Goal: Task Accomplishment & Management: Use online tool/utility

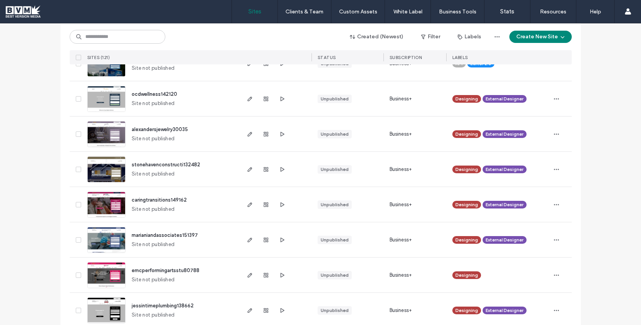
scroll to position [287, 0]
click at [125, 39] on input at bounding box center [118, 37] width 96 height 14
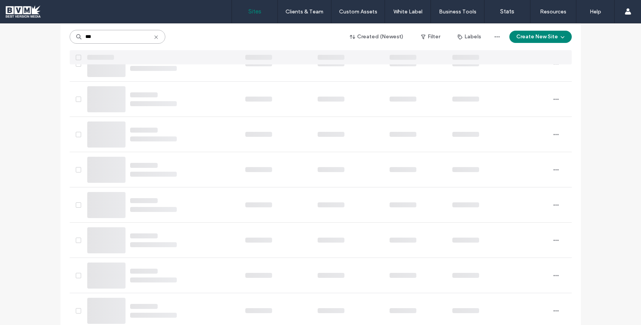
scroll to position [0, 0]
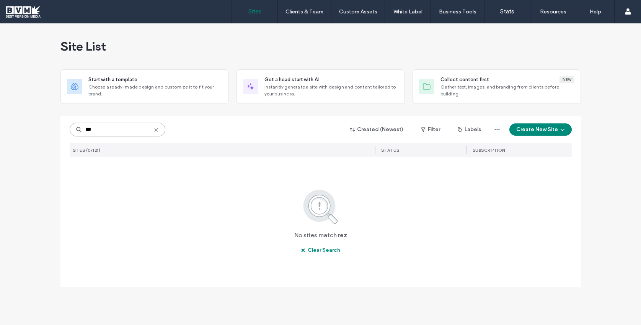
click at [109, 131] on input "***" at bounding box center [118, 130] width 96 height 14
type input "******"
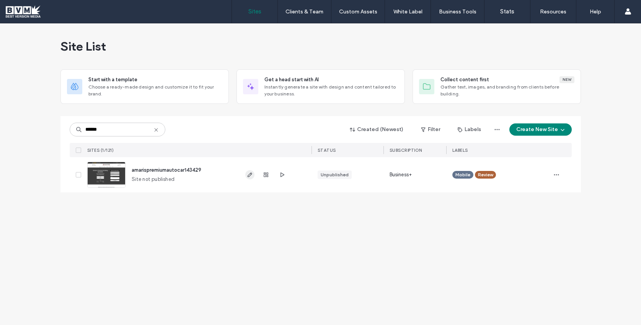
click at [246, 176] on span "button" at bounding box center [249, 174] width 9 height 9
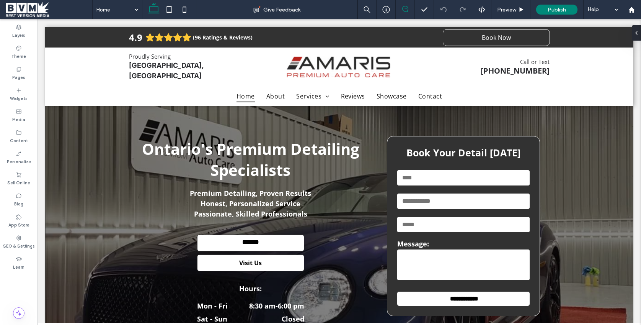
click at [407, 9] on icon at bounding box center [405, 9] width 6 height 6
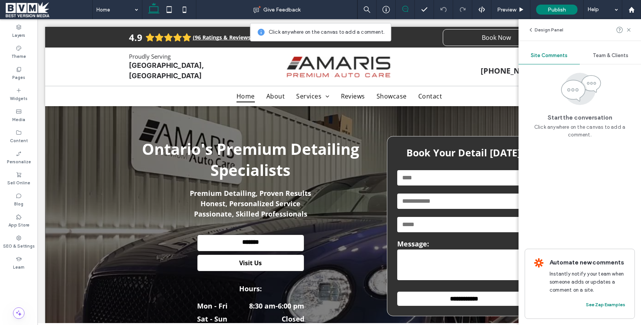
click at [407, 9] on icon at bounding box center [405, 9] width 6 height 6
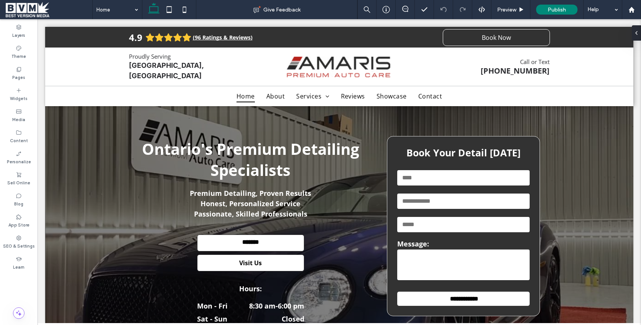
click at [33, 13] on span at bounding box center [49, 9] width 87 height 15
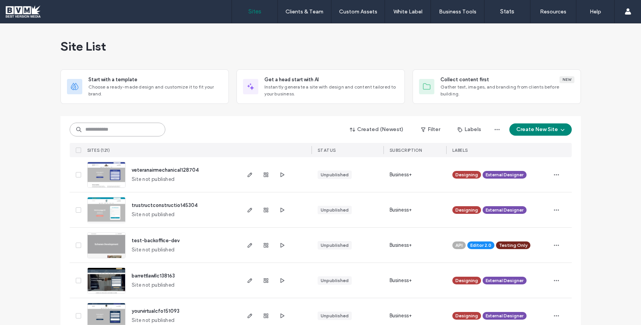
click at [145, 132] on input at bounding box center [118, 130] width 96 height 14
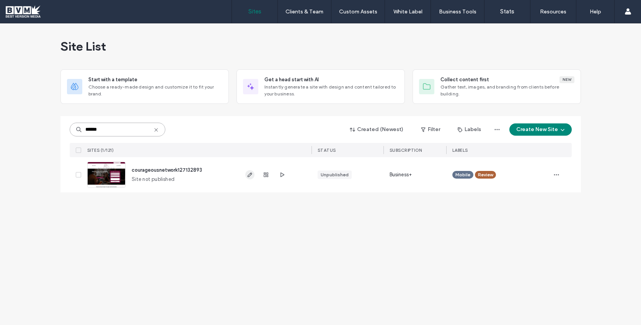
type input "******"
click at [245, 174] on span "button" at bounding box center [249, 174] width 9 height 9
click at [249, 173] on use "button" at bounding box center [249, 174] width 5 height 5
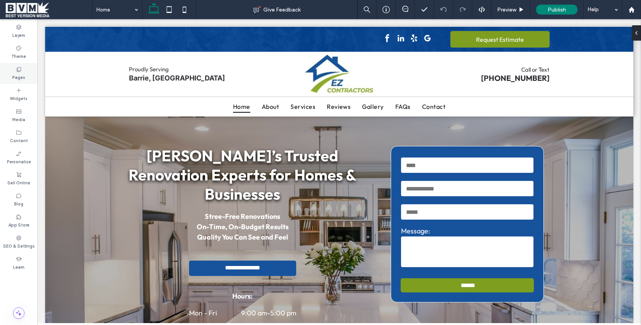
click at [28, 75] on div "Pages" at bounding box center [19, 73] width 38 height 21
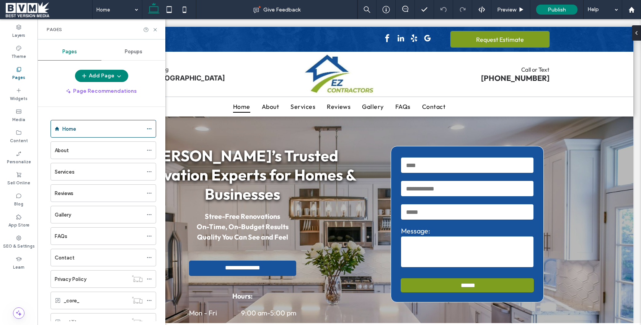
click at [148, 53] on div "Popups" at bounding box center [133, 51] width 64 height 17
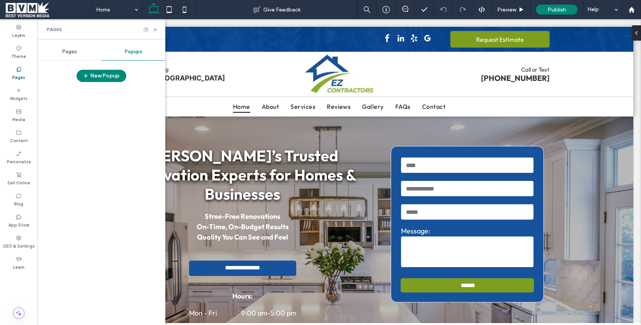
click at [67, 50] on span "Pages" at bounding box center [69, 52] width 15 height 6
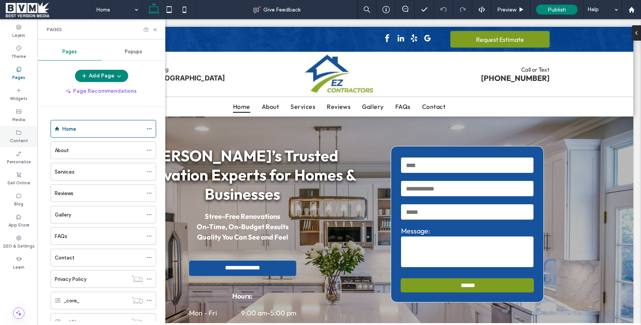
click at [20, 139] on label "Content" at bounding box center [19, 140] width 18 height 8
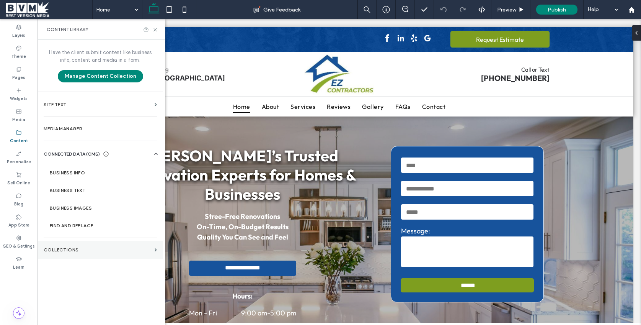
click at [81, 248] on label "Collections" at bounding box center [98, 249] width 108 height 5
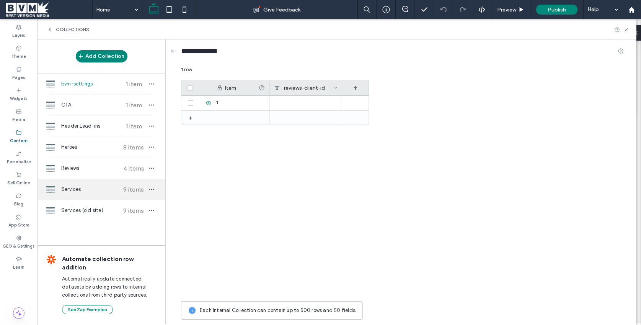
click at [107, 186] on span "Services" at bounding box center [89, 189] width 57 height 8
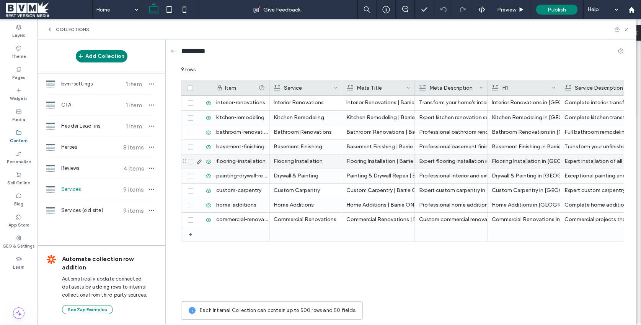
scroll to position [0, 3]
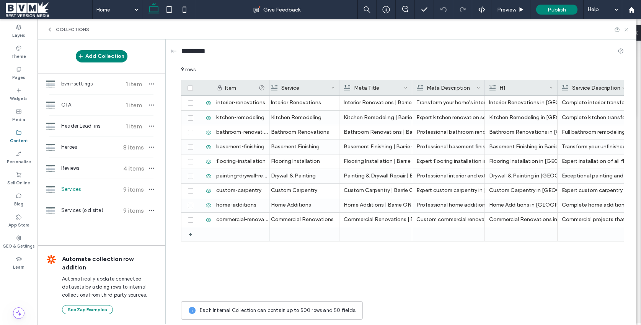
click at [627, 27] on icon at bounding box center [627, 30] width 6 height 6
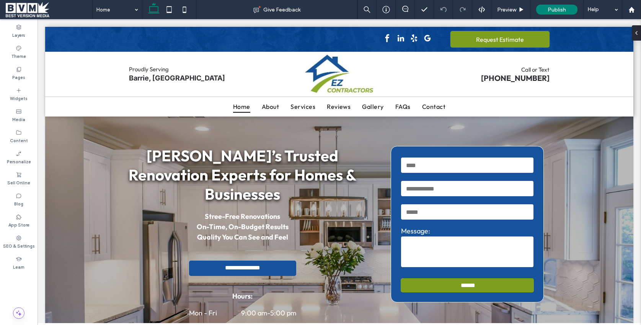
scroll to position [0, 0]
click at [17, 73] on label "Pages" at bounding box center [18, 76] width 13 height 8
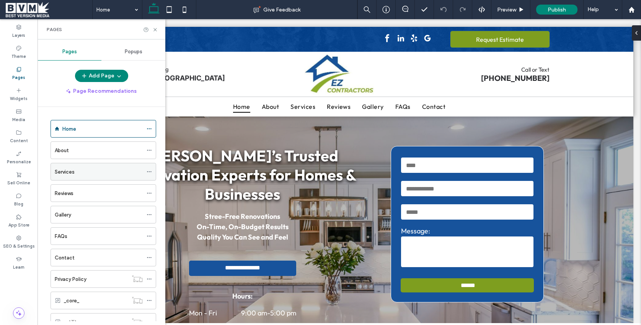
click at [151, 170] on icon at bounding box center [149, 171] width 5 height 5
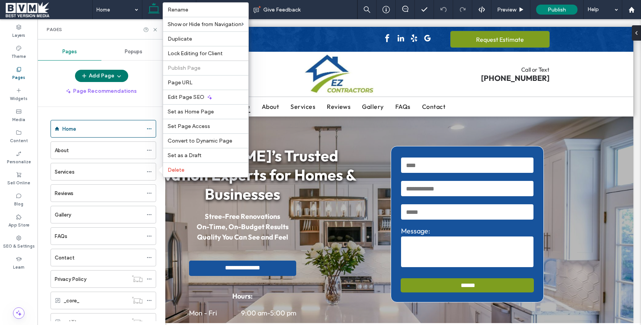
click at [112, 70] on button "Add Page" at bounding box center [101, 76] width 53 height 12
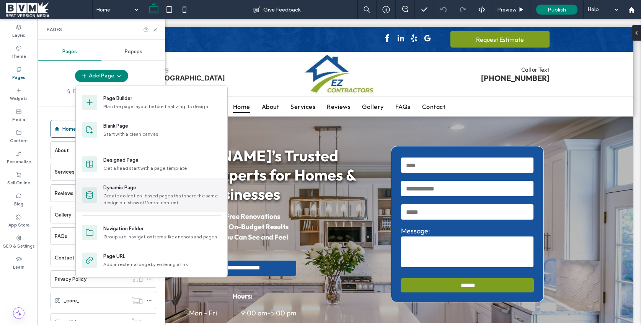
click at [160, 194] on div "Create collection-based pages that share the same design but show different con…" at bounding box center [162, 199] width 118 height 14
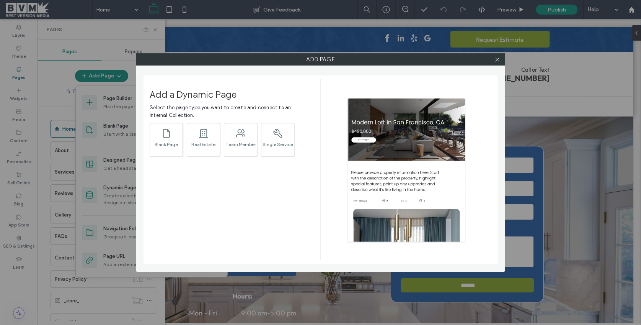
drag, startPoint x: 500, startPoint y: 60, endPoint x: 452, endPoint y: 64, distance: 47.2
click at [500, 60] on icon at bounding box center [498, 60] width 6 height 6
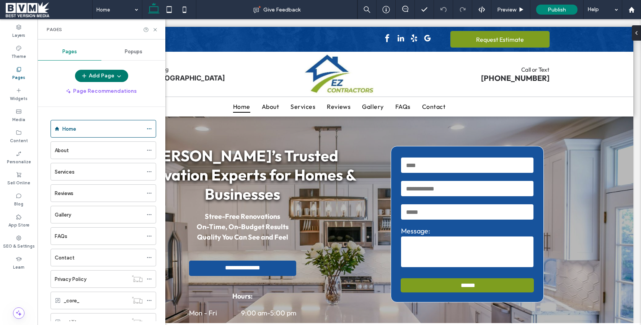
click at [121, 77] on icon "button" at bounding box center [119, 76] width 6 height 6
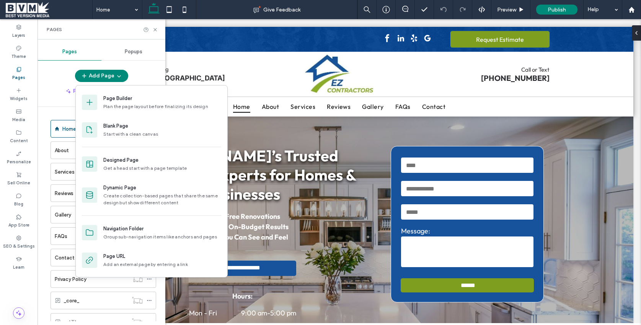
click at [70, 103] on div "Add Page Page Recommendations Home About Services Reviews Gallery FAQs Contact …" at bounding box center [102, 195] width 128 height 251
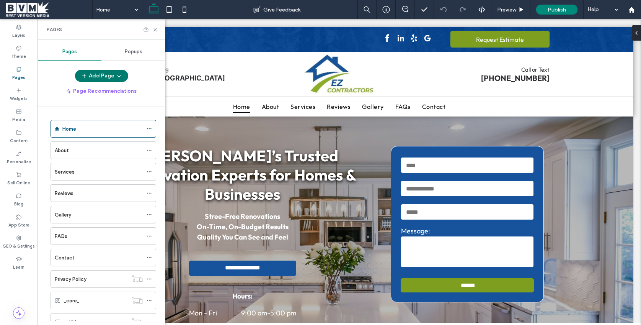
click at [121, 75] on button "Add Page" at bounding box center [101, 76] width 53 height 12
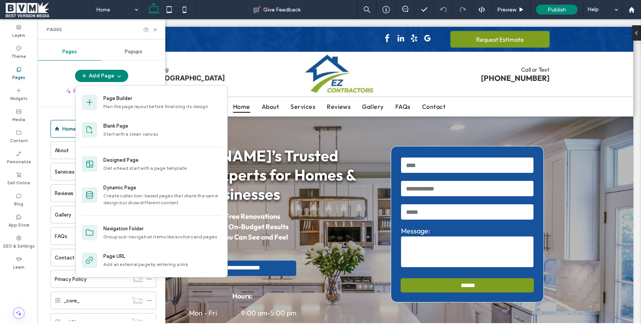
click at [51, 98] on div "Add Page Page Recommendations Home About Services Reviews Gallery FAQs Contact …" at bounding box center [102, 195] width 128 height 251
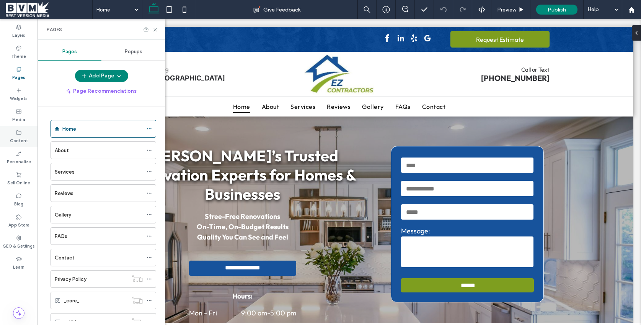
click at [8, 143] on div "Content" at bounding box center [19, 136] width 38 height 21
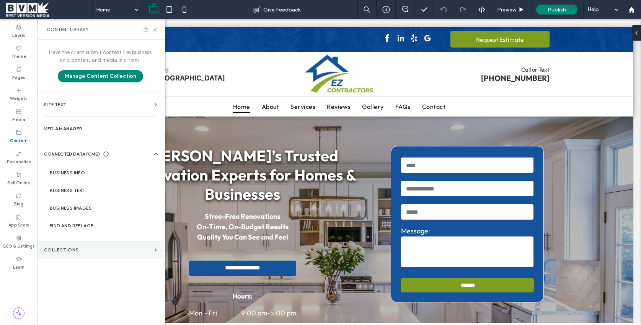
click at [122, 247] on label "Collections" at bounding box center [98, 249] width 108 height 5
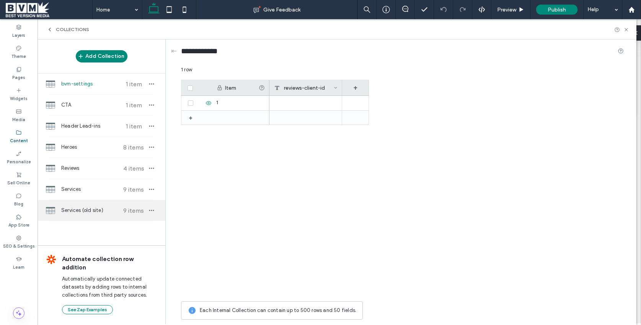
click at [109, 206] on span "Services (old site)" at bounding box center [89, 210] width 57 height 8
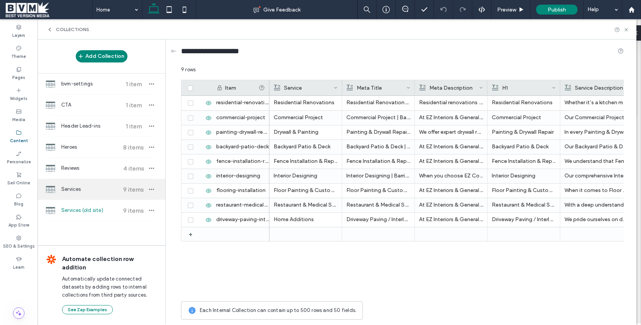
click at [110, 191] on span "Services" at bounding box center [89, 189] width 57 height 8
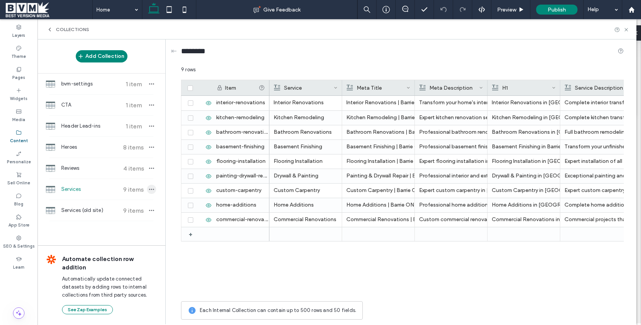
click at [151, 188] on icon "button" at bounding box center [152, 189] width 6 height 6
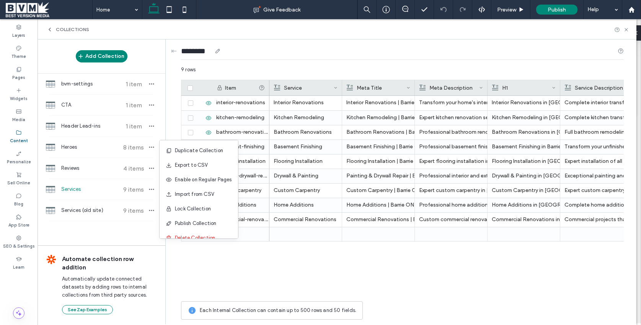
click at [214, 65] on div "********" at bounding box center [402, 52] width 443 height 26
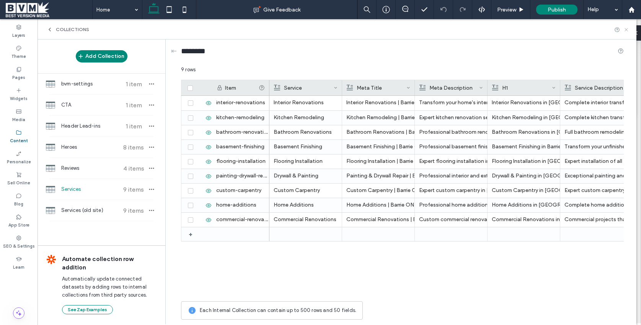
drag, startPoint x: 626, startPoint y: 29, endPoint x: 186, endPoint y: 79, distance: 442.7
click at [626, 29] on icon at bounding box center [627, 30] width 6 height 6
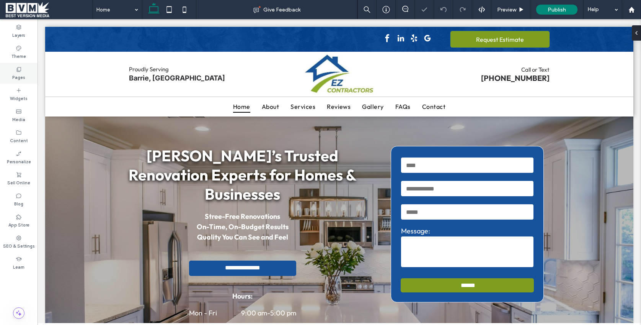
click at [18, 78] on label "Pages" at bounding box center [18, 76] width 13 height 8
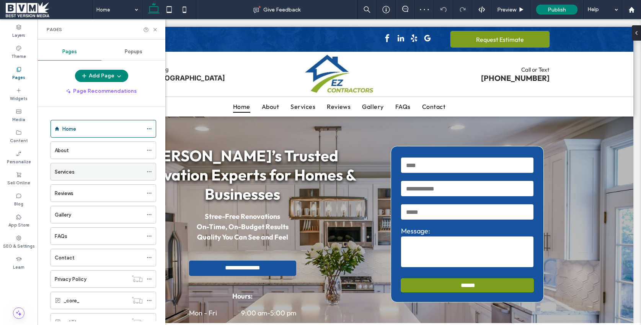
click at [149, 169] on icon at bounding box center [149, 171] width 5 height 5
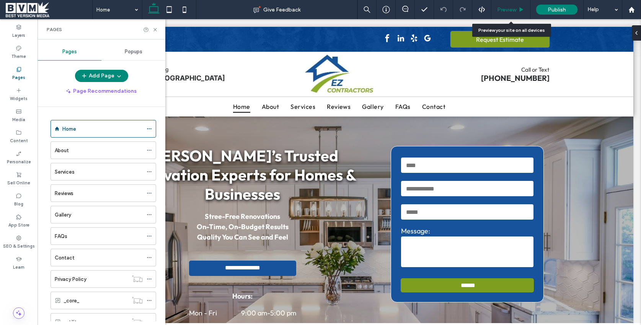
click at [507, 10] on span "Preview" at bounding box center [506, 10] width 19 height 7
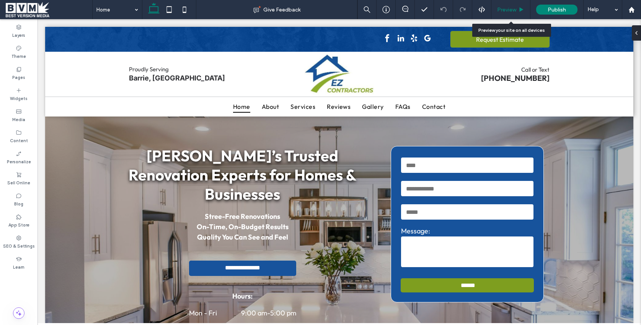
click at [502, 11] on span "Preview" at bounding box center [506, 10] width 19 height 7
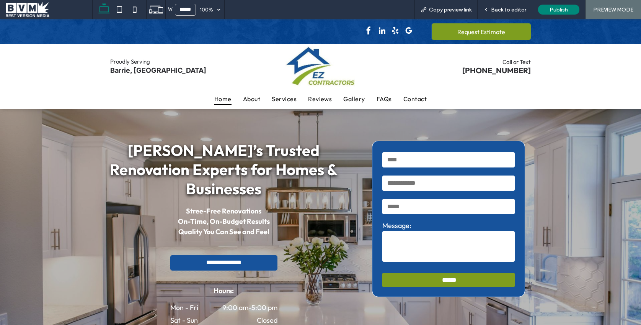
click at [223, 100] on span "Home" at bounding box center [222, 98] width 17 height 11
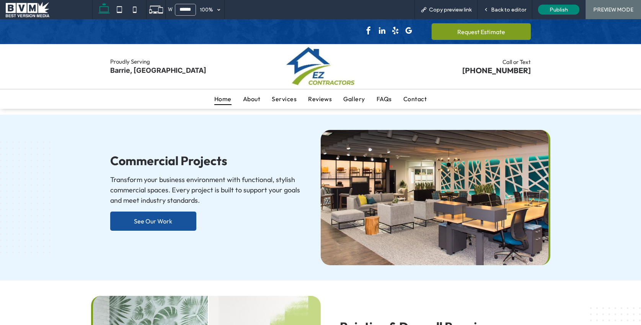
scroll to position [897, 0]
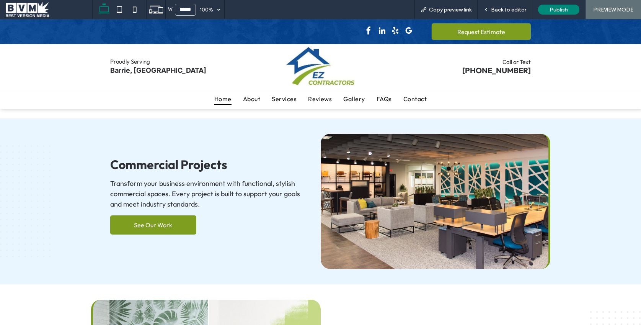
click at [152, 221] on span "See Our Work" at bounding box center [153, 225] width 38 height 8
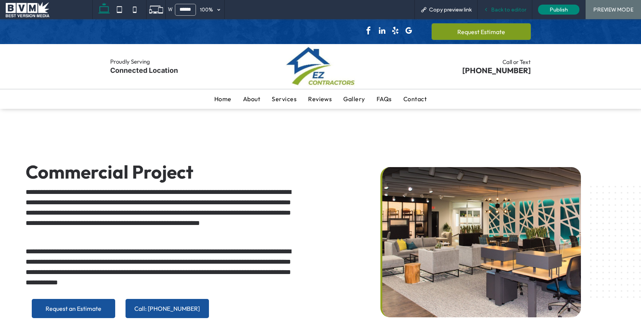
click at [501, 8] on span "Back to editor" at bounding box center [508, 10] width 35 height 7
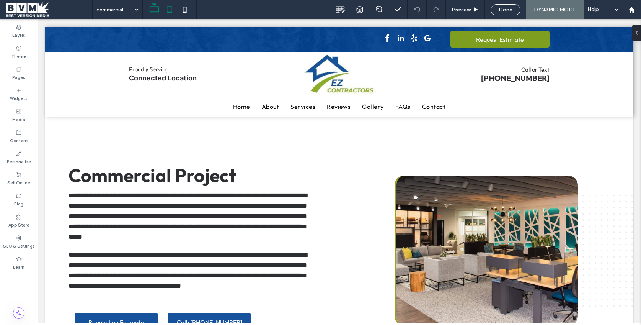
click at [169, 10] on icon at bounding box center [169, 9] width 15 height 15
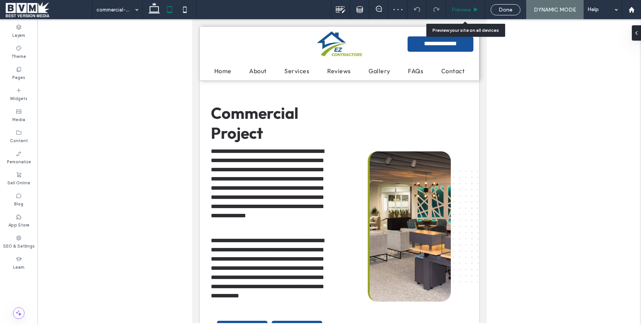
click at [470, 10] on span "Preview" at bounding box center [461, 10] width 19 height 7
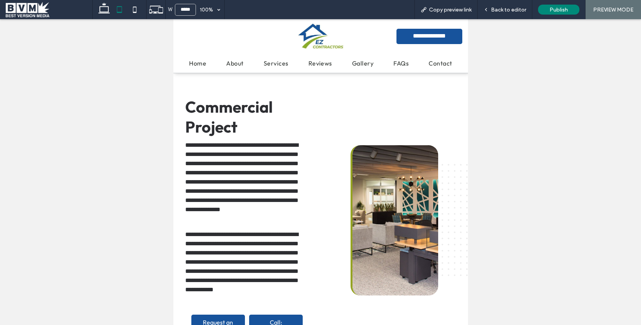
click at [95, 13] on div at bounding box center [119, 9] width 54 height 19
click at [106, 11] on use at bounding box center [103, 8] width 11 height 11
type input "******"
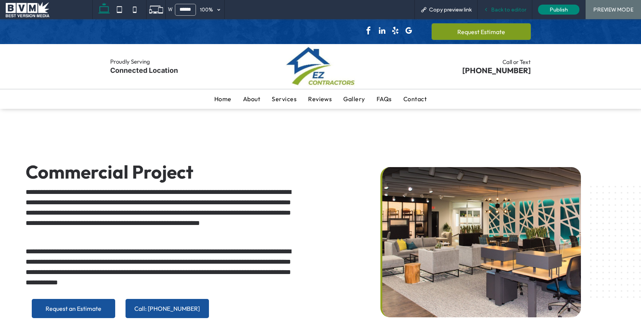
click at [526, 7] on span "Back to editor" at bounding box center [508, 10] width 35 height 7
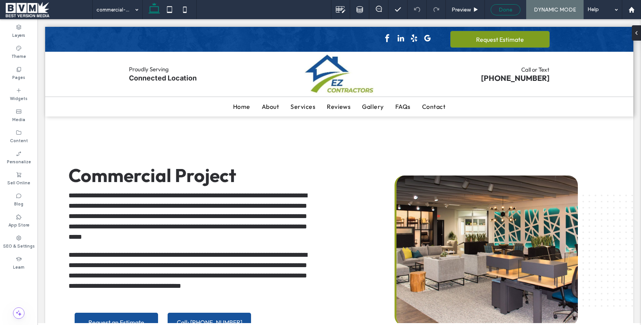
click at [508, 9] on span "Done" at bounding box center [506, 10] width 14 height 7
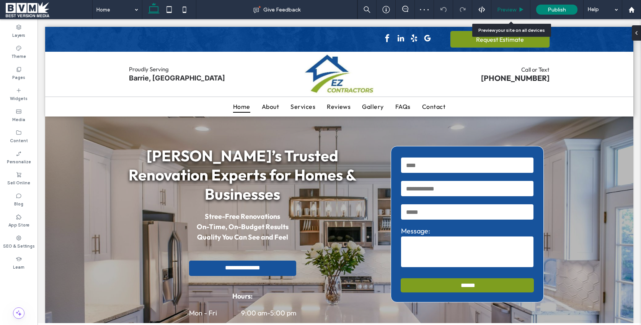
drag, startPoint x: 506, startPoint y: 9, endPoint x: 363, endPoint y: 47, distance: 147.9
click at [506, 9] on span "Preview" at bounding box center [506, 10] width 19 height 7
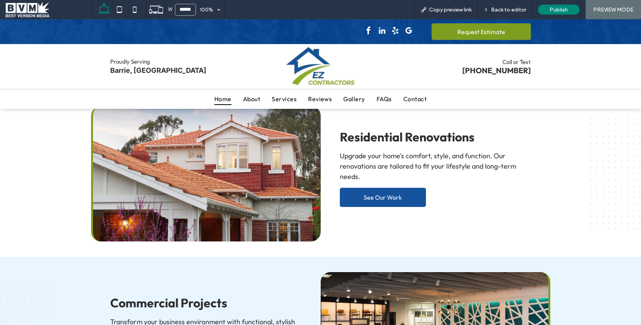
scroll to position [760, 0]
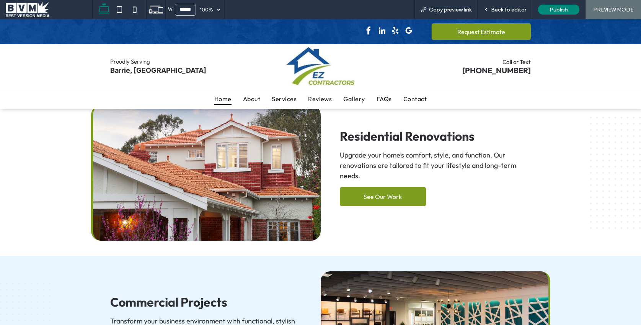
click at [392, 187] on link "See Our Work" at bounding box center [383, 196] width 86 height 19
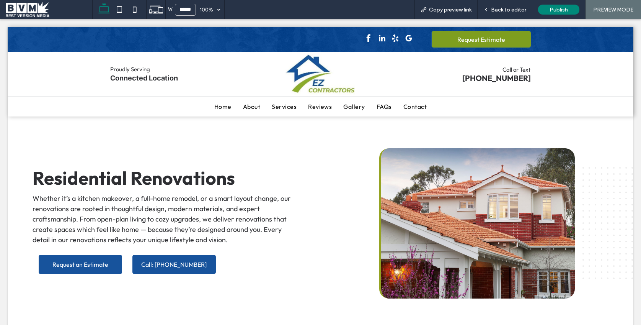
scroll to position [0, 0]
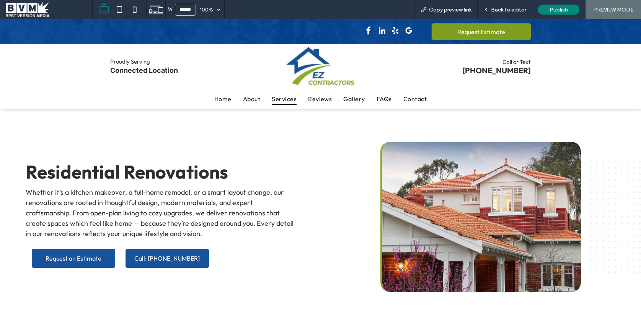
scroll to position [0, 0]
click at [500, 9] on span "Back to editor" at bounding box center [508, 10] width 35 height 7
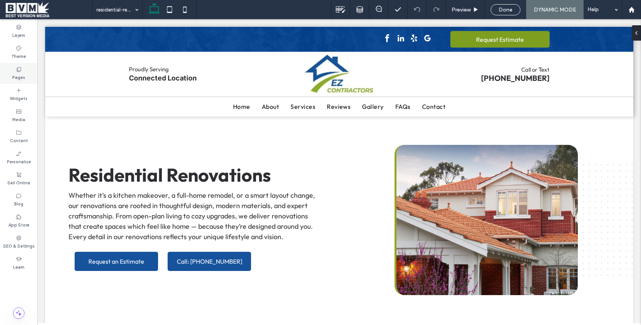
click at [26, 67] on div "Pages" at bounding box center [19, 73] width 38 height 21
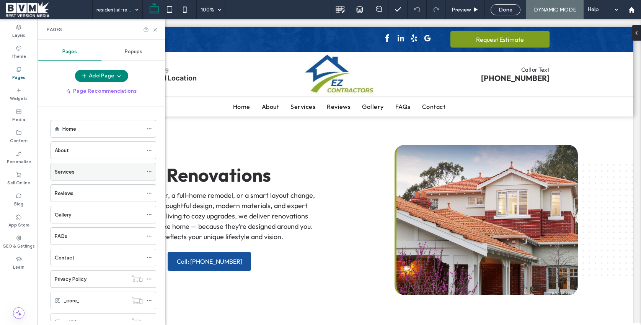
click at [149, 170] on icon at bounding box center [149, 171] width 5 height 5
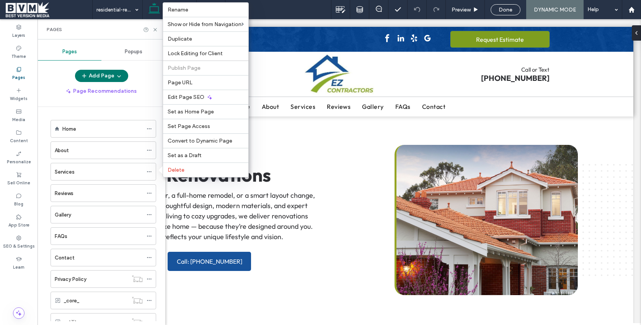
click at [119, 75] on icon "button" at bounding box center [119, 76] width 6 height 6
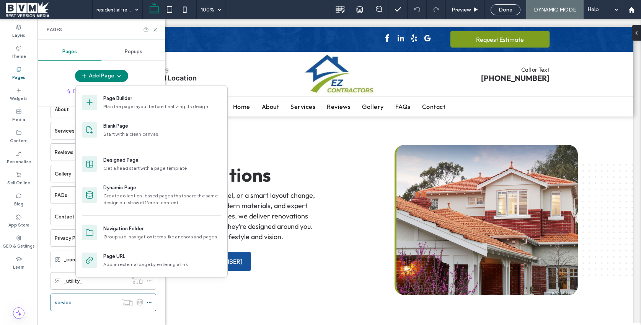
scroll to position [46, 0]
click at [133, 295] on div at bounding box center [132, 297] width 29 height 8
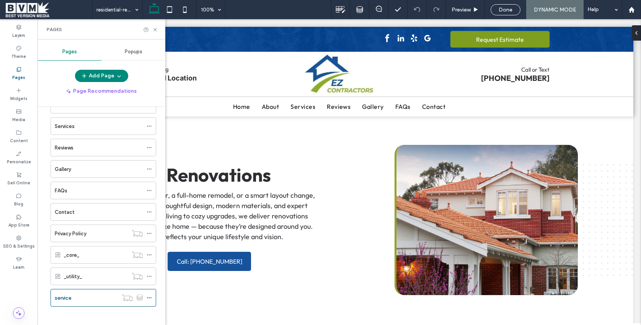
scroll to position [41, 0]
click at [113, 127] on div "Services" at bounding box center [99, 131] width 88 height 8
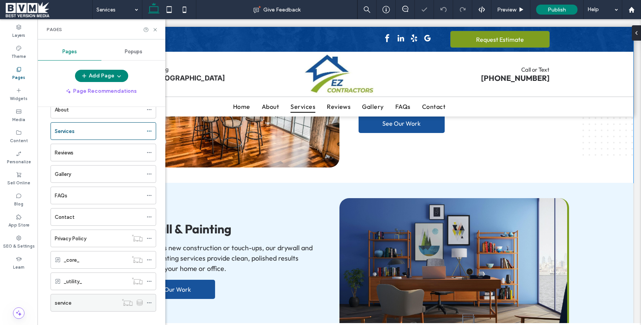
scroll to position [1011, 0]
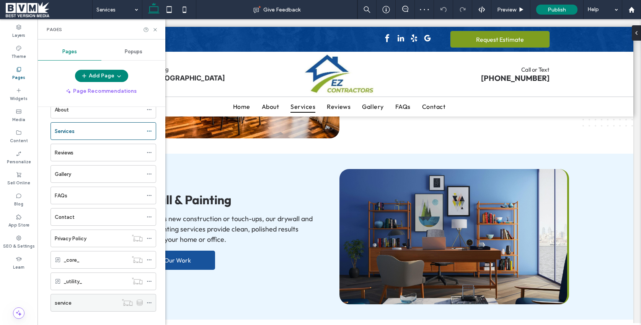
click at [152, 304] on div at bounding box center [151, 302] width 9 height 11
click at [46, 303] on div "Home About Services Reviews Gallery FAQs Contact Privacy Policy _core_ _utility…" at bounding box center [102, 214] width 128 height 214
click at [82, 303] on div "service" at bounding box center [86, 303] width 63 height 8
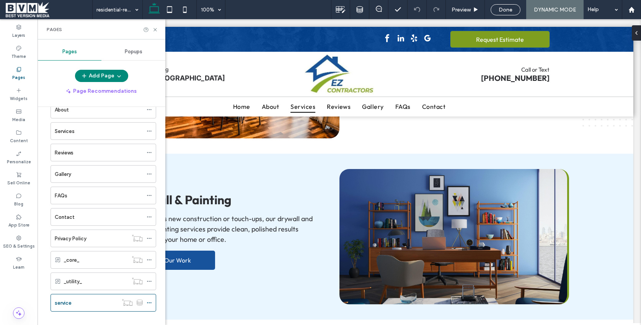
click at [143, 302] on div at bounding box center [320, 162] width 641 height 325
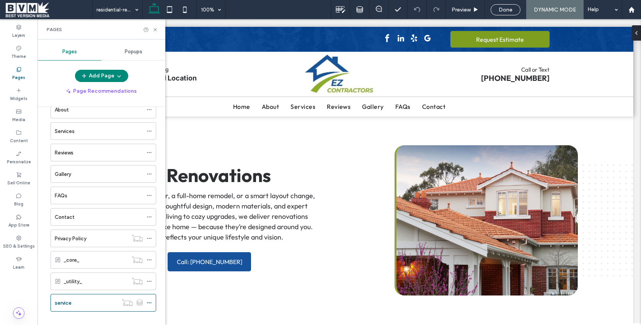
scroll to position [0, 0]
click at [147, 301] on icon at bounding box center [149, 302] width 5 height 5
click at [150, 311] on div "Home About Services Reviews Gallery FAQs Contact Privacy Policy _core_ _utility…" at bounding box center [98, 197] width 115 height 245
click at [16, 127] on div "Content" at bounding box center [19, 136] width 38 height 21
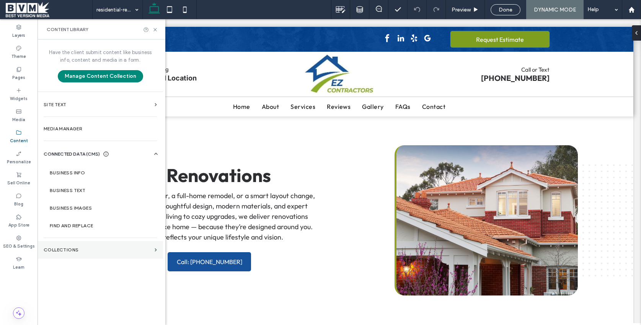
scroll to position [23, 0]
click at [88, 248] on label "Collections" at bounding box center [98, 249] width 108 height 5
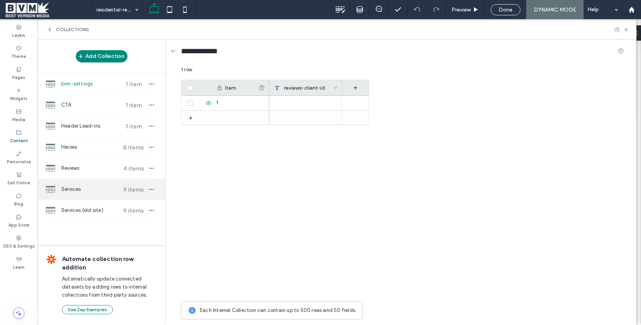
click at [106, 187] on span "Services" at bounding box center [89, 189] width 57 height 8
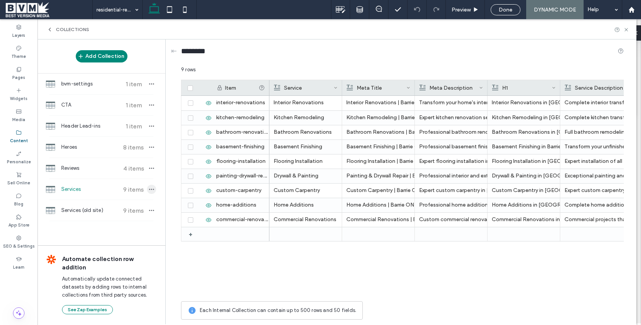
click at [154, 191] on icon "button" at bounding box center [152, 189] width 6 height 6
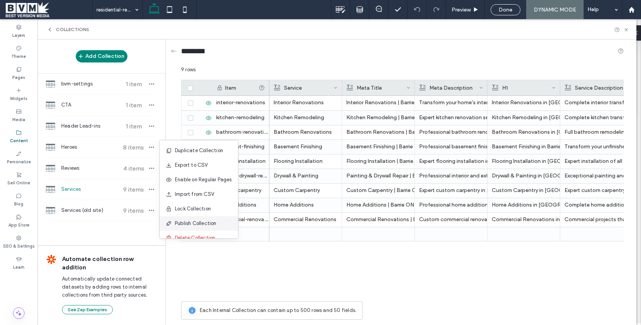
click at [185, 222] on span "Publish Collection" at bounding box center [196, 223] width 42 height 8
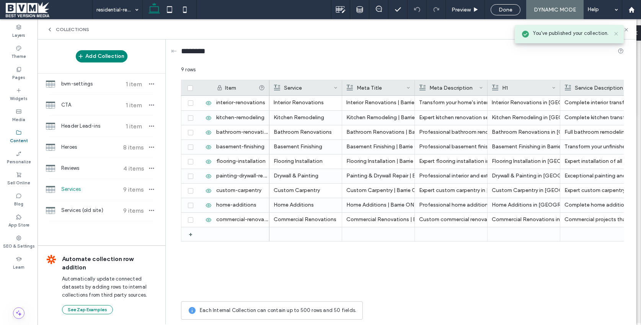
click at [617, 34] on use at bounding box center [615, 33] width 3 height 3
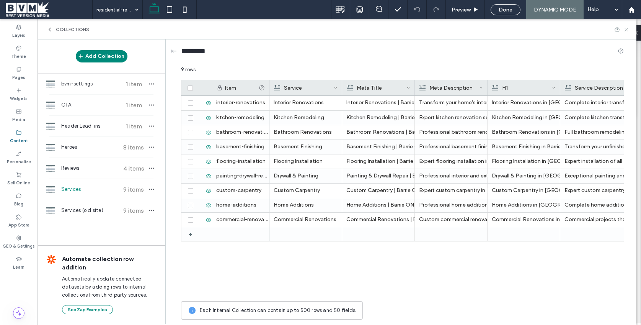
drag, startPoint x: 629, startPoint y: 30, endPoint x: 591, endPoint y: 11, distance: 42.5
click at [629, 30] on icon at bounding box center [627, 30] width 6 height 6
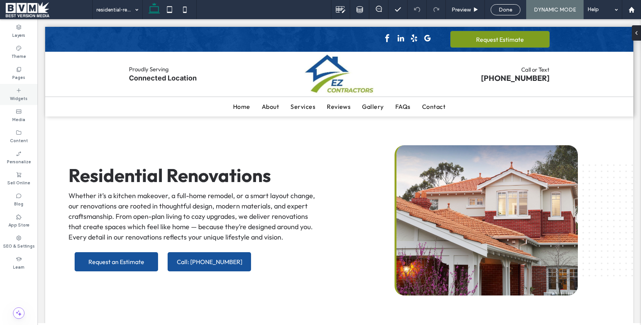
scroll to position [0, 0]
click at [15, 73] on label "Pages" at bounding box center [18, 76] width 13 height 8
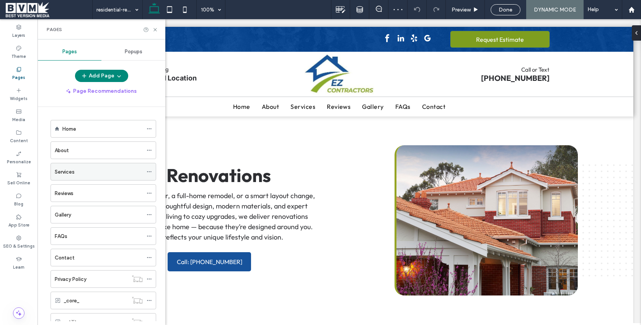
click at [149, 172] on icon at bounding box center [149, 171] width 5 height 5
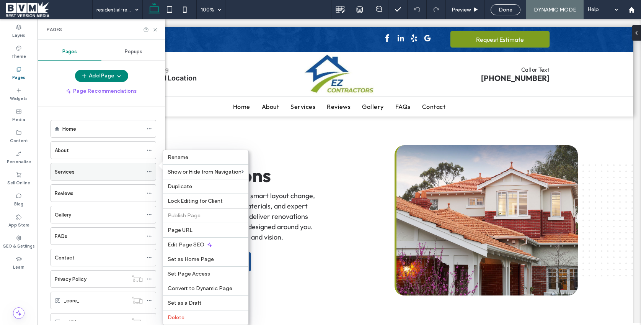
scroll to position [50, 0]
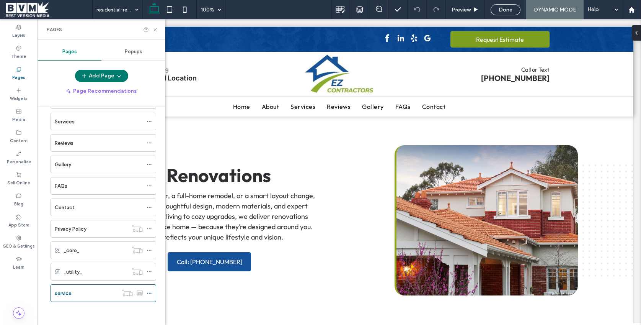
click at [123, 77] on button "Add Page" at bounding box center [101, 76] width 53 height 12
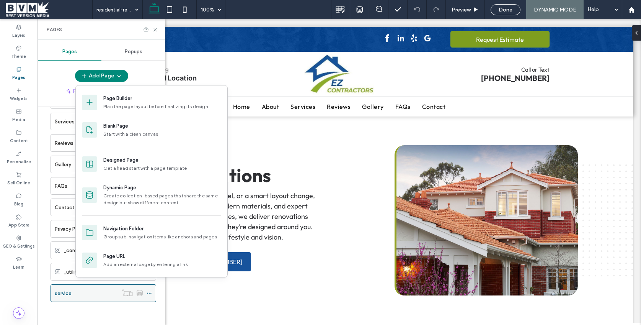
click at [83, 294] on div "service" at bounding box center [86, 293] width 63 height 8
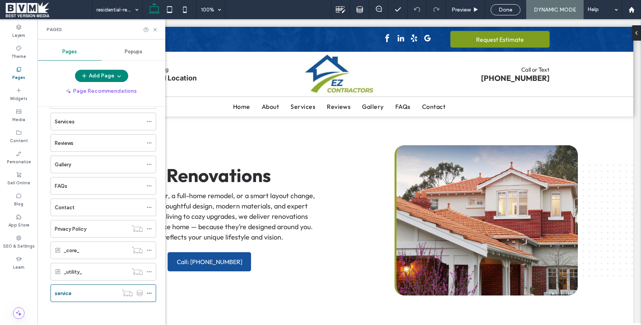
scroll to position [0, 0]
click at [150, 292] on icon at bounding box center [149, 292] width 5 height 5
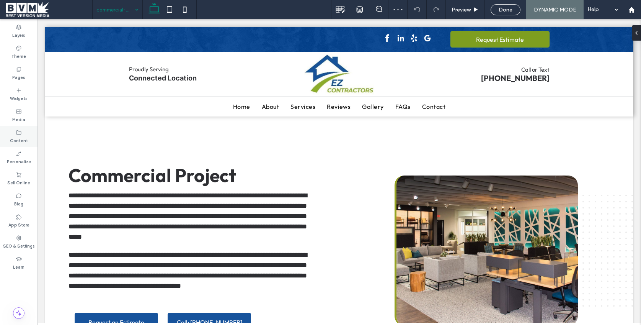
click at [21, 138] on label "Content" at bounding box center [19, 140] width 18 height 8
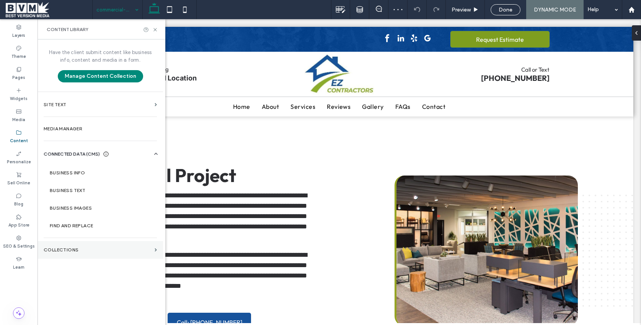
click at [80, 244] on section "Collections" at bounding box center [101, 250] width 126 height 18
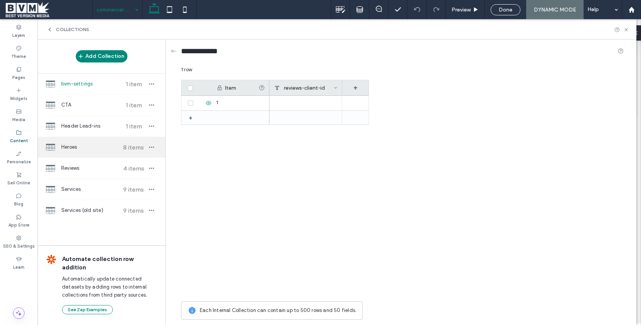
click at [91, 146] on span "Heroes" at bounding box center [89, 147] width 57 height 8
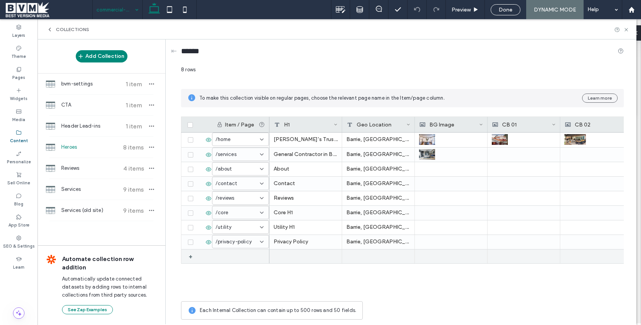
click at [253, 259] on div at bounding box center [240, 256] width 57 height 14
click at [264, 255] on icon at bounding box center [262, 256] width 6 height 6
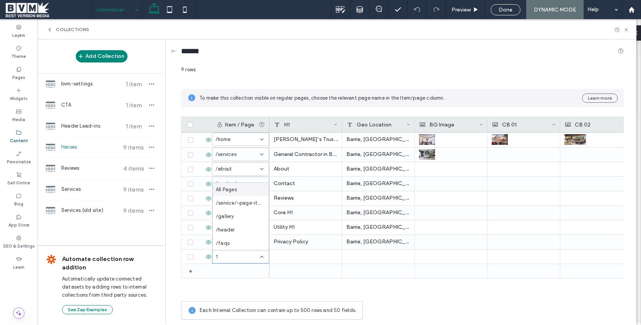
drag, startPoint x: 237, startPoint y: 188, endPoint x: 244, endPoint y: 191, distance: 8.2
click at [237, 188] on div "All Pages" at bounding box center [241, 189] width 56 height 13
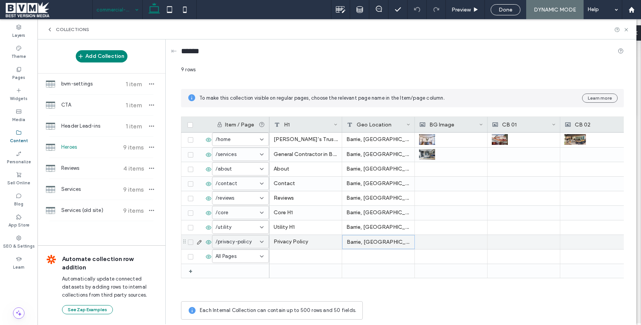
click at [379, 242] on div "Barrie, [GEOGRAPHIC_DATA]" at bounding box center [378, 242] width 73 height 14
click at [366, 188] on textarea "**********" at bounding box center [384, 195] width 84 height 23
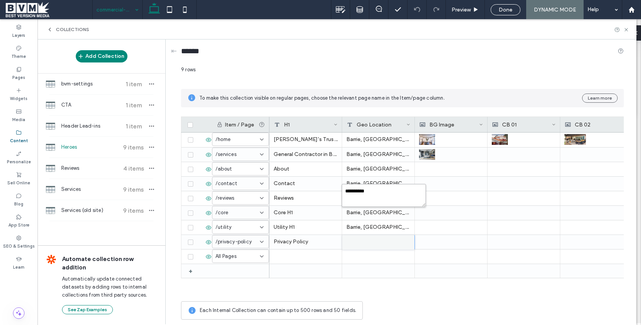
click at [366, 188] on textarea "**********" at bounding box center [384, 195] width 84 height 23
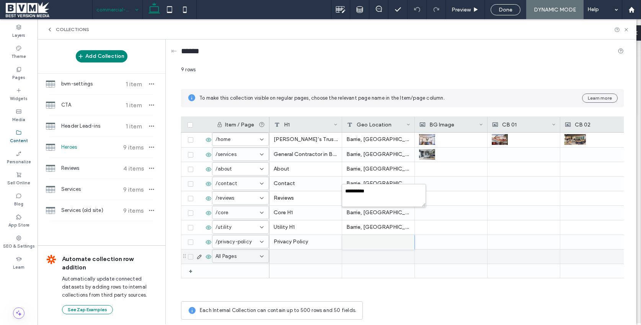
drag, startPoint x: 373, startPoint y: 249, endPoint x: 369, endPoint y: 259, distance: 10.7
click at [372, 252] on div at bounding box center [378, 256] width 73 height 14
click at [369, 259] on div at bounding box center [378, 256] width 73 height 14
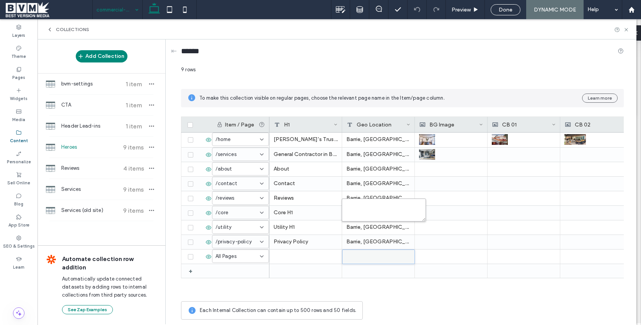
click at [382, 210] on textarea "plain-text-cell" at bounding box center [384, 209] width 84 height 23
paste textarea "**********"
type textarea "**********"
drag, startPoint x: 523, startPoint y: 49, endPoint x: 580, endPoint y: 33, distance: 59.9
click at [523, 49] on div "******" at bounding box center [402, 53] width 443 height 14
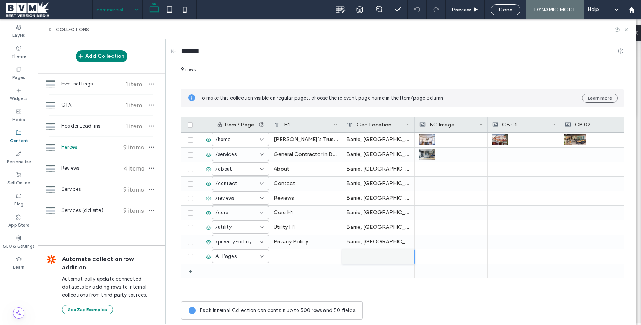
drag, startPoint x: 629, startPoint y: 28, endPoint x: 586, endPoint y: 9, distance: 46.4
click at [629, 28] on icon at bounding box center [627, 30] width 6 height 6
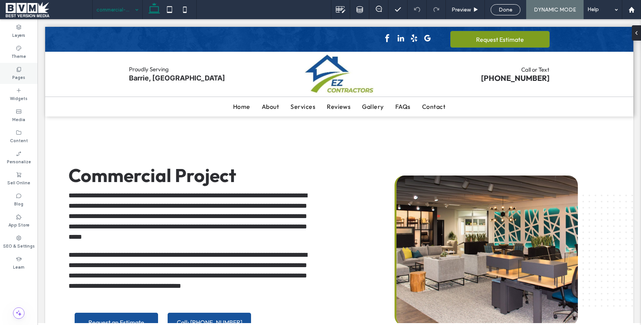
click at [16, 72] on icon at bounding box center [19, 69] width 6 height 6
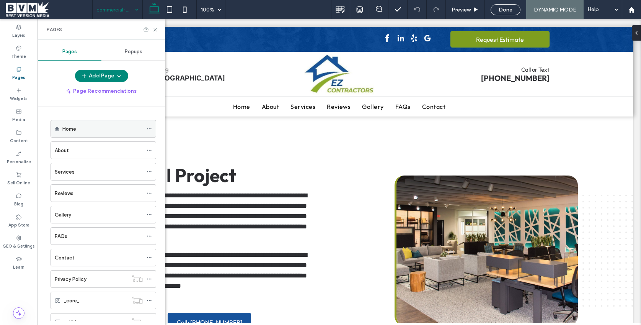
click at [149, 129] on use at bounding box center [149, 128] width 4 height 1
click at [150, 114] on div "Home About Services Reviews Gallery FAQs Contact Privacy Policy _core_ _utility…" at bounding box center [106, 214] width 119 height 214
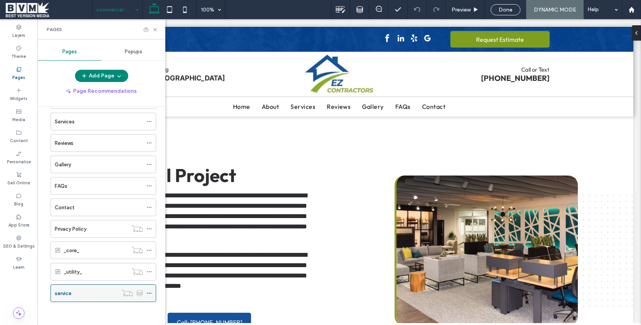
click at [152, 292] on icon at bounding box center [149, 292] width 5 height 5
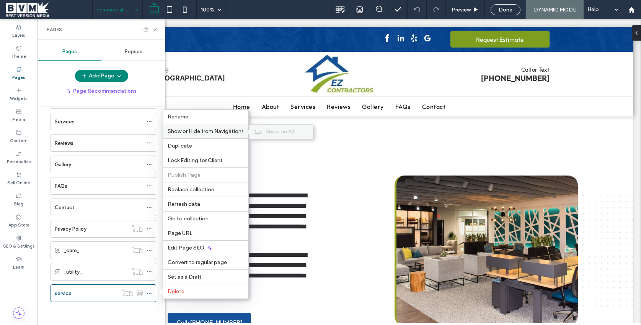
click at [277, 135] on div "Show on All" at bounding box center [282, 131] width 64 height 14
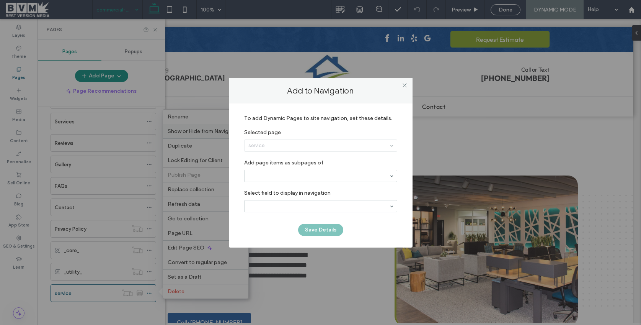
click at [315, 147] on div "service" at bounding box center [321, 145] width 152 height 11
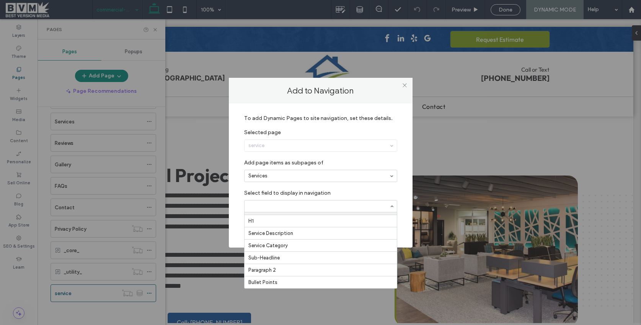
scroll to position [0, 0]
click at [322, 191] on label "Select field to display in navigation" at bounding box center [320, 191] width 153 height 10
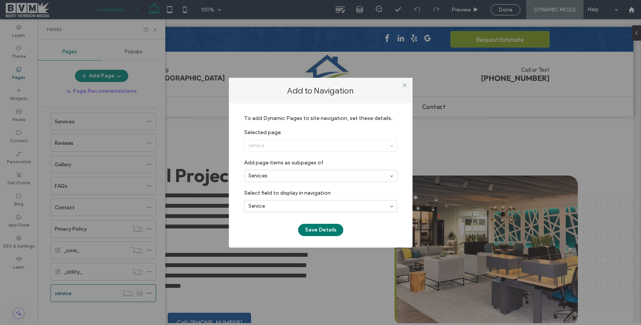
click at [311, 232] on button "Save Details" at bounding box center [320, 230] width 45 height 12
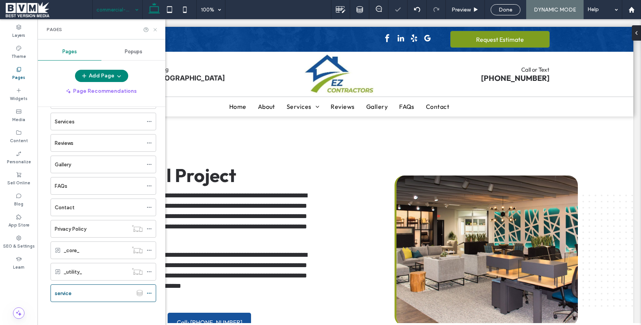
click at [155, 28] on icon at bounding box center [155, 30] width 6 height 6
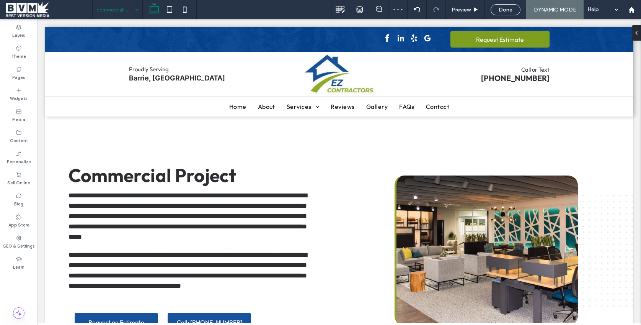
drag, startPoint x: 509, startPoint y: 10, endPoint x: 460, endPoint y: 14, distance: 48.8
click at [509, 10] on span "Done" at bounding box center [506, 10] width 14 height 7
click at [509, 10] on div "Home Give Feedback Preview Publish Help Design Panel Site Comments Team & Clien…" at bounding box center [320, 162] width 641 height 325
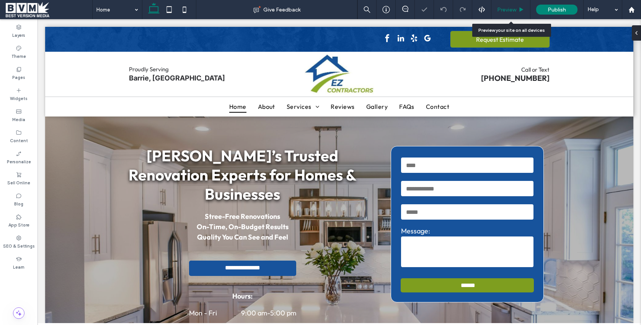
click at [509, 10] on span "Preview" at bounding box center [506, 10] width 19 height 7
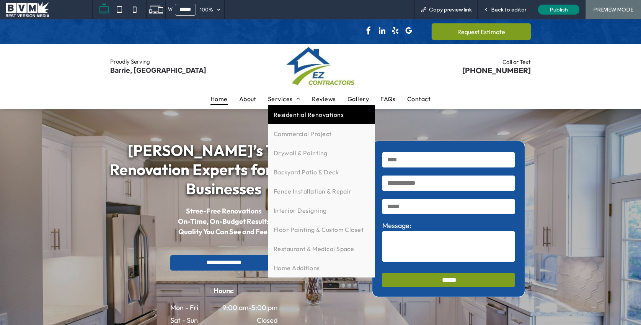
click at [299, 117] on span "Residential Renovations" at bounding box center [309, 115] width 70 height 8
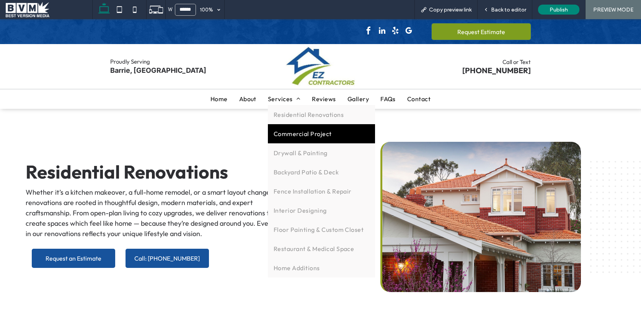
click at [297, 136] on span "Commercial Project" at bounding box center [303, 134] width 58 height 8
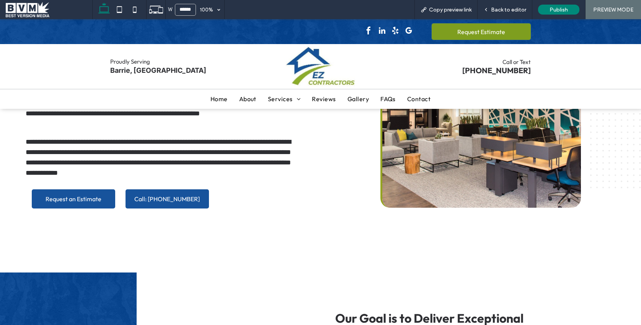
scroll to position [106, 0]
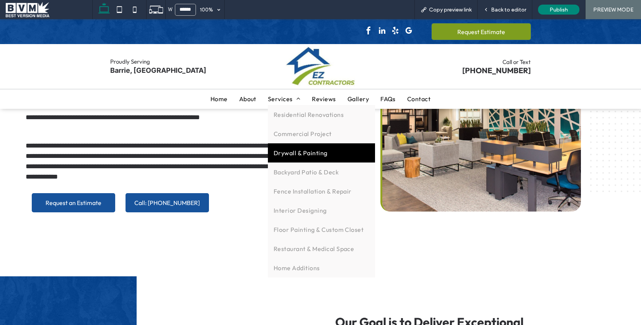
click at [300, 152] on span "Drywall & Painting" at bounding box center [301, 153] width 54 height 8
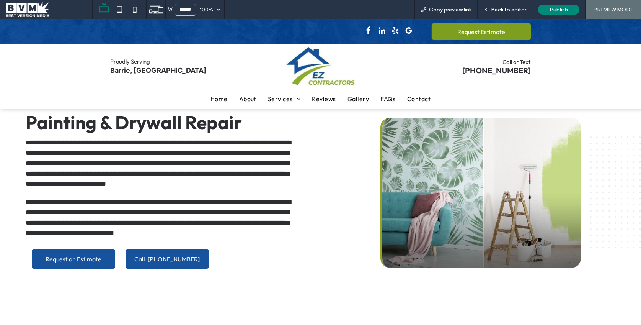
scroll to position [0, 0]
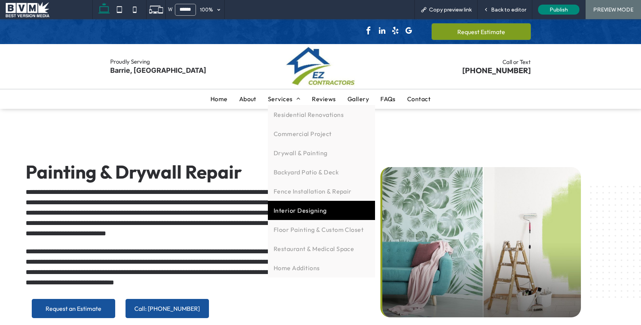
click at [296, 201] on link "Interior Designing" at bounding box center [321, 210] width 107 height 19
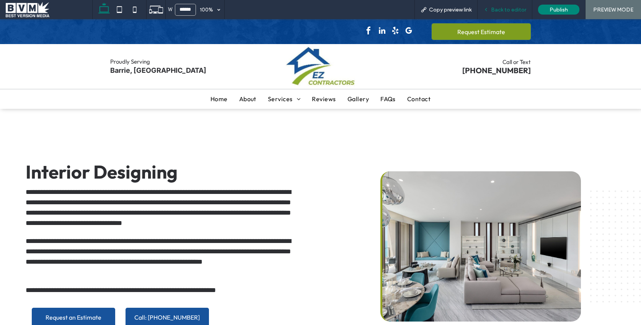
click at [498, 12] on span "Back to editor" at bounding box center [508, 10] width 35 height 7
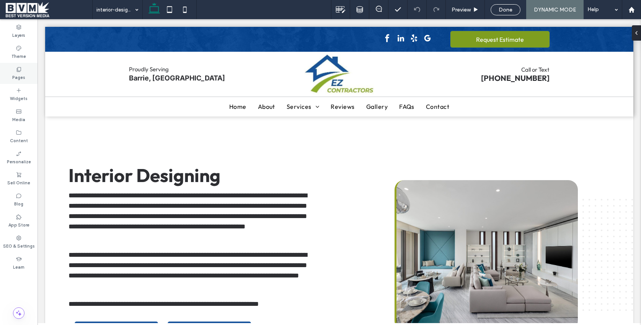
click at [11, 63] on div "Pages" at bounding box center [19, 73] width 38 height 21
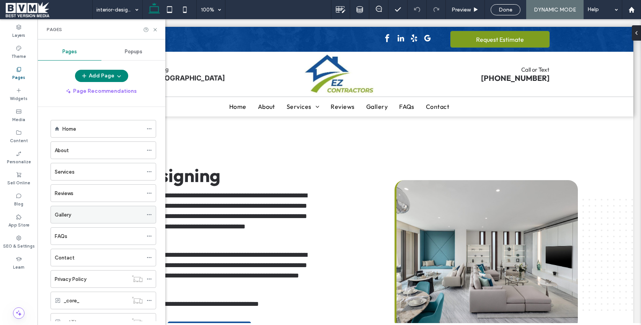
scroll to position [50, 0]
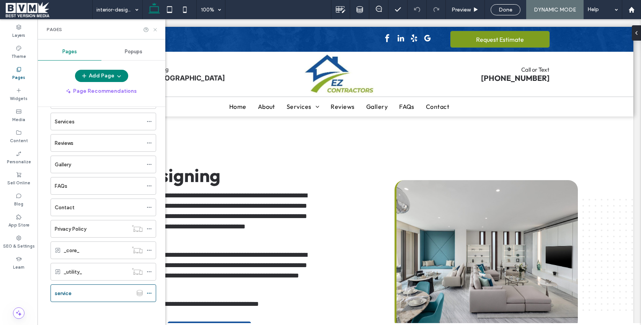
click at [155, 31] on icon at bounding box center [155, 30] width 6 height 6
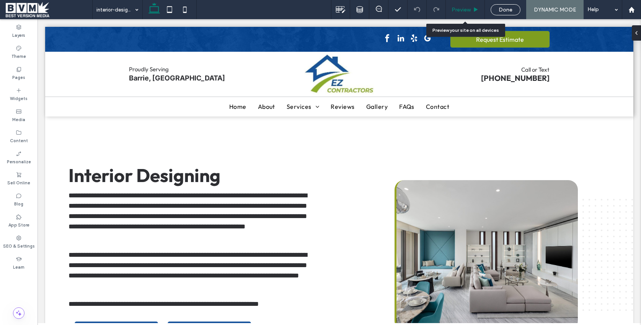
click at [475, 9] on use at bounding box center [476, 9] width 4 height 4
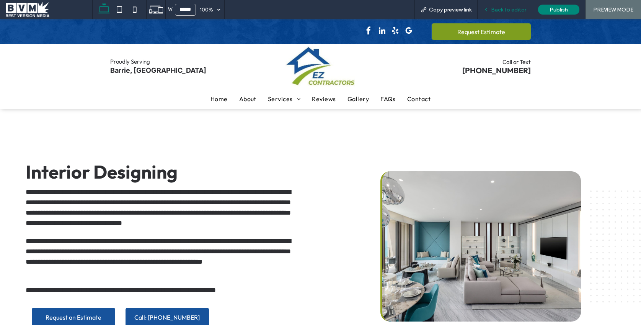
click at [502, 7] on span "Back to editor" at bounding box center [508, 10] width 35 height 7
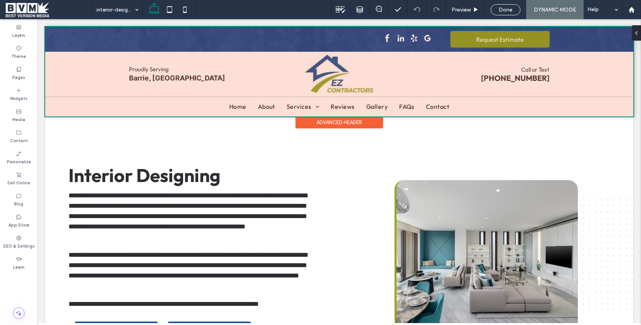
click at [310, 104] on div at bounding box center [339, 72] width 588 height 90
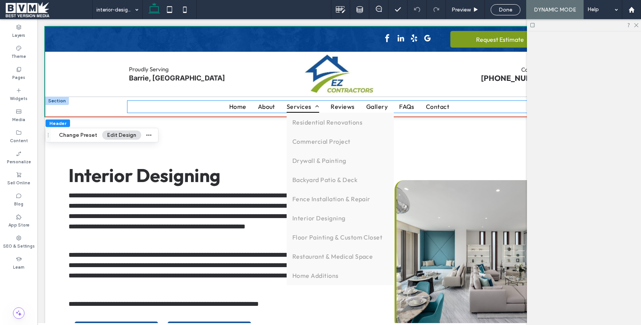
click at [284, 103] on link "Services" at bounding box center [303, 106] width 44 height 11
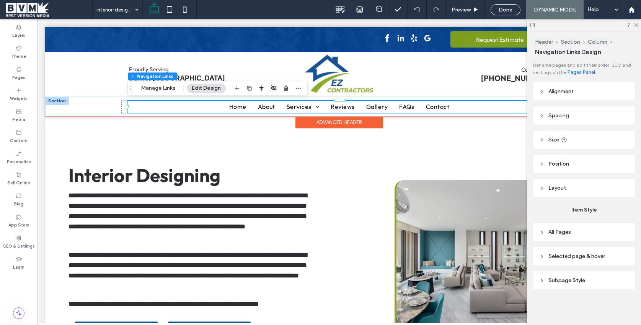
click at [469, 111] on ul "Home About Services Residential Renovations Commercial Project Drywall & Painti…" at bounding box center [339, 106] width 424 height 11
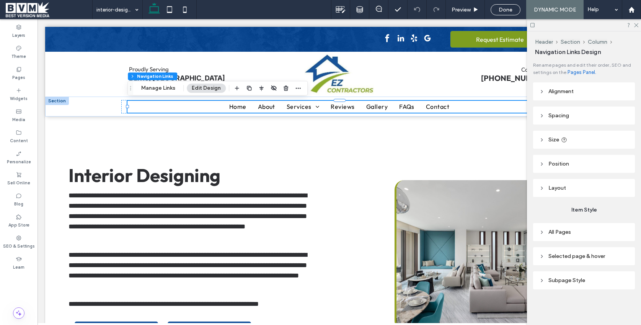
click at [566, 230] on span "All Pages" at bounding box center [560, 232] width 23 height 7
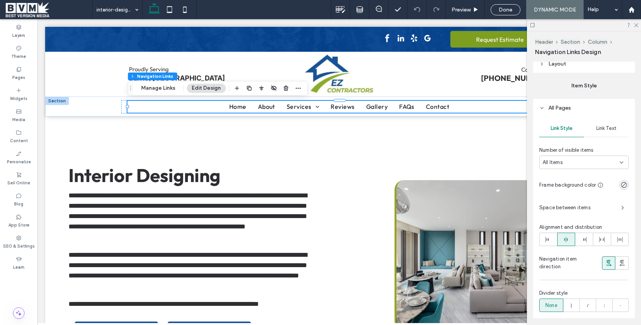
scroll to position [136, 0]
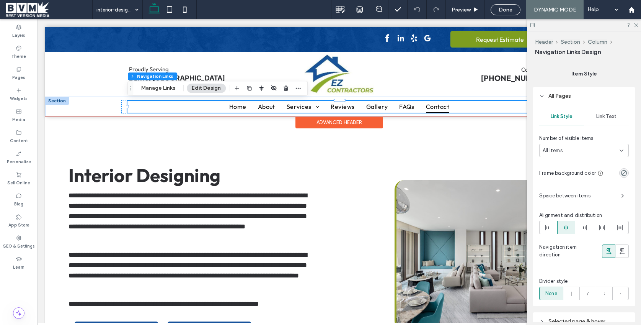
click at [442, 101] on span "Contact" at bounding box center [437, 106] width 23 height 11
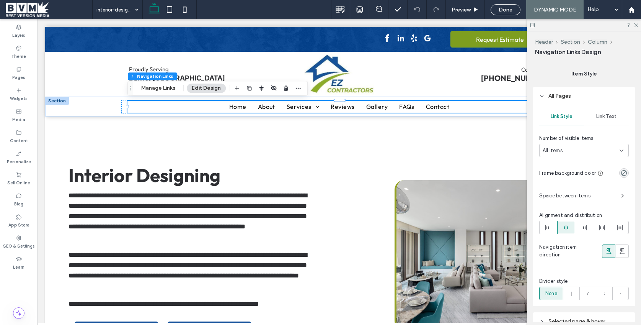
click at [541, 96] on icon at bounding box center [541, 95] width 5 height 5
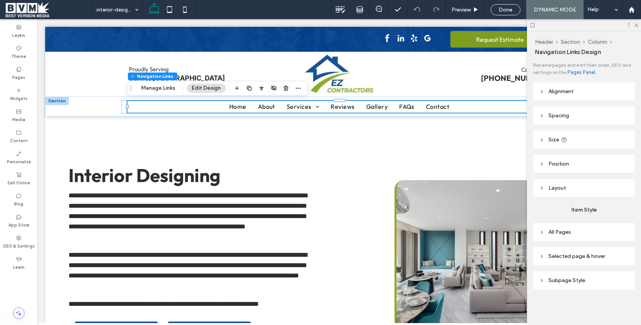
scroll to position [0, 0]
click at [544, 256] on icon at bounding box center [541, 255] width 5 height 5
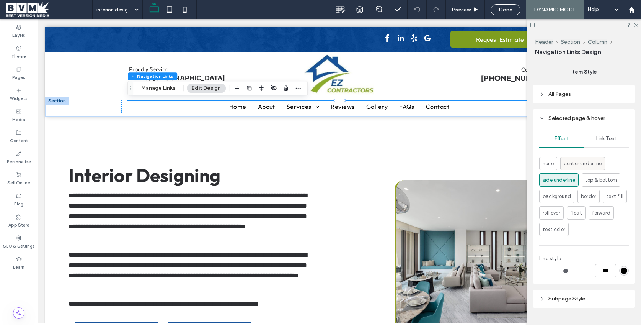
scroll to position [147, 0]
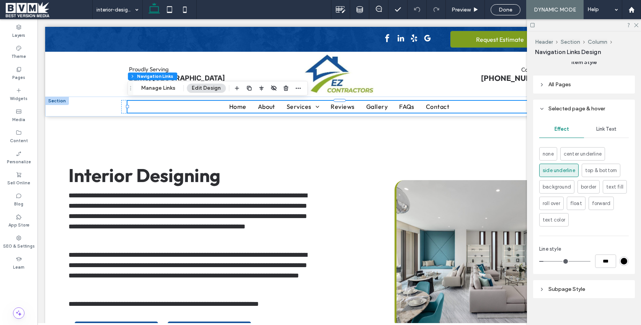
click at [557, 290] on span "Subpage Style" at bounding box center [567, 289] width 37 height 7
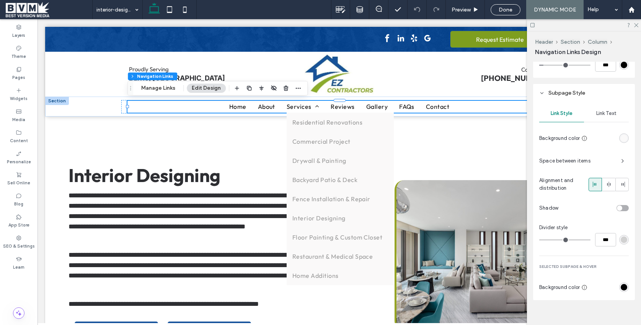
click at [612, 114] on span "Link Text" at bounding box center [606, 113] width 20 height 6
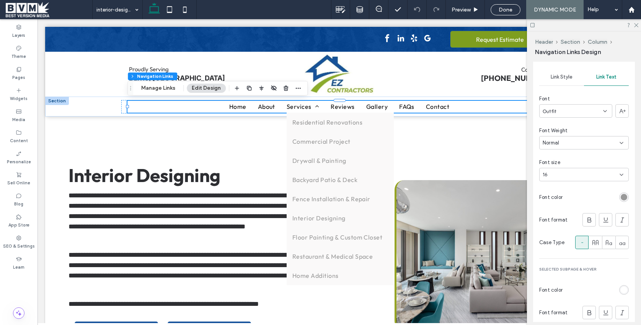
scroll to position [377, 0]
click at [622, 198] on div "rgb(153, 153, 153)" at bounding box center [624, 199] width 7 height 7
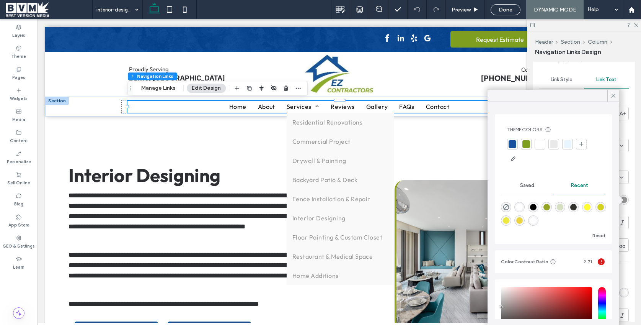
drag, startPoint x: 616, startPoint y: 98, endPoint x: 609, endPoint y: 106, distance: 10.4
click at [615, 98] on icon at bounding box center [613, 95] width 7 height 7
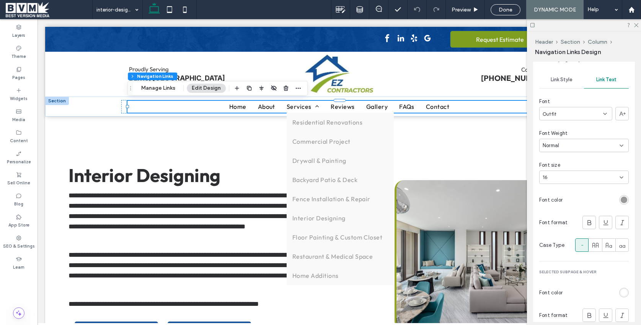
scroll to position [414, 0]
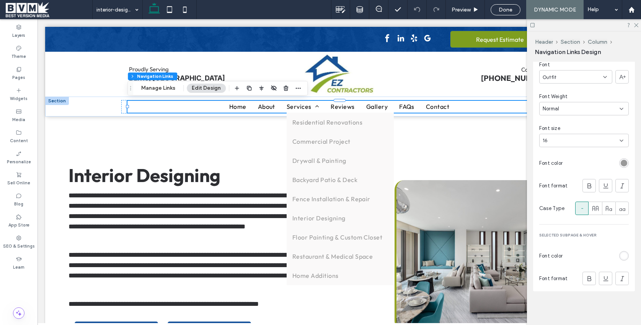
click at [623, 163] on div "rgb(153, 153, 153)" at bounding box center [624, 163] width 7 height 7
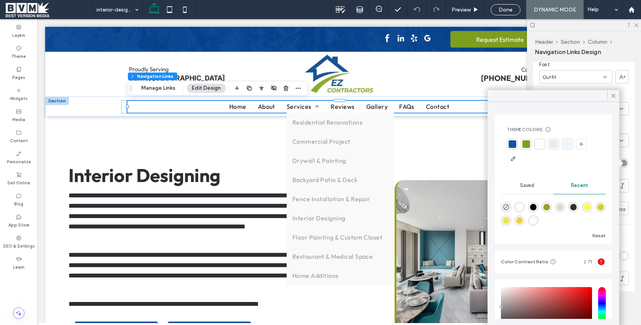
scroll to position [66, 0]
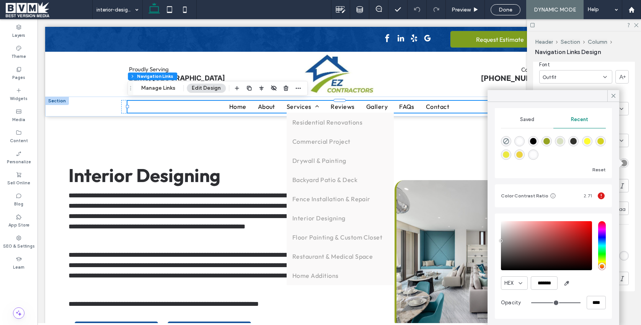
click at [533, 139] on div "rgba(0, 0, 0, 1)" at bounding box center [533, 141] width 7 height 7
type input "*******"
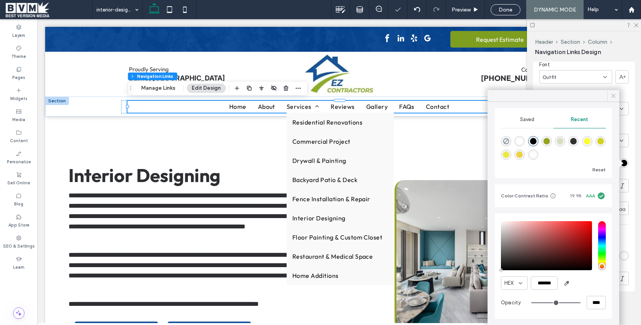
click at [618, 100] on div at bounding box center [614, 95] width 12 height 11
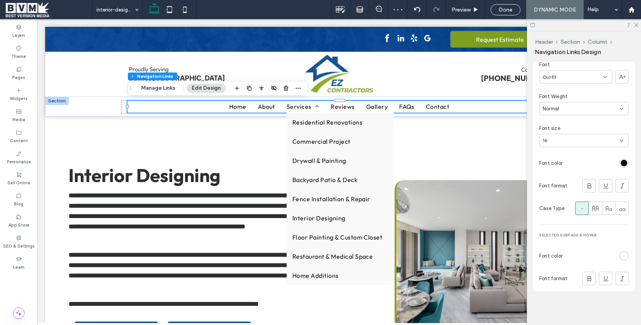
click at [626, 254] on div "rgb(255, 255, 255)" at bounding box center [624, 255] width 7 height 7
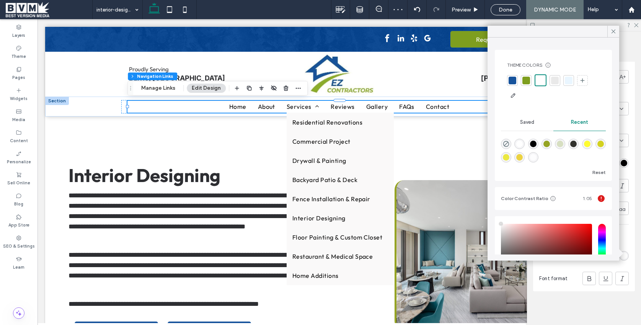
click at [540, 77] on div at bounding box center [540, 80] width 9 height 9
click at [608, 33] on div at bounding box center [614, 31] width 12 height 11
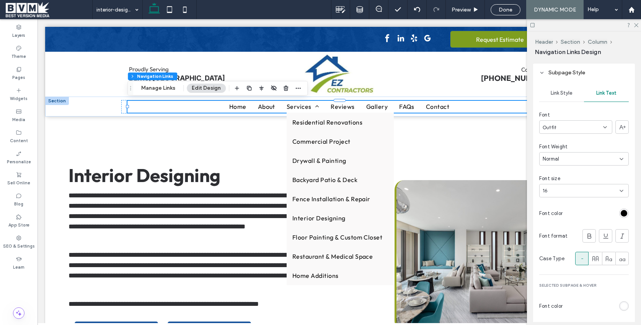
click at [572, 98] on div "Link Style" at bounding box center [561, 93] width 45 height 17
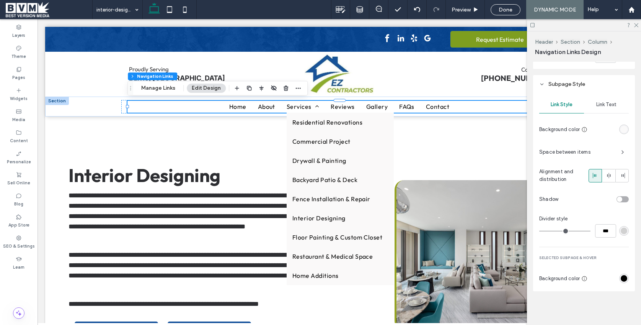
click at [627, 280] on div "rgb(0, 0, 0)" at bounding box center [624, 278] width 10 height 10
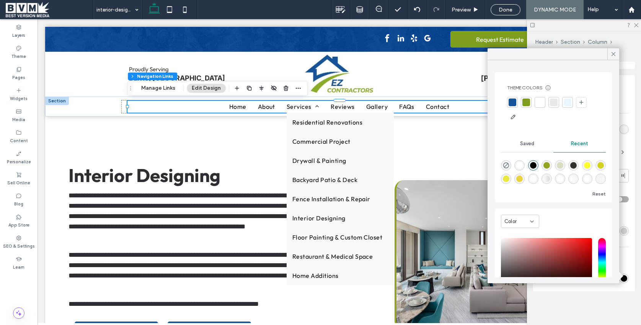
click at [513, 101] on div at bounding box center [513, 102] width 8 height 8
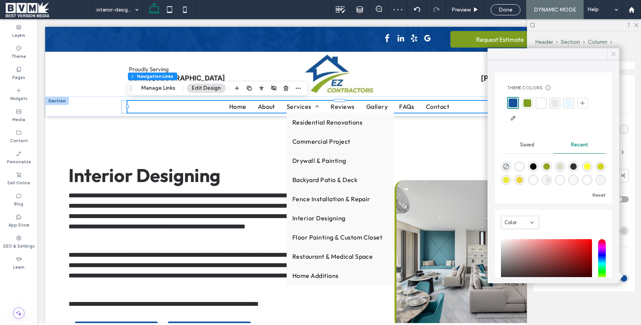
click at [618, 52] on div at bounding box center [614, 53] width 12 height 11
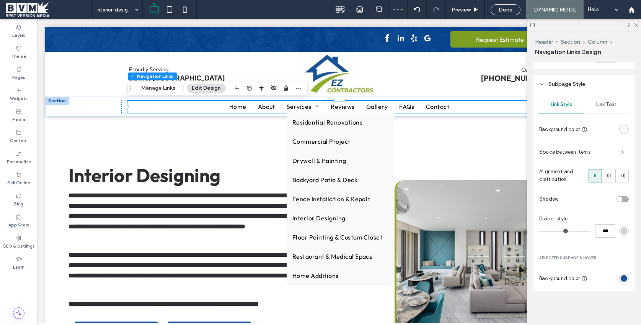
click at [606, 237] on div "Link Style Link Text Background color Space between items Alignment and distrib…" at bounding box center [584, 192] width 102 height 198
click at [609, 227] on input "***" at bounding box center [605, 230] width 21 height 13
type input "*"
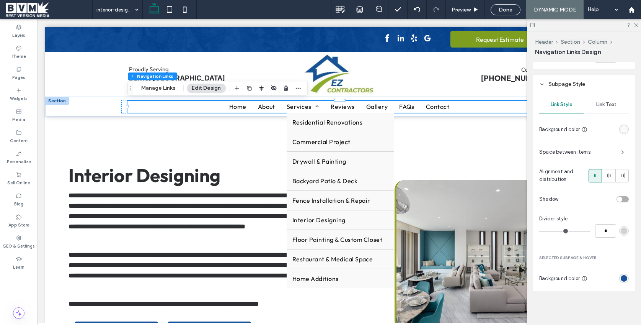
type input "*"
type input "***"
click at [613, 252] on div "Link Style Link Text Background color Space between items Alignment and distrib…" at bounding box center [584, 192] width 102 height 198
drag, startPoint x: 634, startPoint y: 25, endPoint x: 625, endPoint y: 25, distance: 9.6
click at [634, 25] on icon at bounding box center [636, 24] width 5 height 5
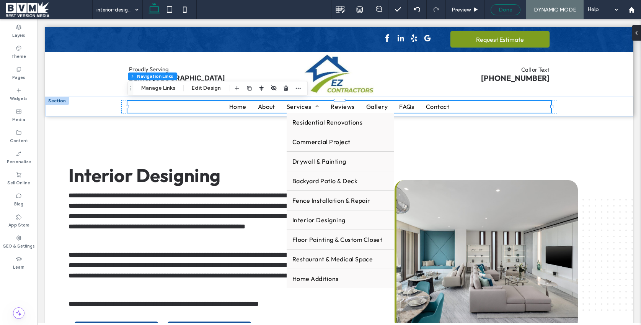
click at [506, 8] on span "Done" at bounding box center [506, 10] width 14 height 7
click at [20, 8] on span at bounding box center [49, 9] width 87 height 15
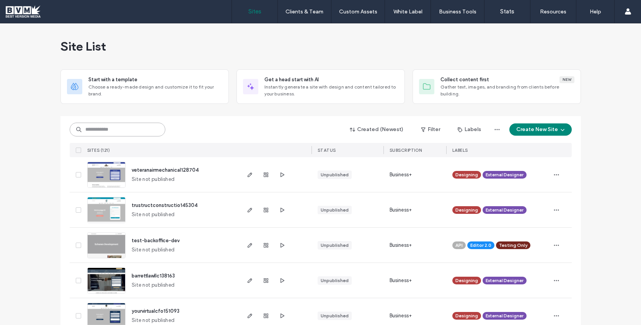
click at [130, 130] on input at bounding box center [118, 130] width 96 height 14
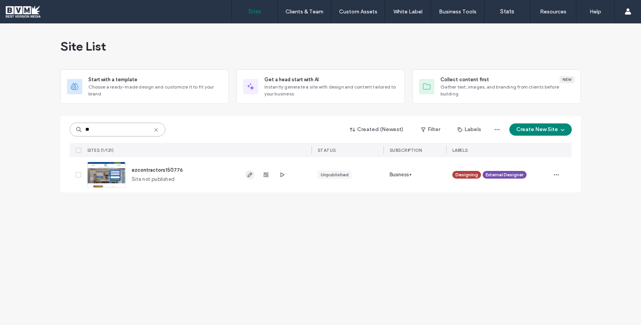
type input "**"
click at [250, 172] on icon "button" at bounding box center [250, 175] width 6 height 6
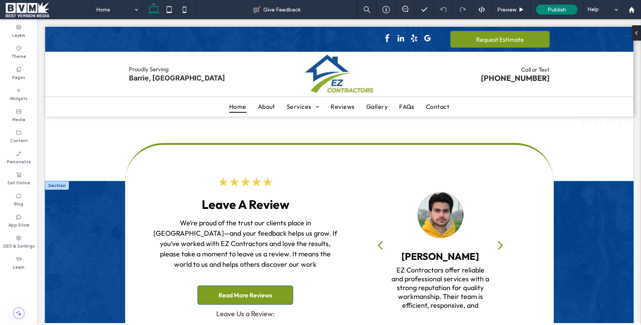
scroll to position [2195, 0]
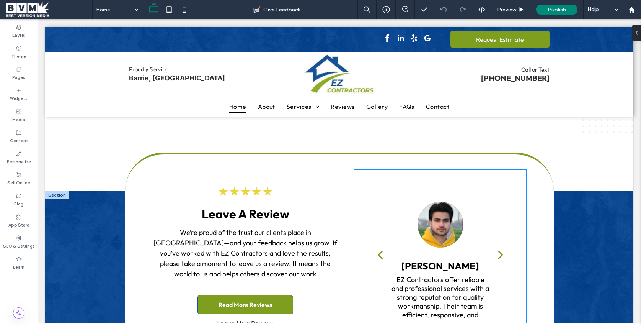
click at [501, 247] on div "next" at bounding box center [500, 254] width 5 height 15
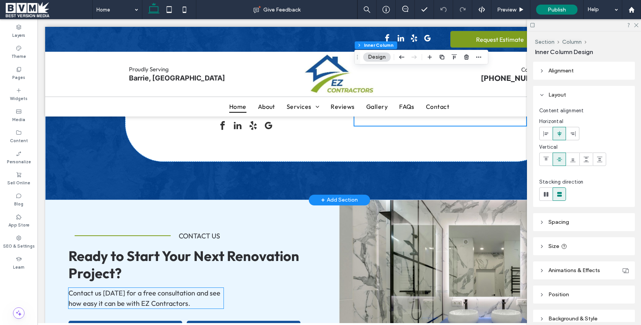
scroll to position [2408, 0]
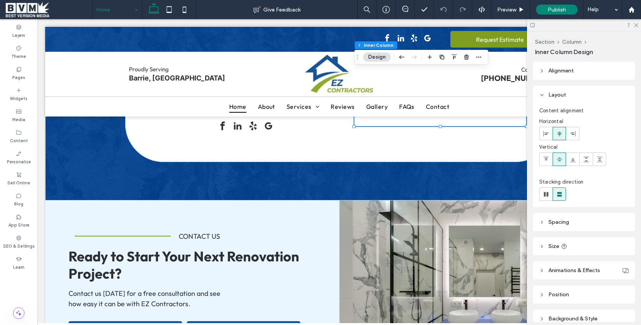
drag, startPoint x: 109, startPoint y: 7, endPoint x: 114, endPoint y: 17, distance: 11.0
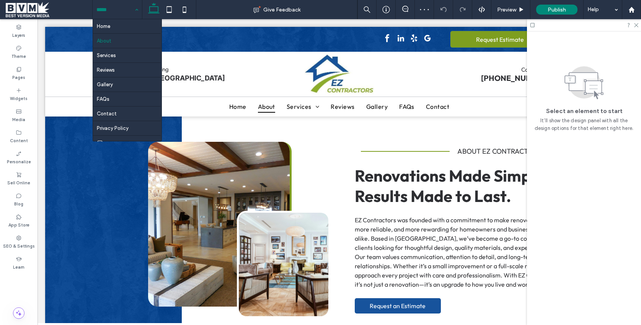
click at [136, 13] on div "Home About Services Reviews Gallery FAQs Contact Privacy Policy _core_ _utility…" at bounding box center [117, 9] width 49 height 19
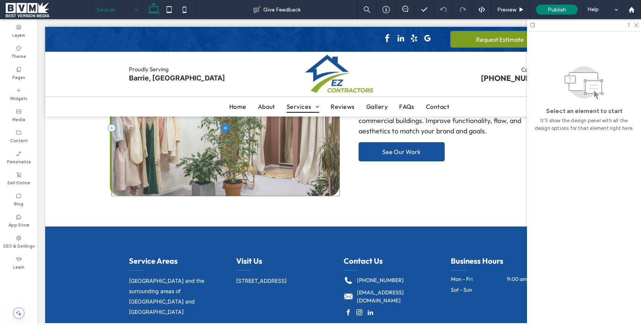
scroll to position [1663, 0]
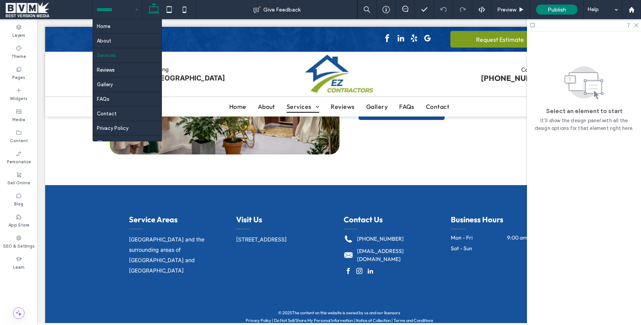
click at [108, 10] on input at bounding box center [115, 9] width 38 height 19
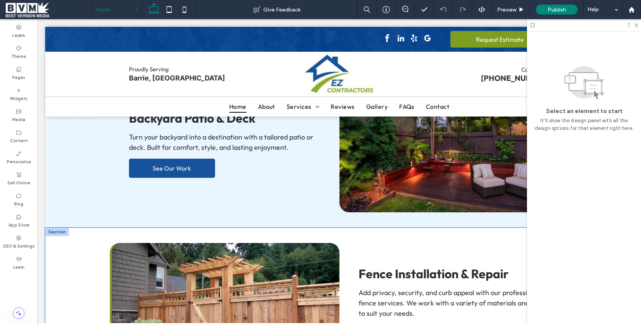
scroll to position [1279, 0]
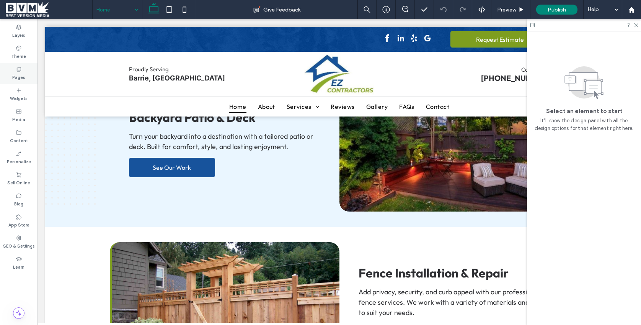
click div "Pages"
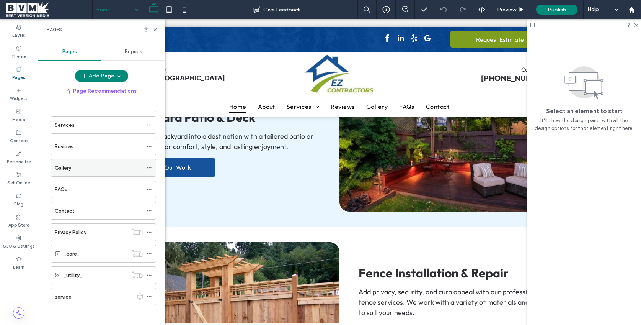
scroll to position [50, 0]
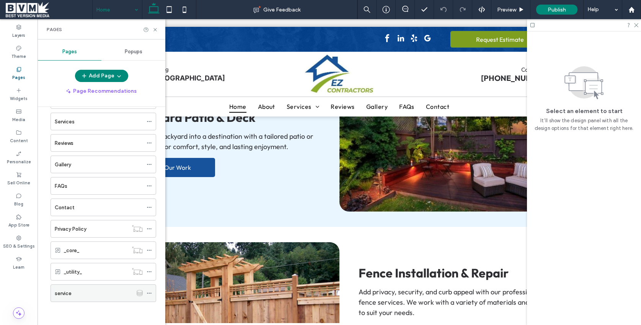
click div "service"
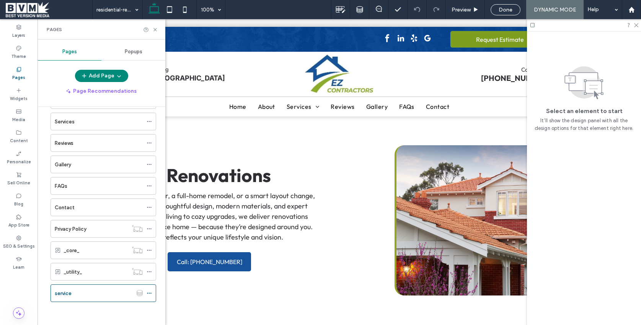
scroll to position [0, 0]
click icon
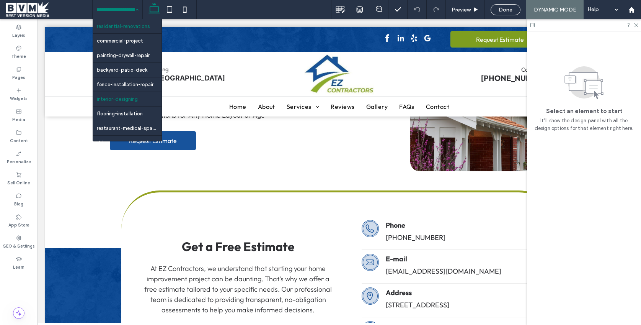
scroll to position [8, 0]
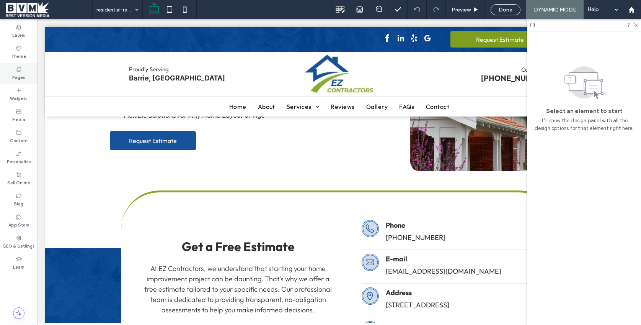
click icon
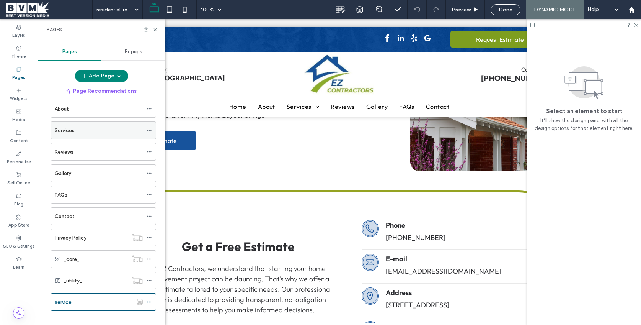
scroll to position [50, 0]
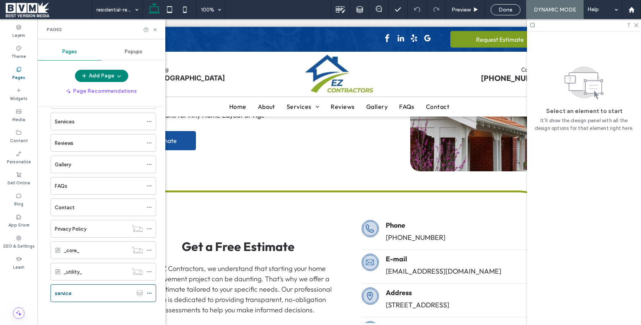
click div "Contact"
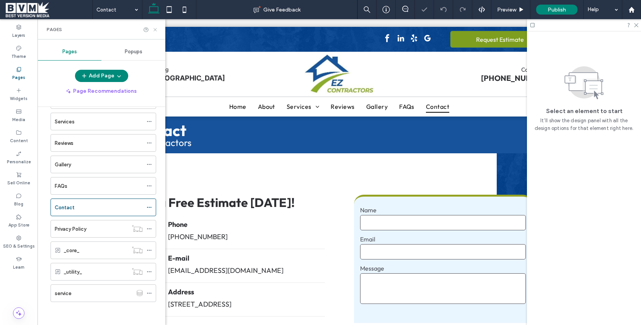
click icon
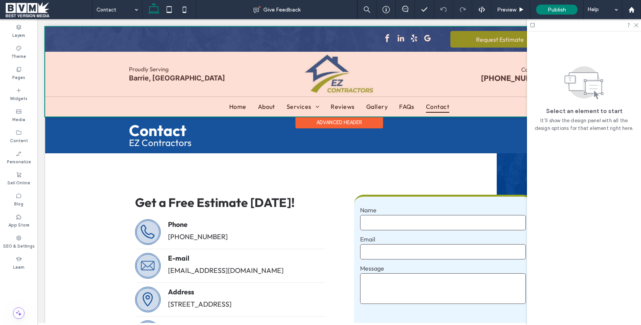
click div
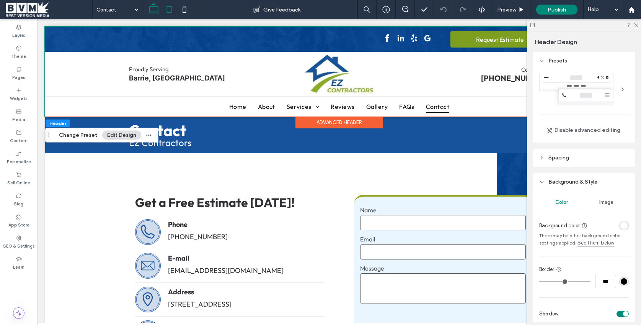
click icon
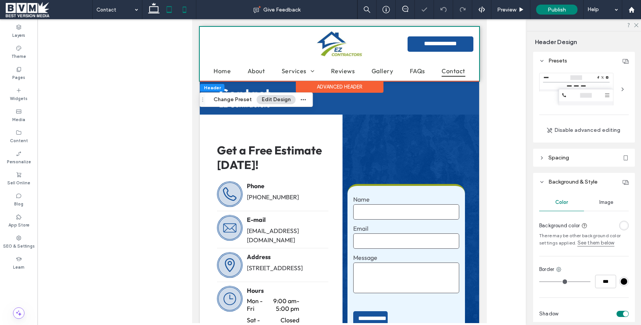
click icon
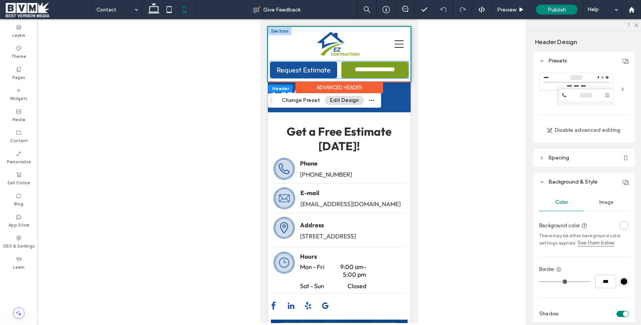
click span "**********"
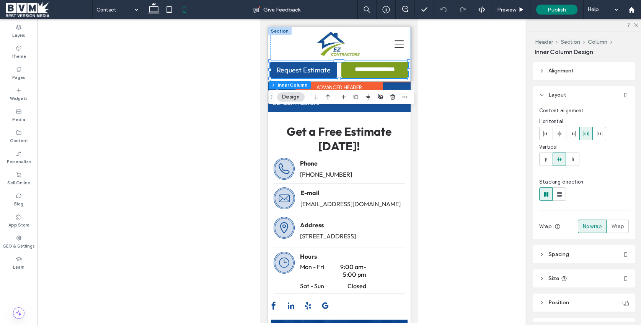
click span "**********"
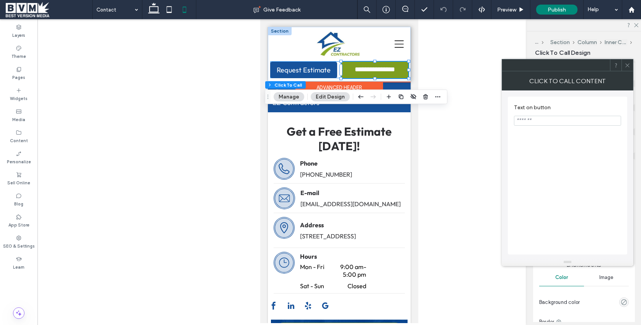
type input "**"
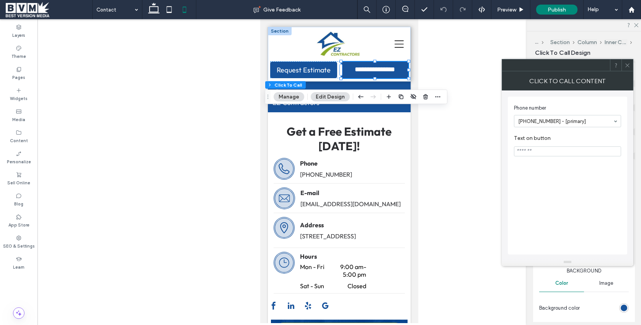
click input "Text on button"
type input "*******"
click div "Phone number +1 705-881-6777 - [primary] Text on button *******"
drag, startPoint x: 629, startPoint y: 66, endPoint x: 438, endPoint y: 48, distance: 192.3
click div
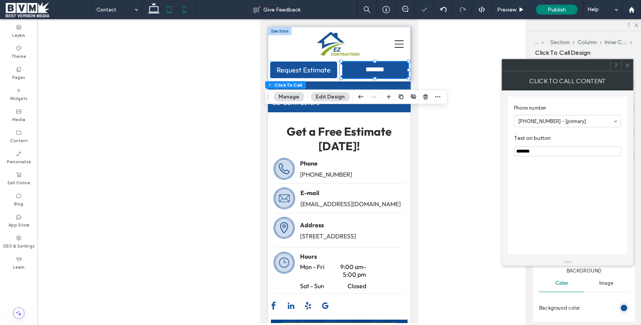
click use
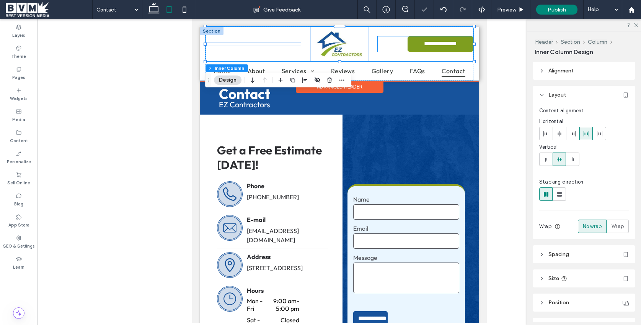
click span "**********"
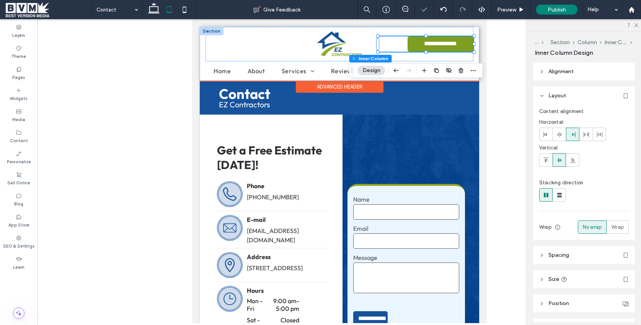
click span "**********"
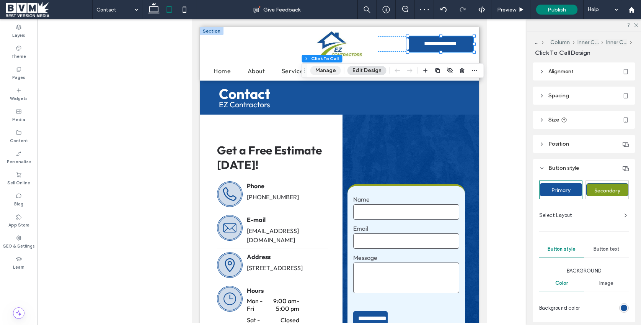
click button "Manage"
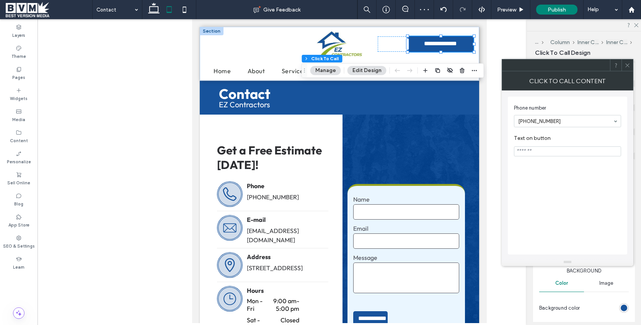
click input "Text on button"
type input "*******"
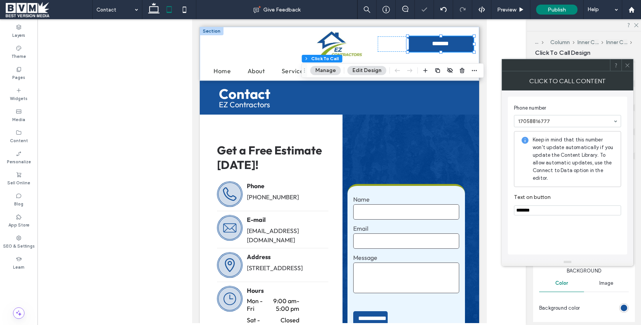
drag, startPoint x: 576, startPoint y: 112, endPoint x: 574, endPoint y: 124, distance: 11.6
click section "Phone number 17058816777"
drag, startPoint x: 584, startPoint y: 101, endPoint x: 594, endPoint y: 96, distance: 11.0
click section "Phone number +1 705-881-6777 - [primary]"
click div
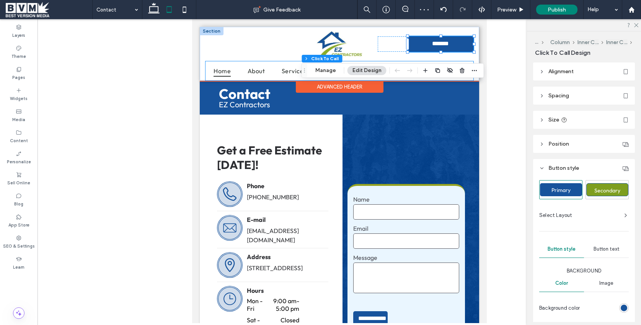
click span "Home"
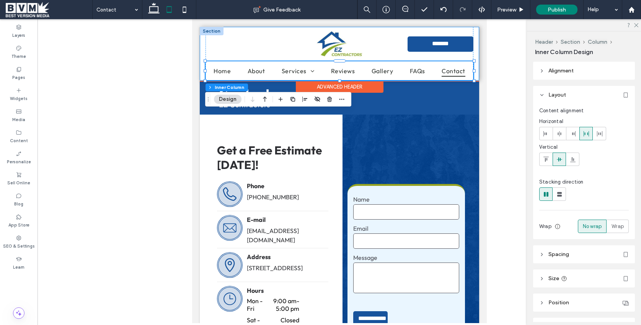
click div "Request Estimate Proudly Serving Barrie, ON Call or Text +1 705-881-6777 ******…"
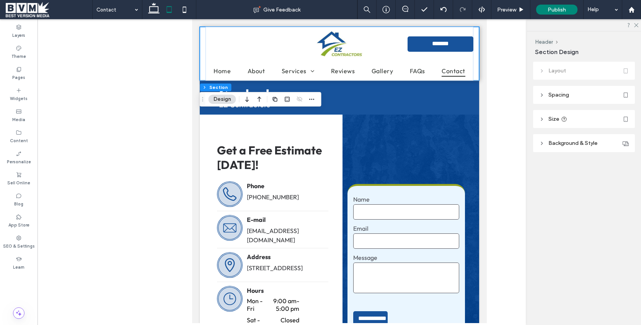
click header "Spacing"
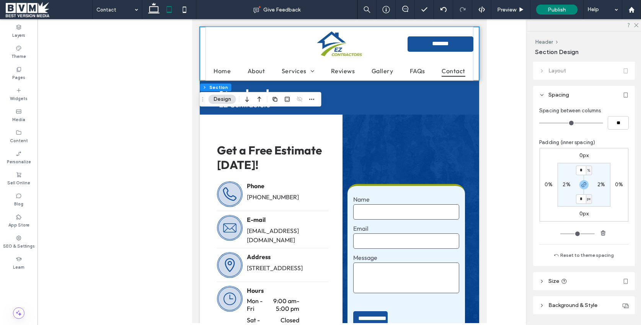
click section "* % 2% * px 2%"
click label "2%"
type input "*"
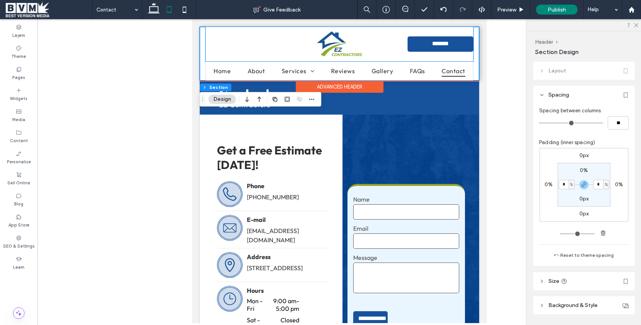
click div "*******"
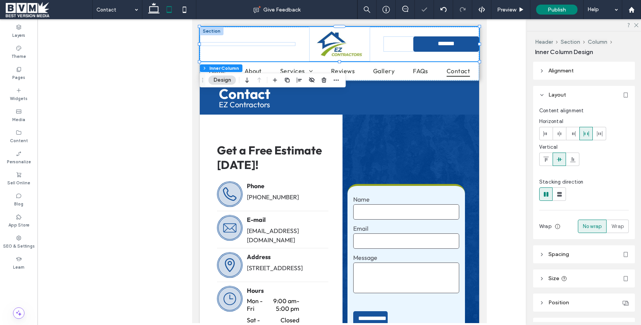
scroll to position [44, 0]
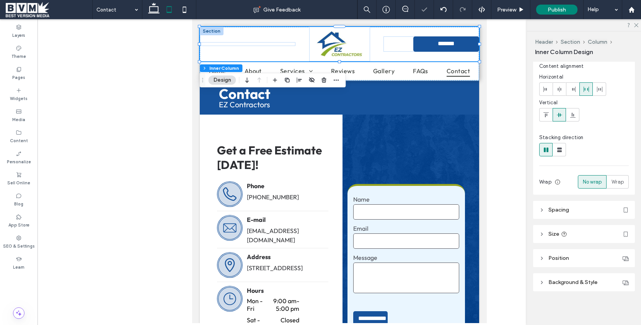
click span "Spacing"
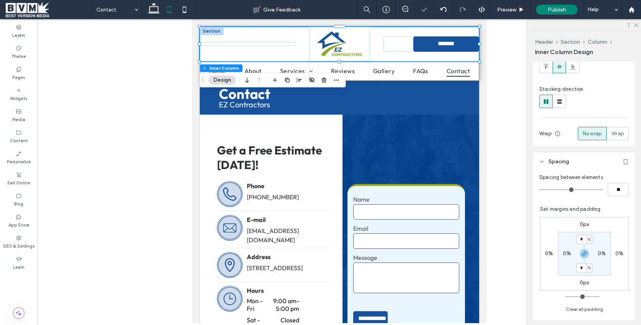
scroll to position [104, 0]
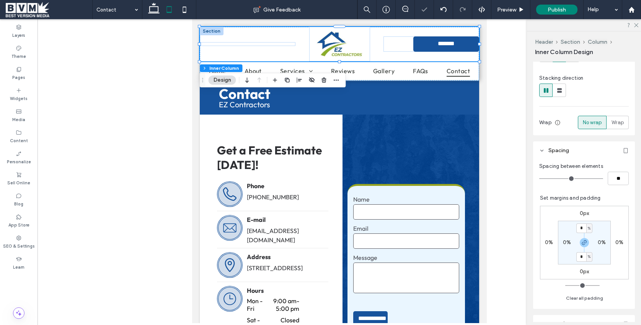
drag, startPoint x: 567, startPoint y: 246, endPoint x: 568, endPoint y: 242, distance: 3.8
click section "* % 0% * % 0%"
click label "0%"
type input "*"
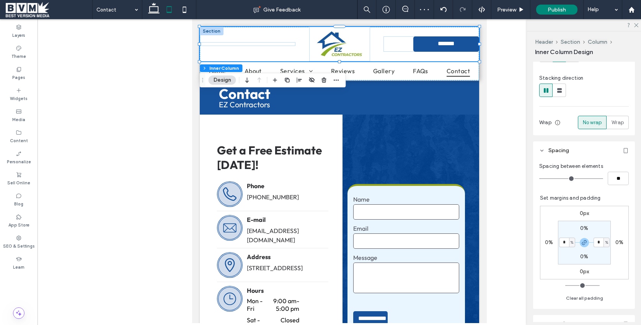
type input "*"
click section "0% * % 0% * %"
click div "Preview"
click span "Preview"
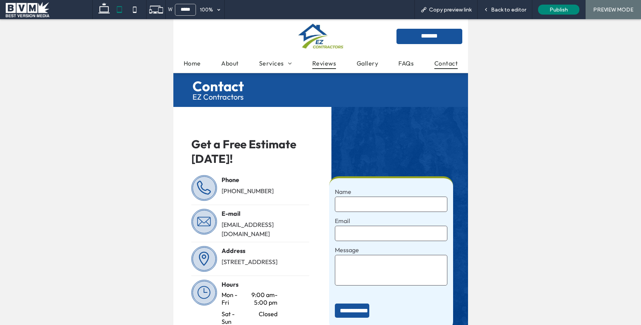
click span "Reviews"
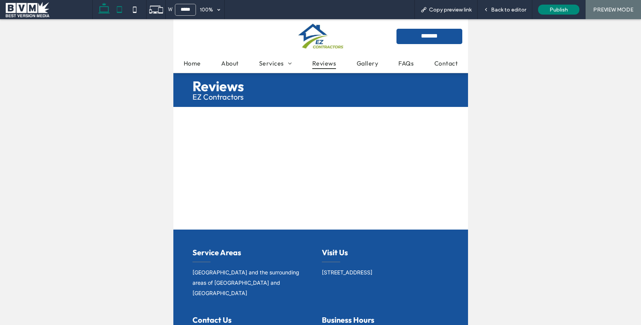
click use
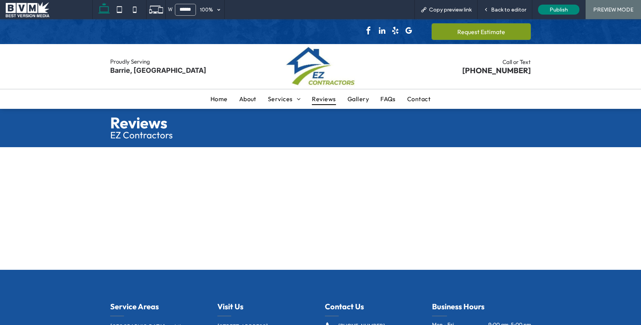
type input "******"
click span "Back to editor"
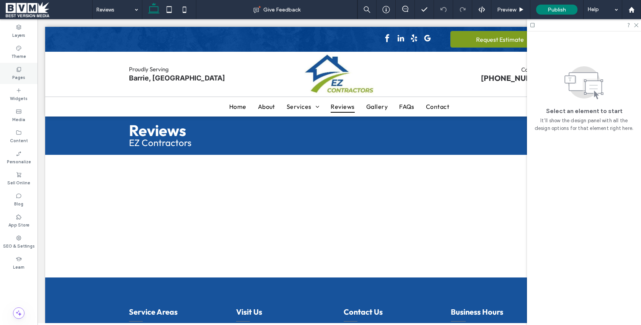
click div "Pages"
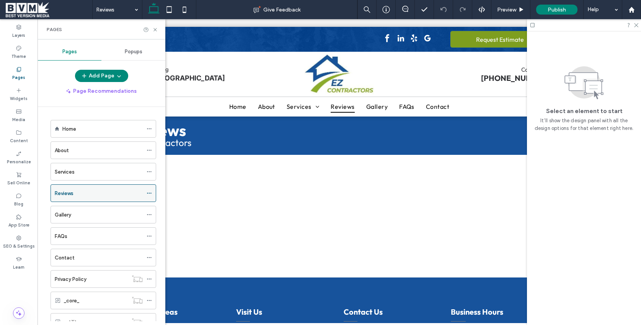
click use
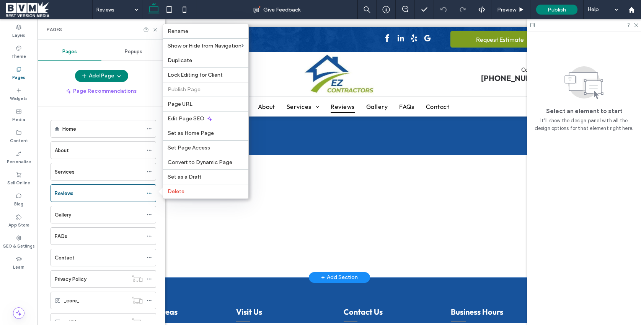
drag, startPoint x: 251, startPoint y: 239, endPoint x: 213, endPoint y: 220, distance: 42.3
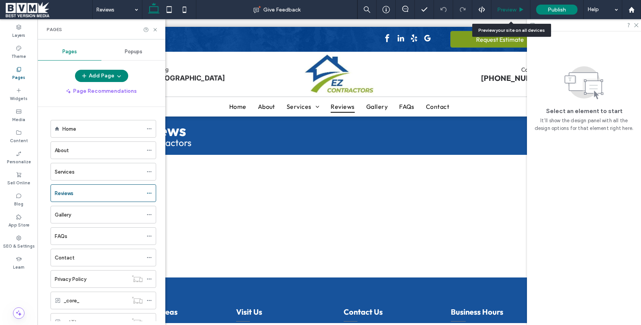
click span "Preview"
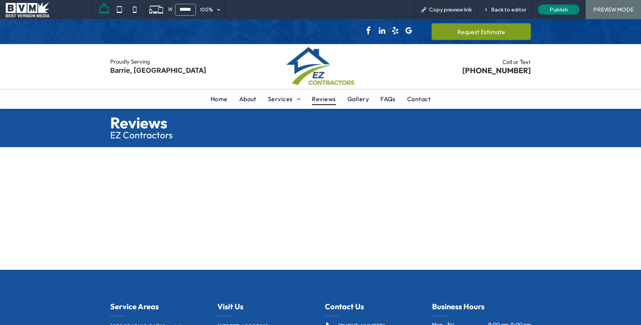
click div "Overall Rating Here's what our satisfied customers are saying... Load More"
click span "Back to editor"
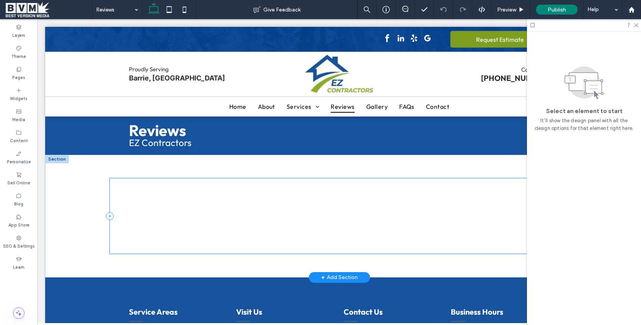
click div "Overall Rating Here's what our satisfied customers are saying... Load More"
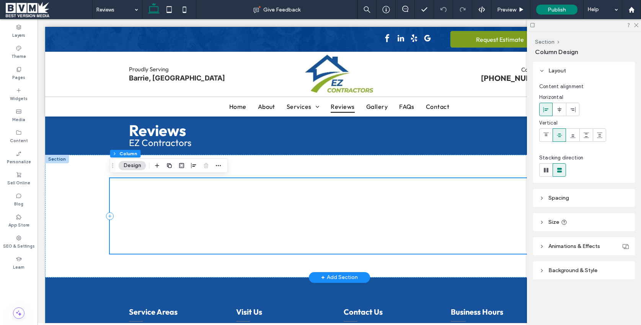
click div "Overall Rating Here's what our satisfied customers are saying... Load More"
click label "Widgets"
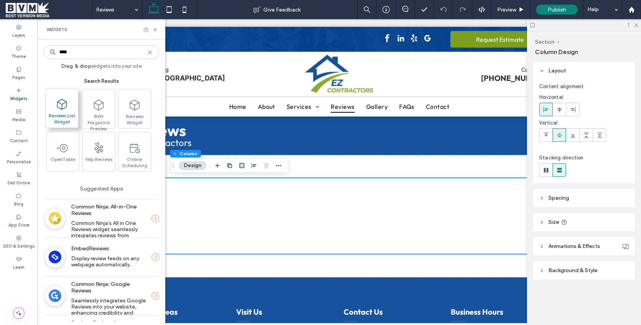
type input "****"
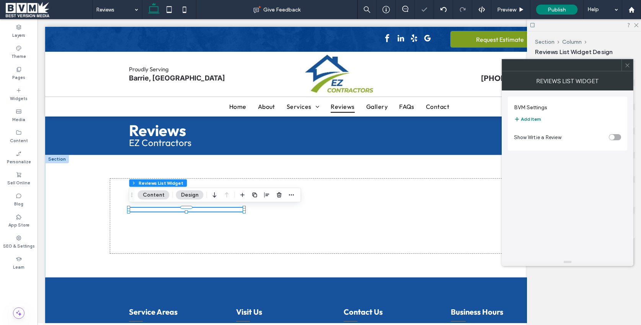
click button "Add Item"
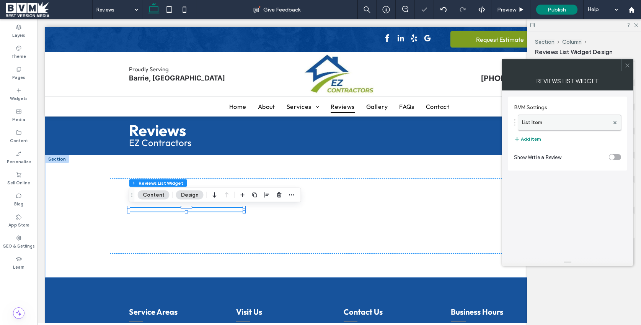
click label "List Item"
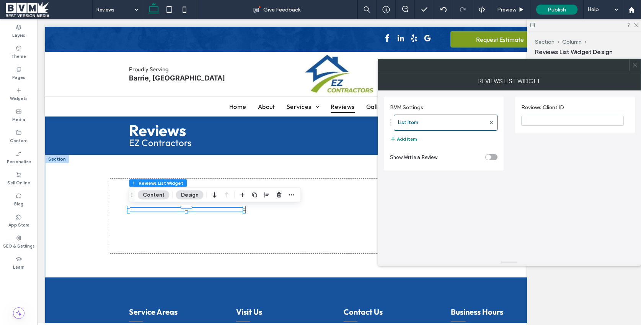
click input "Reviews Client ID"
type input "******"
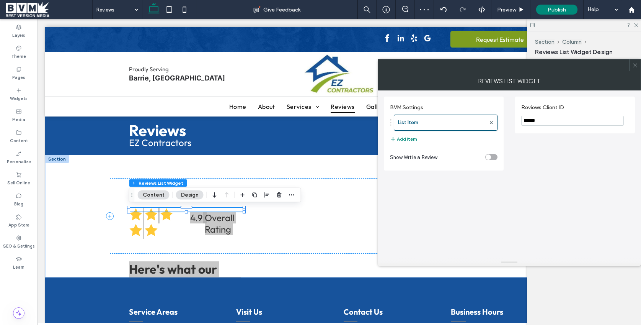
click icon
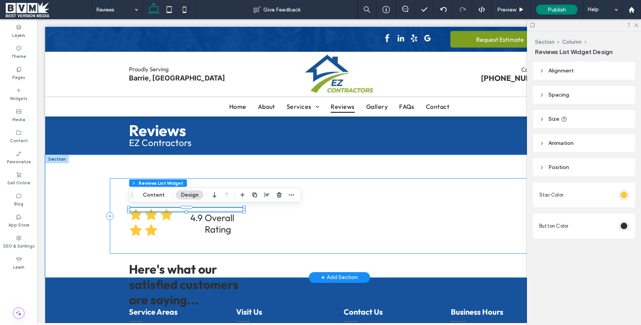
click div "4.9 Overall Rating Here's what our satisfied customers are saying... Deep Kaur …"
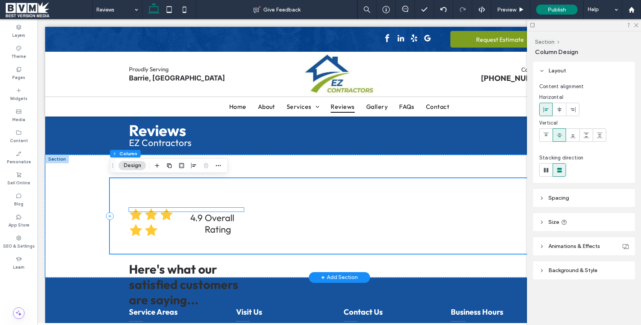
scroll to position [0, 0]
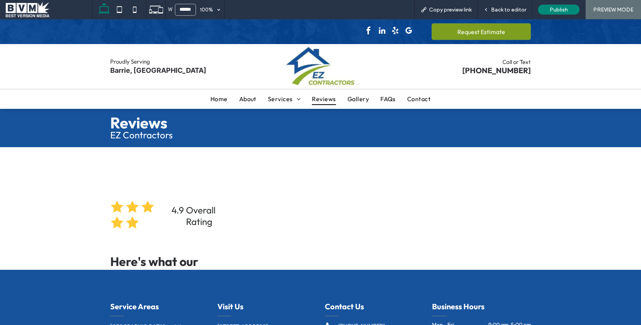
click at [254, 220] on div "4.9 Overall Rating Here's what our satisfied customers are saying... Deep Kaur …" at bounding box center [320, 208] width 459 height 71
click at [176, 217] on div "4.9" at bounding box center [178, 215] width 13 height 23
click at [511, 7] on span "Back to editor" at bounding box center [508, 10] width 35 height 7
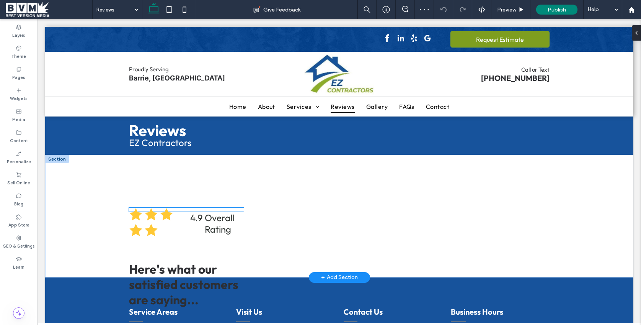
click at [205, 217] on div "Overall Rating" at bounding box center [224, 223] width 39 height 23
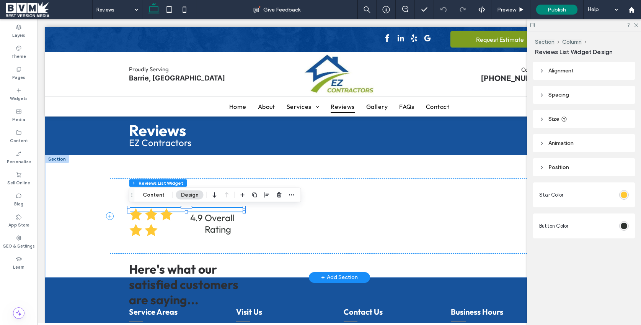
click at [229, 216] on div "Overall Rating" at bounding box center [224, 223] width 39 height 23
click at [230, 228] on div "Overall Rating" at bounding box center [224, 223] width 39 height 23
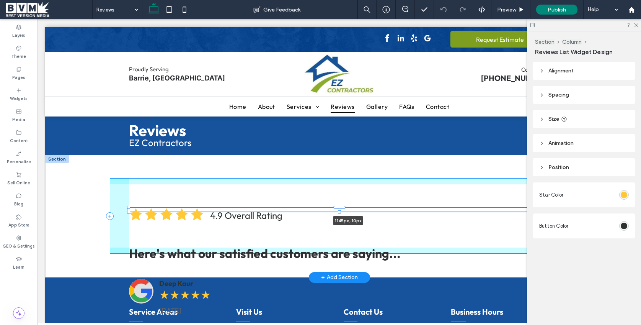
drag, startPoint x: 244, startPoint y: 209, endPoint x: 568, endPoint y: 213, distance: 323.5
click at [568, 213] on div "4.9 Overall Rating Here's what our satisfied customers are saying... Deep Kaur …" at bounding box center [339, 216] width 459 height 123
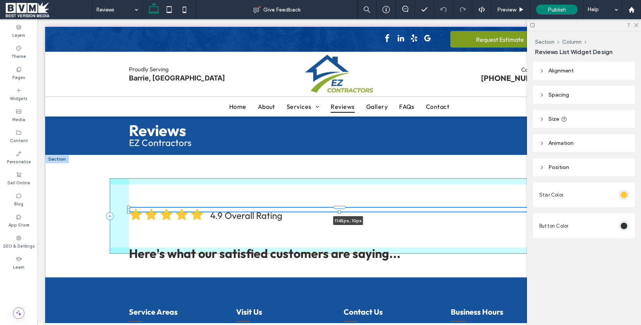
type input "****"
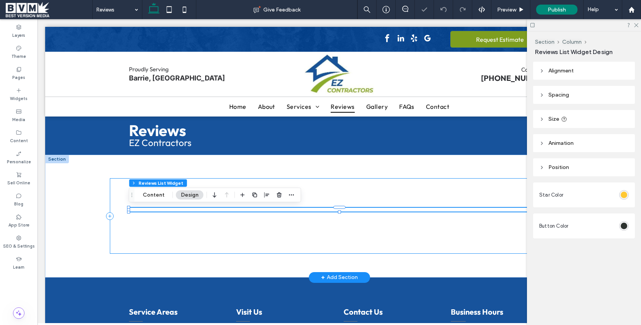
scroll to position [0, 114]
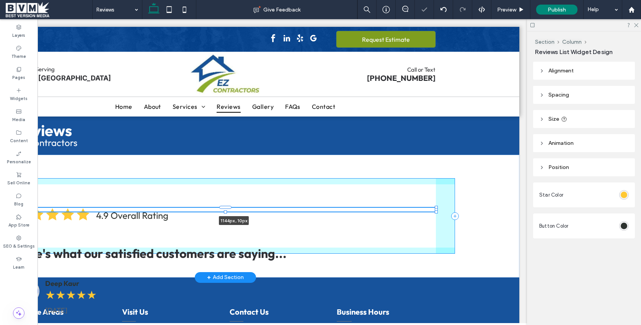
drag, startPoint x: 436, startPoint y: 208, endPoint x: 456, endPoint y: 209, distance: 19.9
click at [457, 209] on div "4.9 Overall Rating Here's what our satisfied customers are saying... Deep Kaur …" at bounding box center [225, 216] width 588 height 123
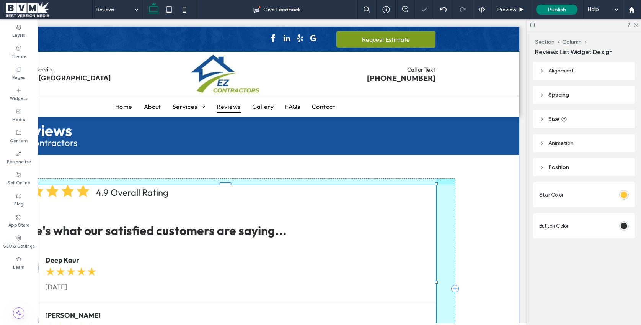
drag, startPoint x: 226, startPoint y: 211, endPoint x: 242, endPoint y: 284, distance: 74.0
click at [237, 307] on div "4.9 Overall Rating Here's what our satisfied customers are saying... Deep Kaur …" at bounding box center [225, 289] width 459 height 268
type input "***"
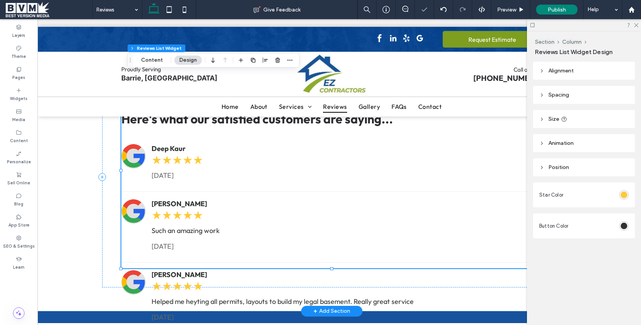
scroll to position [0, 0]
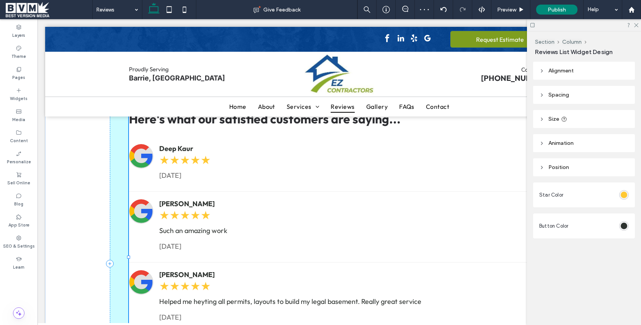
drag, startPoint x: 342, startPoint y: 277, endPoint x: 364, endPoint y: 355, distance: 81.2
click at [364, 324] on html "**********" at bounding box center [340, 268] width 604 height 720
type input "***"
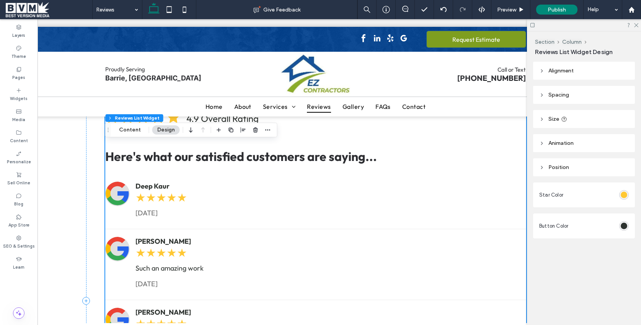
scroll to position [93, 0]
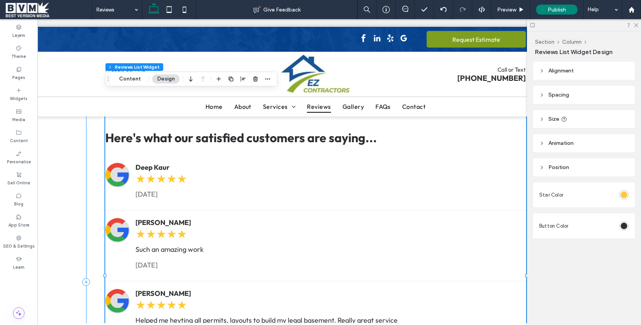
click at [93, 173] on div "4.9 Overall Rating Here's what our satisfied customers are saying... Deep Kaur …" at bounding box center [315, 281] width 459 height 393
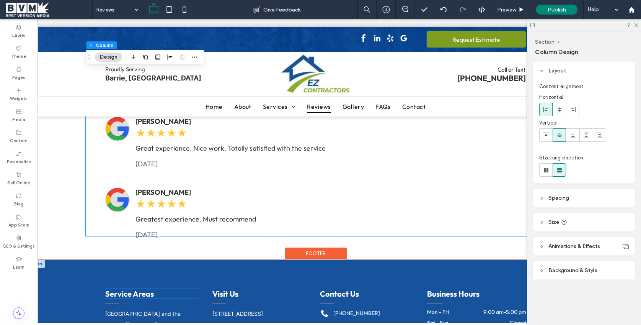
scroll to position [320, 0]
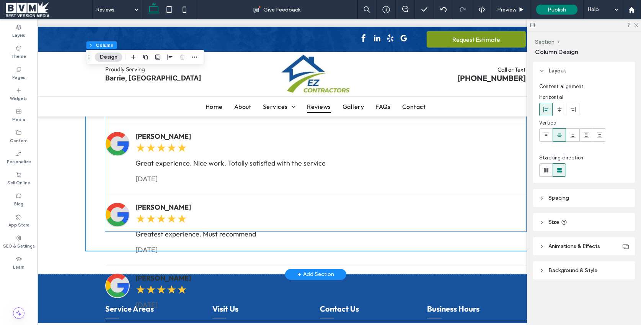
click at [125, 191] on div "[PERSON_NAME] ★★★★★ Great experience. Nice work. Totally satisfied with the ser…" at bounding box center [315, 159] width 421 height 71
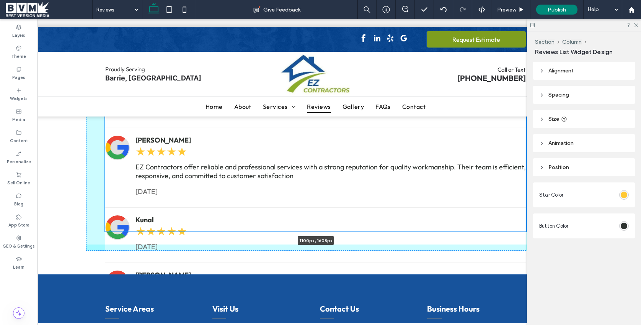
drag, startPoint x: 317, startPoint y: 231, endPoint x: 323, endPoint y: 353, distance: 122.3
type input "****"
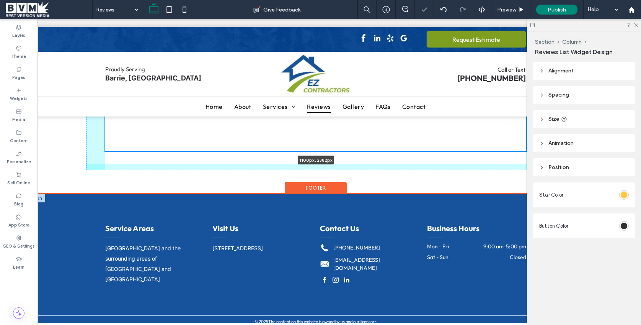
drag, startPoint x: 316, startPoint y: 153, endPoint x: 326, endPoint y: 246, distance: 93.6
type input "****"
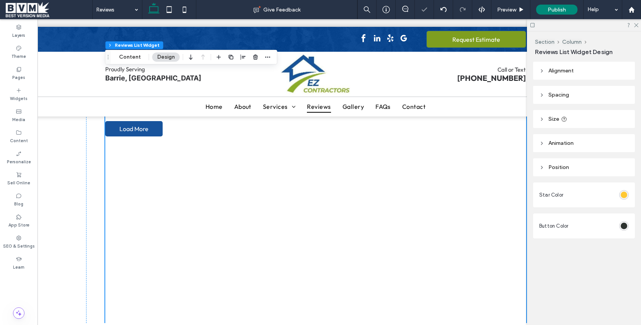
scroll to position [867, 0]
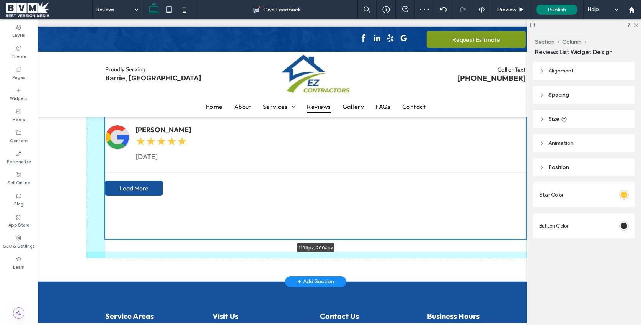
drag, startPoint x: 316, startPoint y: 229, endPoint x: 311, endPoint y: 153, distance: 76.0
type input "****"
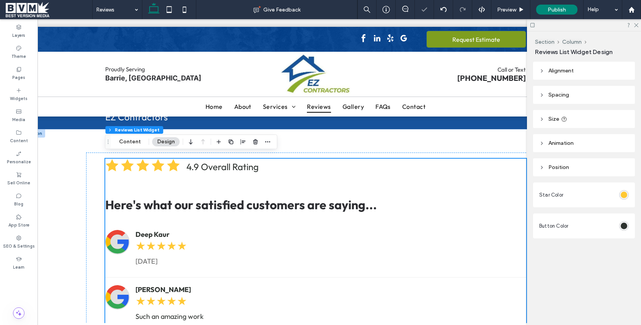
scroll to position [0, 0]
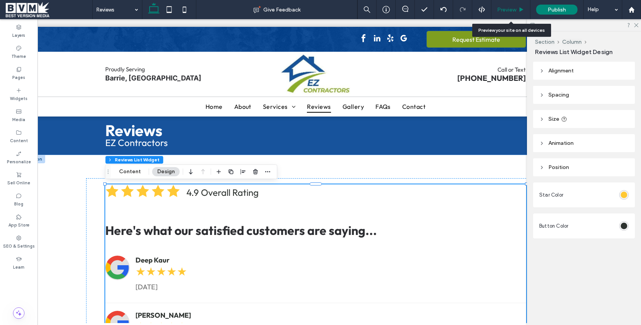
click at [505, 8] on span "Preview" at bounding box center [506, 10] width 19 height 7
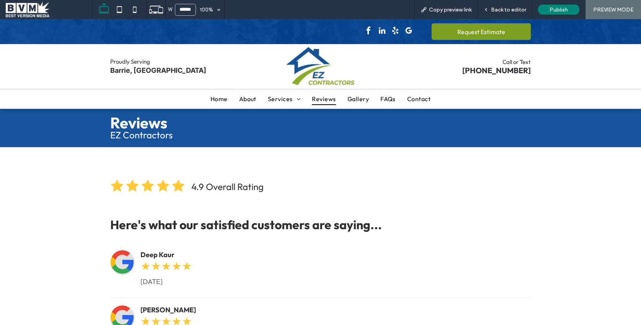
click at [505, 8] on span "Back to editor" at bounding box center [508, 10] width 35 height 7
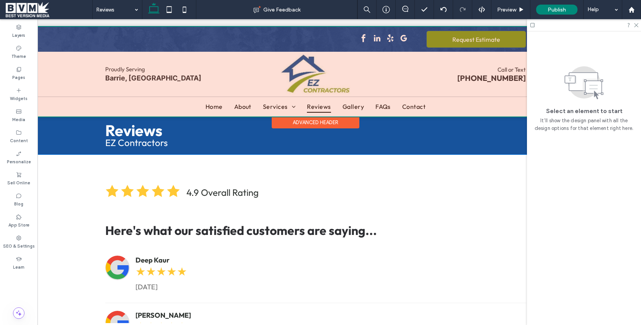
scroll to position [0, 25]
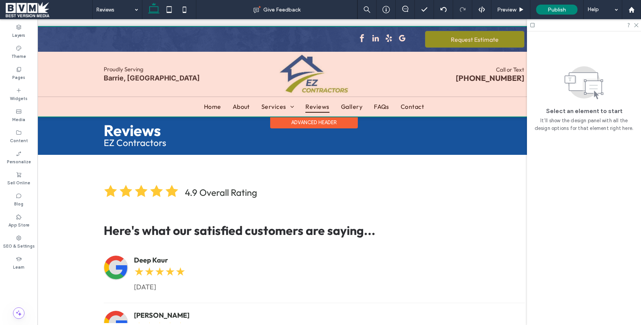
click at [100, 50] on div at bounding box center [314, 72] width 588 height 90
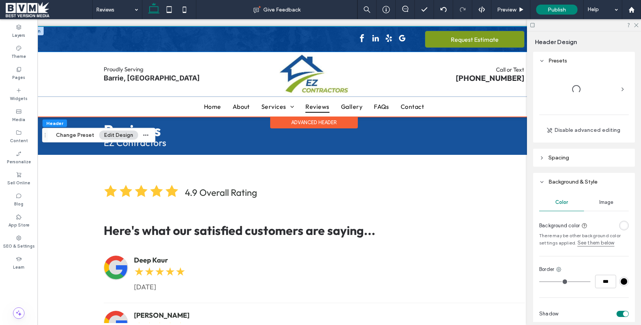
click at [89, 38] on div "Request Estimate" at bounding box center [314, 39] width 459 height 17
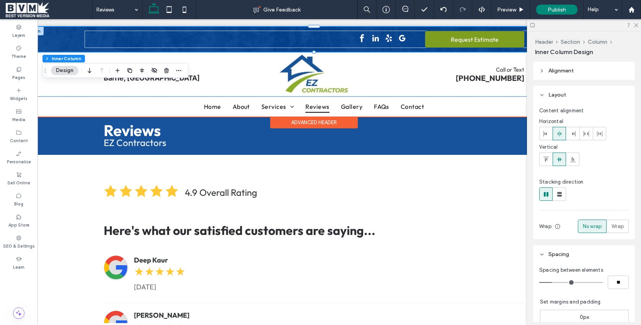
drag, startPoint x: 65, startPoint y: 35, endPoint x: 94, endPoint y: 38, distance: 28.5
click at [65, 35] on div "Request Estimate" at bounding box center [314, 39] width 588 height 25
click at [138, 42] on div "Request Estimate" at bounding box center [314, 39] width 459 height 17
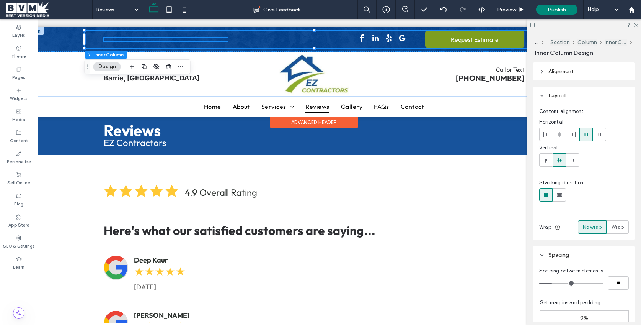
click at [137, 39] on div at bounding box center [166, 40] width 124 height 4
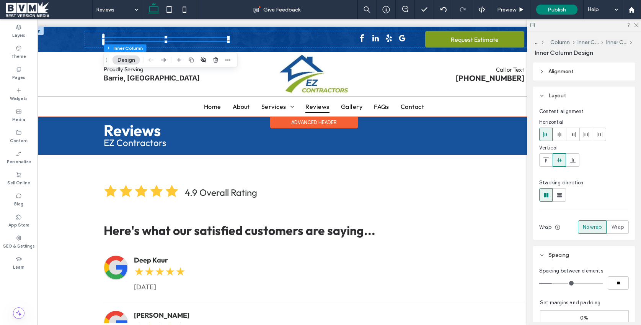
click at [138, 39] on div at bounding box center [166, 40] width 124 height 4
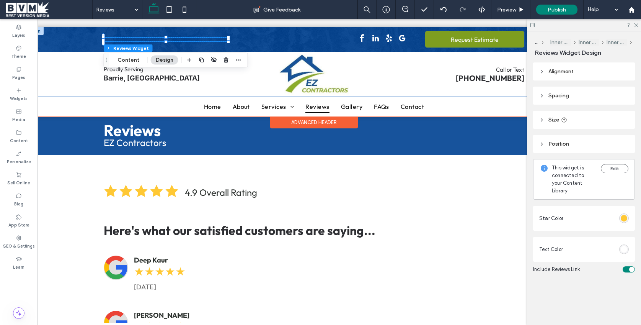
click at [138, 39] on div at bounding box center [166, 40] width 124 height 4
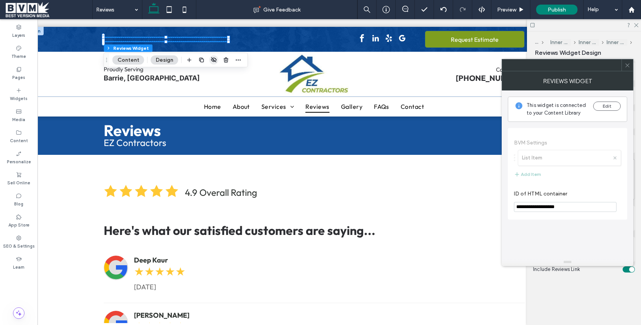
click at [212, 58] on use "button" at bounding box center [213, 59] width 5 height 5
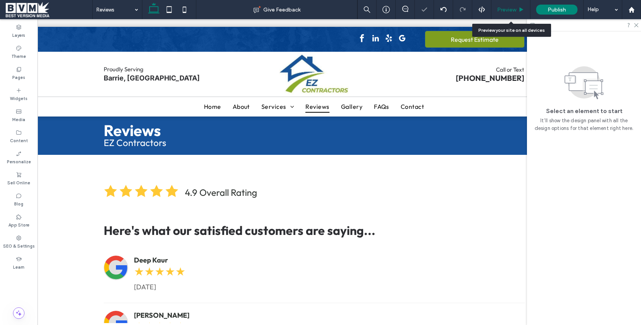
click at [519, 5] on div "Preview" at bounding box center [511, 9] width 39 height 19
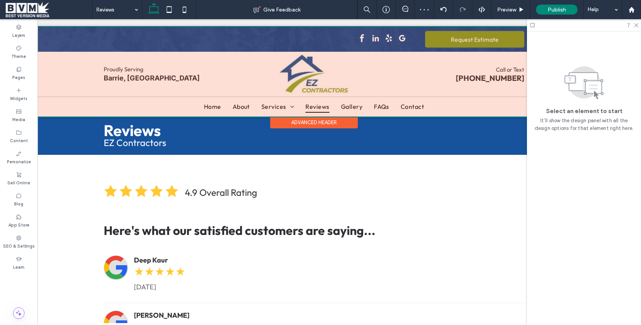
drag, startPoint x: 248, startPoint y: 40, endPoint x: 151, endPoint y: 40, distance: 97.2
click at [248, 40] on div at bounding box center [314, 72] width 588 height 90
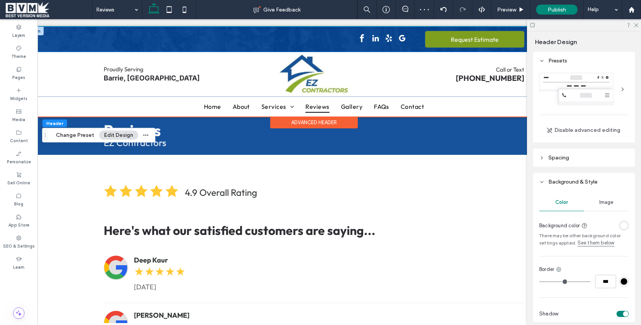
click at [136, 40] on div "Request Estimate" at bounding box center [314, 39] width 459 height 17
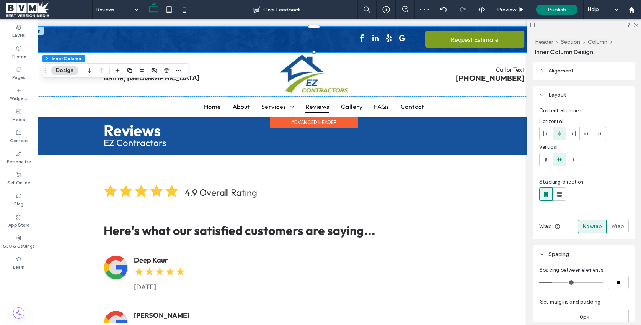
click at [108, 38] on div "Request Estimate" at bounding box center [314, 39] width 459 height 17
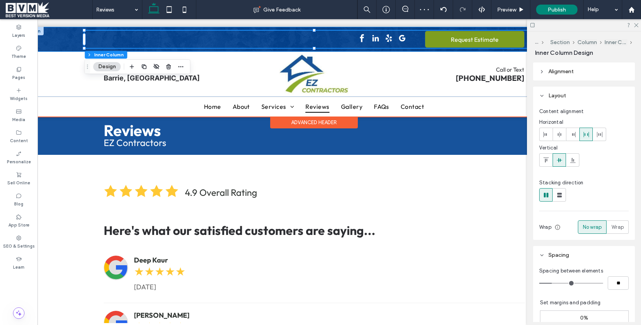
click at [112, 38] on div "Request Estimate" at bounding box center [314, 39] width 459 height 17
click at [110, 41] on div "Request Estimate" at bounding box center [314, 39] width 459 height 17
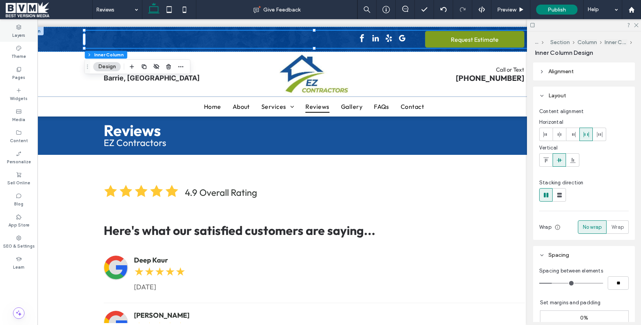
click at [21, 32] on label "Layers" at bounding box center [18, 34] width 13 height 8
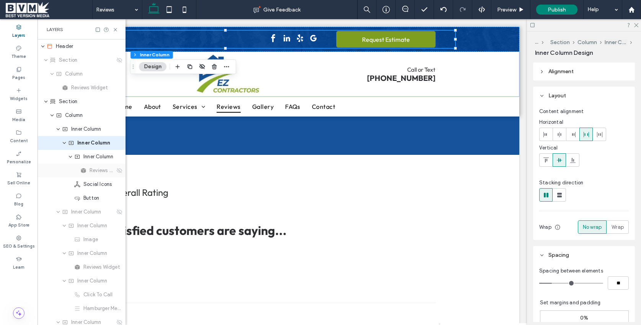
click at [100, 166] on div "Reviews Widget" at bounding box center [82, 170] width 88 height 14
click at [104, 169] on span "Reviews Widget" at bounding box center [102, 171] width 25 height 8
click at [117, 171] on icon at bounding box center [119, 170] width 6 height 6
click at [119, 170] on icon at bounding box center [119, 170] width 6 height 6
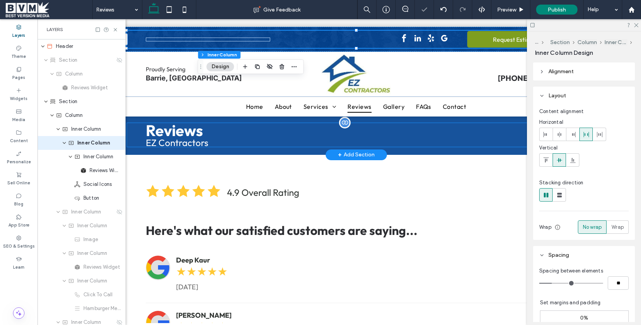
scroll to position [0, 0]
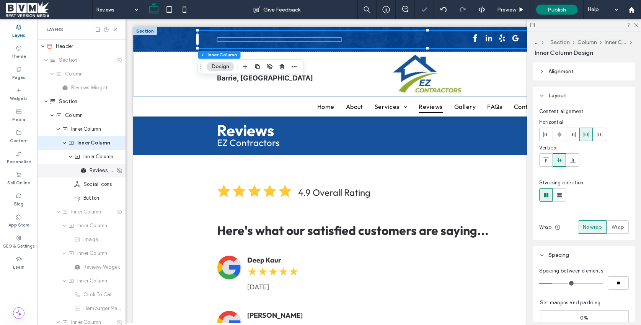
click at [90, 172] on span "Reviews Widget" at bounding box center [102, 171] width 25 height 8
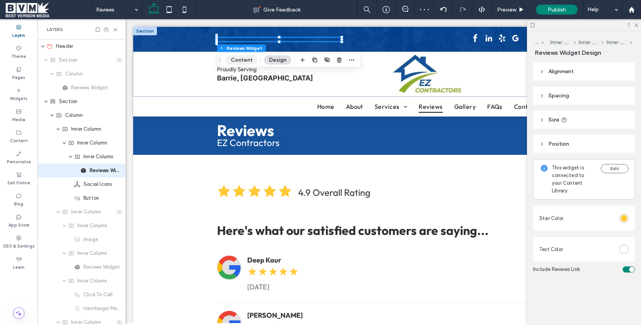
click at [229, 58] on button "Content" at bounding box center [242, 60] width 32 height 9
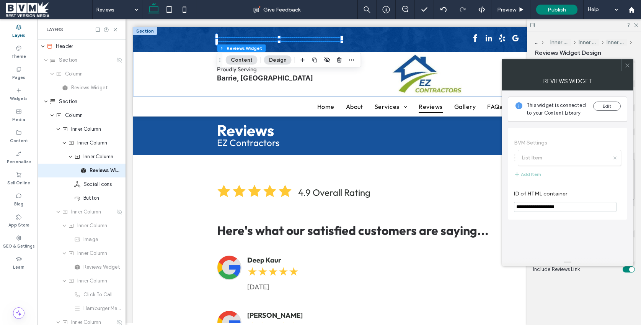
click at [580, 156] on span "BVM Settings List Item Add Item" at bounding box center [567, 159] width 107 height 55
click at [601, 108] on button "Edit" at bounding box center [607, 105] width 28 height 9
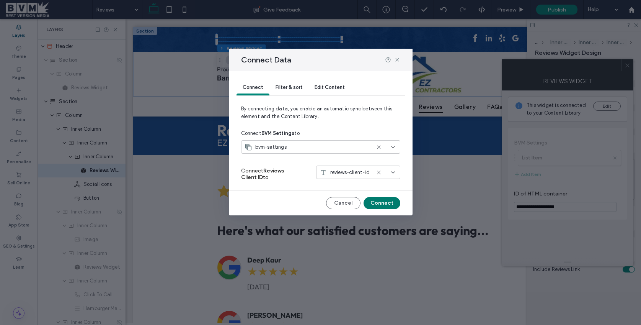
click at [391, 207] on button "Connect" at bounding box center [382, 203] width 37 height 12
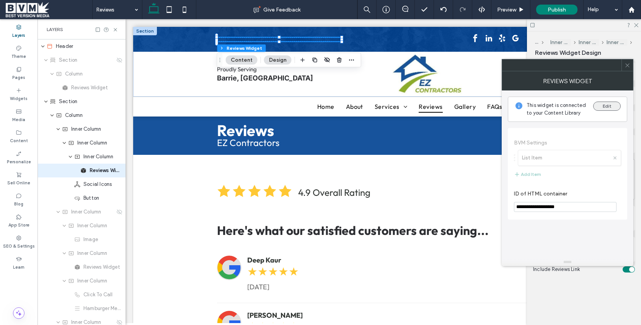
click at [602, 104] on button "Edit" at bounding box center [607, 105] width 28 height 9
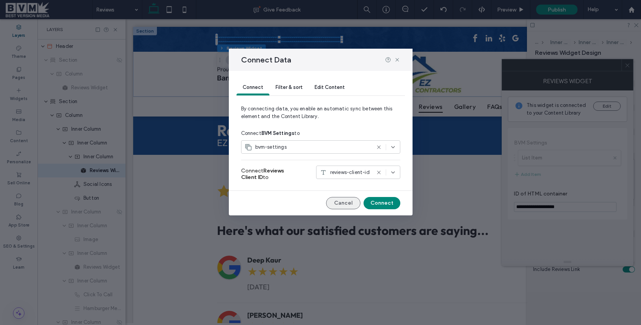
click at [326, 202] on div "Cancel Connect" at bounding box center [320, 203] width 159 height 12
click at [352, 201] on button "Cancel" at bounding box center [343, 203] width 34 height 12
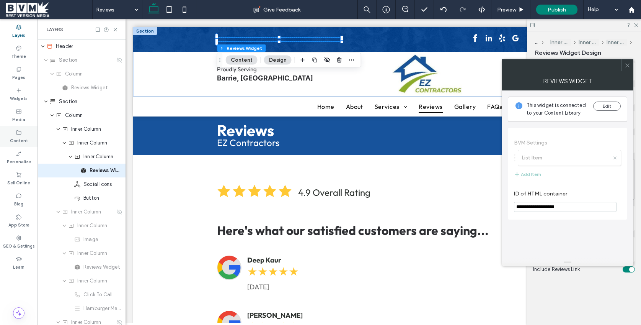
click at [26, 136] on label "Content" at bounding box center [19, 140] width 18 height 8
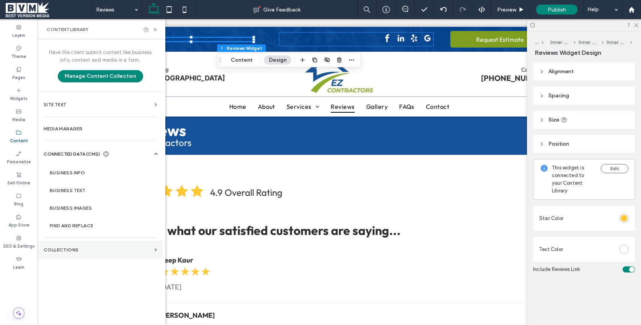
click at [81, 248] on label "Collections" at bounding box center [98, 249] width 108 height 5
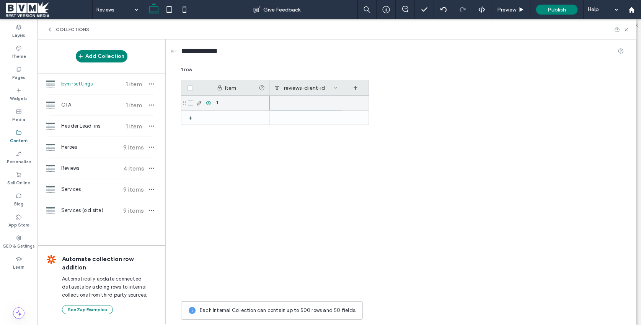
click at [297, 102] on div at bounding box center [306, 103] width 73 height 15
click at [297, 96] on textarea "plain-text-cell" at bounding box center [311, 93] width 84 height 23
type textarea "******"
drag, startPoint x: 627, startPoint y: 28, endPoint x: 588, endPoint y: 38, distance: 40.3
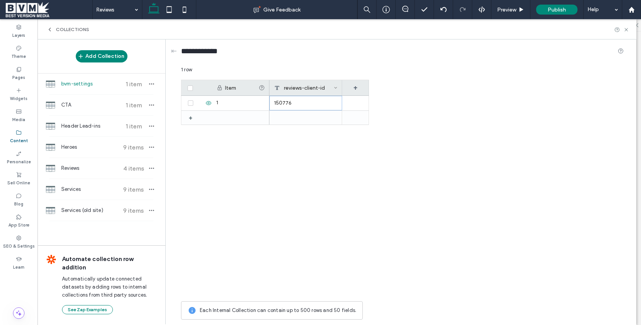
click at [627, 28] on icon at bounding box center [627, 30] width 6 height 6
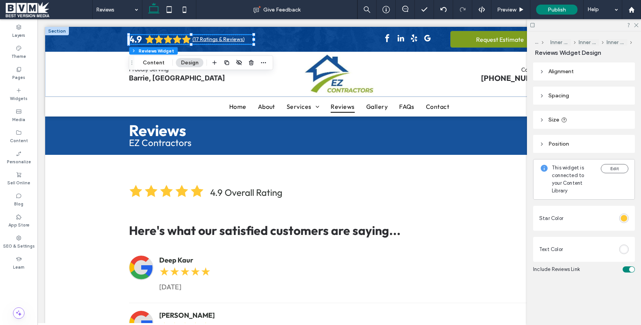
drag, startPoint x: 636, startPoint y: 24, endPoint x: 618, endPoint y: 22, distance: 17.8
click at [635, 24] on icon at bounding box center [636, 24] width 5 height 5
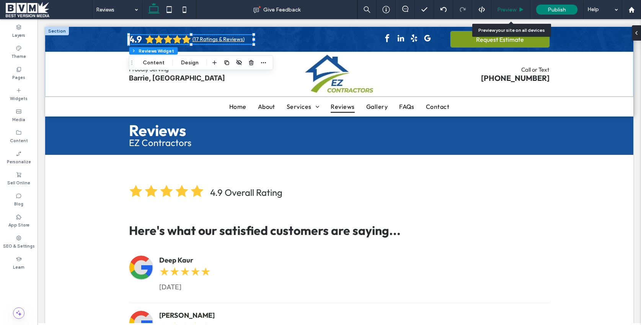
click at [507, 11] on span "Preview" at bounding box center [506, 10] width 19 height 7
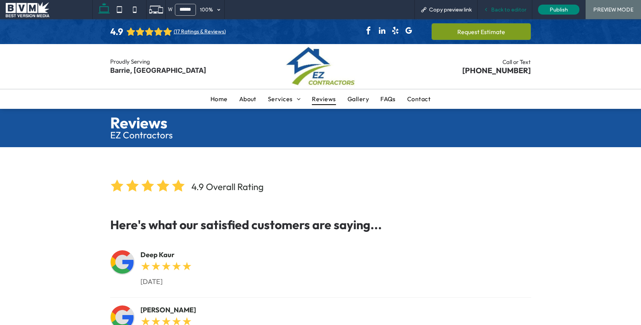
click at [503, 10] on span "Back to editor" at bounding box center [508, 10] width 35 height 7
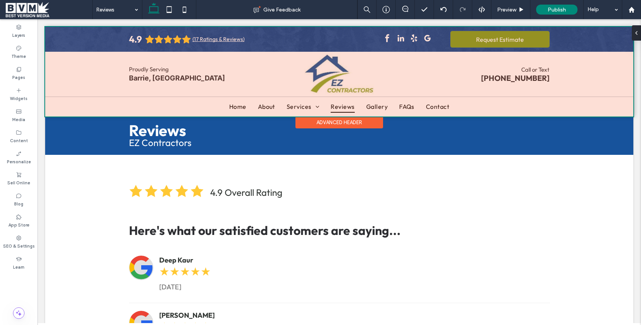
click at [369, 35] on div at bounding box center [339, 72] width 588 height 90
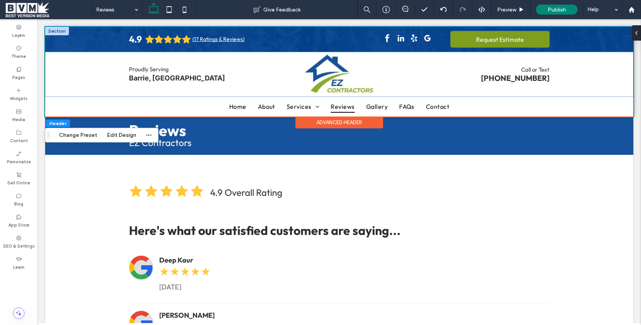
click at [318, 39] on div at bounding box center [356, 39] width 154 height 13
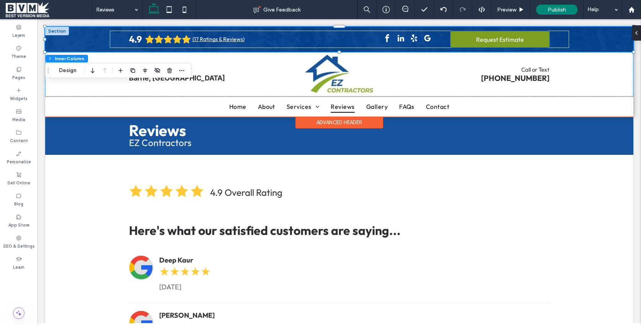
click at [323, 39] on div at bounding box center [356, 39] width 154 height 13
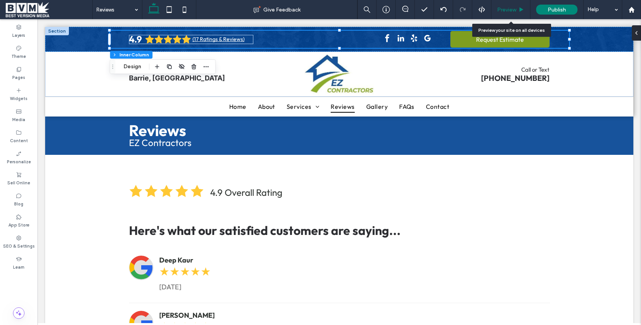
click at [500, 7] on span "Preview" at bounding box center [506, 10] width 19 height 7
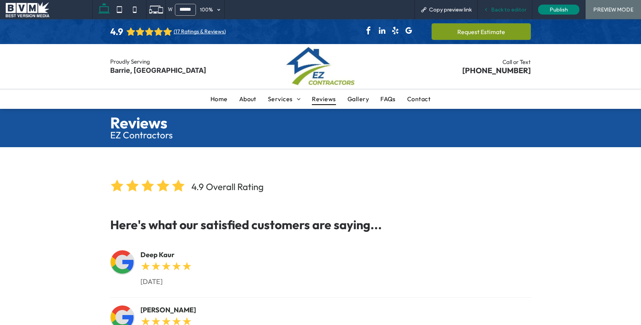
click at [503, 5] on div "Back to editor" at bounding box center [505, 9] width 55 height 19
click at [502, 7] on span "Back to editor" at bounding box center [508, 10] width 35 height 7
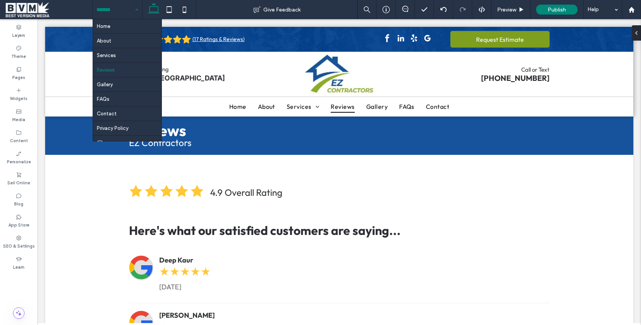
drag, startPoint x: 122, startPoint y: 8, endPoint x: 118, endPoint y: 17, distance: 9.9
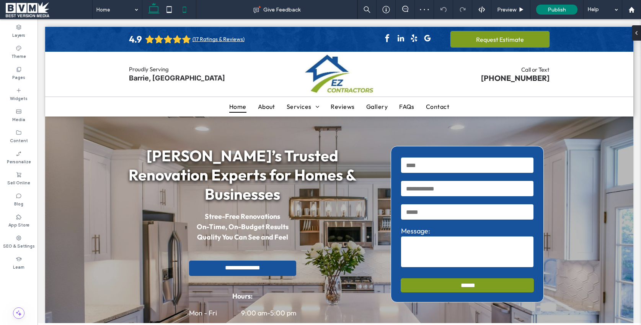
click at [188, 9] on icon at bounding box center [184, 9] width 15 height 15
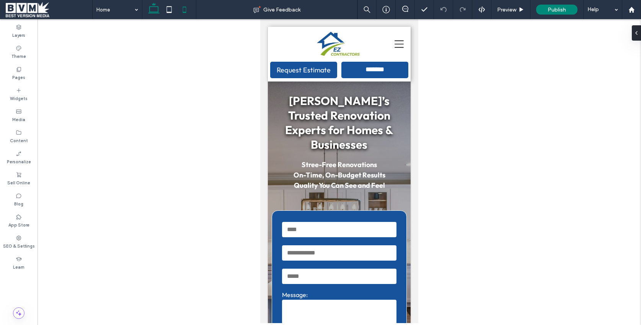
click at [151, 5] on icon at bounding box center [153, 9] width 15 height 15
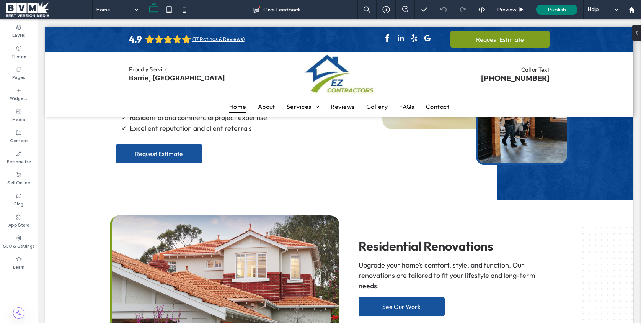
scroll to position [654, 0]
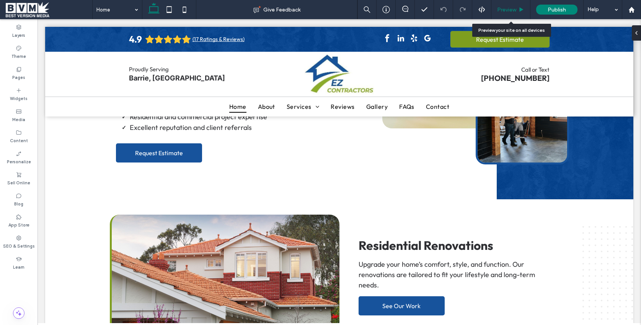
click at [511, 9] on span "Preview" at bounding box center [506, 10] width 19 height 7
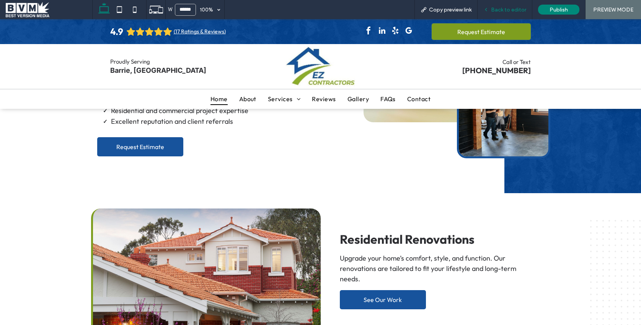
scroll to position [657, 0]
click at [508, 11] on span "Back to editor" at bounding box center [508, 10] width 35 height 7
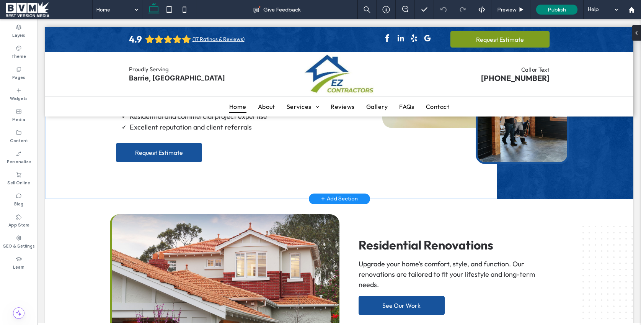
scroll to position [654, 0]
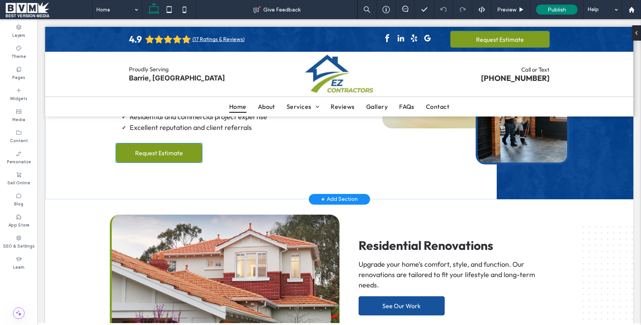
click at [189, 143] on link "Request Estimate" at bounding box center [159, 152] width 86 height 19
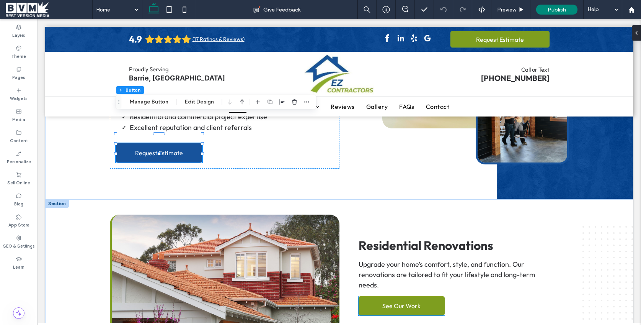
click at [428, 296] on link "See Our Work" at bounding box center [402, 305] width 86 height 19
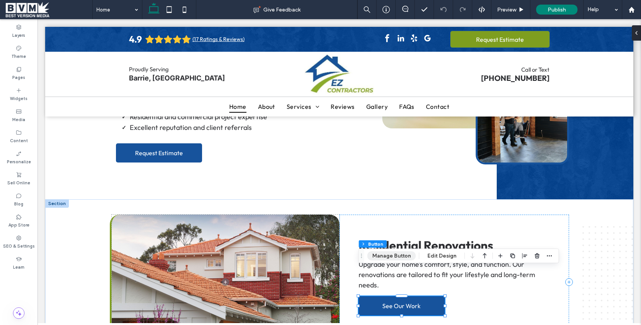
drag, startPoint x: 397, startPoint y: 257, endPoint x: 368, endPoint y: 228, distance: 40.9
click at [397, 257] on button "Manage Button" at bounding box center [392, 255] width 49 height 9
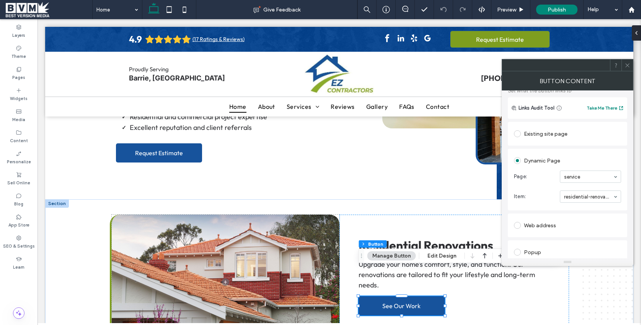
scroll to position [57, 0]
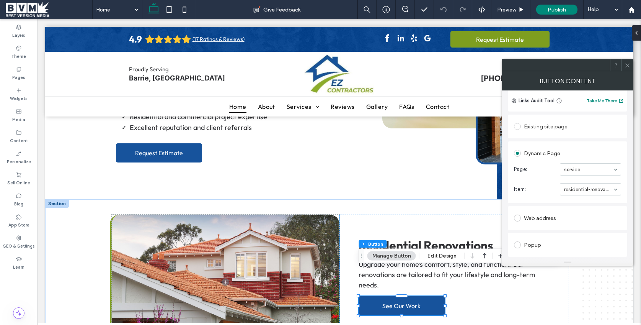
drag, startPoint x: 628, startPoint y: 65, endPoint x: 604, endPoint y: 63, distance: 23.5
click at [627, 65] on use at bounding box center [628, 65] width 4 height 4
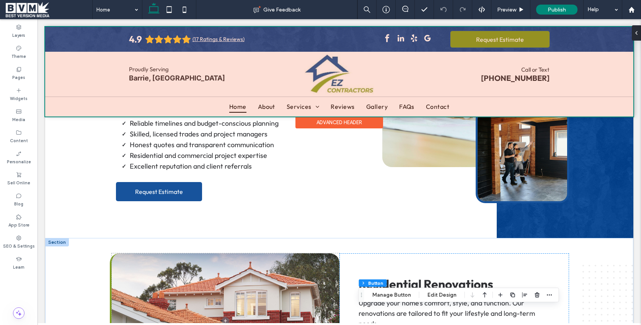
scroll to position [615, 0]
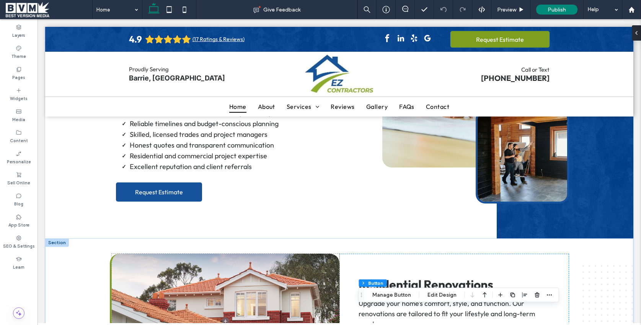
click at [44, 8] on span at bounding box center [49, 9] width 87 height 15
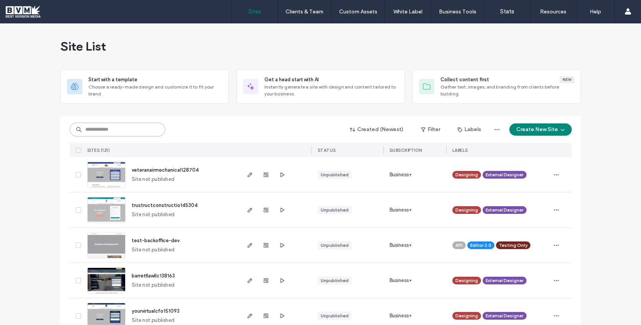
click at [146, 132] on input at bounding box center [118, 130] width 96 height 14
type input "***"
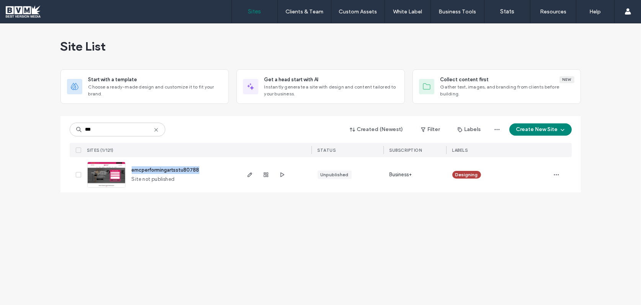
drag, startPoint x: 162, startPoint y: 169, endPoint x: 131, endPoint y: 168, distance: 30.3
click at [131, 168] on div "emcperformingartsstu80788 Site not published" at bounding box center [183, 174] width 114 height 35
click at [241, 219] on div "Site List Start with a template Choose a ready-made design and customize it to …" at bounding box center [320, 163] width 641 height 281
click at [250, 174] on icon "button" at bounding box center [250, 175] width 6 height 6
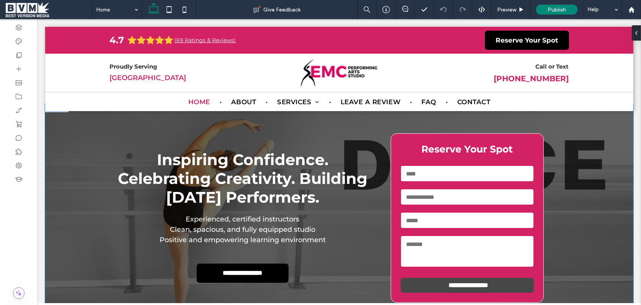
scroll to position [11, 0]
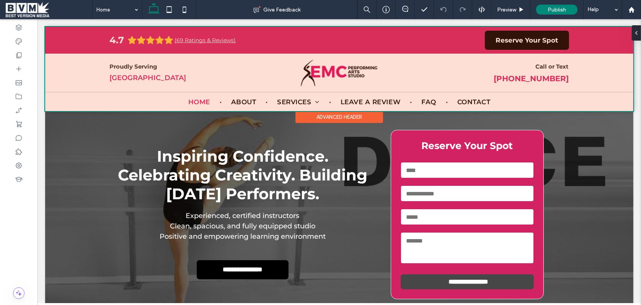
click at [258, 47] on div at bounding box center [339, 69] width 588 height 84
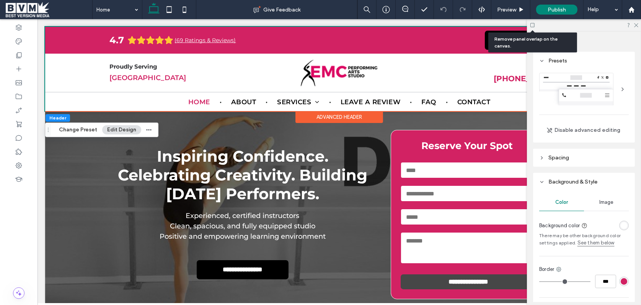
drag, startPoint x: 534, startPoint y: 25, endPoint x: 546, endPoint y: 34, distance: 15.1
click at [534, 25] on icon at bounding box center [533, 25] width 6 height 6
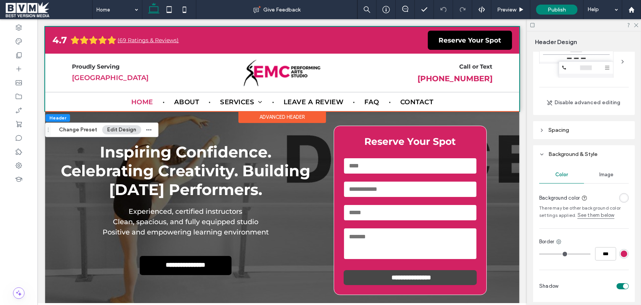
scroll to position [38, 0]
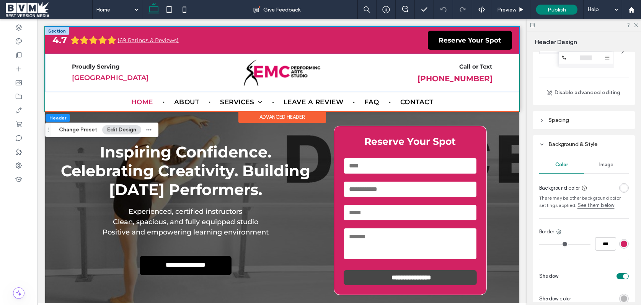
click at [186, 43] on div "4.7 (69 Ratings & Reviews) Reserve Your Spot" at bounding box center [281, 40] width 459 height 19
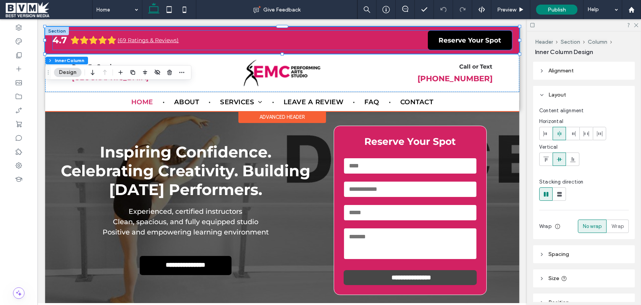
click at [145, 41] on span "(69 Ratings & Reviews)" at bounding box center [148, 40] width 61 height 5
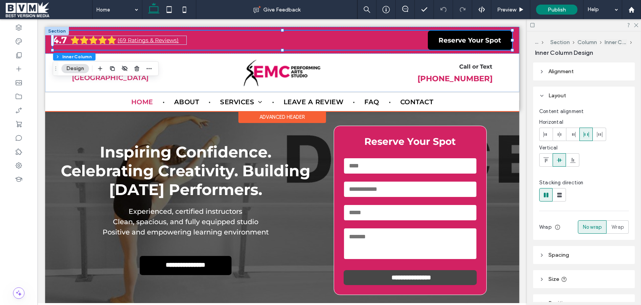
click at [134, 41] on span "(69 Ratings & Reviews)" at bounding box center [148, 40] width 61 height 5
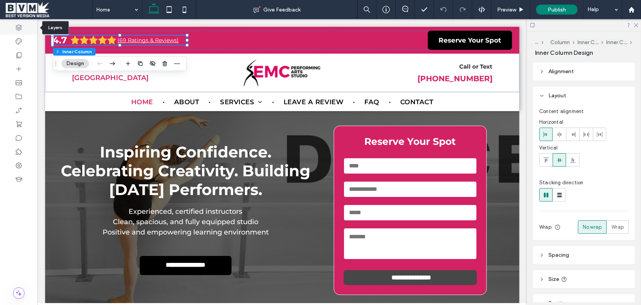
click at [21, 25] on icon at bounding box center [19, 28] width 8 height 8
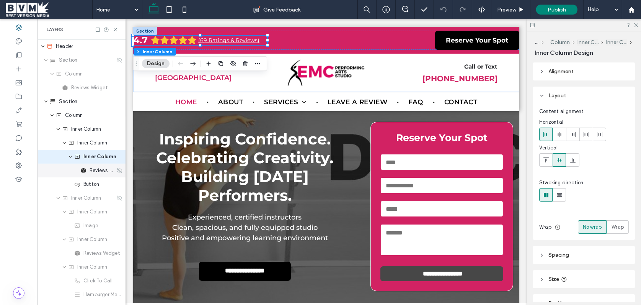
click at [121, 170] on icon at bounding box center [119, 170] width 6 height 6
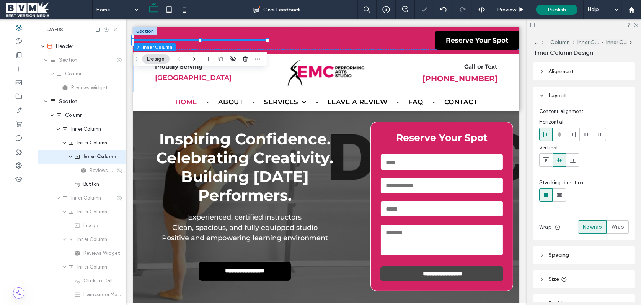
click at [114, 27] on icon at bounding box center [116, 30] width 6 height 6
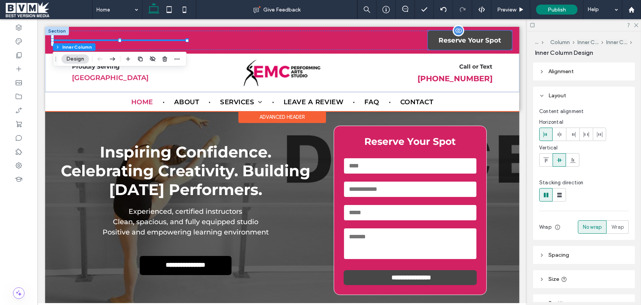
click at [466, 42] on span "Reserve Your Spot" at bounding box center [469, 40] width 62 height 8
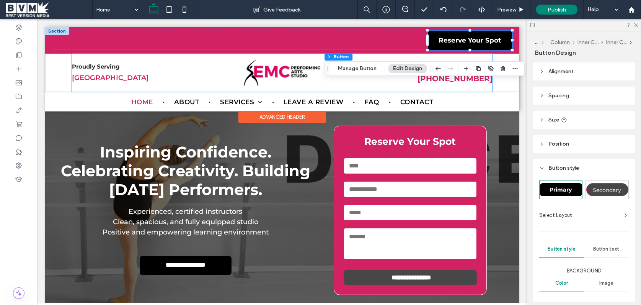
drag, startPoint x: 270, startPoint y: 70, endPoint x: 283, endPoint y: 70, distance: 13.0
click at [270, 70] on img at bounding box center [281, 72] width 77 height 26
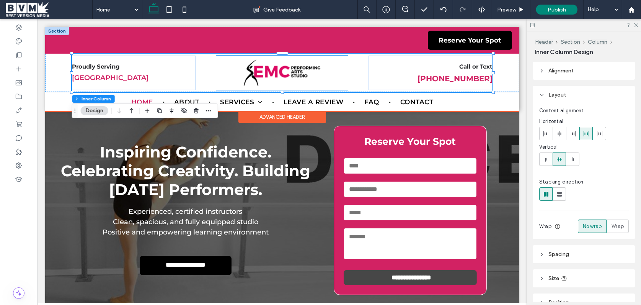
click at [297, 75] on img at bounding box center [281, 72] width 77 height 26
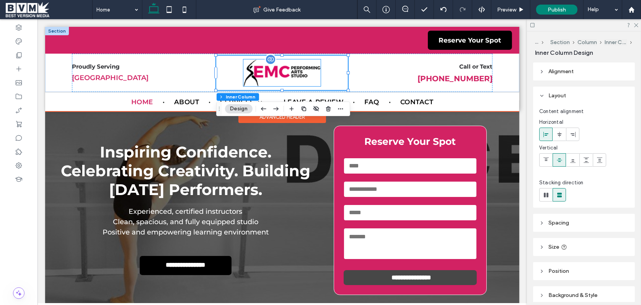
click at [284, 71] on img at bounding box center [281, 72] width 77 height 26
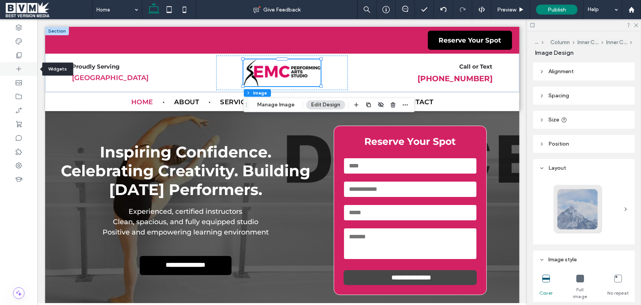
click at [21, 66] on icon at bounding box center [19, 69] width 8 height 8
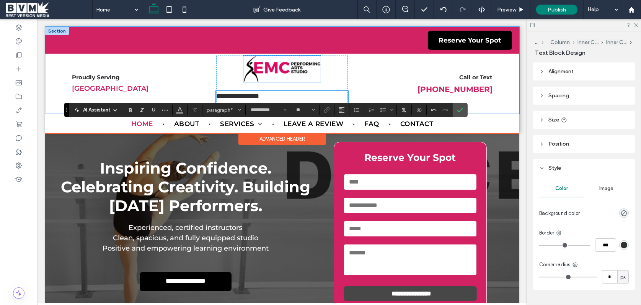
scroll to position [0, 0]
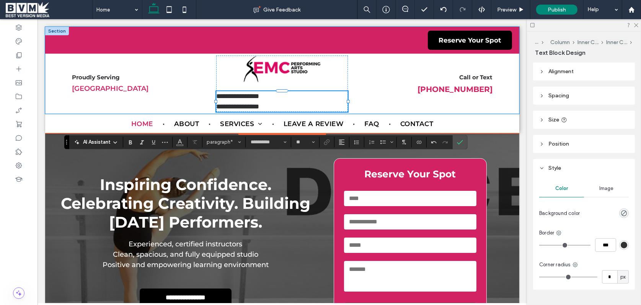
click at [229, 103] on span "**********" at bounding box center [237, 101] width 43 height 17
drag, startPoint x: 289, startPoint y: 100, endPoint x: 288, endPoint y: 106, distance: 6.2
click at [289, 100] on p "**********" at bounding box center [282, 101] width 132 height 21
drag, startPoint x: 288, startPoint y: 108, endPoint x: 208, endPoint y: 93, distance: 81.7
click at [208, 93] on div "**********" at bounding box center [282, 84] width 421 height 60
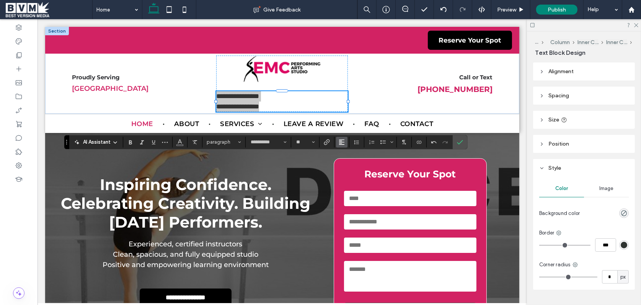
click at [342, 140] on icon "Alignment" at bounding box center [342, 142] width 6 height 6
drag, startPoint x: 348, startPoint y: 162, endPoint x: 355, endPoint y: 136, distance: 27.7
click at [348, 162] on icon "ui.textEditor.alignment.center" at bounding box center [348, 165] width 6 height 6
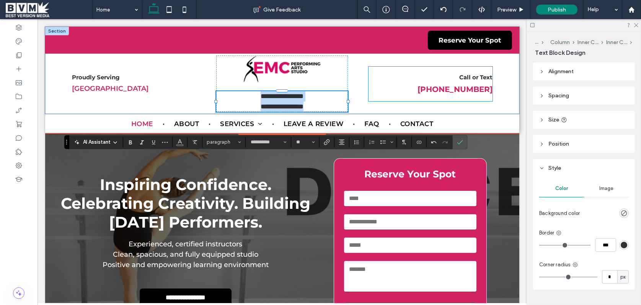
click at [389, 99] on div "Call or Text +1 717-227-1166" at bounding box center [430, 84] width 124 height 34
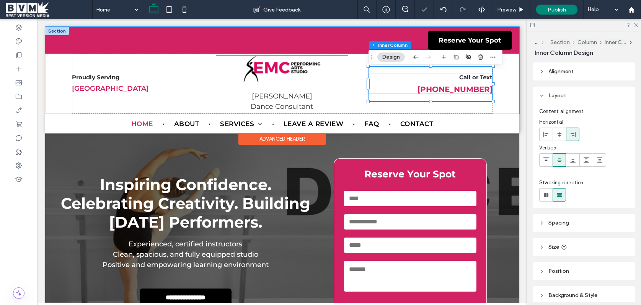
click at [312, 105] on span "Robin McWhatever Dance Consultant" at bounding box center [281, 101] width 62 height 19
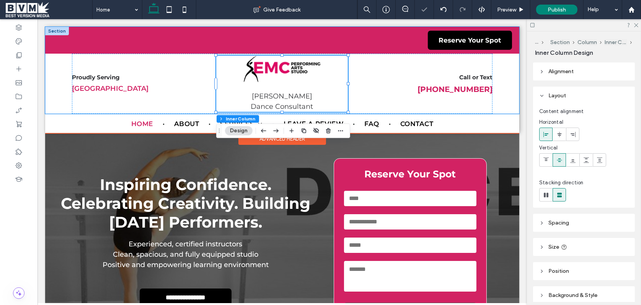
click at [312, 105] on span "Robin McWhatever Dance Consultant" at bounding box center [281, 101] width 62 height 19
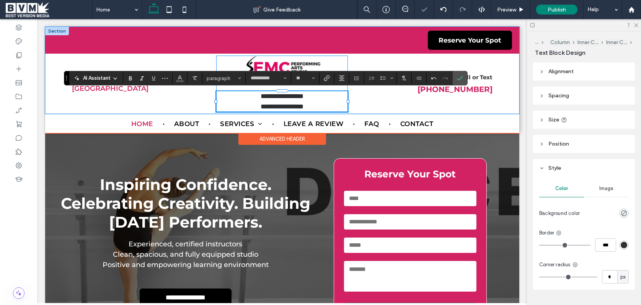
click at [303, 98] on span "**********" at bounding box center [281, 101] width 43 height 17
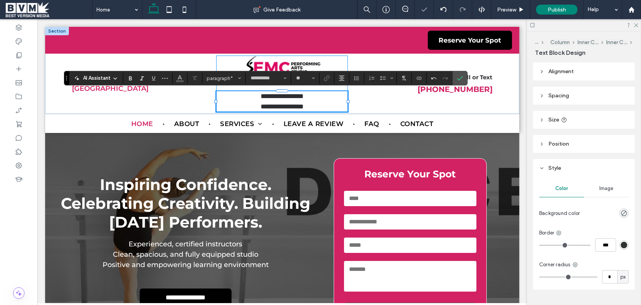
click at [303, 98] on span "**********" at bounding box center [281, 101] width 43 height 17
click at [325, 97] on p "**********" at bounding box center [282, 101] width 132 height 21
click at [383, 103] on div "**********" at bounding box center [282, 84] width 421 height 60
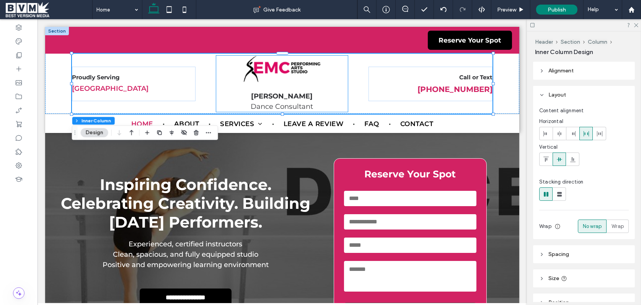
click at [301, 98] on strong "Robin McWhatever" at bounding box center [282, 96] width 62 height 8
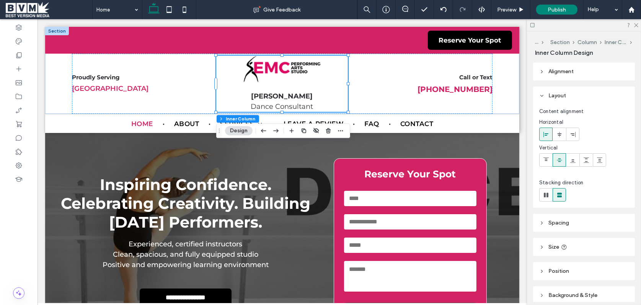
click at [301, 98] on strong "Robin McWhatever" at bounding box center [282, 96] width 62 height 8
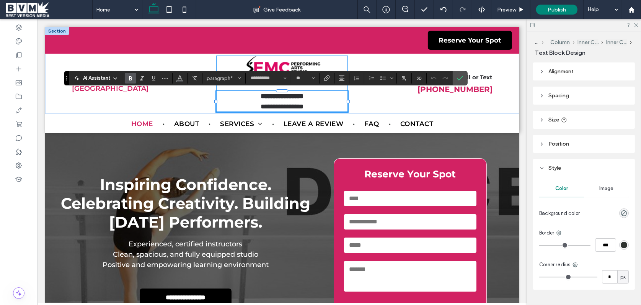
click at [301, 98] on strong "**********" at bounding box center [281, 96] width 43 height 7
click at [358, 96] on div "**********" at bounding box center [282, 84] width 421 height 60
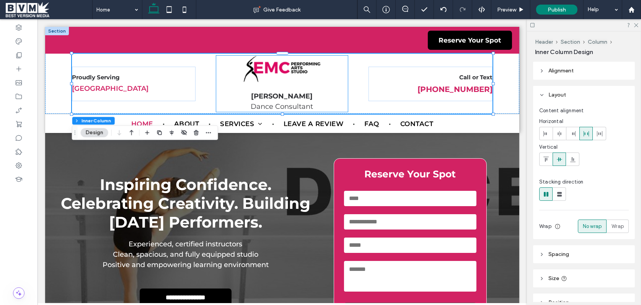
click at [302, 99] on strong "Robin McWhatever" at bounding box center [282, 96] width 62 height 8
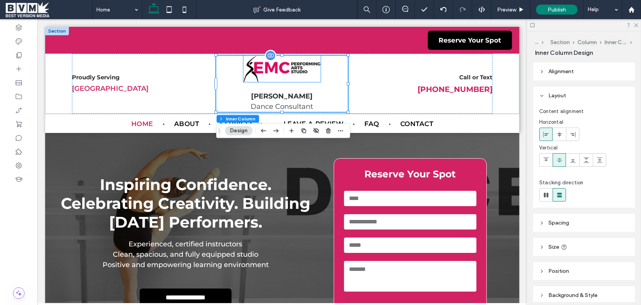
drag, startPoint x: 312, startPoint y: 67, endPoint x: 285, endPoint y: 66, distance: 26.4
click at [312, 67] on img at bounding box center [281, 69] width 77 height 26
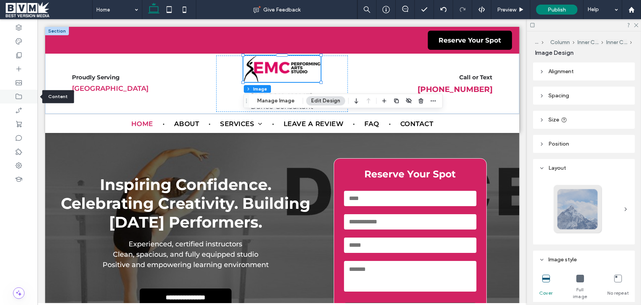
click at [25, 98] on div at bounding box center [19, 97] width 38 height 14
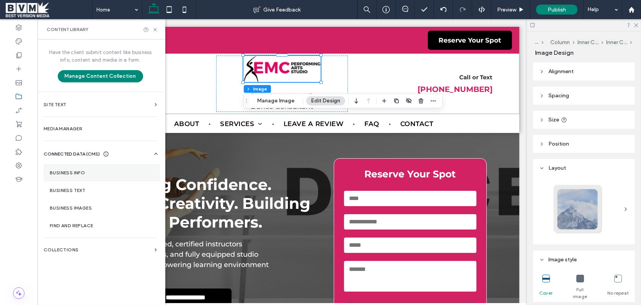
click at [83, 173] on label "Business Info" at bounding box center [102, 172] width 104 height 5
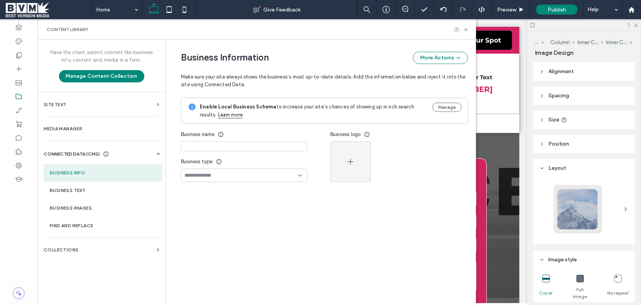
type input "**********"
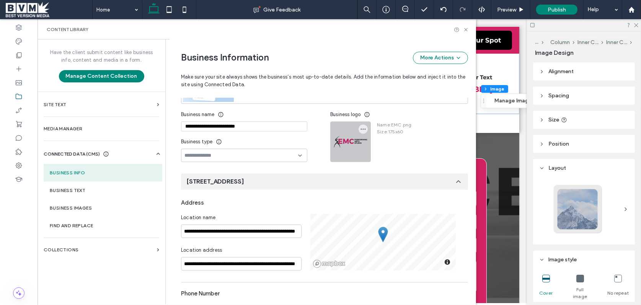
scroll to position [91, 0]
click at [466, 30] on icon at bounding box center [466, 30] width 6 height 6
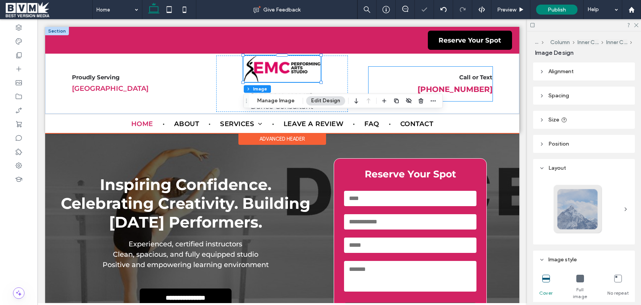
scroll to position [0, 0]
click at [348, 81] on div "Proudly Serving North America Robin McWhatever Dance Consultant Call or Text +1…" at bounding box center [282, 84] width 421 height 60
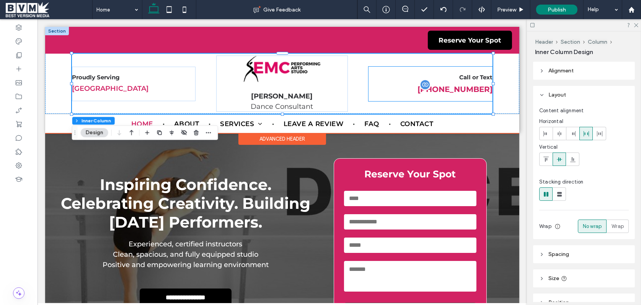
click at [470, 90] on span "+1 717-227-1166" at bounding box center [454, 89] width 75 height 9
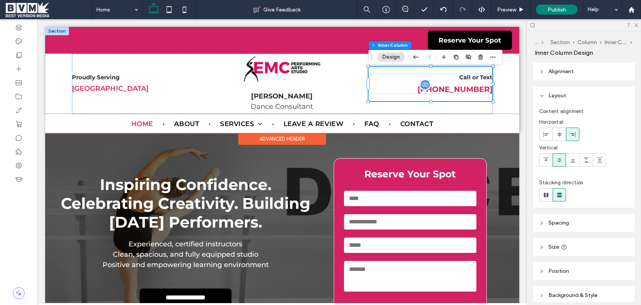
click at [464, 87] on span "+1 717-227-1166" at bounding box center [454, 89] width 75 height 9
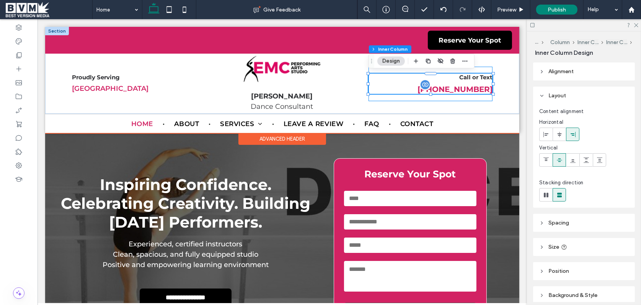
click at [464, 87] on span "+1 717-227-1166" at bounding box center [454, 89] width 75 height 9
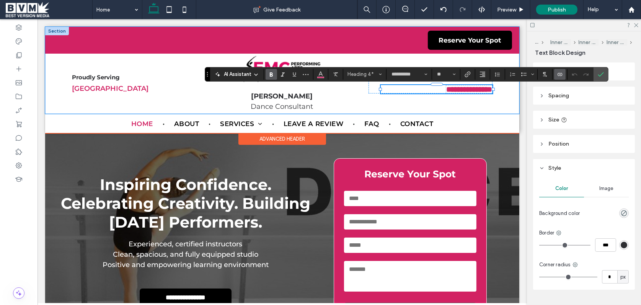
click at [505, 95] on div "**********" at bounding box center [282, 70] width 474 height 87
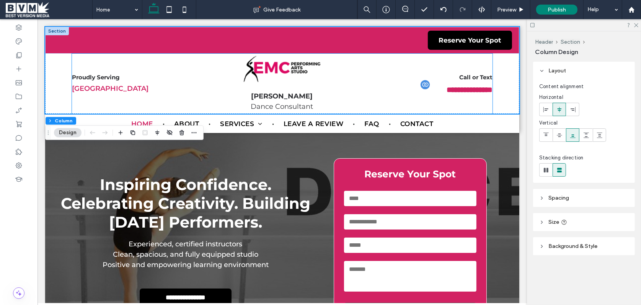
click at [98, 88] on div "North America" at bounding box center [134, 88] width 124 height 10
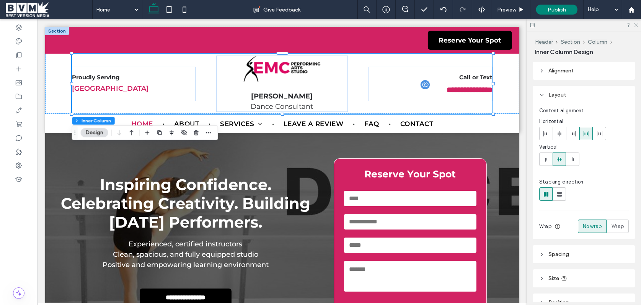
click at [635, 25] on icon at bounding box center [636, 24] width 5 height 5
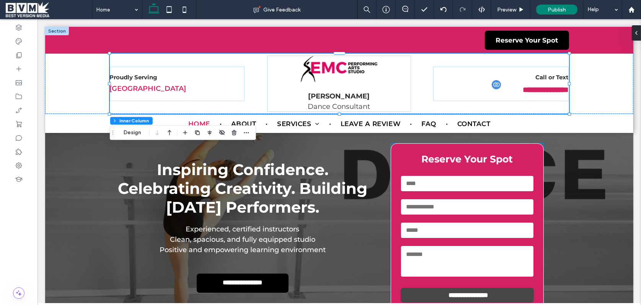
scroll to position [18, 0]
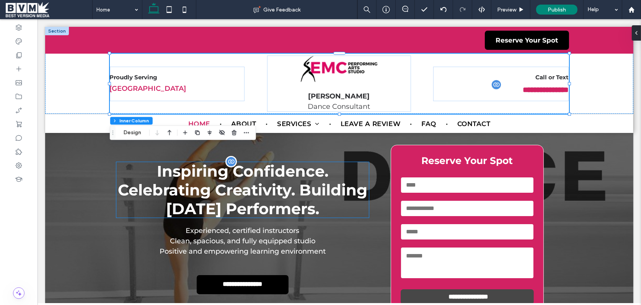
click at [265, 178] on span "Inspiring Confidence. Celebrating Creativity. Building Tomorrow’s Performers." at bounding box center [243, 190] width 250 height 56
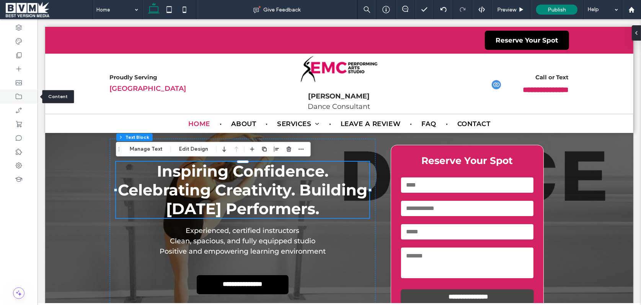
click at [21, 97] on use at bounding box center [19, 96] width 6 height 5
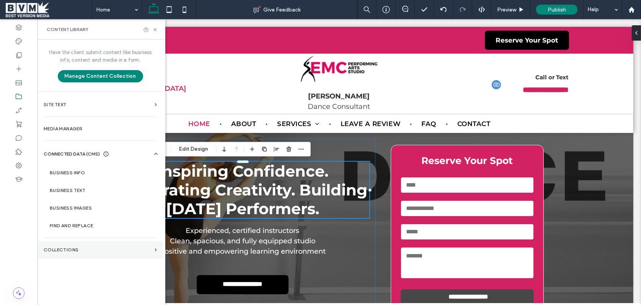
drag, startPoint x: 80, startPoint y: 249, endPoint x: 101, endPoint y: 247, distance: 21.6
click at [80, 249] on label "Collections" at bounding box center [98, 249] width 108 height 5
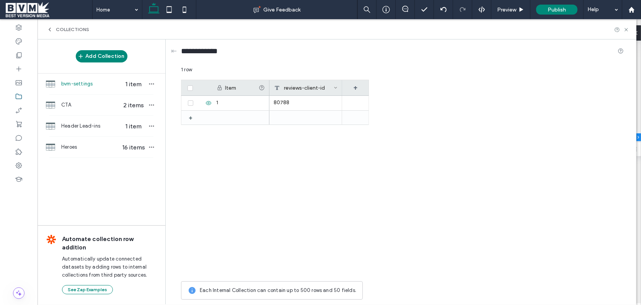
click at [82, 158] on div "Add Collection bvm-settings 1 item CTA 2 items Header Lead-ins 1 item Heroes 16…" at bounding box center [102, 171] width 128 height 264
click at [87, 147] on span "Heroes" at bounding box center [90, 147] width 59 height 8
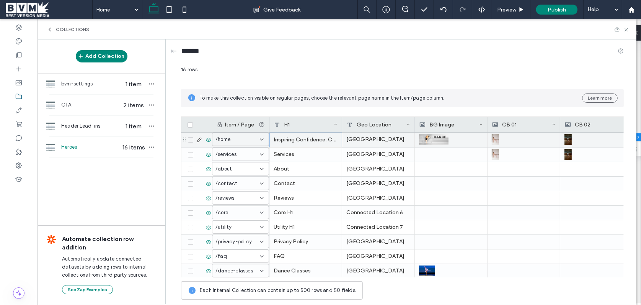
drag, startPoint x: 299, startPoint y: 141, endPoint x: 315, endPoint y: 140, distance: 15.4
click at [301, 141] on div "Inspiring Confidence. Celebrating Creativity. Building Tomorrow’s Performers." at bounding box center [306, 139] width 73 height 15
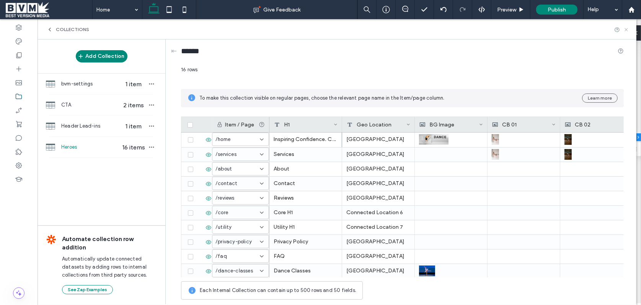
drag, startPoint x: 628, startPoint y: 29, endPoint x: 393, endPoint y: 60, distance: 237.1
click at [628, 29] on icon at bounding box center [627, 30] width 6 height 6
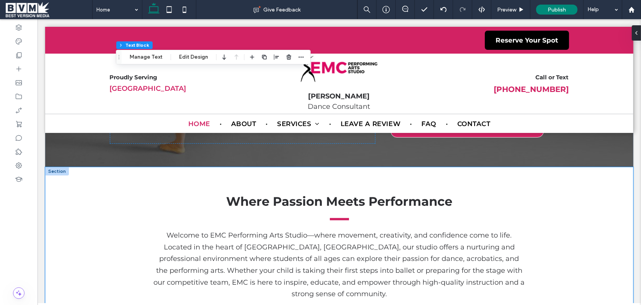
scroll to position [189, 0]
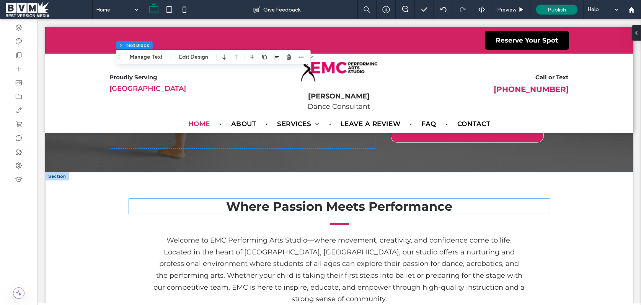
drag, startPoint x: 386, startPoint y: 211, endPoint x: 359, endPoint y: 211, distance: 26.8
click at [386, 211] on span "Where Passion Meets Performance" at bounding box center [339, 206] width 226 height 15
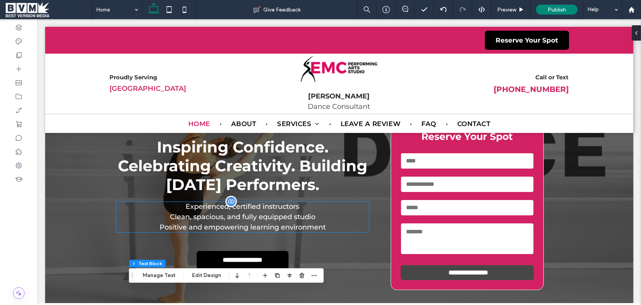
scroll to position [37, 0]
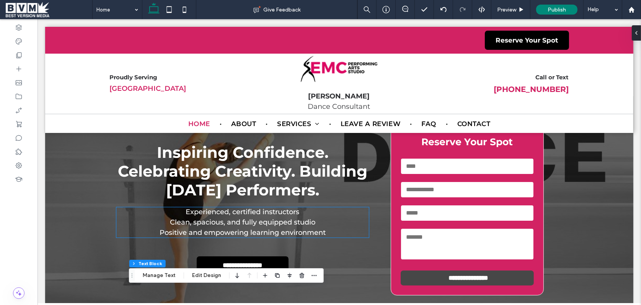
click at [297, 222] on p "Clean, spacious, and fully equipped studio" at bounding box center [243, 222] width 254 height 10
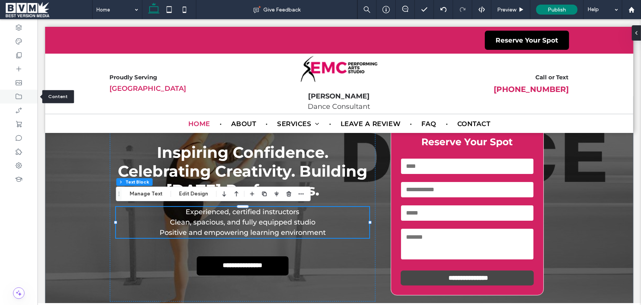
click at [21, 100] on icon at bounding box center [19, 97] width 8 height 8
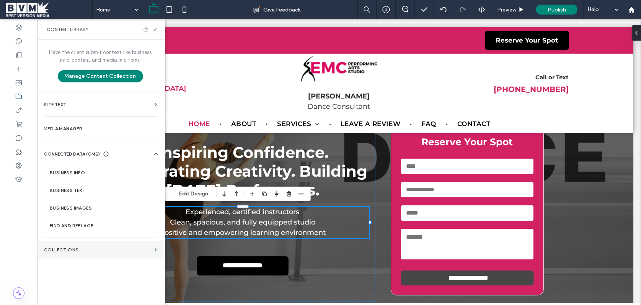
click at [87, 252] on label "Collections" at bounding box center [98, 249] width 108 height 5
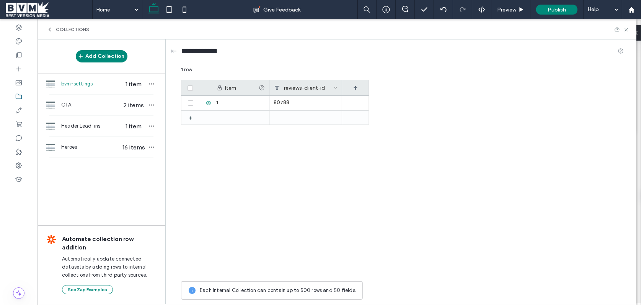
click at [52, 31] on icon at bounding box center [50, 29] width 6 height 6
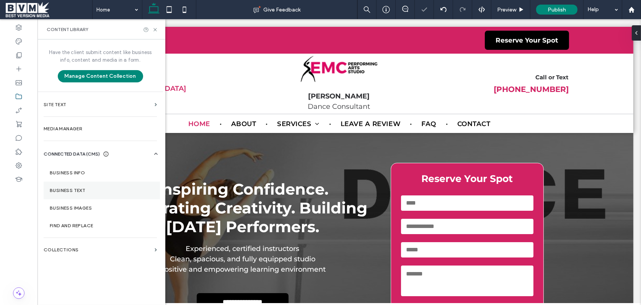
scroll to position [0, 0]
click at [60, 157] on section "CONNECTED DATA (CMS) Business Info Business Text Business Images Find and Repla…" at bounding box center [102, 192] width 116 height 84
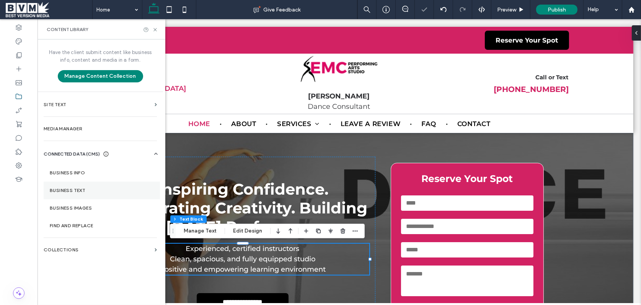
click at [95, 189] on label "Business Text" at bounding box center [102, 190] width 104 height 5
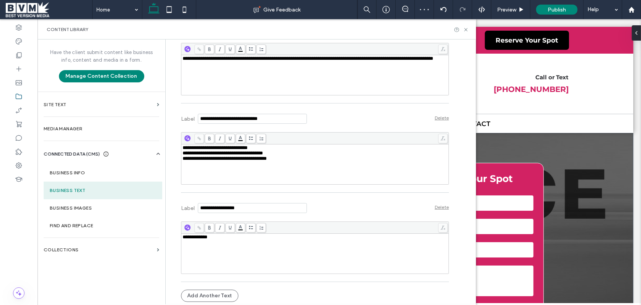
scroll to position [377, 0]
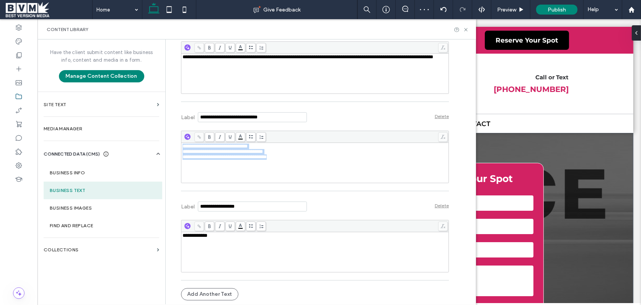
drag, startPoint x: 303, startPoint y: 157, endPoint x: 174, endPoint y: 143, distance: 130.2
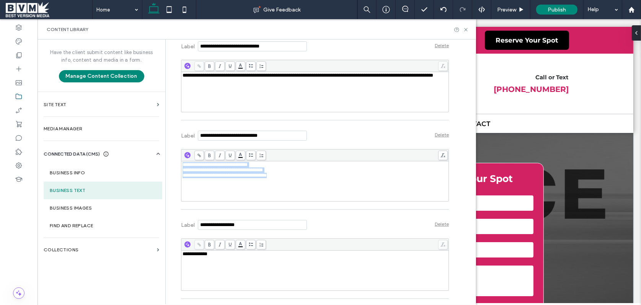
scroll to position [333, 0]
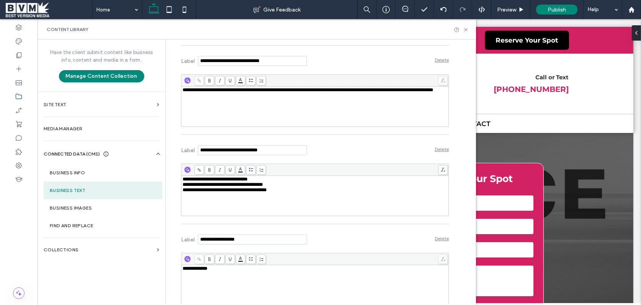
click at [252, 93] on div "**********" at bounding box center [315, 89] width 265 height 5
click at [259, 92] on span "**********" at bounding box center [308, 89] width 251 height 5
click at [258, 92] on span "**********" at bounding box center [308, 89] width 251 height 5
drag, startPoint x: 255, startPoint y: 102, endPoint x: 279, endPoint y: 100, distance: 25.0
click at [165, 101] on div "**********" at bounding box center [320, 171] width 310 height 265
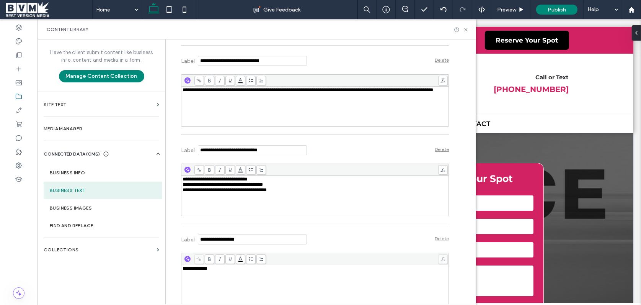
drag, startPoint x: 325, startPoint y: 100, endPoint x: 354, endPoint y: 102, distance: 29.2
click at [326, 92] on span "**********" at bounding box center [308, 89] width 251 height 5
drag, startPoint x: 361, startPoint y: 100, endPoint x: 262, endPoint y: 100, distance: 98.4
click at [262, 92] on span "**********" at bounding box center [308, 89] width 251 height 5
click at [466, 29] on icon at bounding box center [466, 30] width 6 height 6
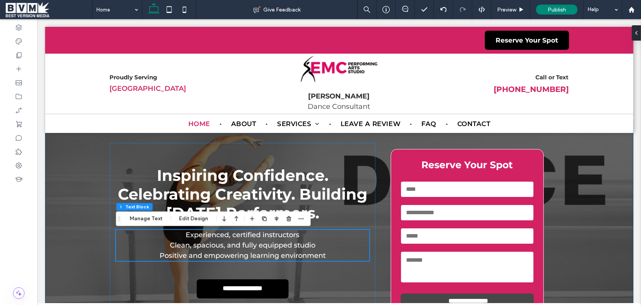
scroll to position [11, 0]
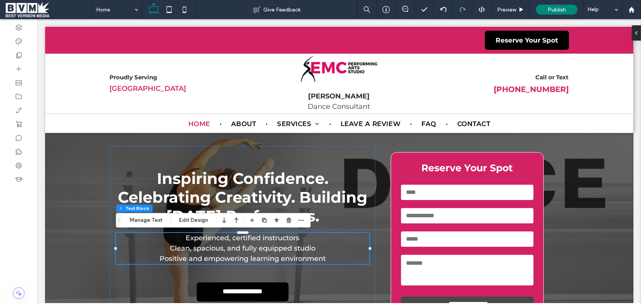
click at [590, 181] on div "**********" at bounding box center [339, 236] width 588 height 229
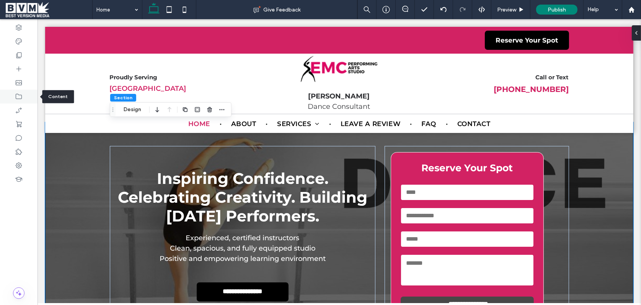
click at [16, 93] on icon at bounding box center [19, 97] width 8 height 8
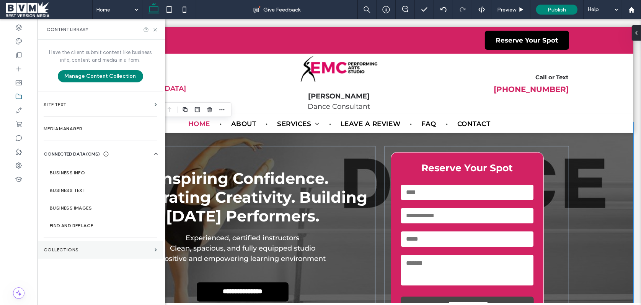
click at [82, 247] on label "Collections" at bounding box center [98, 249] width 108 height 5
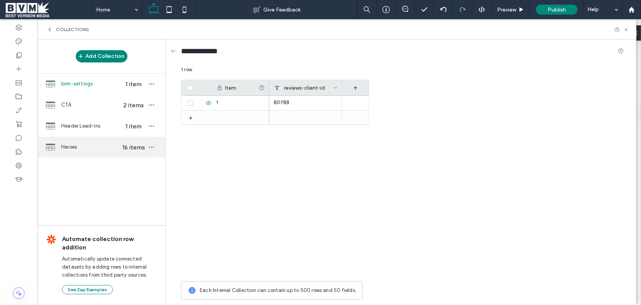
click at [109, 152] on div "Heroes 16 items" at bounding box center [102, 147] width 128 height 21
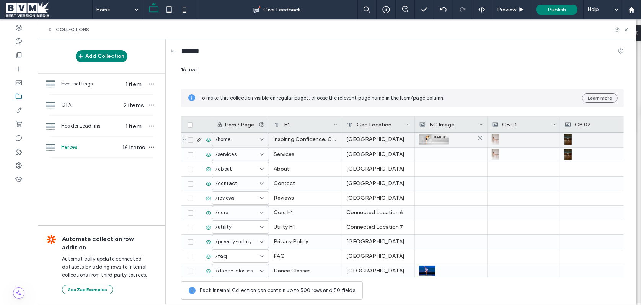
drag, startPoint x: 436, startPoint y: 141, endPoint x: 440, endPoint y: 140, distance: 3.8
click at [437, 141] on img at bounding box center [433, 139] width 29 height 11
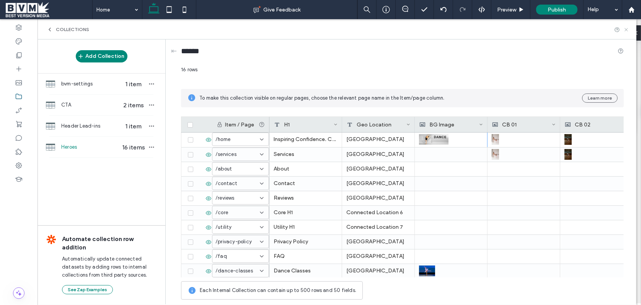
drag, startPoint x: 626, startPoint y: 31, endPoint x: 461, endPoint y: 31, distance: 165.0
click at [626, 31] on icon at bounding box center [627, 30] width 6 height 6
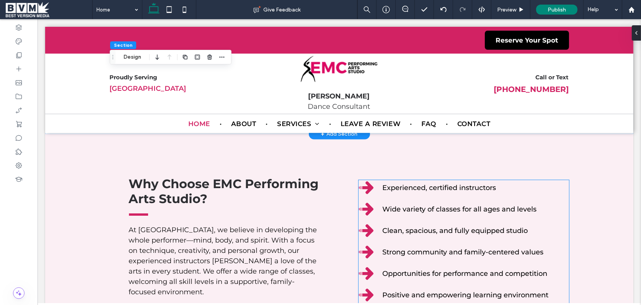
scroll to position [404, 0]
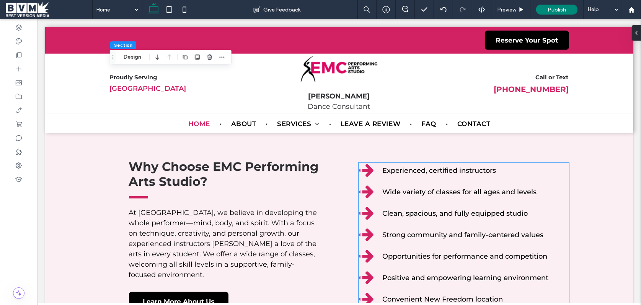
click at [391, 166] on span "Experienced, certified instructors" at bounding box center [439, 170] width 114 height 8
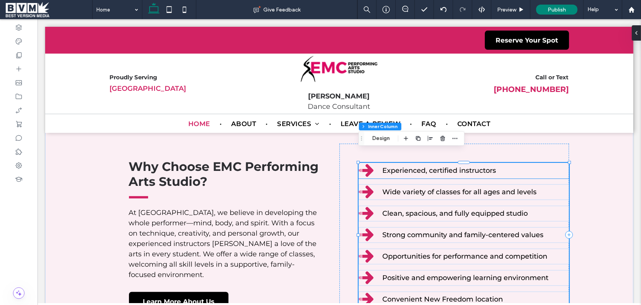
click at [368, 164] on icon at bounding box center [366, 170] width 15 height 13
click at [366, 164] on icon at bounding box center [366, 170] width 15 height 13
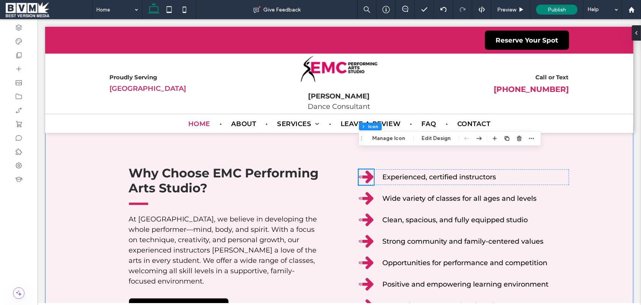
scroll to position [390, 0]
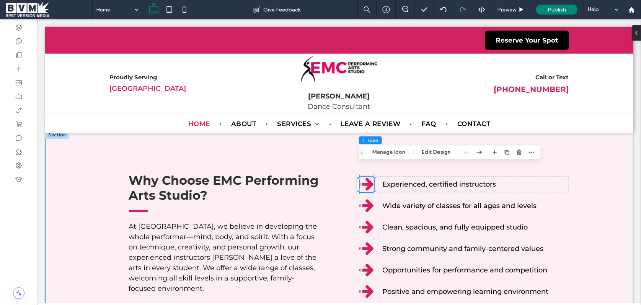
click at [79, 172] on div "Why Choose EMC Performing Arts Studio? At EMC Performing Arts Studio, we believ…" at bounding box center [339, 249] width 588 height 236
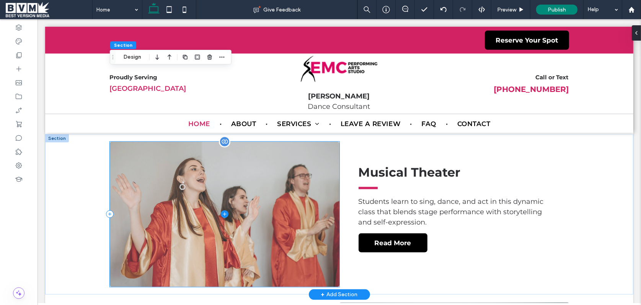
scroll to position [962, 0]
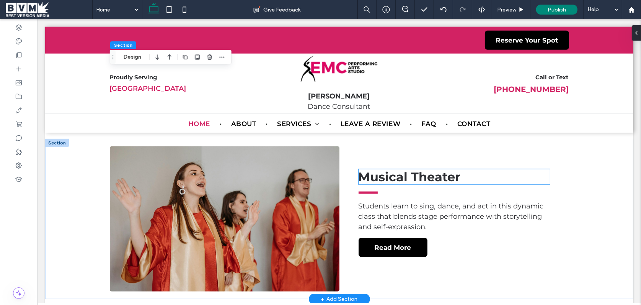
click at [440, 169] on span "Musical Theater" at bounding box center [409, 176] width 102 height 15
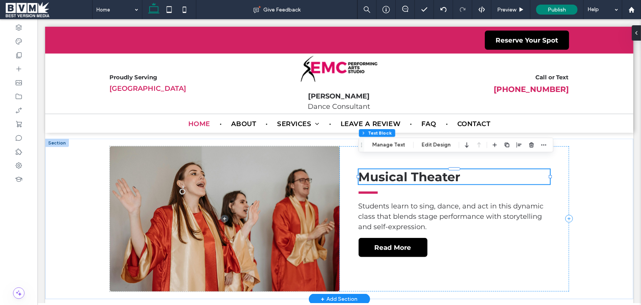
click at [407, 170] on span "Musical Theater" at bounding box center [409, 176] width 102 height 15
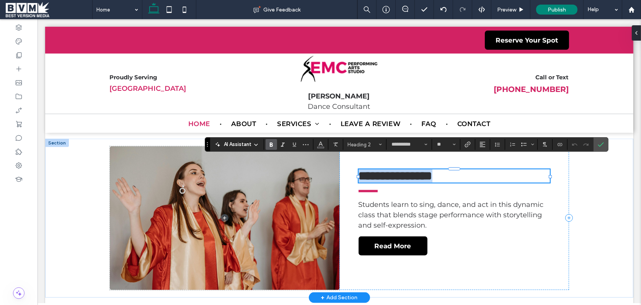
click at [407, 170] on span "**********" at bounding box center [395, 176] width 74 height 12
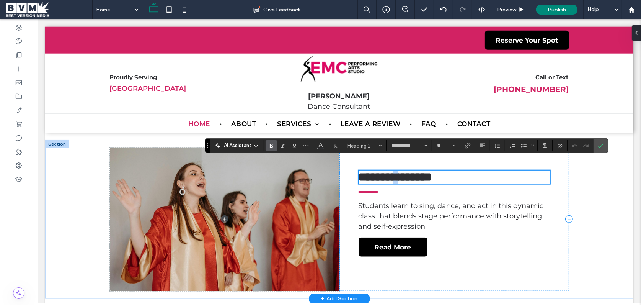
click at [407, 171] on span "**********" at bounding box center [395, 177] width 74 height 12
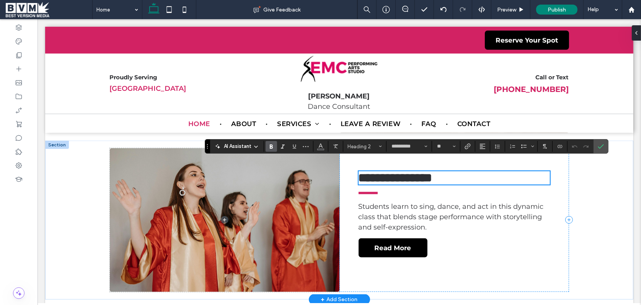
click at [400, 172] on span "**********" at bounding box center [395, 178] width 74 height 12
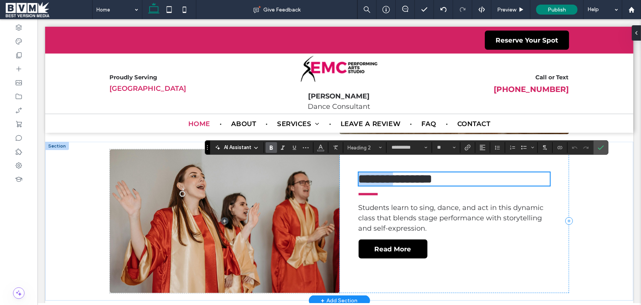
click at [400, 173] on span "**********" at bounding box center [395, 179] width 74 height 12
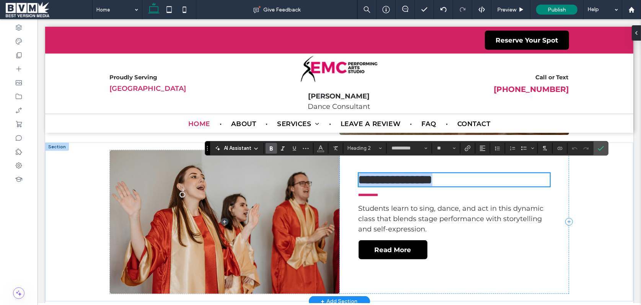
click at [462, 173] on h2 "**********" at bounding box center [453, 179] width 191 height 13
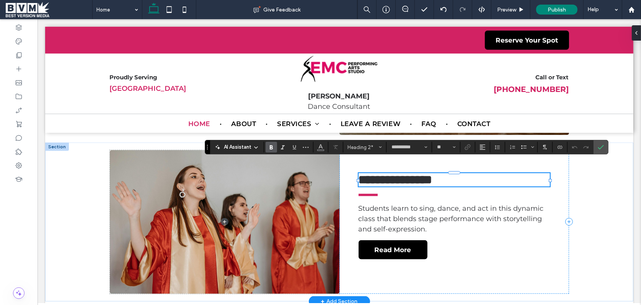
scroll to position [961, 0]
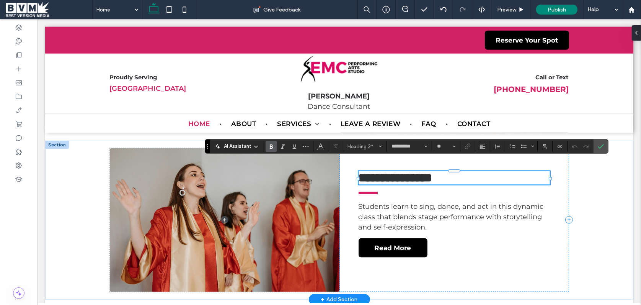
click at [461, 171] on h2 "**********" at bounding box center [453, 177] width 191 height 13
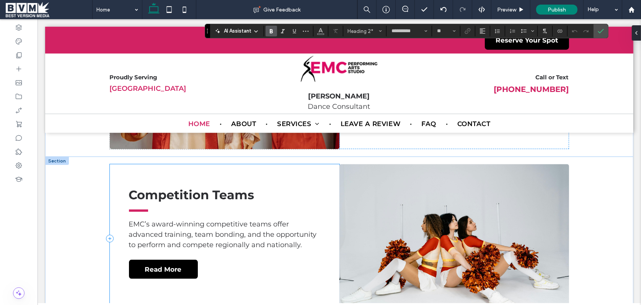
scroll to position [1104, 0]
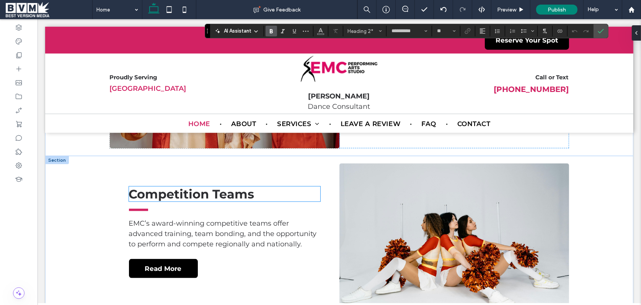
click at [227, 186] on span "Competition Teams" at bounding box center [192, 193] width 126 height 15
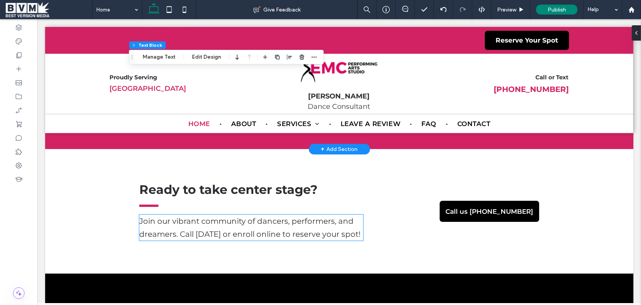
scroll to position [2082, 0]
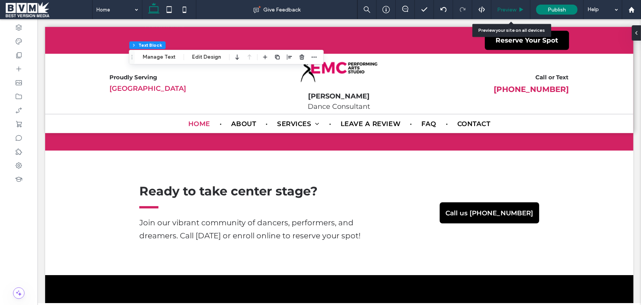
click at [518, 11] on div "Preview" at bounding box center [511, 10] width 39 height 7
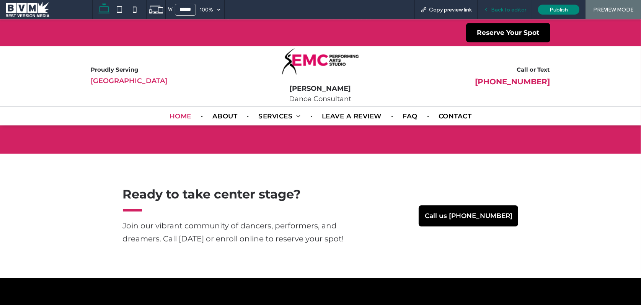
scroll to position [2087, 0]
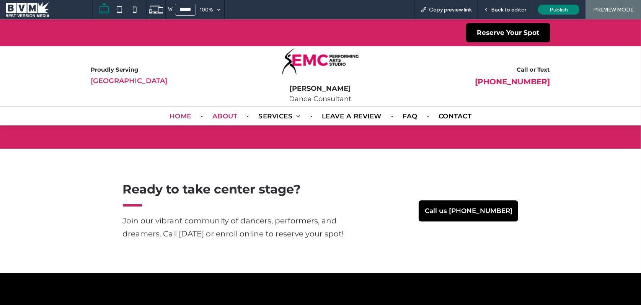
click at [224, 116] on span "About" at bounding box center [224, 116] width 25 height 8
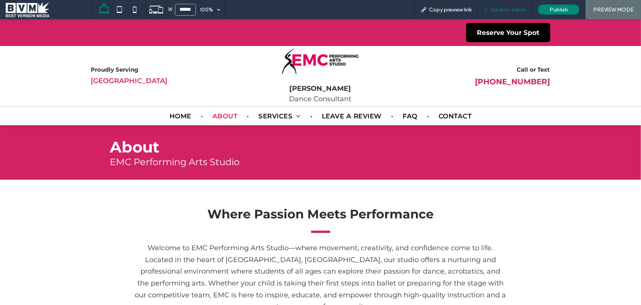
click at [492, 10] on div "Back to editor" at bounding box center [505, 10] width 54 height 7
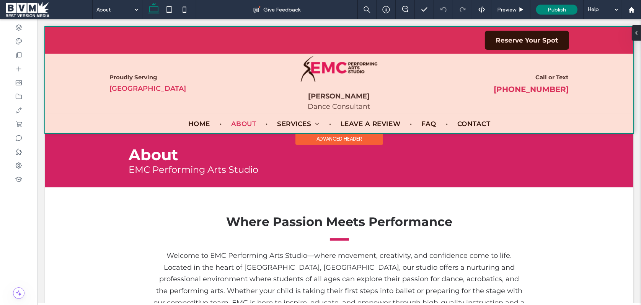
click at [304, 122] on div at bounding box center [339, 80] width 588 height 106
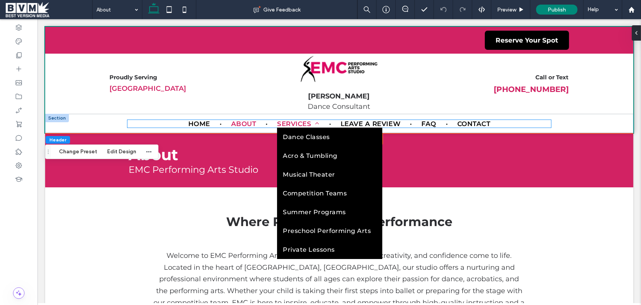
click at [289, 123] on span "Services" at bounding box center [298, 124] width 42 height 8
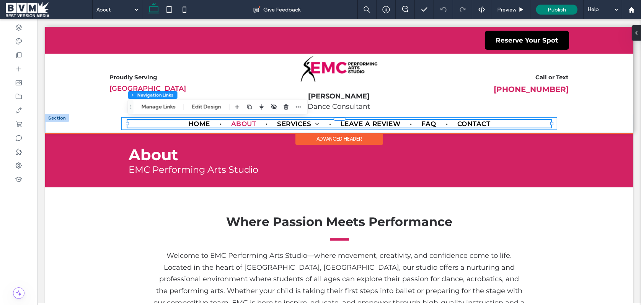
click at [308, 118] on div "Home About Services Dance Classes Acro & Tumbling Musical Theater Competition T…" at bounding box center [339, 123] width 436 height 13
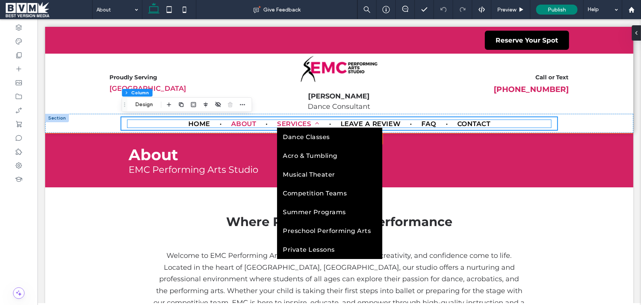
click at [301, 123] on span "Services" at bounding box center [298, 124] width 42 height 8
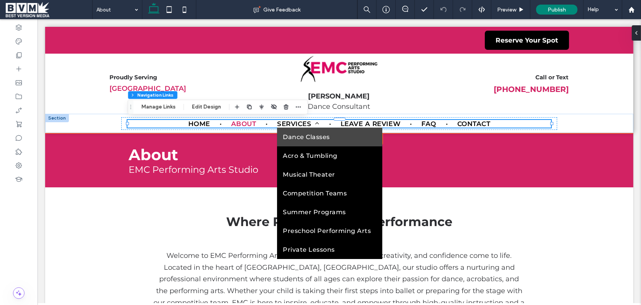
click at [306, 125] on span "Services" at bounding box center [298, 124] width 42 height 8
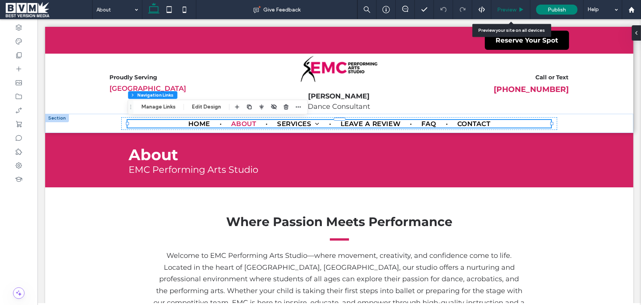
click at [508, 13] on div "Preview" at bounding box center [511, 9] width 39 height 19
click at [506, 12] on span "Preview" at bounding box center [506, 10] width 19 height 7
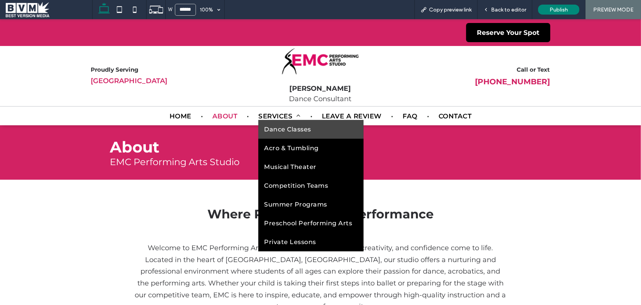
click at [288, 131] on span "Dance Classes" at bounding box center [287, 129] width 47 height 7
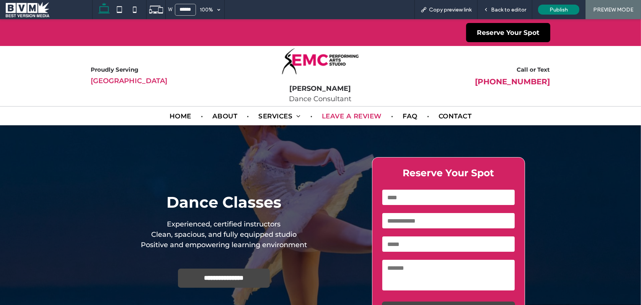
click at [347, 114] on span "Leave a Review" at bounding box center [352, 116] width 60 height 8
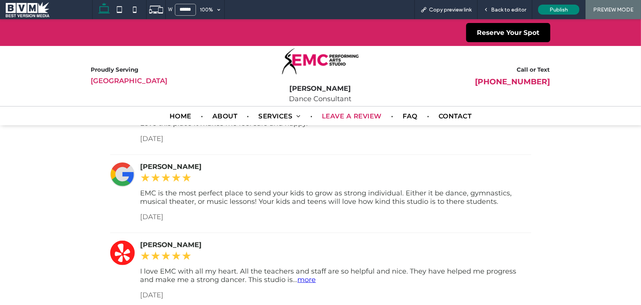
scroll to position [190, 0]
click at [508, 7] on span "Back to editor" at bounding box center [508, 10] width 35 height 7
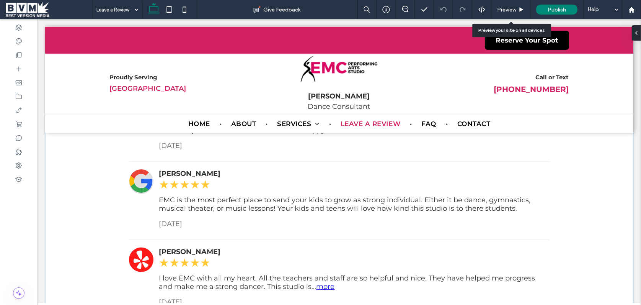
scroll to position [188, 0]
click at [17, 57] on icon at bounding box center [19, 55] width 8 height 8
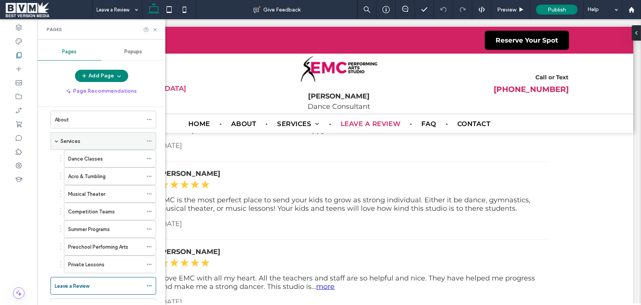
click at [57, 139] on span at bounding box center [57, 141] width 4 height 4
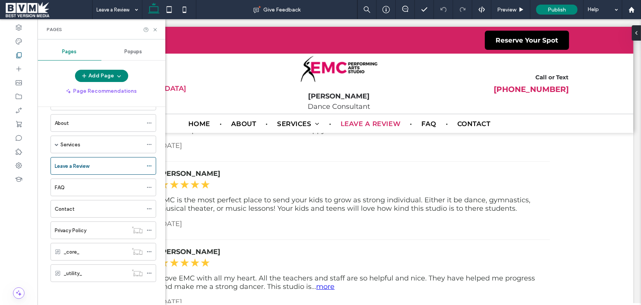
scroll to position [25, 0]
click at [150, 165] on icon at bounding box center [149, 167] width 5 height 5
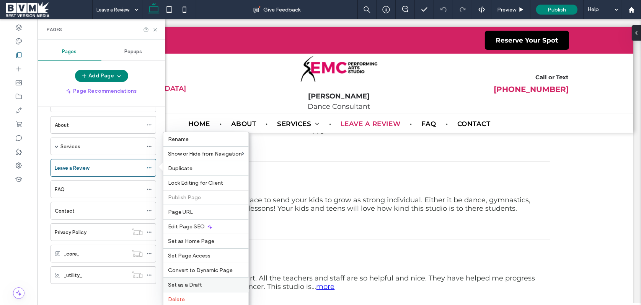
click at [195, 282] on span "Set as a Draft" at bounding box center [185, 284] width 34 height 7
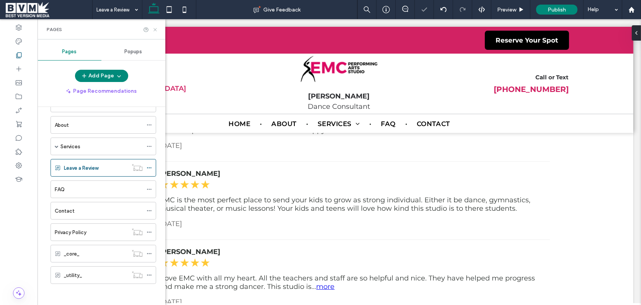
click at [155, 29] on use at bounding box center [155, 29] width 3 height 3
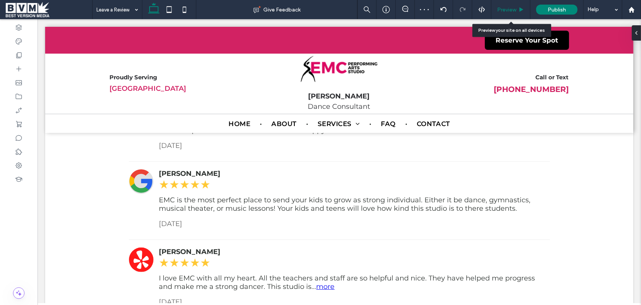
click at [508, 11] on span "Preview" at bounding box center [506, 10] width 19 height 7
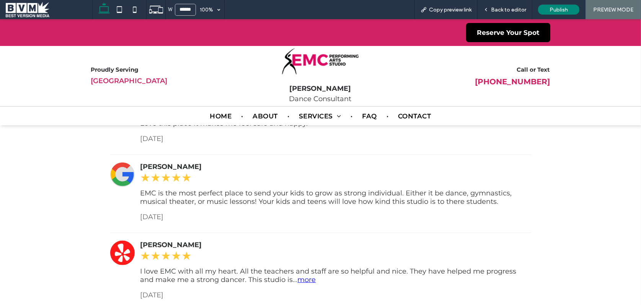
scroll to position [190, 0]
click at [370, 117] on span "FAQ" at bounding box center [370, 116] width 15 height 8
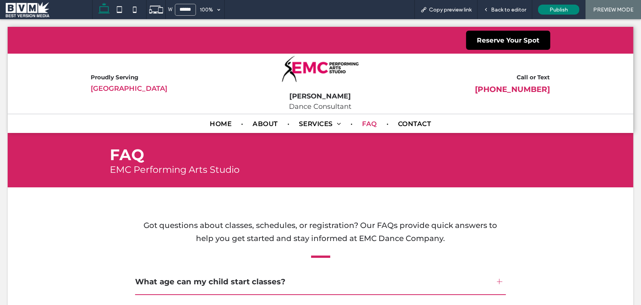
scroll to position [0, 0]
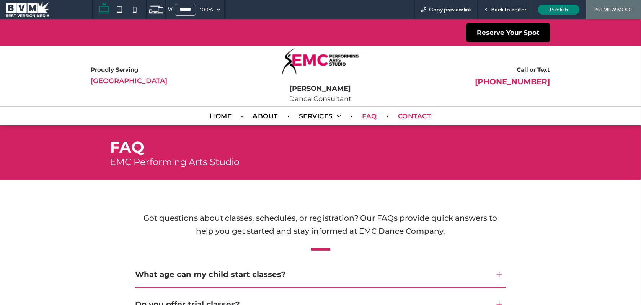
click at [404, 115] on span "Contact" at bounding box center [414, 116] width 33 height 8
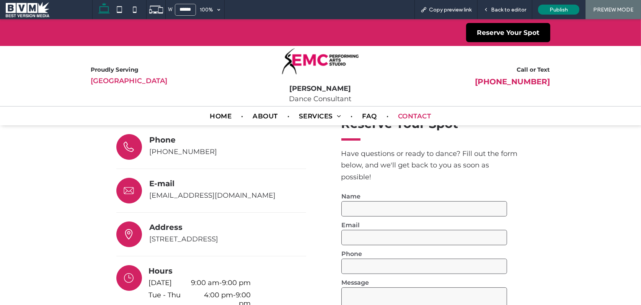
scroll to position [115, 0]
click at [510, 11] on span "Back to editor" at bounding box center [508, 10] width 35 height 7
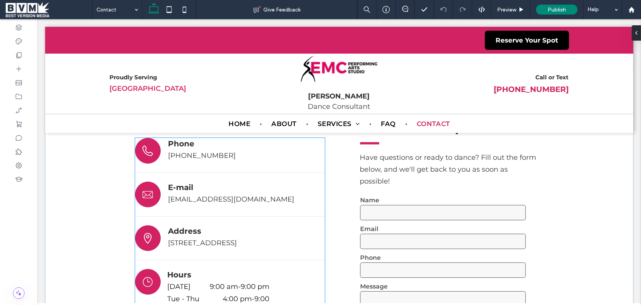
click at [274, 225] on div "Phone +1 717-227-1166 E-mail kathyjones@danceemc.com Address 101 West Main Stre…" at bounding box center [230, 248] width 190 height 221
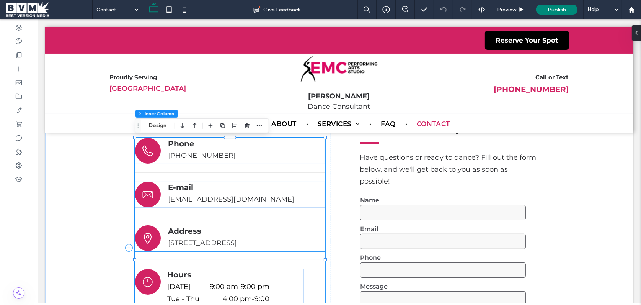
click at [307, 231] on p "Address" at bounding box center [238, 230] width 140 height 11
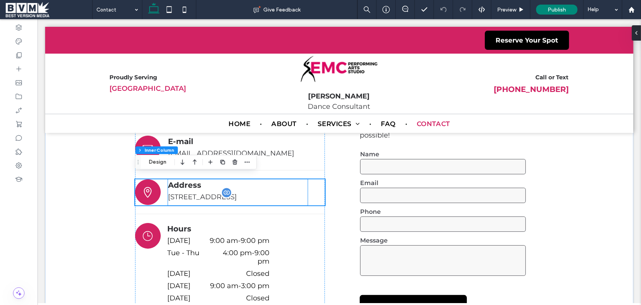
scroll to position [160, 0]
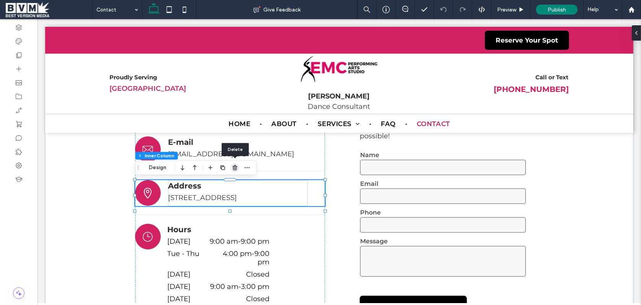
click at [237, 168] on use "button" at bounding box center [235, 167] width 5 height 5
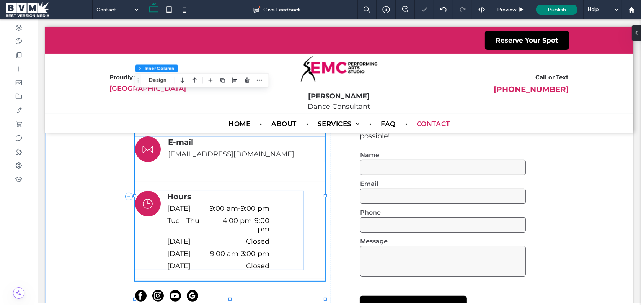
click at [274, 174] on div "Phone +1 717-227-1166 E-mail kathyjones@danceemc.com Hours ﻿ Monday 9:00 am - 9…" at bounding box center [230, 187] width 190 height 188
click at [275, 172] on div at bounding box center [230, 171] width 190 height 4
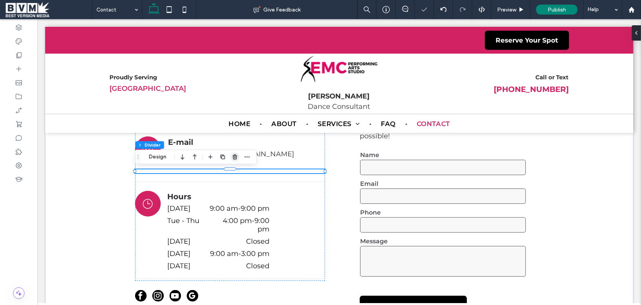
click at [236, 158] on use "button" at bounding box center [235, 156] width 5 height 5
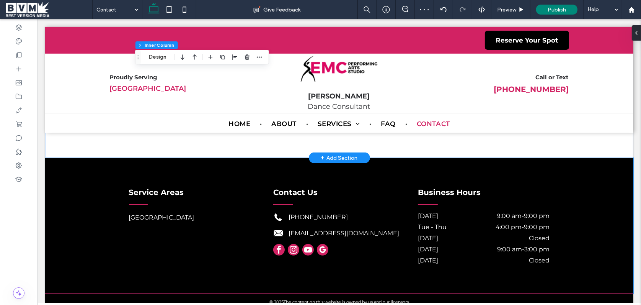
scroll to position [369, 0]
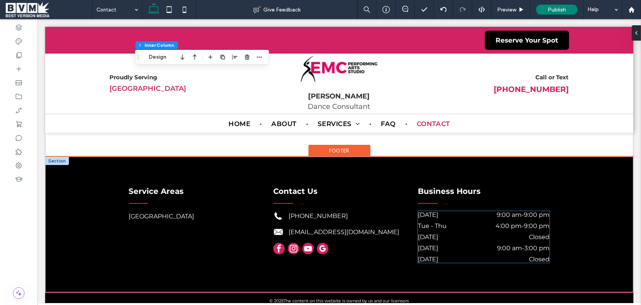
click at [457, 236] on dt "[DATE]" at bounding box center [444, 236] width 53 height 7
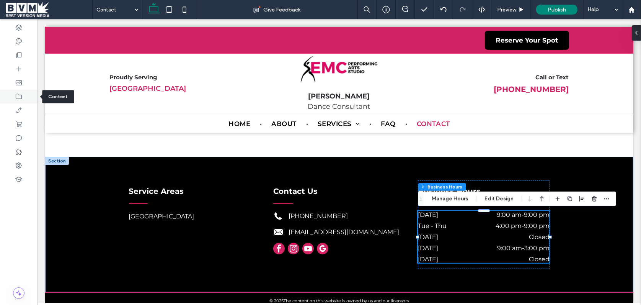
click at [15, 94] on icon at bounding box center [19, 97] width 8 height 8
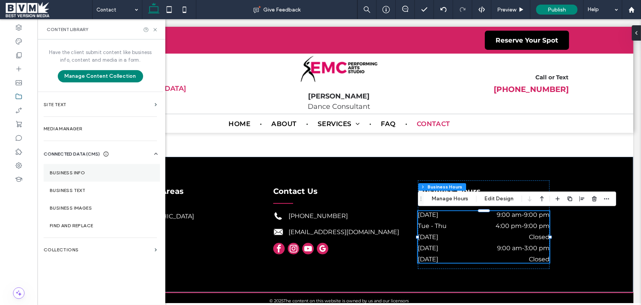
click at [60, 168] on section "Business Info" at bounding box center [102, 173] width 116 height 18
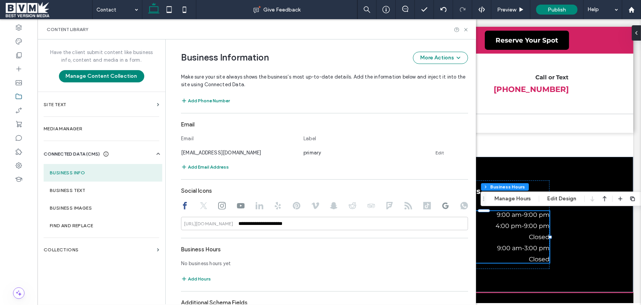
scroll to position [403, 0]
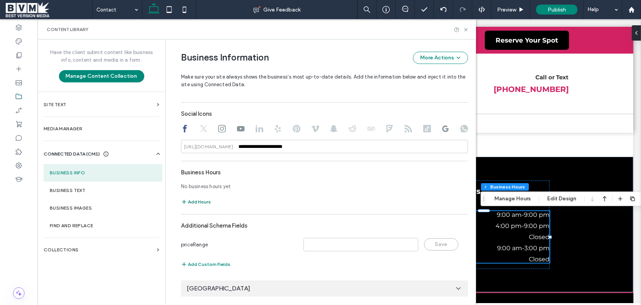
click at [198, 200] on button "Add Hours" at bounding box center [196, 201] width 30 height 9
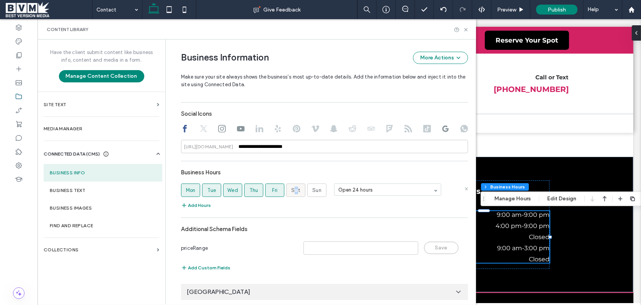
drag, startPoint x: 292, startPoint y: 193, endPoint x: 298, endPoint y: 194, distance: 5.6
click at [294, 194] on label "Sat" at bounding box center [295, 189] width 19 height 13
click at [312, 194] on label "Sun" at bounding box center [316, 189] width 19 height 13
click at [298, 191] on label "Sat" at bounding box center [295, 189] width 19 height 13
click at [463, 28] on icon at bounding box center [466, 30] width 6 height 6
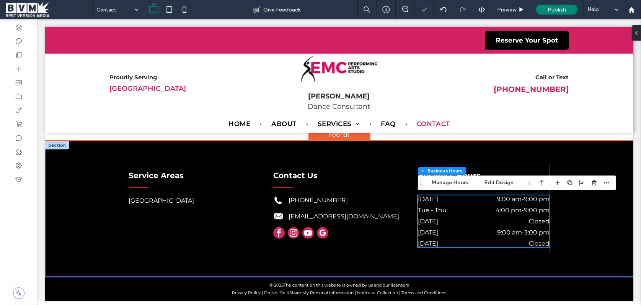
scroll to position [384, 0]
click at [504, 214] on div "Tue - Thu 4:00 pm - 9:00 pm" at bounding box center [484, 211] width 132 height 11
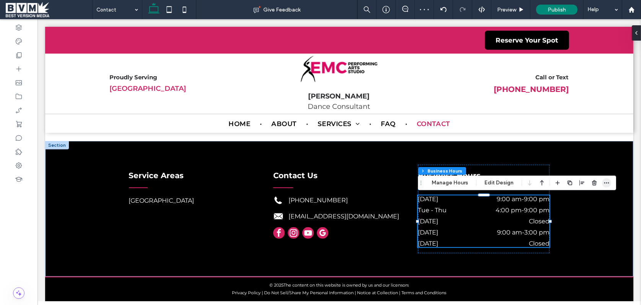
click at [606, 183] on icon "button" at bounding box center [607, 183] width 6 height 6
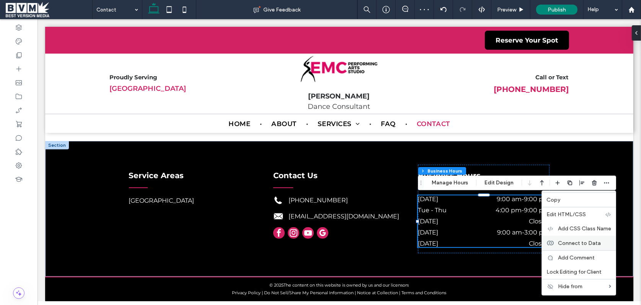
click at [577, 240] on span "Connect to Data" at bounding box center [579, 243] width 43 height 7
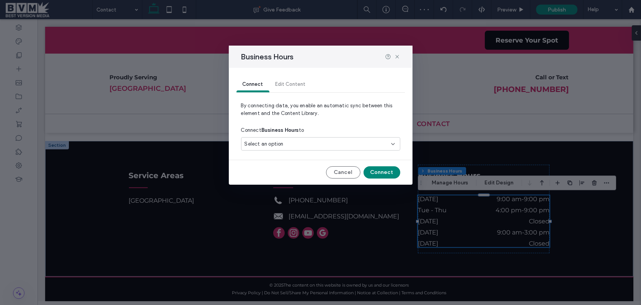
click at [311, 145] on div "Select an option" at bounding box center [316, 144] width 143 height 8
drag, startPoint x: 305, startPoint y: 169, endPoint x: 341, endPoint y: 171, distance: 35.7
click at [305, 169] on span "101 West Main Street PO Box 470, New Freedom, PA 17349, US" at bounding box center [281, 171] width 47 height 8
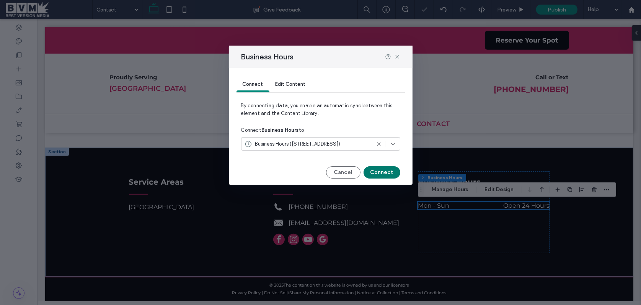
click at [393, 174] on button "Connect" at bounding box center [382, 172] width 37 height 12
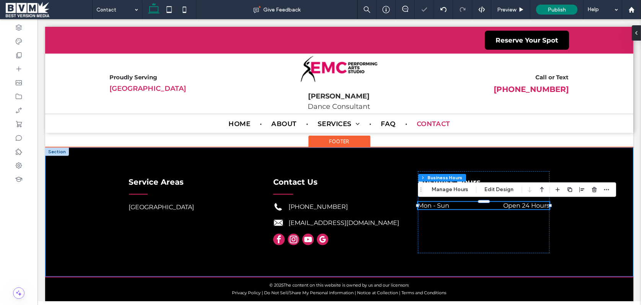
click at [573, 217] on div "Service Areas North America Contact Us +1 717-227-1166 kathyjones@danceemc.com …" at bounding box center [339, 211] width 588 height 129
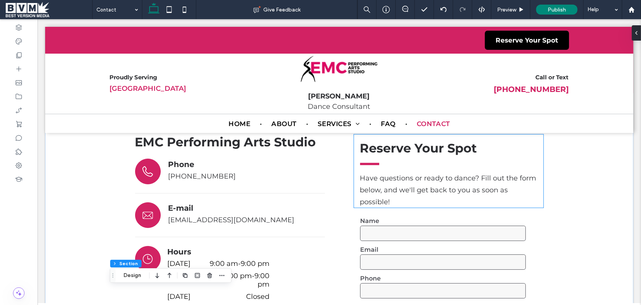
scroll to position [149, 0]
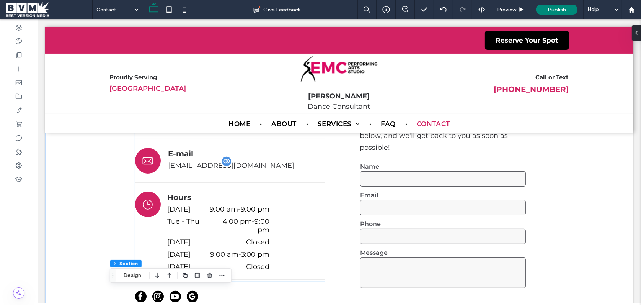
click at [205, 163] on span "kathyjones@danceemc.com" at bounding box center [231, 165] width 126 height 8
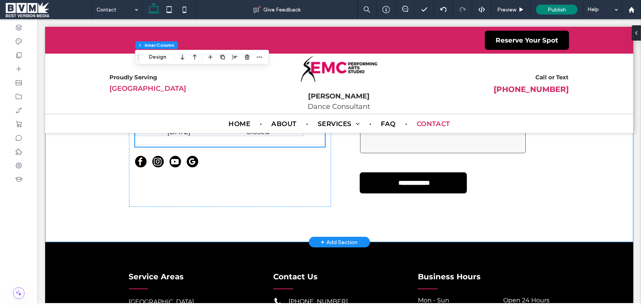
scroll to position [263, 0]
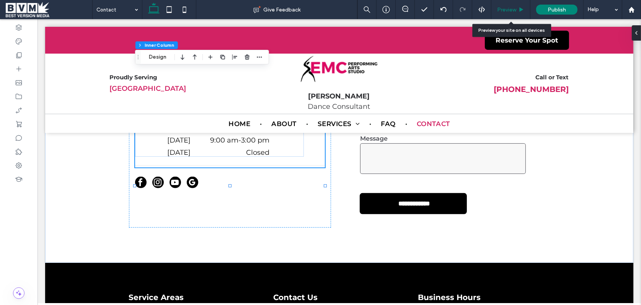
click at [512, 9] on span "Preview" at bounding box center [506, 10] width 19 height 7
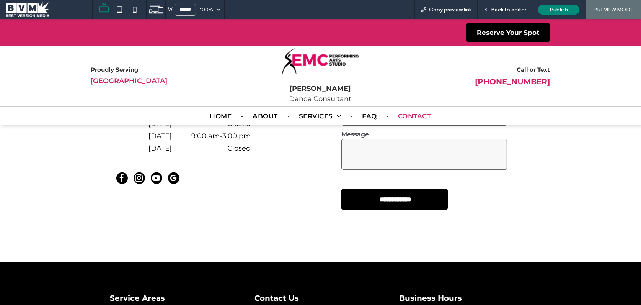
scroll to position [265, 0]
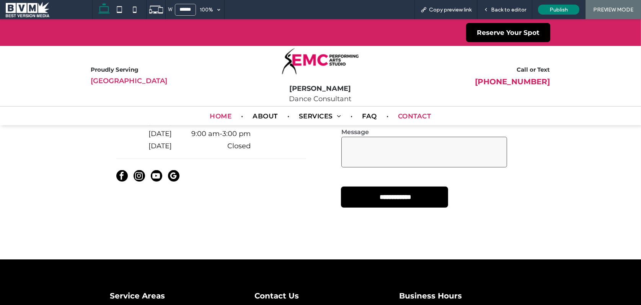
click at [217, 116] on span "Home" at bounding box center [221, 116] width 22 height 8
click at [514, 8] on span "Back to editor" at bounding box center [508, 10] width 35 height 7
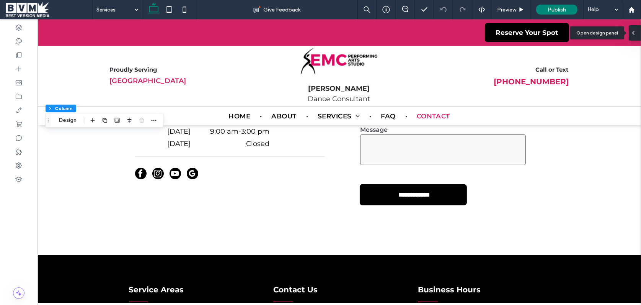
click at [637, 35] on icon at bounding box center [634, 33] width 6 height 6
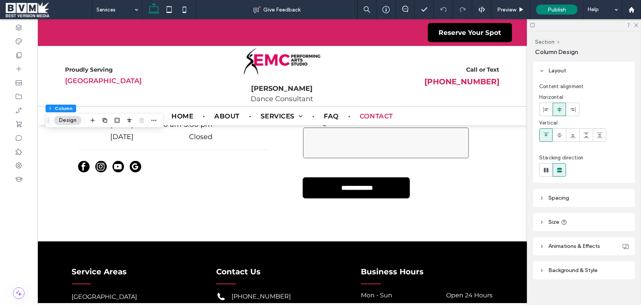
click at [567, 198] on span "Spacing" at bounding box center [559, 197] width 21 height 7
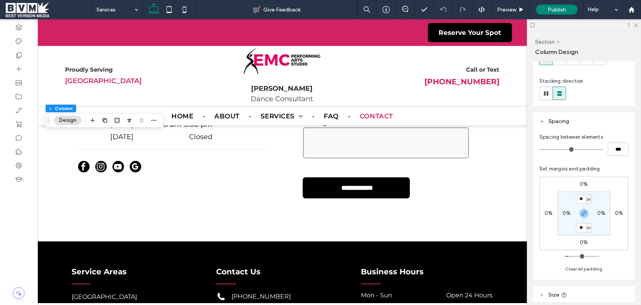
scroll to position [83, 0]
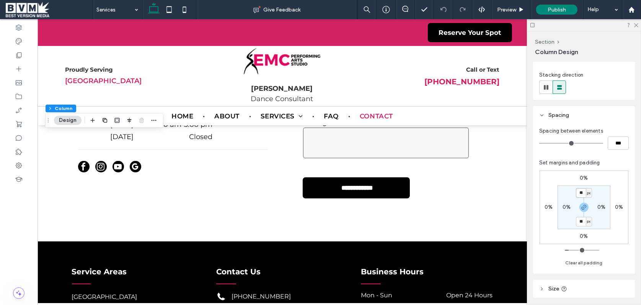
drag, startPoint x: 582, startPoint y: 193, endPoint x: 596, endPoint y: 215, distance: 26.8
click at [582, 193] on input "**" at bounding box center [581, 193] width 10 height 10
click at [513, 11] on span "Preview" at bounding box center [506, 10] width 19 height 7
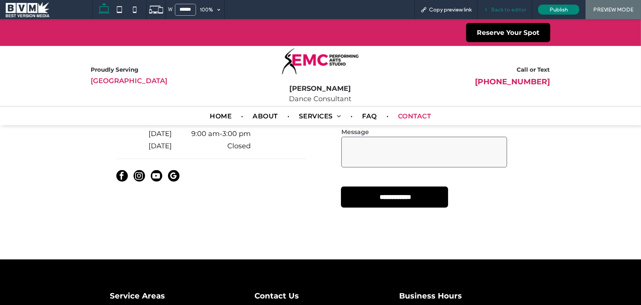
click at [502, 7] on span "Back to editor" at bounding box center [508, 10] width 35 height 7
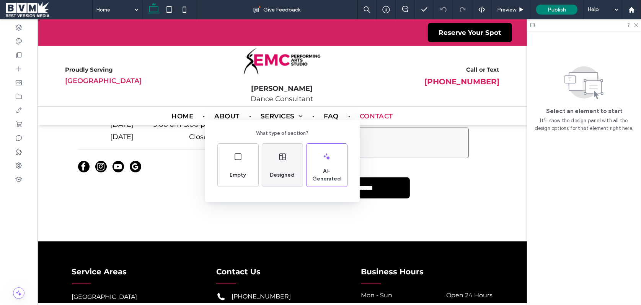
click at [286, 172] on span "Designed" at bounding box center [282, 175] width 31 height 8
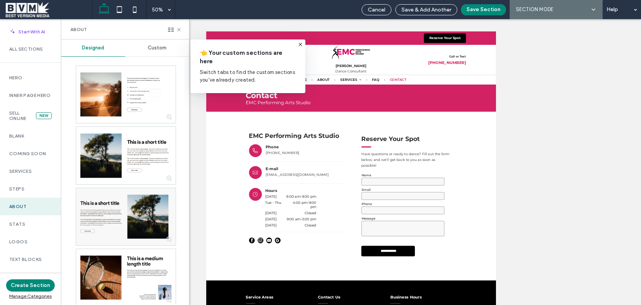
click at [167, 48] on div "Custom" at bounding box center [157, 47] width 64 height 17
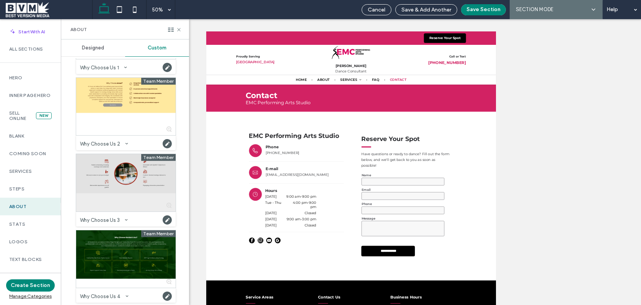
scroll to position [291, 0]
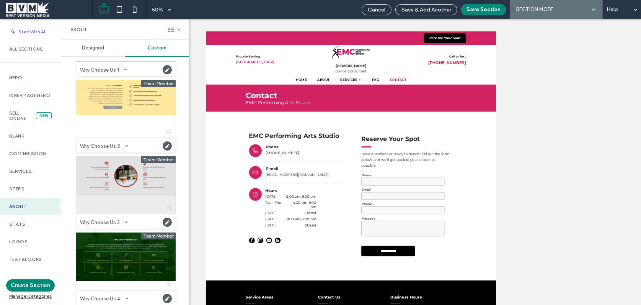
click at [116, 184] on div at bounding box center [126, 184] width 100 height 57
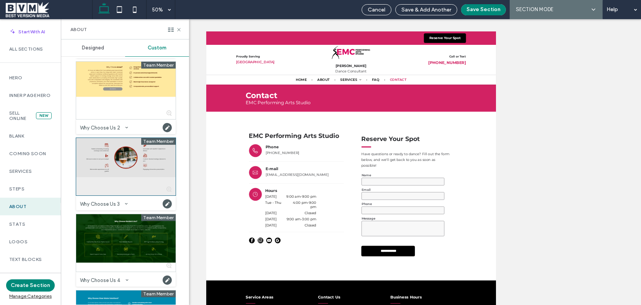
scroll to position [310, 0]
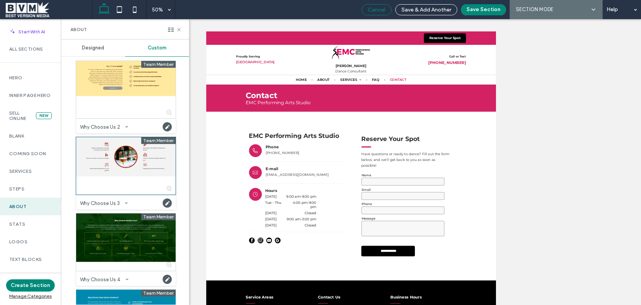
click at [373, 10] on span "Cancel" at bounding box center [377, 10] width 18 height 7
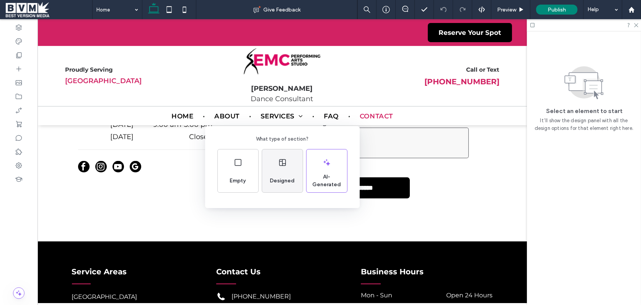
click at [296, 169] on div "Designed" at bounding box center [282, 170] width 41 height 43
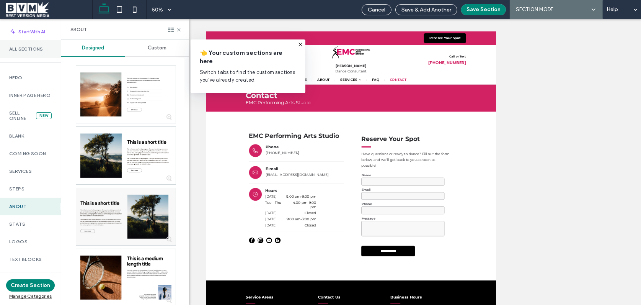
click at [28, 50] on label "All Sections" at bounding box center [30, 48] width 42 height 5
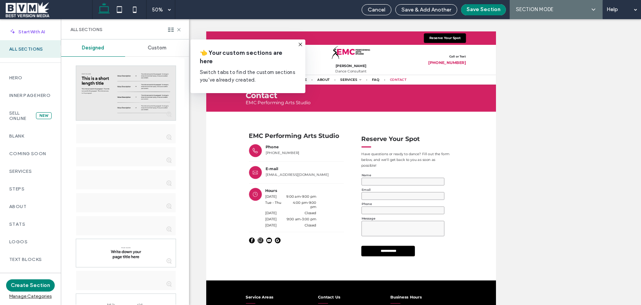
click at [154, 47] on span "Custom" at bounding box center [157, 48] width 19 height 6
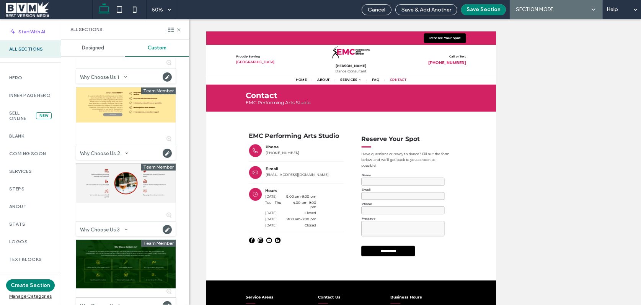
scroll to position [2397, 0]
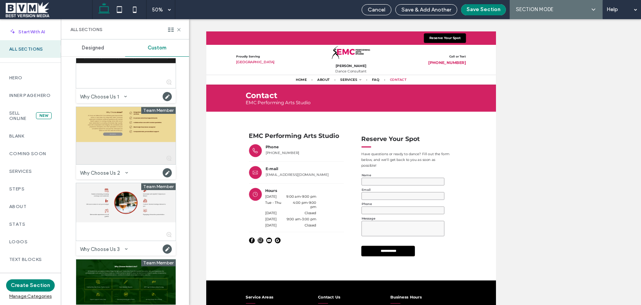
click at [128, 123] on div at bounding box center [126, 135] width 100 height 57
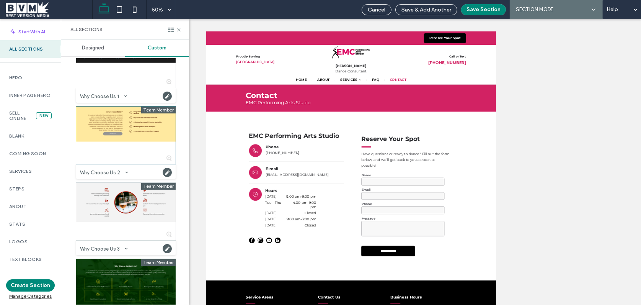
scroll to position [2397, 0]
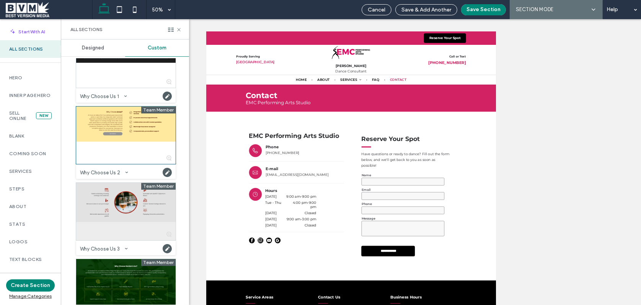
click at [133, 201] on div at bounding box center [126, 211] width 100 height 57
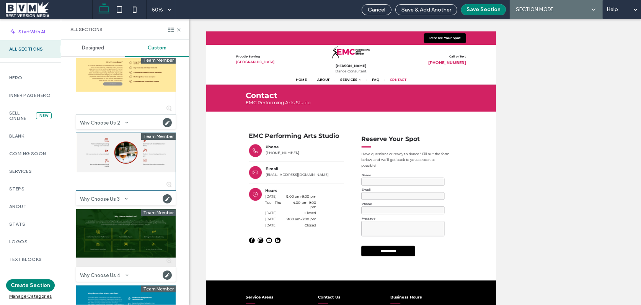
scroll to position [2457, 0]
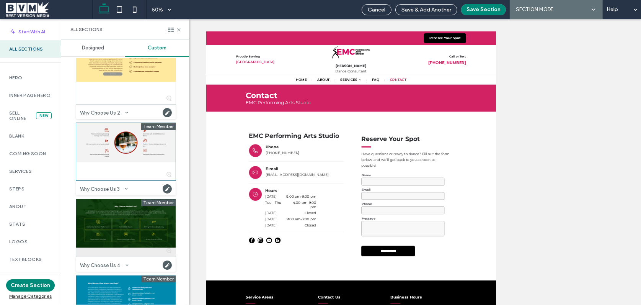
click at [119, 224] on div at bounding box center [126, 227] width 100 height 57
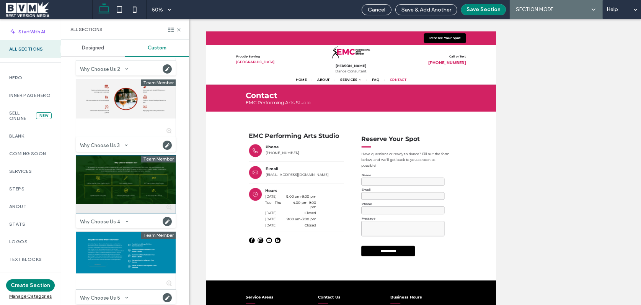
scroll to position [2505, 0]
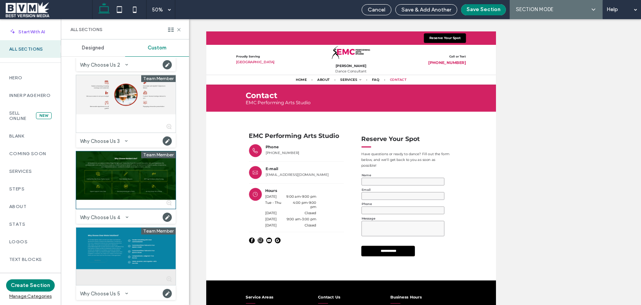
click at [127, 252] on div at bounding box center [126, 255] width 100 height 57
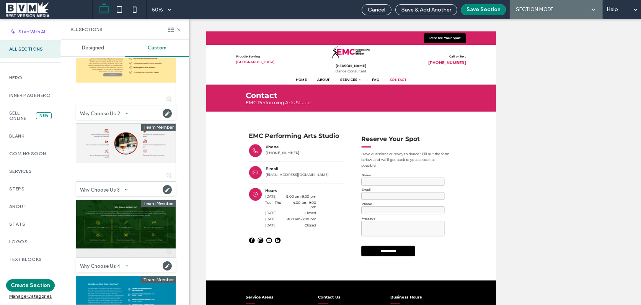
scroll to position [2446, 0]
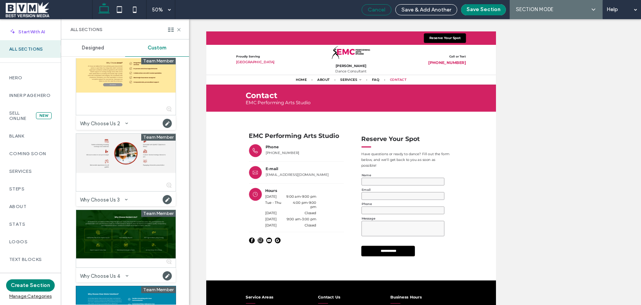
click at [381, 8] on span "Cancel" at bounding box center [377, 10] width 18 height 7
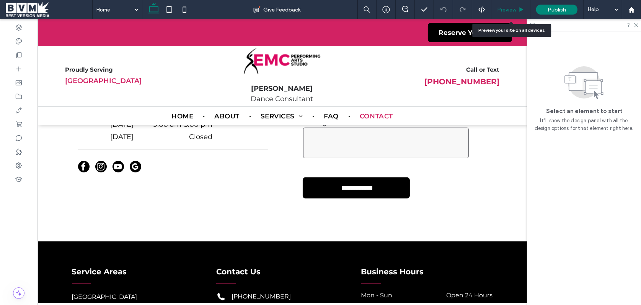
click at [511, 7] on span "Preview" at bounding box center [506, 10] width 19 height 7
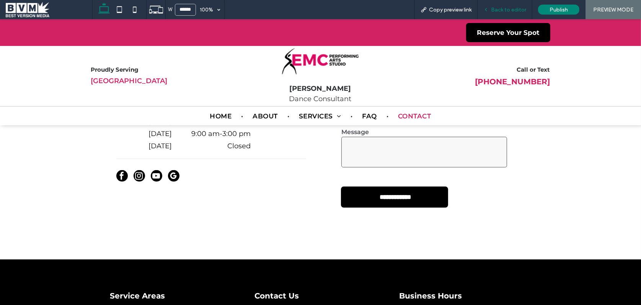
click at [501, 9] on span "Back to editor" at bounding box center [508, 10] width 35 height 7
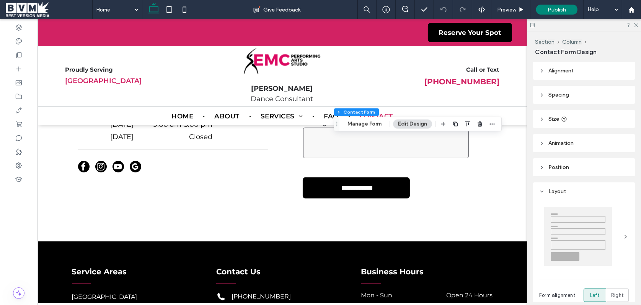
type input "*"
type input "**"
type input "*"
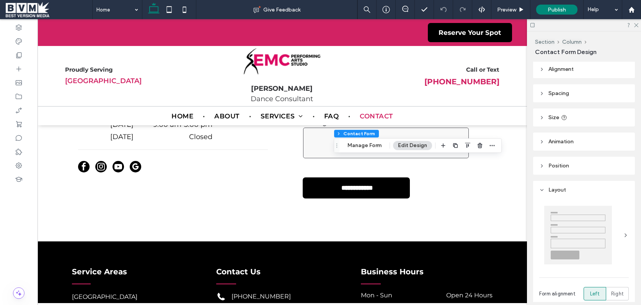
scroll to position [2, 0]
drag, startPoint x: 28, startPoint y: 9, endPoint x: 33, endPoint y: 8, distance: 5.8
click at [28, 9] on span at bounding box center [49, 9] width 87 height 15
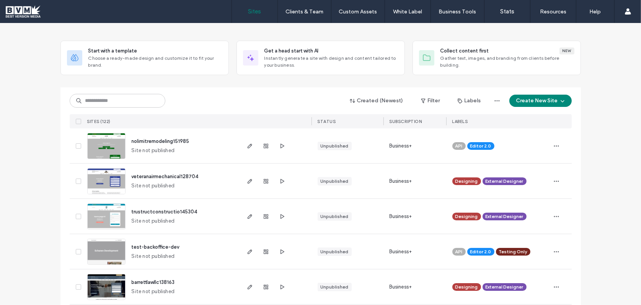
scroll to position [29, 0]
drag, startPoint x: 193, startPoint y: 139, endPoint x: 172, endPoint y: 139, distance: 21.1
click at [172, 139] on div "nolimitremodeling151985 Site not published" at bounding box center [183, 145] width 114 height 35
click at [554, 146] on use "button" at bounding box center [556, 145] width 5 height 1
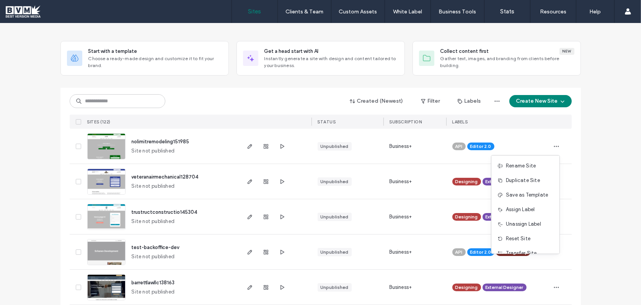
drag, startPoint x: 515, startPoint y: 223, endPoint x: 508, endPoint y: 172, distance: 51.4
click at [515, 223] on span "Unassign Label" at bounding box center [523, 224] width 35 height 8
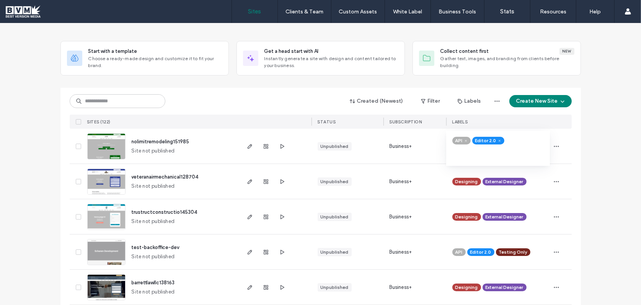
click at [465, 140] on use at bounding box center [466, 140] width 2 height 2
click at [478, 139] on icon at bounding box center [479, 140] width 3 height 3
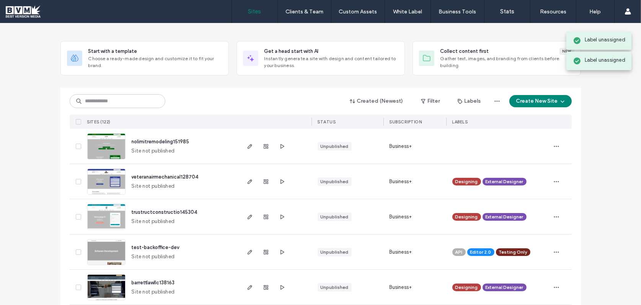
click at [554, 144] on icon "button" at bounding box center [557, 146] width 6 height 6
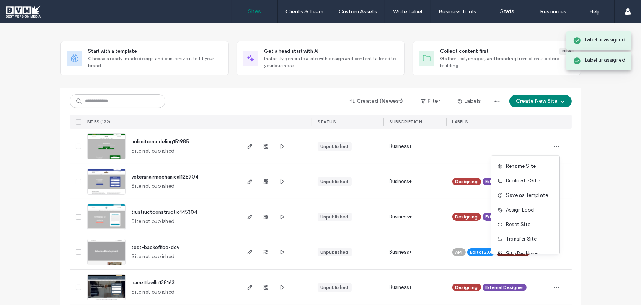
scroll to position [28, 0]
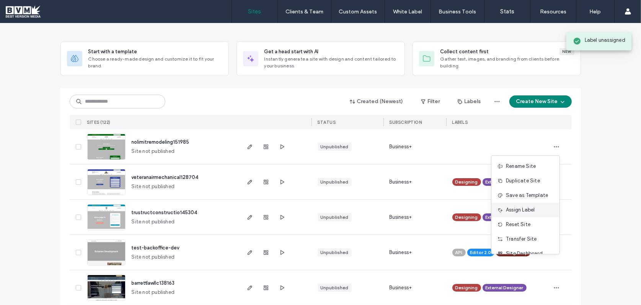
click at [524, 206] on span "Assign Label" at bounding box center [520, 210] width 29 height 8
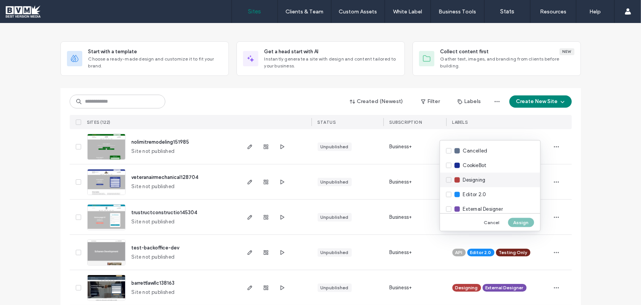
click at [453, 181] on div "Designing" at bounding box center [490, 180] width 100 height 15
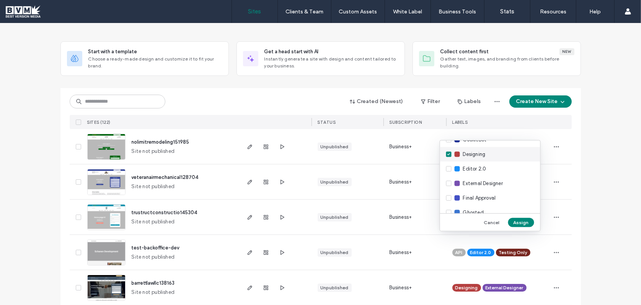
scroll to position [55, 0]
click at [448, 182] on div "External Designer" at bounding box center [490, 183] width 100 height 15
click at [531, 224] on button "Assign" at bounding box center [521, 221] width 26 height 9
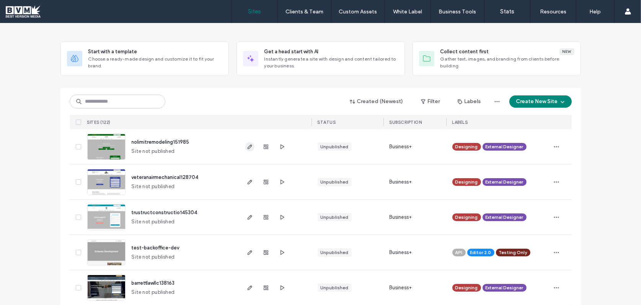
drag, startPoint x: 249, startPoint y: 147, endPoint x: 247, endPoint y: 144, distance: 3.9
click at [248, 147] on icon "button" at bounding box center [250, 147] width 6 height 6
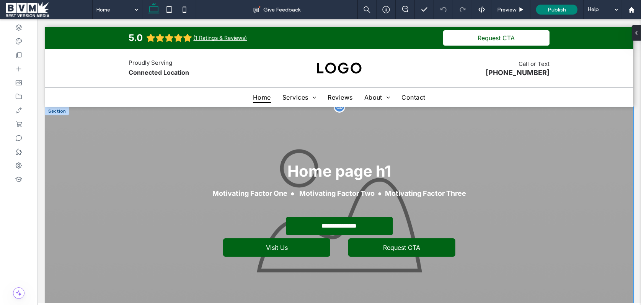
click at [580, 134] on div "**********" at bounding box center [339, 210] width 588 height 207
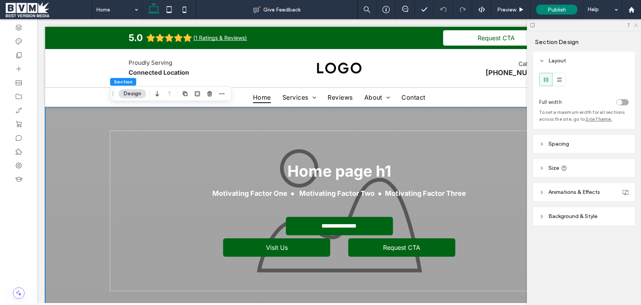
click at [635, 26] on icon at bounding box center [636, 24] width 5 height 5
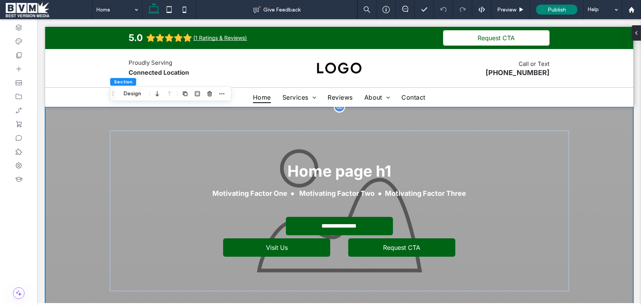
click at [587, 121] on div "**********" at bounding box center [339, 210] width 588 height 207
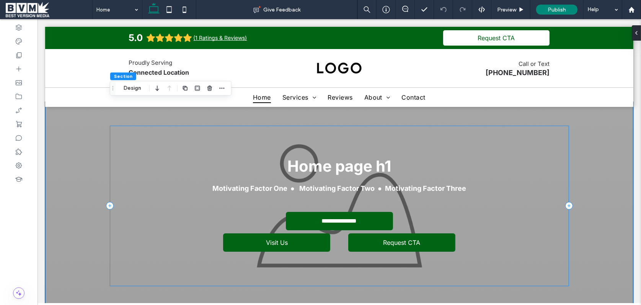
scroll to position [5, 0]
click at [22, 96] on icon at bounding box center [19, 97] width 8 height 8
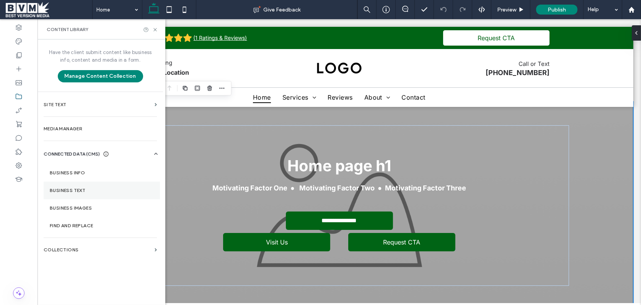
click at [90, 192] on label "Business Text" at bounding box center [102, 190] width 104 height 5
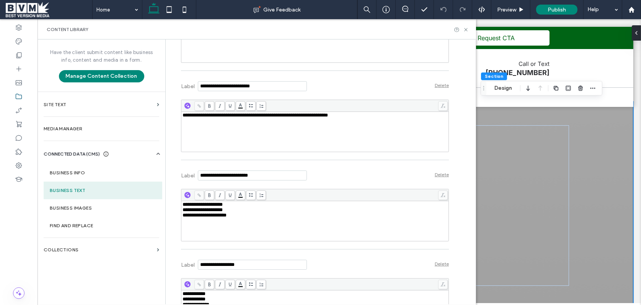
scroll to position [343, 0]
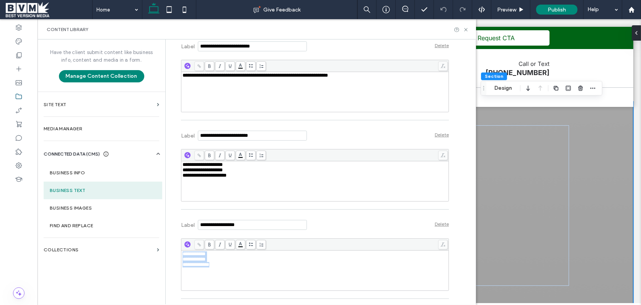
drag, startPoint x: 229, startPoint y: 271, endPoint x: 172, endPoint y: 247, distance: 61.6
click at [172, 247] on div "**********" at bounding box center [309, 9] width 279 height 626
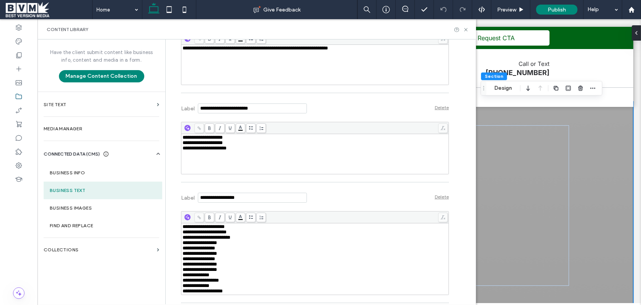
scroll to position [401, 0]
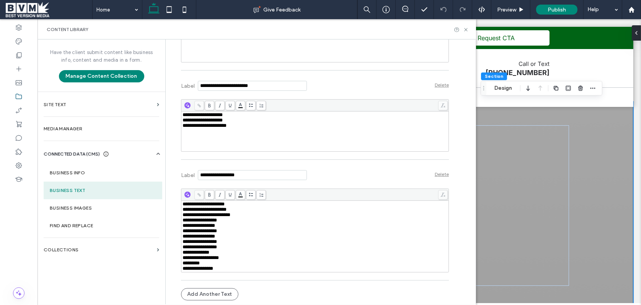
click at [270, 255] on div "**********" at bounding box center [315, 257] width 265 height 5
click at [235, 250] on div "**********" at bounding box center [315, 252] width 265 height 5
click at [237, 244] on div "**********" at bounding box center [315, 246] width 265 height 5
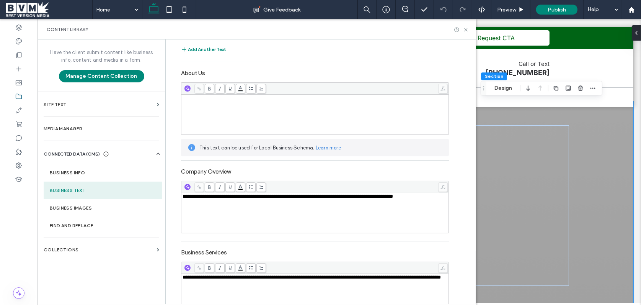
scroll to position [67, 0]
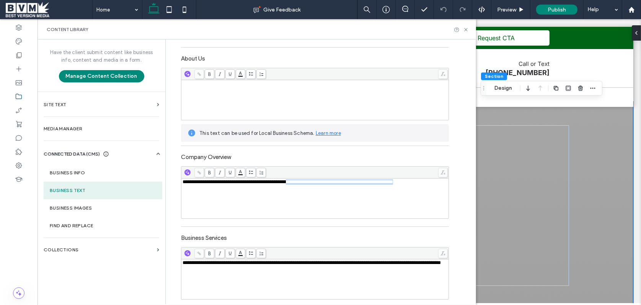
drag, startPoint x: 299, startPoint y: 183, endPoint x: 385, endPoint y: 189, distance: 85.9
click at [385, 189] on div "**********" at bounding box center [315, 198] width 265 height 38
click at [385, 190] on div "**********" at bounding box center [315, 198] width 265 height 38
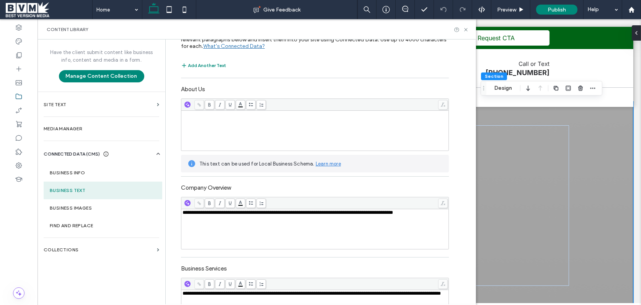
scroll to position [5, 0]
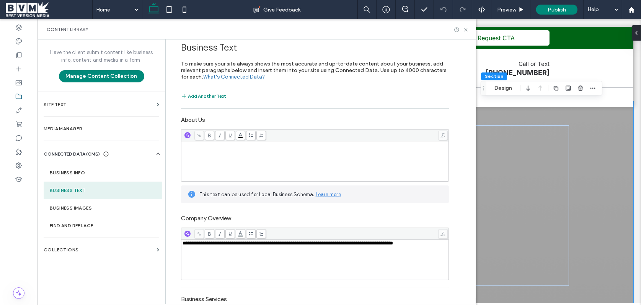
click at [267, 165] on div "Rich Text Editor" at bounding box center [315, 161] width 265 height 38
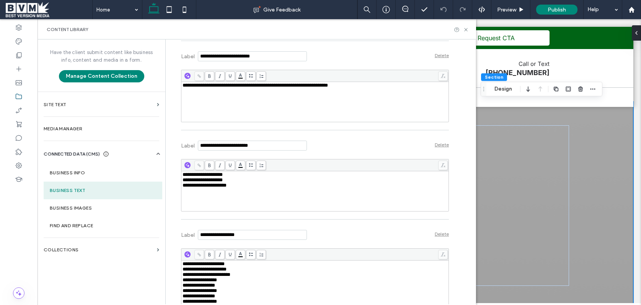
scroll to position [398, 0]
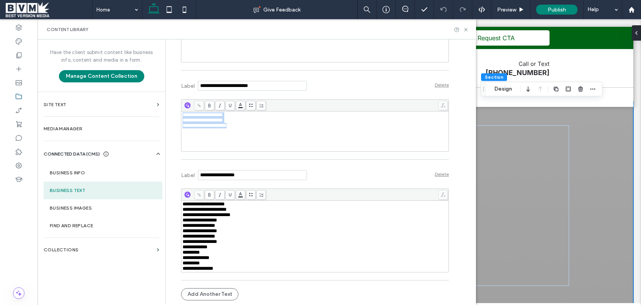
drag, startPoint x: 241, startPoint y: 123, endPoint x: 178, endPoint y: 108, distance: 64.4
click at [182, 112] on div "**********" at bounding box center [315, 131] width 266 height 38
click at [234, 128] on div "**********" at bounding box center [315, 130] width 265 height 5
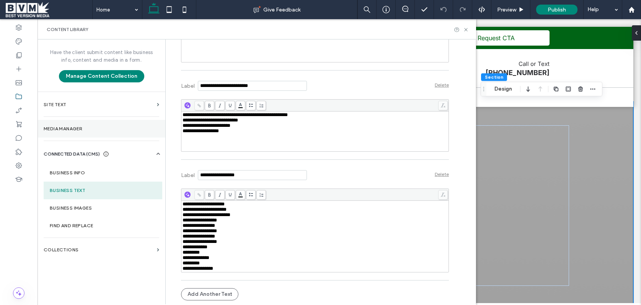
drag, startPoint x: 248, startPoint y: 116, endPoint x: 150, endPoint y: 120, distance: 98.5
click at [150, 120] on div "**********" at bounding box center [257, 171] width 439 height 265
click at [220, 112] on span "**********" at bounding box center [235, 114] width 105 height 5
drag, startPoint x: 331, startPoint y: 107, endPoint x: 305, endPoint y: 108, distance: 25.7
click at [305, 105] on div "**********" at bounding box center [315, 125] width 268 height 52
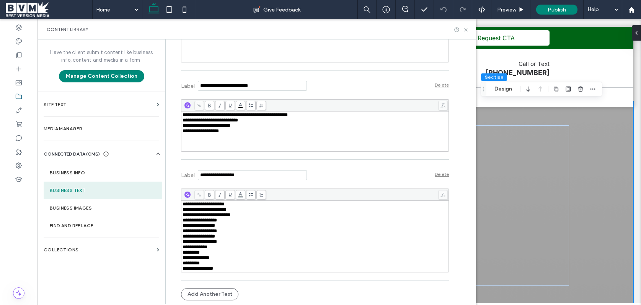
click at [312, 112] on div "**********" at bounding box center [315, 114] width 265 height 5
drag, startPoint x: 312, startPoint y: 109, endPoint x: 181, endPoint y: 103, distance: 131.1
click at [181, 103] on div "**********" at bounding box center [315, 125] width 268 height 52
click at [243, 123] on div "**********" at bounding box center [315, 125] width 265 height 5
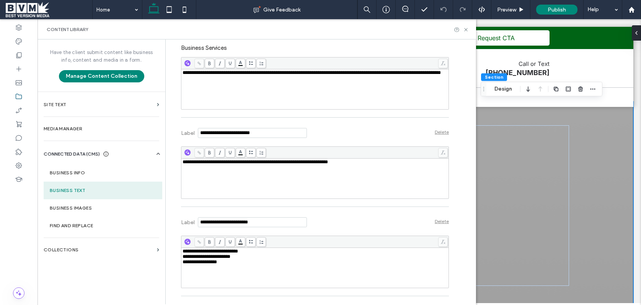
scroll to position [281, 0]
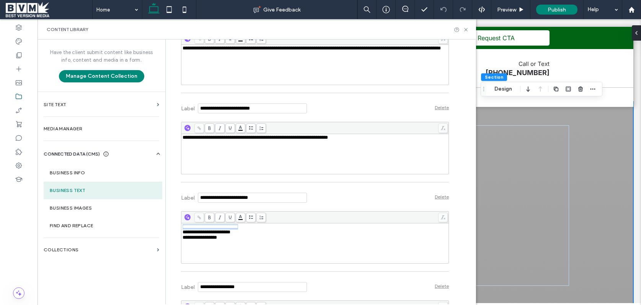
drag, startPoint x: 230, startPoint y: 225, endPoint x: 174, endPoint y: 225, distance: 56.3
click at [174, 225] on div "**********" at bounding box center [309, 86] width 279 height 657
copy span "**********"
drag, startPoint x: 229, startPoint y: 137, endPoint x: 186, endPoint y: 158, distance: 47.6
click at [160, 135] on div "**********" at bounding box center [257, 171] width 439 height 265
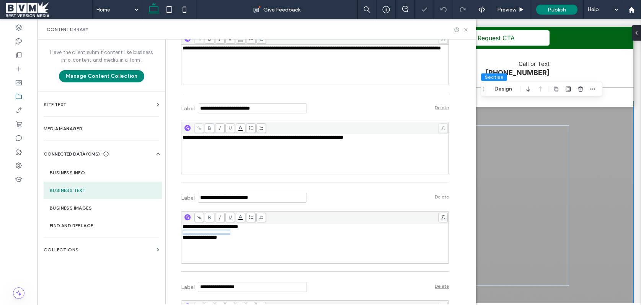
drag, startPoint x: 176, startPoint y: 230, endPoint x: 254, endPoint y: 235, distance: 77.8
click at [254, 235] on div "**********" at bounding box center [315, 231] width 265 height 5
drag, startPoint x: 303, startPoint y: 137, endPoint x: 253, endPoint y: 137, distance: 49.8
click at [253, 137] on span "**********" at bounding box center [263, 137] width 161 height 5
click at [183, 145] on span "**********" at bounding box center [233, 142] width 101 height 5
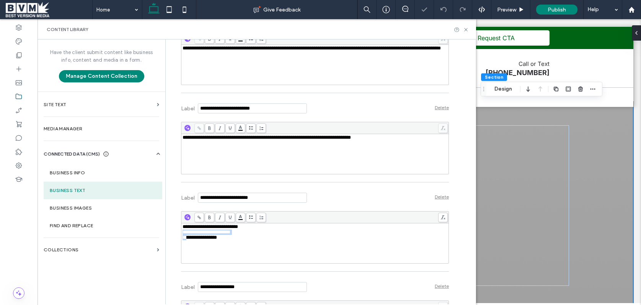
drag, startPoint x: 218, startPoint y: 240, endPoint x: 186, endPoint y: 240, distance: 31.8
click at [186, 240] on div "**********" at bounding box center [315, 237] width 265 height 5
drag, startPoint x: 187, startPoint y: 240, endPoint x: 210, endPoint y: 240, distance: 23.4
click at [187, 240] on span "**********" at bounding box center [200, 237] width 34 height 5
drag, startPoint x: 223, startPoint y: 238, endPoint x: 172, endPoint y: 237, distance: 51.7
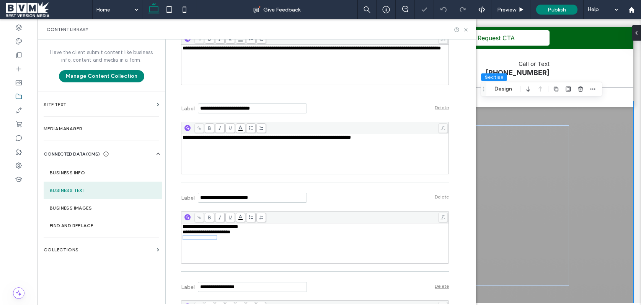
click at [172, 237] on div "**********" at bounding box center [309, 86] width 279 height 657
copy span "**********"
drag, startPoint x: 355, startPoint y: 139, endPoint x: 318, endPoint y: 139, distance: 37.1
click at [318, 139] on div "**********" at bounding box center [315, 137] width 265 height 5
click at [466, 30] on icon at bounding box center [466, 30] width 6 height 6
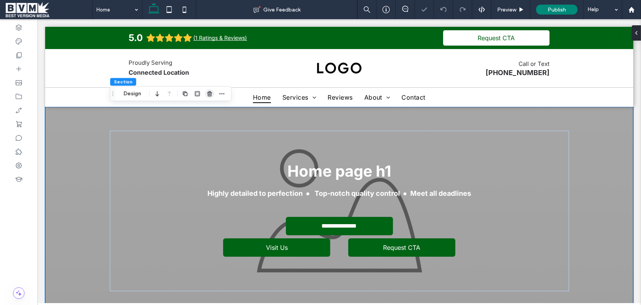
click at [210, 94] on icon "button" at bounding box center [210, 94] width 6 height 6
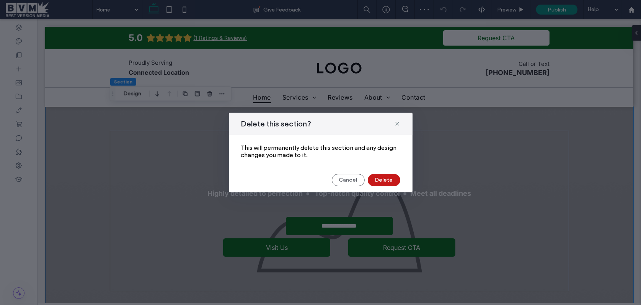
click at [392, 177] on button "Delete" at bounding box center [384, 180] width 33 height 12
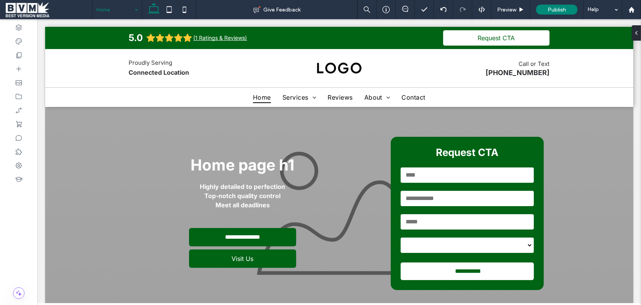
click at [133, 8] on div "Home" at bounding box center [117, 9] width 49 height 19
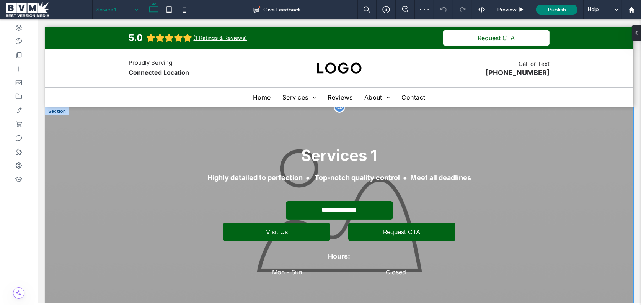
click at [77, 111] on div "**********" at bounding box center [339, 210] width 588 height 207
click at [209, 94] on icon "button" at bounding box center [210, 94] width 6 height 6
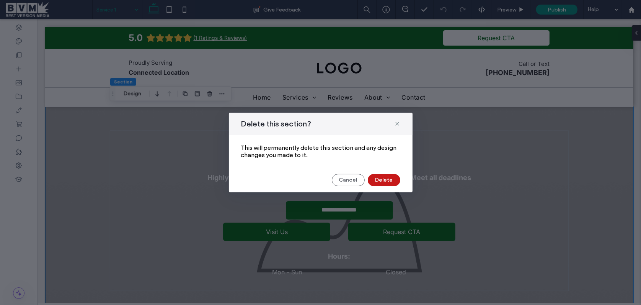
click at [392, 176] on button "Delete" at bounding box center [384, 180] width 33 height 12
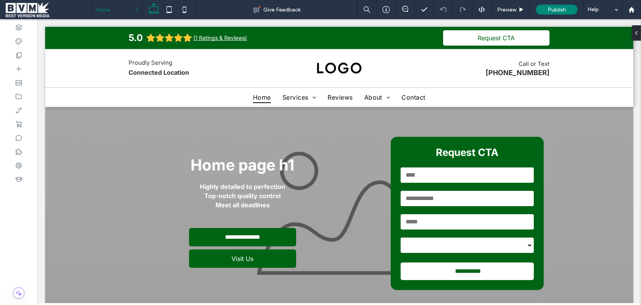
click at [121, 10] on input at bounding box center [115, 9] width 38 height 19
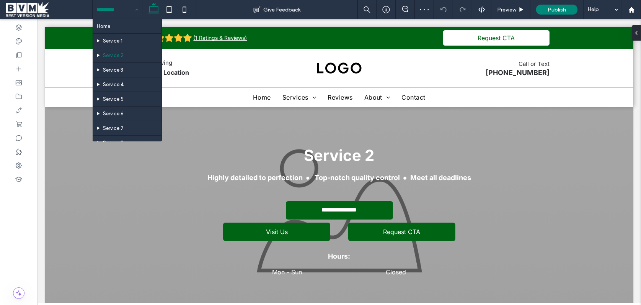
click at [100, 10] on input at bounding box center [115, 9] width 38 height 19
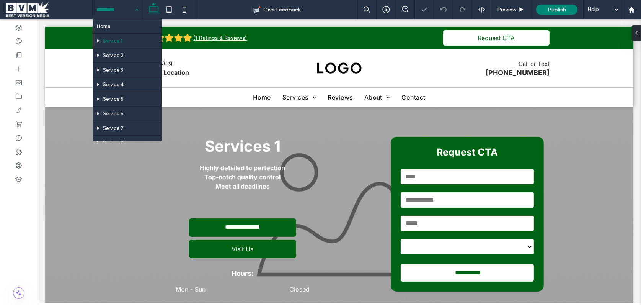
click at [107, 8] on input at bounding box center [115, 9] width 38 height 19
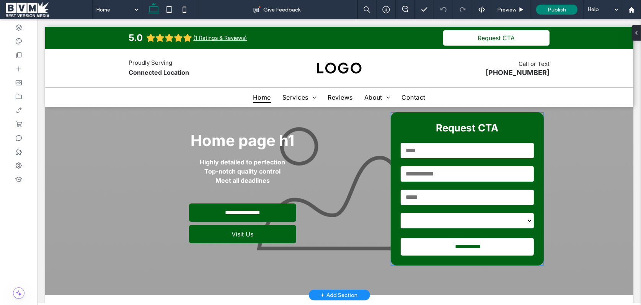
scroll to position [24, 0]
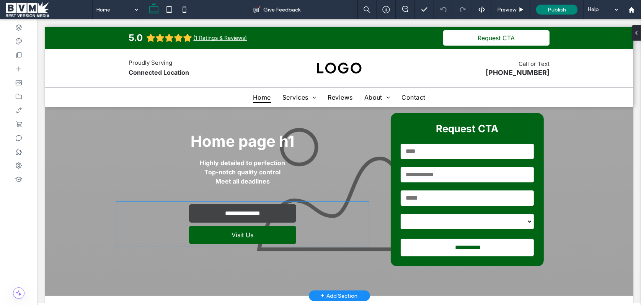
click at [242, 219] on link "**********" at bounding box center [242, 213] width 107 height 18
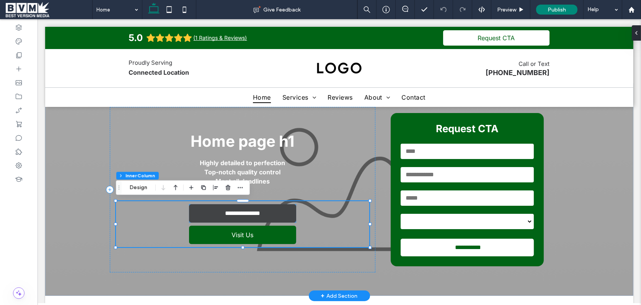
click at [262, 213] on span "**********" at bounding box center [242, 213] width 52 height 7
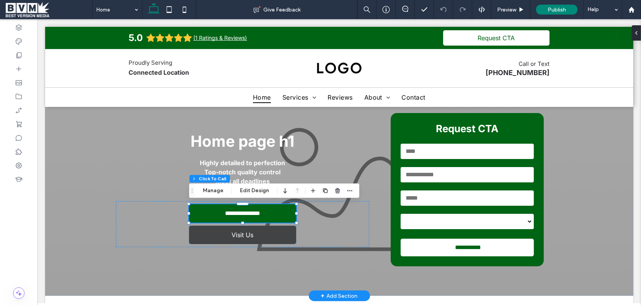
click at [267, 231] on link "Visit Us" at bounding box center [242, 234] width 107 height 18
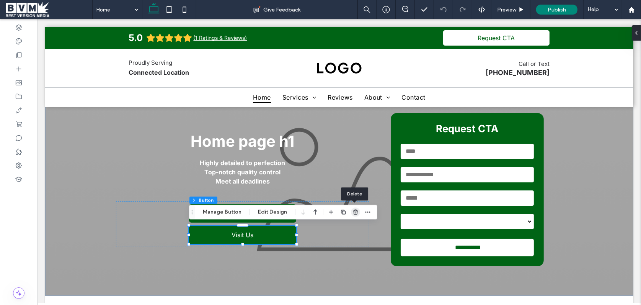
click at [354, 212] on use "button" at bounding box center [355, 211] width 5 height 5
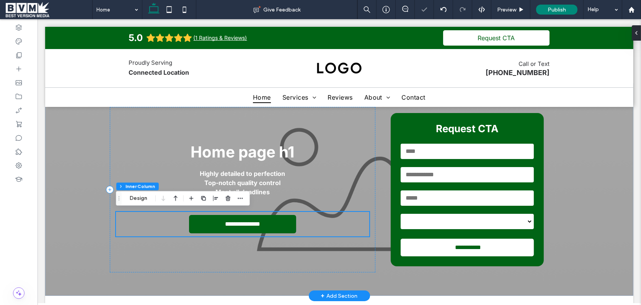
scroll to position [20, 0]
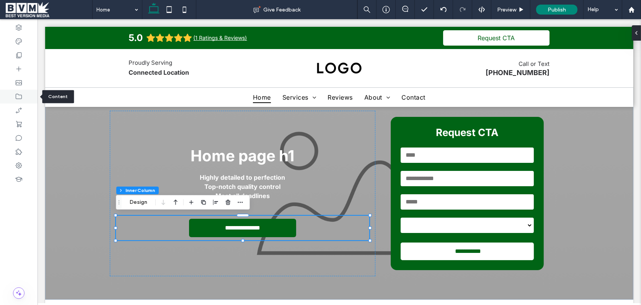
click at [17, 91] on div at bounding box center [19, 97] width 38 height 14
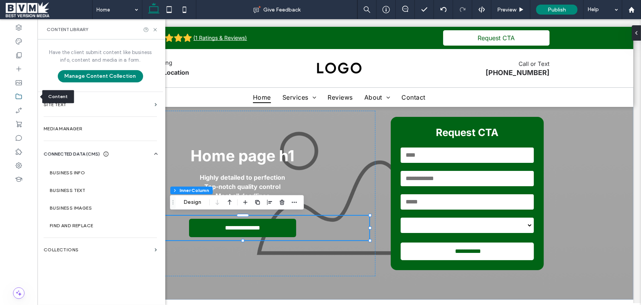
click at [23, 98] on div at bounding box center [19, 97] width 38 height 14
click at [97, 248] on label "Collections" at bounding box center [98, 249] width 108 height 5
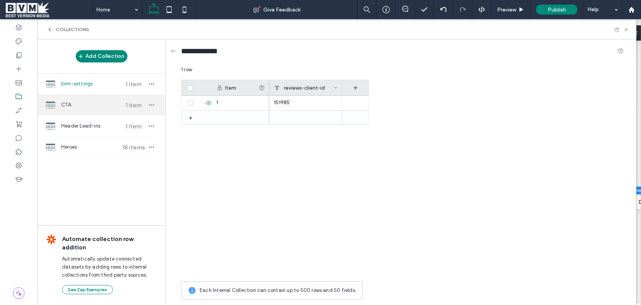
click at [80, 106] on span "CTA" at bounding box center [89, 105] width 57 height 8
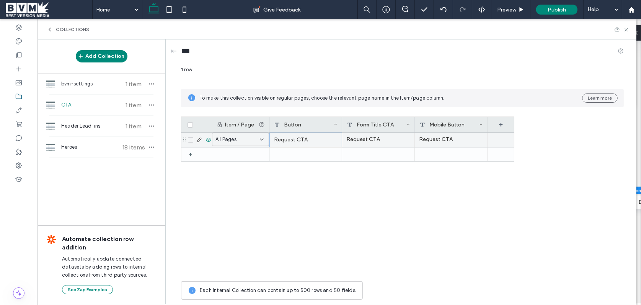
click at [299, 140] on div "Request CTA" at bounding box center [306, 139] width 73 height 15
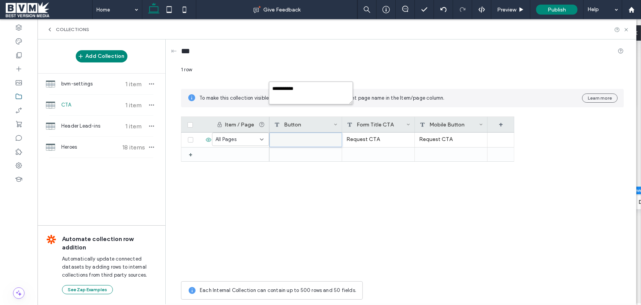
drag, startPoint x: 303, startPoint y: 85, endPoint x: 302, endPoint y: 88, distance: 4.0
click at [302, 86] on textarea "**********" at bounding box center [311, 93] width 84 height 23
click at [302, 88] on textarea "**********" at bounding box center [311, 93] width 84 height 23
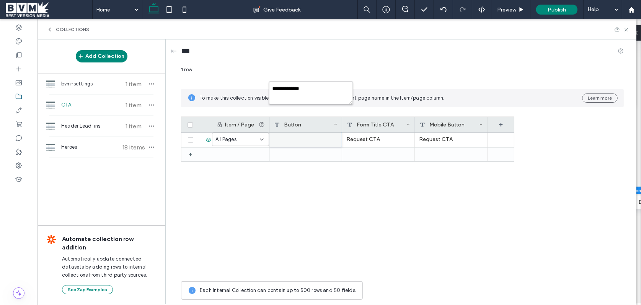
type textarea "**********"
click at [328, 91] on textarea "**********" at bounding box center [311, 93] width 84 height 23
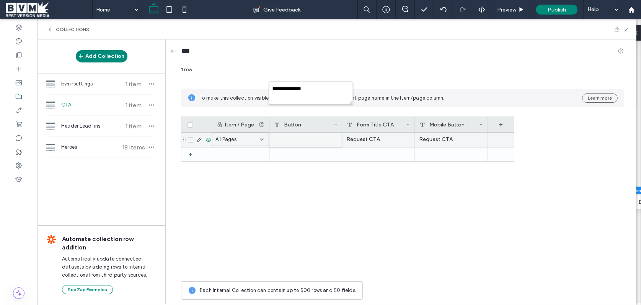
click at [381, 137] on div "Request CTA" at bounding box center [378, 139] width 73 height 15
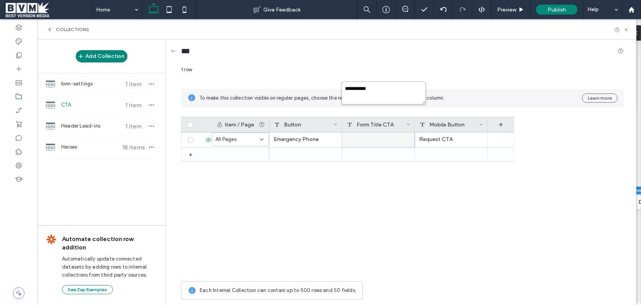
click at [375, 98] on textarea "**********" at bounding box center [384, 93] width 84 height 23
click at [375, 96] on textarea "**********" at bounding box center [384, 93] width 84 height 23
paste textarea "****"
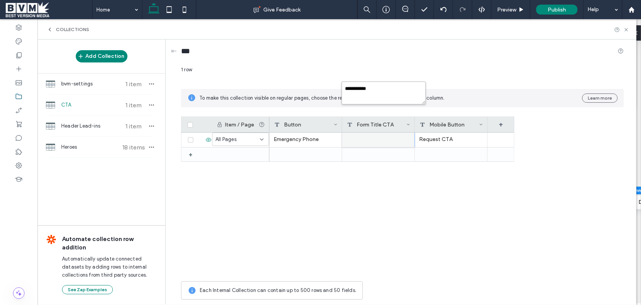
type textarea "**********"
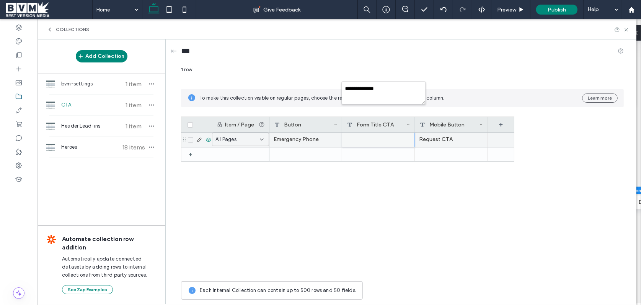
click at [445, 143] on div "Request CTA" at bounding box center [451, 139] width 73 height 15
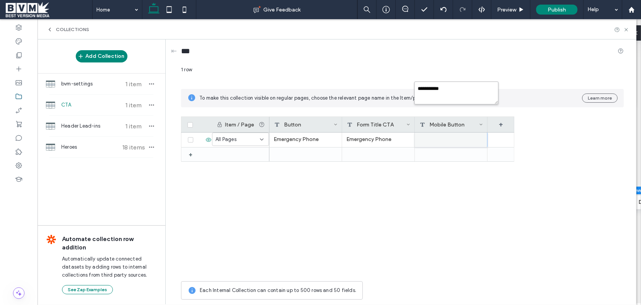
click at [424, 87] on textarea "**********" at bounding box center [457, 93] width 84 height 23
paste textarea "****"
type textarea "**********"
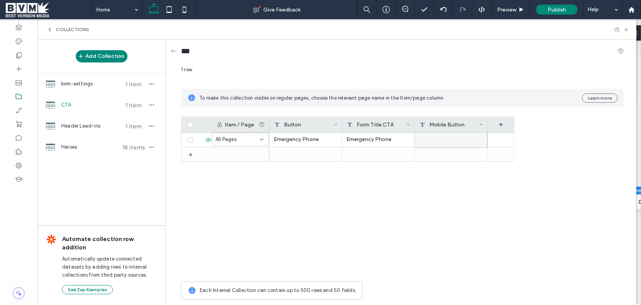
click at [523, 24] on div "Collections" at bounding box center [337, 29] width 599 height 20
click at [627, 27] on icon at bounding box center [627, 30] width 6 height 6
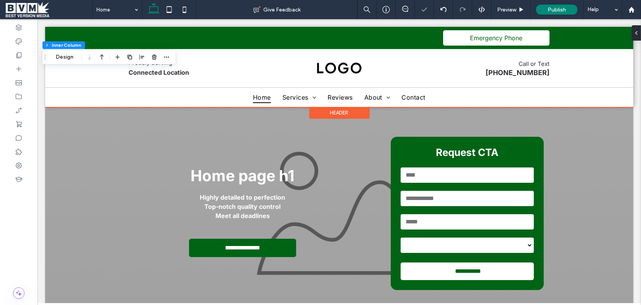
scroll to position [0, 0]
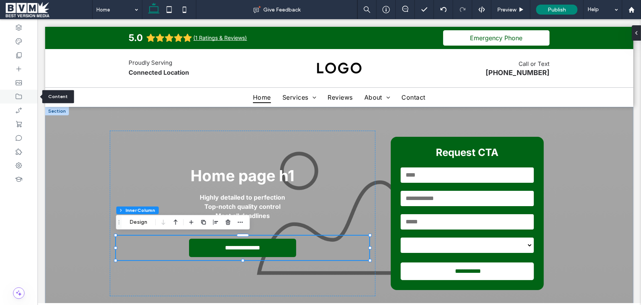
click at [22, 93] on icon at bounding box center [19, 97] width 8 height 8
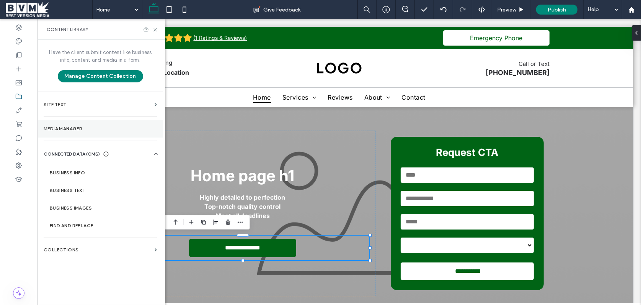
click at [87, 127] on label "Media Manager" at bounding box center [100, 128] width 113 height 5
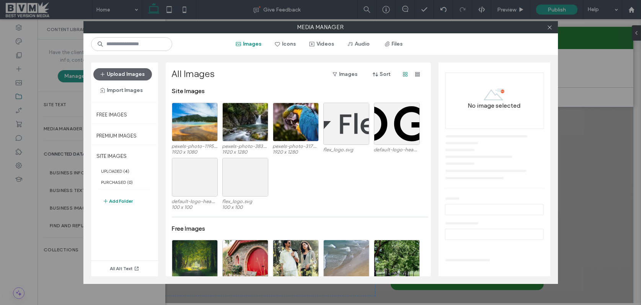
drag, startPoint x: 551, startPoint y: 26, endPoint x: 506, endPoint y: 35, distance: 45.4
click at [549, 26] on icon at bounding box center [550, 28] width 6 height 6
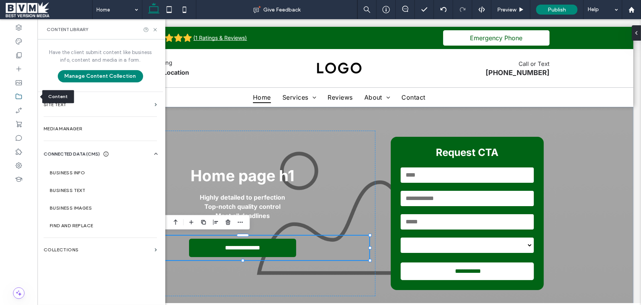
click at [18, 93] on icon at bounding box center [19, 97] width 8 height 8
click at [87, 170] on label "Business Info" at bounding box center [102, 172] width 104 height 5
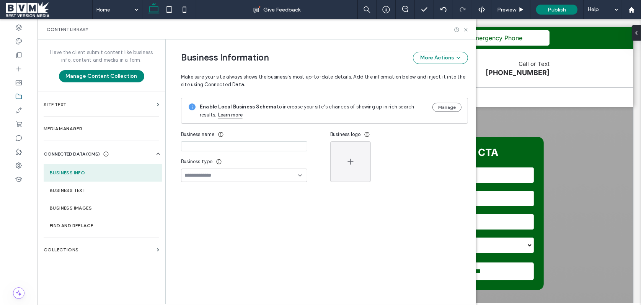
type input "**********"
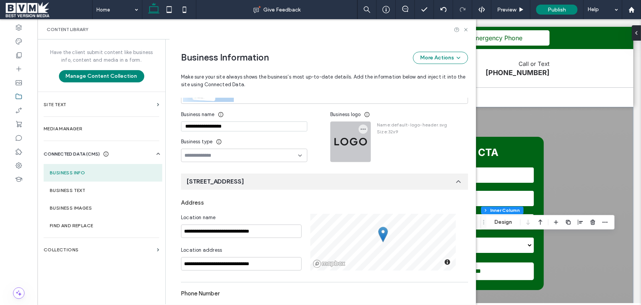
scroll to position [91, 0]
click at [361, 126] on icon "button" at bounding box center [363, 129] width 6 height 6
click at [423, 132] on span "Size : 32x9" at bounding box center [412, 131] width 70 height 7
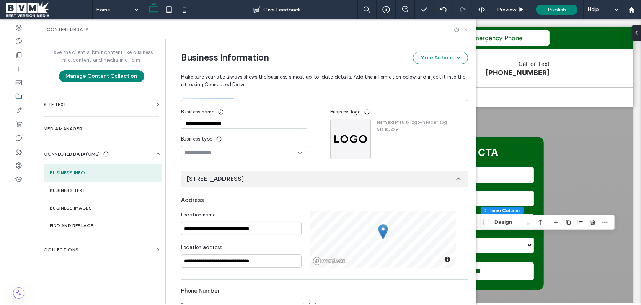
drag, startPoint x: 465, startPoint y: 28, endPoint x: 413, endPoint y: 15, distance: 53.1
click at [465, 28] on icon at bounding box center [466, 30] width 6 height 6
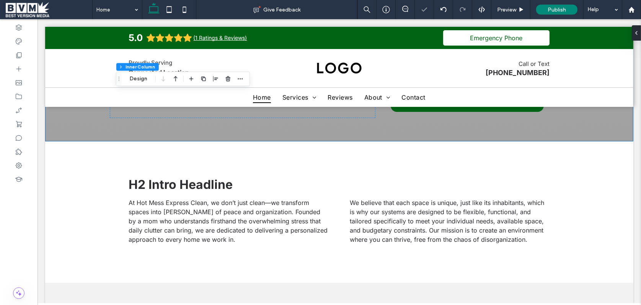
scroll to position [179, 0]
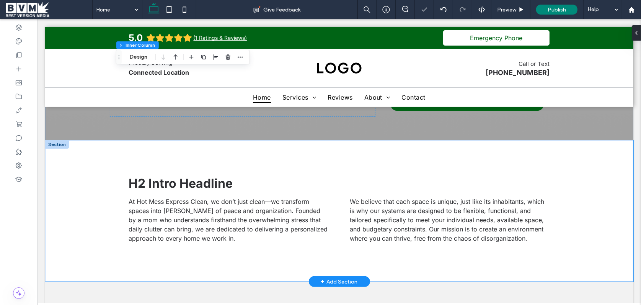
click at [357, 148] on div "H2 Intro Headline At Hot Mess Express Clean, we don’t just clean—we transform s…" at bounding box center [338, 210] width 459 height 141
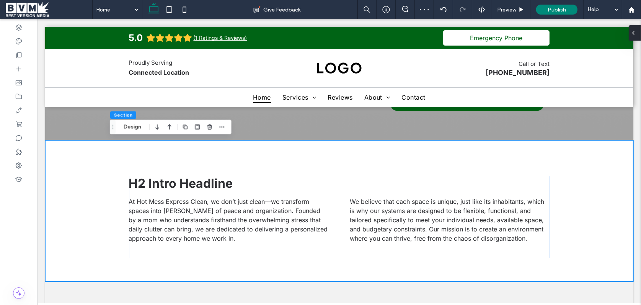
click at [637, 36] on div at bounding box center [635, 32] width 12 height 15
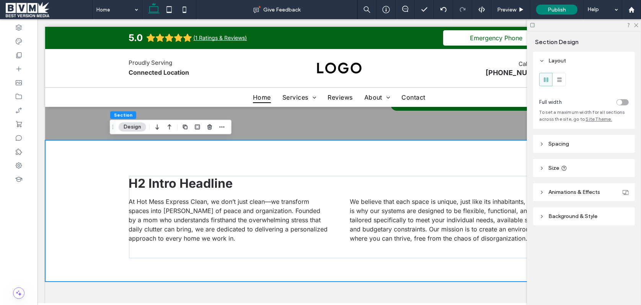
click at [558, 145] on span "Spacing" at bounding box center [559, 143] width 21 height 7
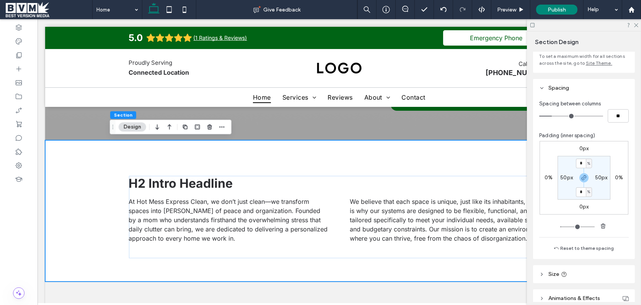
scroll to position [57, 0]
drag, startPoint x: 584, startPoint y: 192, endPoint x: 608, endPoint y: 215, distance: 33.0
click at [584, 192] on input "*" at bounding box center [581, 191] width 10 height 10
type input "*"
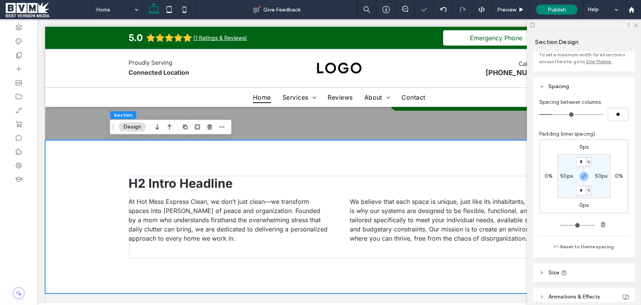
click at [535, 25] on icon at bounding box center [533, 25] width 6 height 6
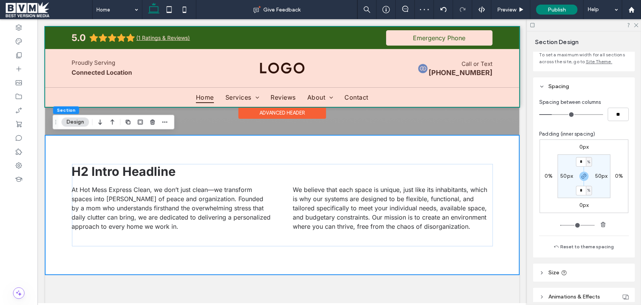
click at [444, 74] on div at bounding box center [282, 67] width 474 height 80
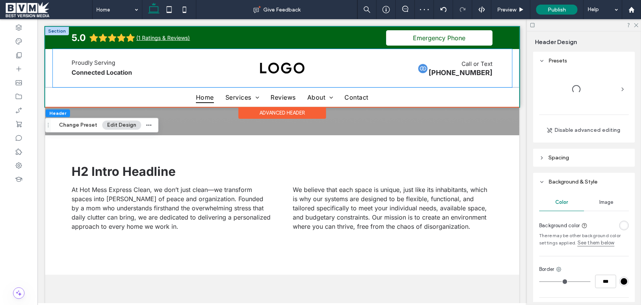
click at [473, 69] on span "(414) 888-9999" at bounding box center [460, 73] width 64 height 8
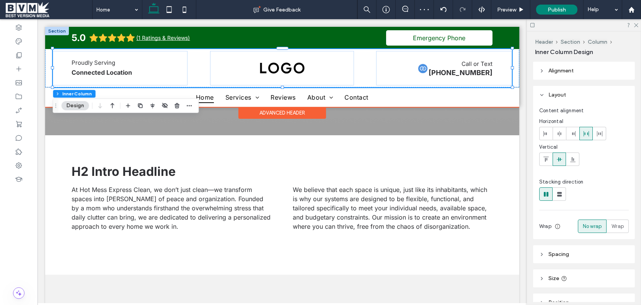
click at [473, 69] on span "(414) 888-9999" at bounding box center [460, 73] width 64 height 8
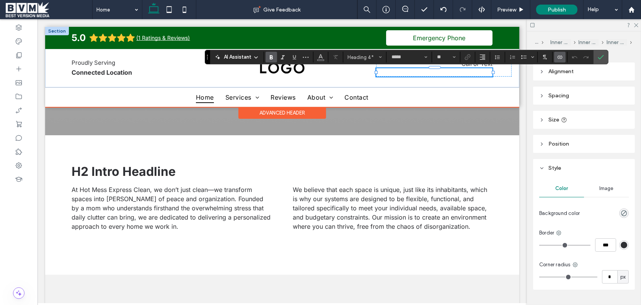
click at [559, 58] on use "Connect To Data" at bounding box center [560, 57] width 5 height 3
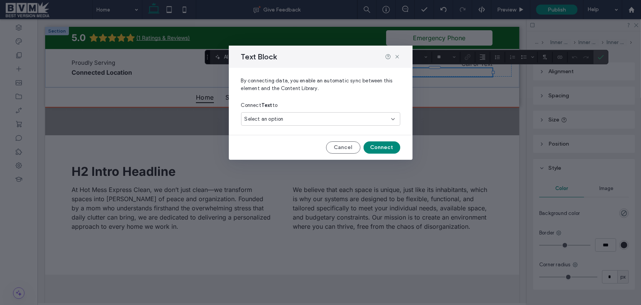
click at [344, 117] on div "Select an option" at bounding box center [316, 119] width 143 height 8
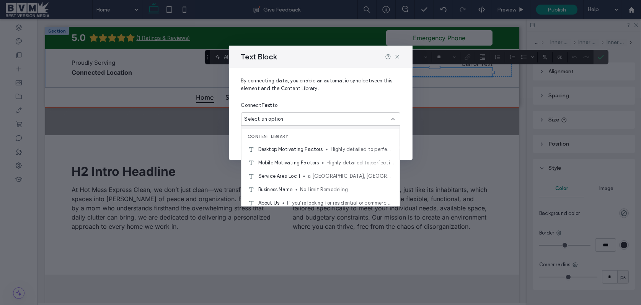
scroll to position [51, 0]
drag, startPoint x: 397, startPoint y: 54, endPoint x: 419, endPoint y: 63, distance: 24.0
click at [397, 54] on icon at bounding box center [397, 57] width 6 height 6
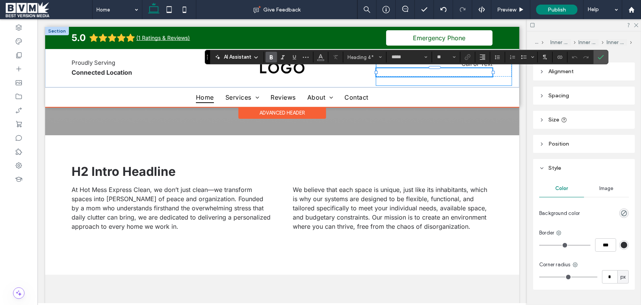
click at [472, 83] on div "Call or Text ﻿" at bounding box center [444, 68] width 136 height 34
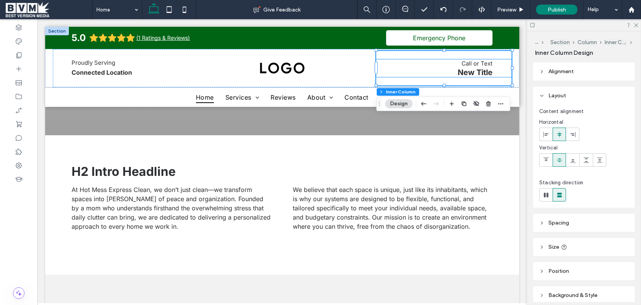
click at [489, 73] on h4 "New Title" at bounding box center [434, 72] width 116 height 9
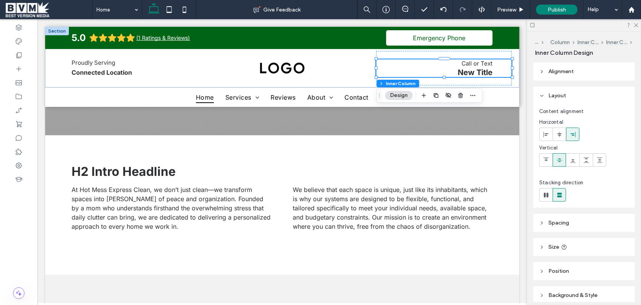
click at [489, 73] on h4 "New Title" at bounding box center [434, 72] width 116 height 9
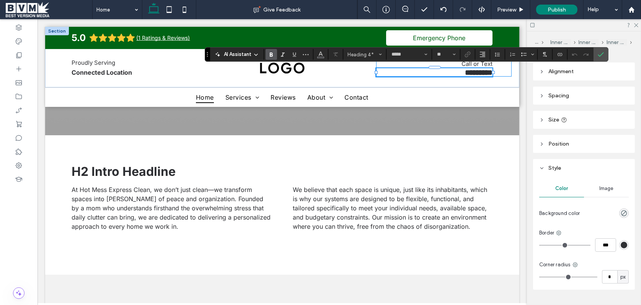
click at [489, 73] on span "*********" at bounding box center [479, 73] width 28 height 8
click at [560, 56] on icon "Connect To Data" at bounding box center [560, 54] width 6 height 6
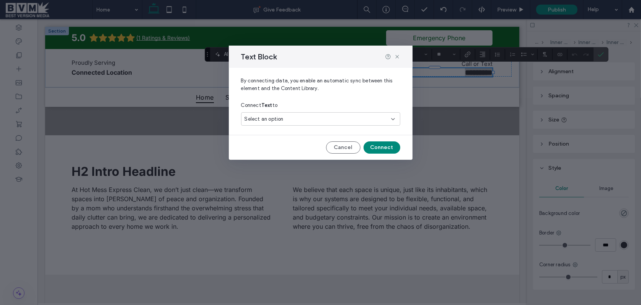
drag, startPoint x: 384, startPoint y: 118, endPoint x: 376, endPoint y: 122, distance: 8.7
click at [384, 118] on div "Select an option" at bounding box center [316, 119] width 143 height 8
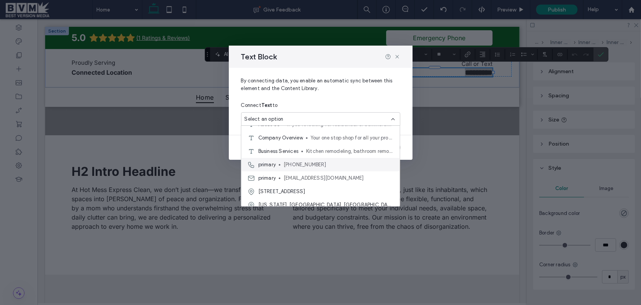
scroll to position [139, 0]
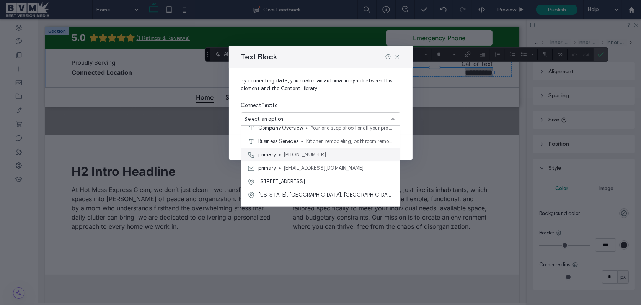
click at [312, 155] on span "[PHONE_NUMBER]" at bounding box center [339, 155] width 110 height 8
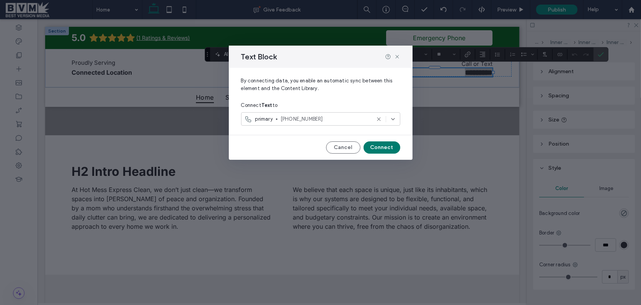
click at [385, 145] on button "Connect" at bounding box center [382, 147] width 37 height 12
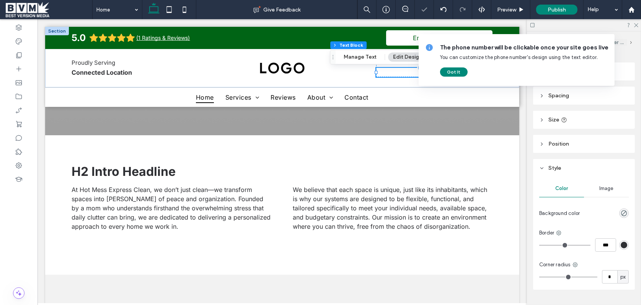
click at [469, 74] on div "Got It" at bounding box center [524, 71] width 168 height 9
click at [465, 73] on button "Got It" at bounding box center [454, 71] width 28 height 9
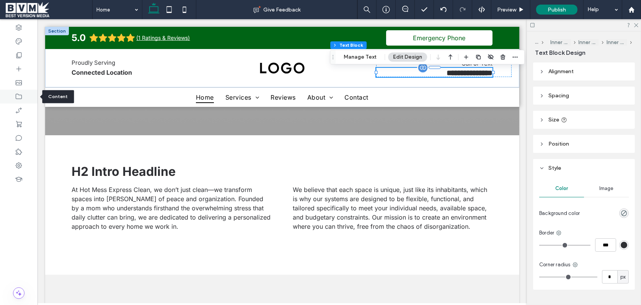
click at [18, 99] on use at bounding box center [19, 96] width 6 height 5
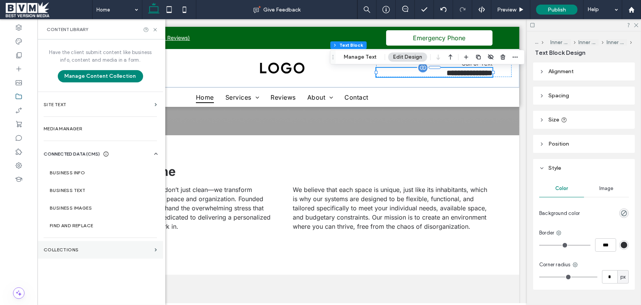
click at [91, 255] on section "Collections" at bounding box center [101, 250] width 126 height 18
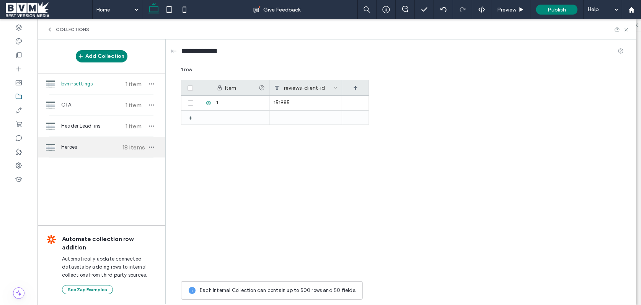
click at [84, 149] on span "Heroes" at bounding box center [89, 147] width 57 height 8
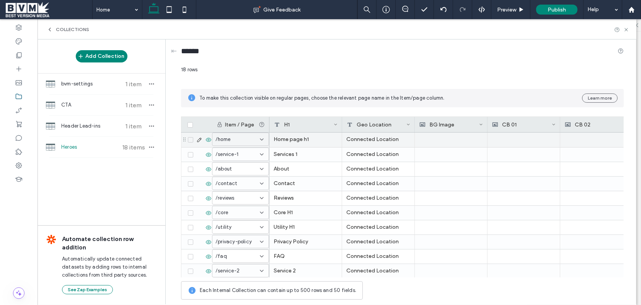
click at [365, 144] on div "Connected Location" at bounding box center [378, 139] width 73 height 15
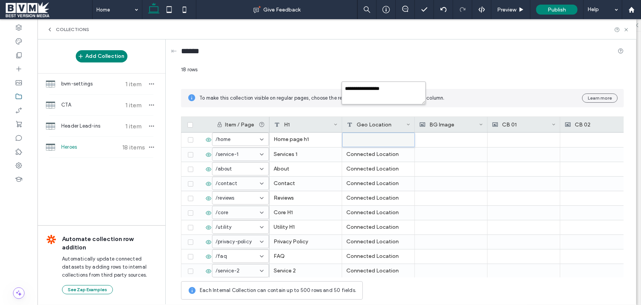
click at [361, 93] on textarea "**********" at bounding box center [384, 93] width 84 height 23
paste textarea "plain-text-cell"
type textarea "*********"
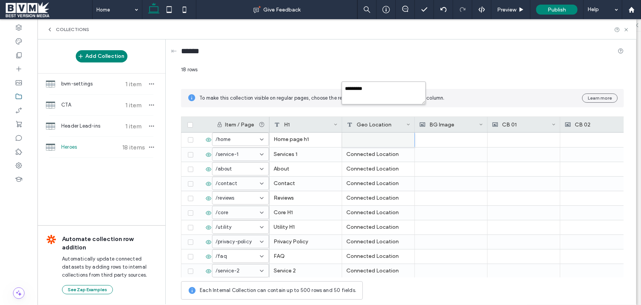
click at [411, 101] on textarea "*********" at bounding box center [384, 93] width 84 height 23
click at [400, 94] on textarea "*********" at bounding box center [384, 93] width 84 height 23
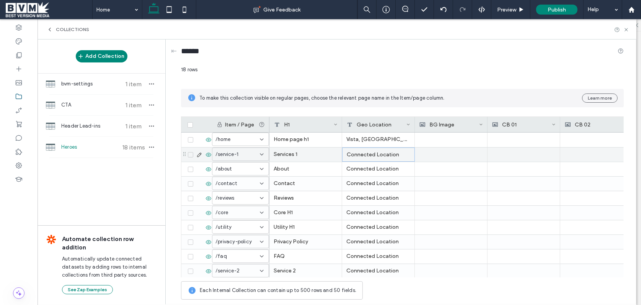
click at [374, 155] on div "Connected Location" at bounding box center [378, 154] width 73 height 14
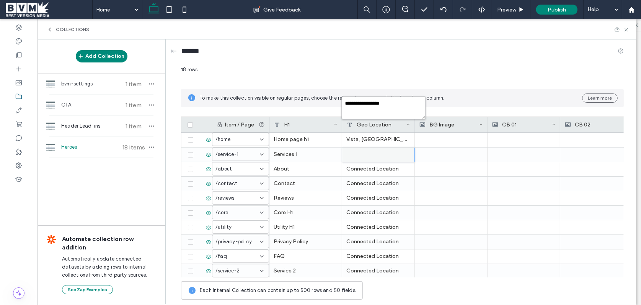
click at [376, 104] on textarea "**********" at bounding box center [384, 107] width 84 height 23
paste textarea "plain-text-cell"
type textarea "*********"
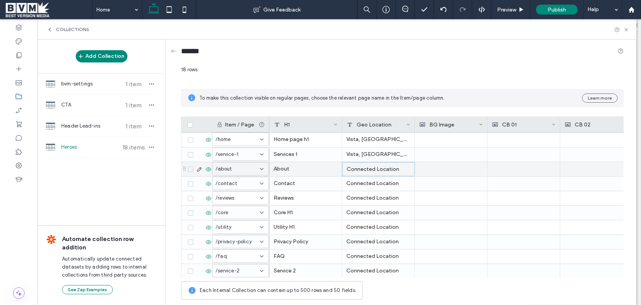
click at [369, 170] on div "Connected Location" at bounding box center [378, 169] width 73 height 14
drag, startPoint x: 369, startPoint y: 170, endPoint x: 371, endPoint y: 164, distance: 6.1
click at [369, 170] on div "Connected Location" at bounding box center [378, 169] width 73 height 14
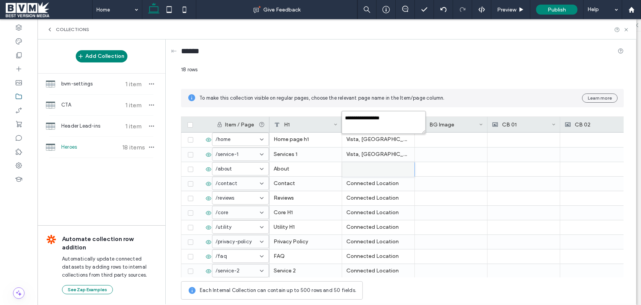
click at [384, 119] on textarea "**********" at bounding box center [384, 122] width 84 height 23
paste textarea "plain-text-cell"
type textarea "*********"
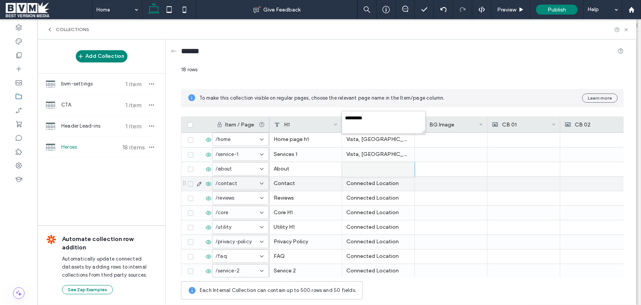
click at [372, 186] on div "Connected Location" at bounding box center [378, 183] width 73 height 14
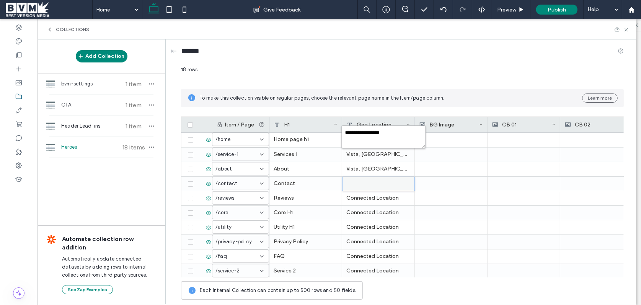
click at [377, 129] on textarea "**********" at bounding box center [384, 136] width 84 height 23
paste textarea "plain-text-cell"
type textarea "*********"
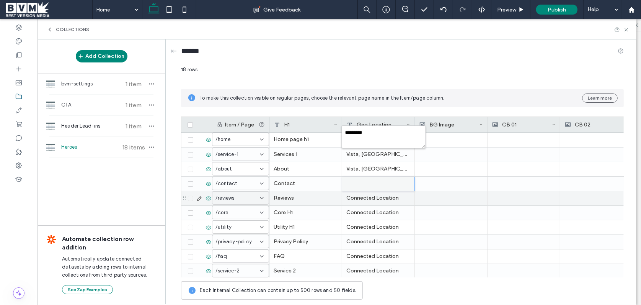
click at [358, 199] on div "Connected Location" at bounding box center [378, 198] width 73 height 14
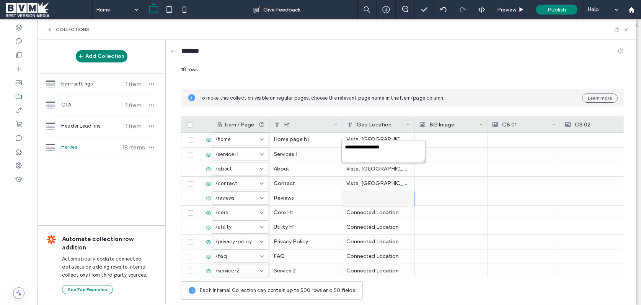
click at [368, 152] on textarea "**********" at bounding box center [384, 151] width 84 height 23
paste textarea "plain-text-cell"
type textarea "*********"
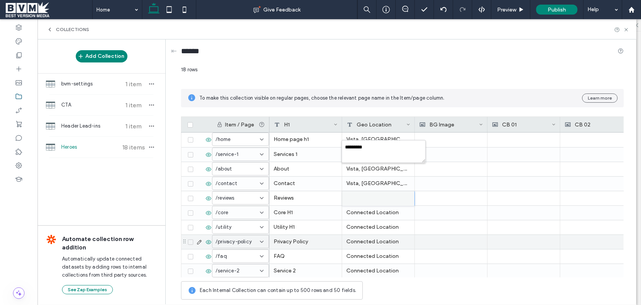
click at [368, 243] on div "Connected Location" at bounding box center [378, 242] width 73 height 14
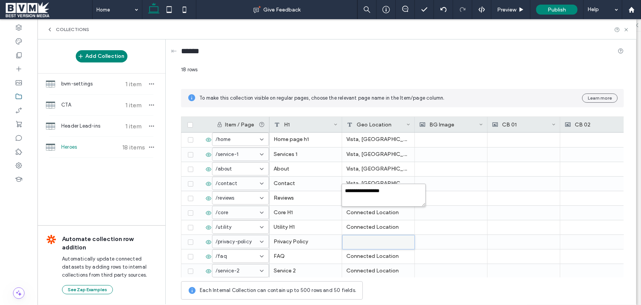
click at [377, 190] on textarea "**********" at bounding box center [384, 194] width 84 height 23
paste textarea "plain-text-cell"
type textarea "*********"
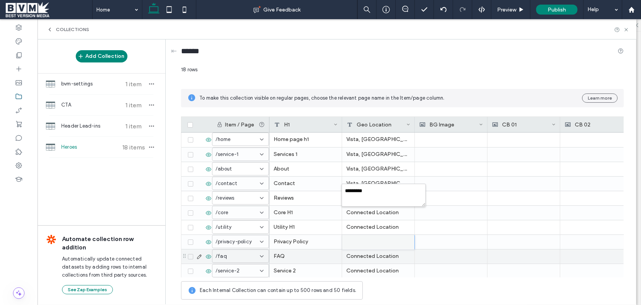
click at [368, 255] on div "Connected Location" at bounding box center [378, 256] width 73 height 14
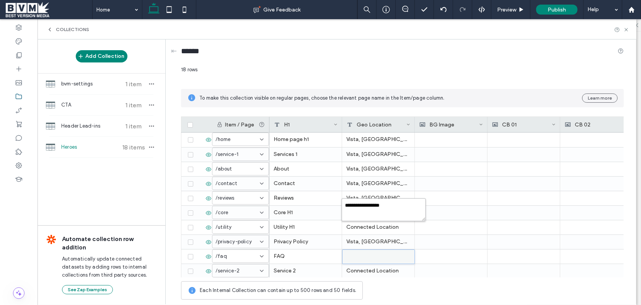
click at [390, 205] on textarea "**********" at bounding box center [384, 209] width 84 height 23
paste textarea "plain-text-cell"
type textarea "*********"
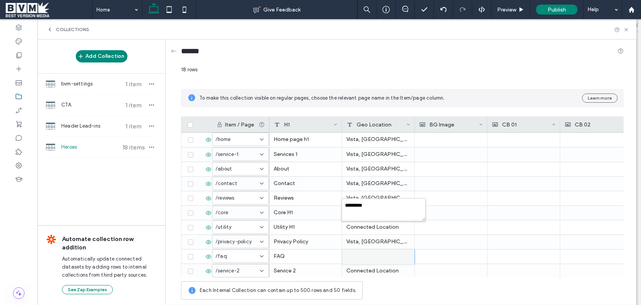
click at [390, 260] on div at bounding box center [378, 256] width 72 height 15
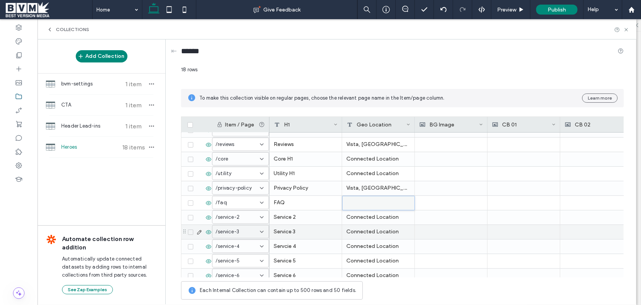
scroll to position [86, 0]
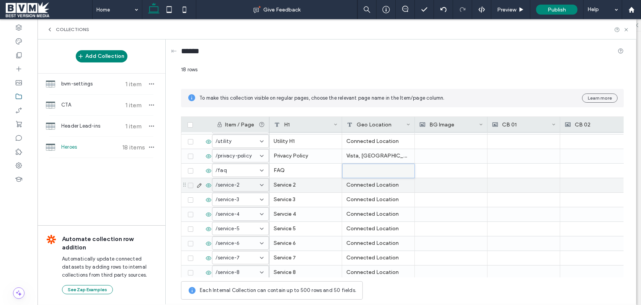
click at [380, 186] on div "Connected Location" at bounding box center [378, 185] width 73 height 14
click at [374, 136] on textarea "**********" at bounding box center [384, 138] width 84 height 23
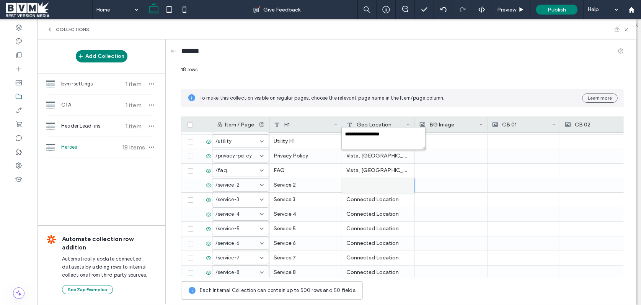
paste textarea "plain-text-cell"
type textarea "*********"
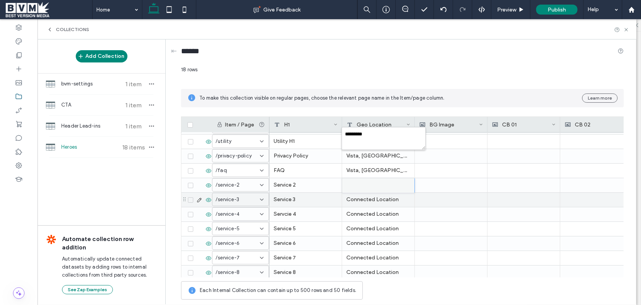
click at [363, 205] on div "Connected Location" at bounding box center [378, 200] width 73 height 14
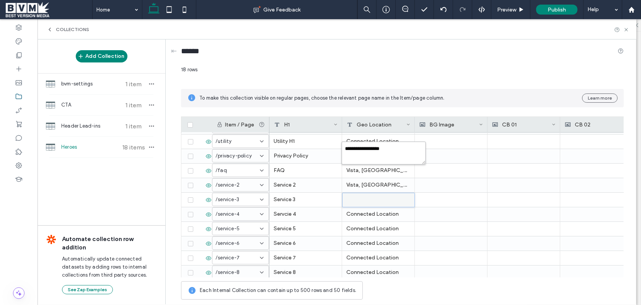
click at [374, 145] on textarea "**********" at bounding box center [384, 152] width 84 height 23
drag, startPoint x: 374, startPoint y: 145, endPoint x: 373, endPoint y: 197, distance: 51.7
click at [373, 145] on textarea "**********" at bounding box center [384, 152] width 84 height 23
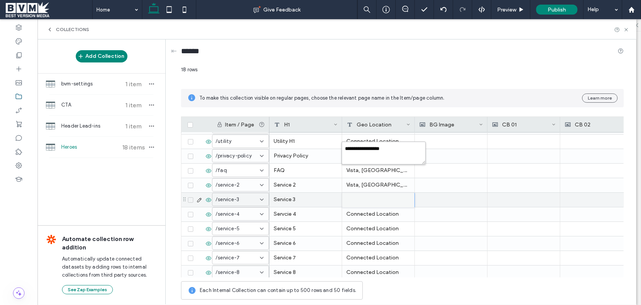
paste textarea "plain-text-cell"
type textarea "*********"
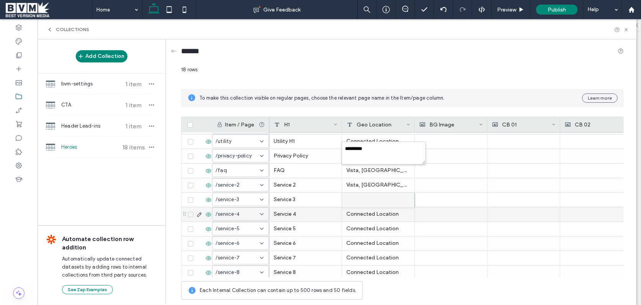
click at [372, 216] on div "Connected Location" at bounding box center [378, 214] width 73 height 14
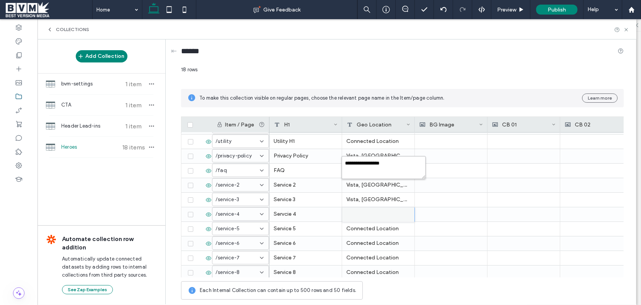
click at [370, 167] on textarea "**********" at bounding box center [384, 167] width 84 height 23
paste textarea "plain-text-cell"
type textarea "*********"
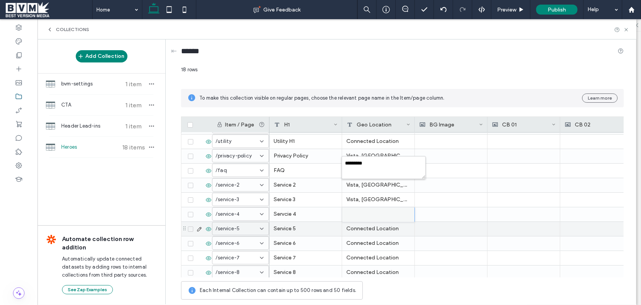
click at [374, 232] on div "Connected Location" at bounding box center [378, 229] width 73 height 14
drag, startPoint x: 374, startPoint y: 232, endPoint x: 377, endPoint y: 202, distance: 29.6
click at [374, 231] on div "Connected Location" at bounding box center [378, 229] width 73 height 14
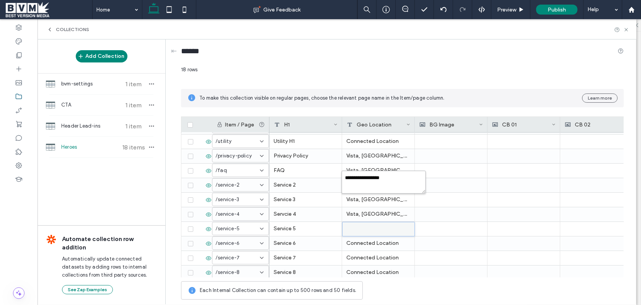
click at [379, 185] on textarea "**********" at bounding box center [384, 181] width 84 height 23
paste textarea "plain-text-cell"
type textarea "*********"
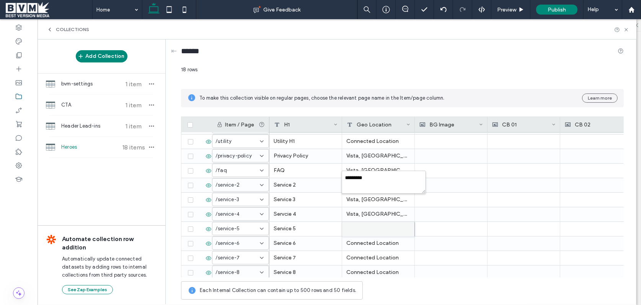
click at [405, 70] on div "18 rows" at bounding box center [402, 73] width 443 height 14
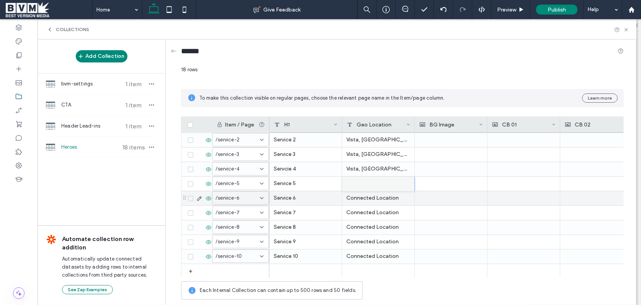
click at [375, 202] on div "Connected Location" at bounding box center [378, 198] width 73 height 14
click at [376, 150] on textarea "**********" at bounding box center [384, 151] width 84 height 23
drag, startPoint x: 376, startPoint y: 150, endPoint x: 377, endPoint y: 227, distance: 76.2
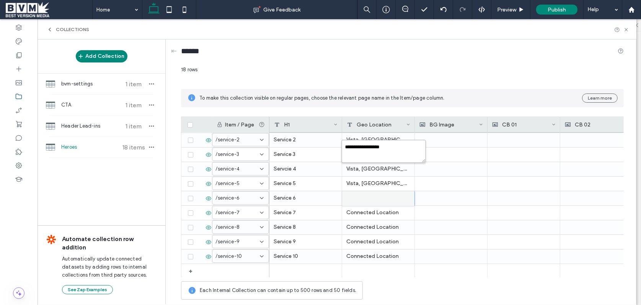
click at [376, 150] on textarea "**********" at bounding box center [384, 151] width 84 height 23
paste textarea "plain-text-cell"
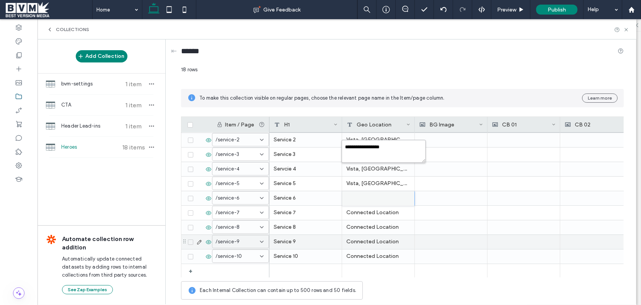
type textarea "*********"
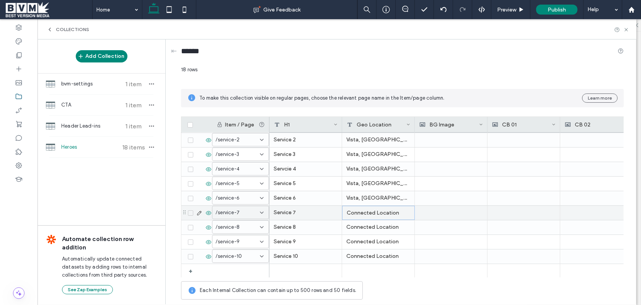
click at [383, 219] on div "Connected Location" at bounding box center [378, 213] width 73 height 14
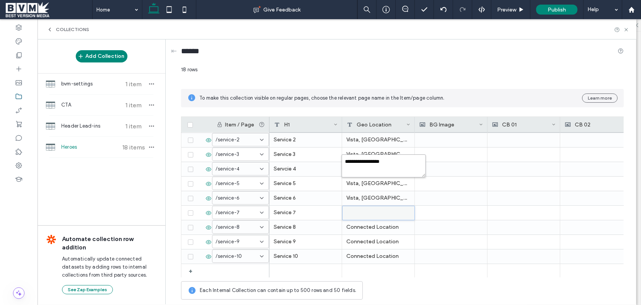
click at [381, 166] on textarea "**********" at bounding box center [384, 165] width 84 height 23
paste textarea "plain-text-cell"
type textarea "*********"
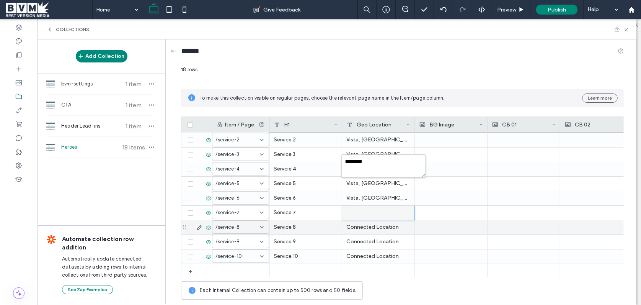
click at [375, 225] on div "Connected Location" at bounding box center [378, 227] width 73 height 14
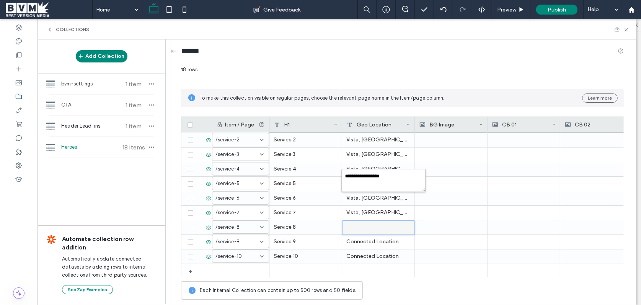
click at [375, 182] on textarea "**********" at bounding box center [384, 180] width 84 height 23
click at [377, 174] on textarea "**********" at bounding box center [384, 180] width 84 height 23
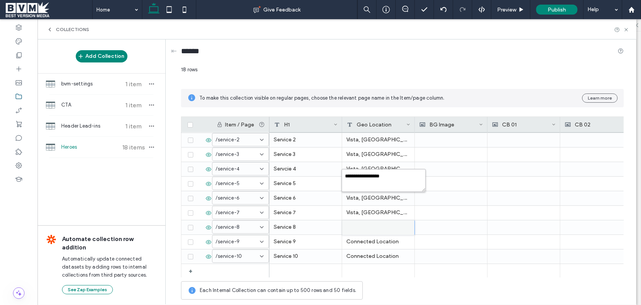
paste textarea "plain-text-cell"
type textarea "*********"
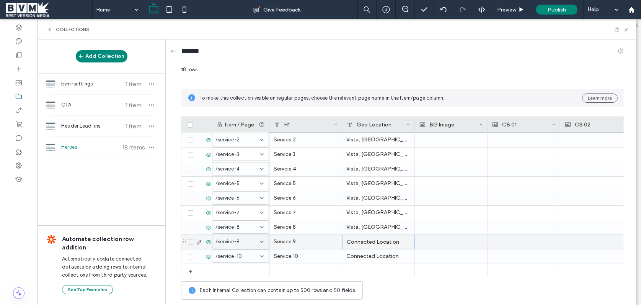
click at [380, 245] on div "Connected Location" at bounding box center [378, 242] width 73 height 14
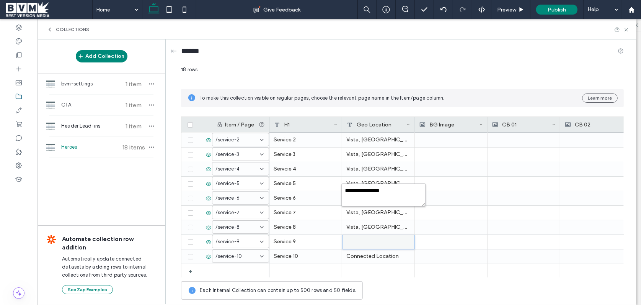
click at [367, 190] on textarea "**********" at bounding box center [384, 194] width 84 height 23
paste textarea "plain-text-cell"
type textarea "*********"
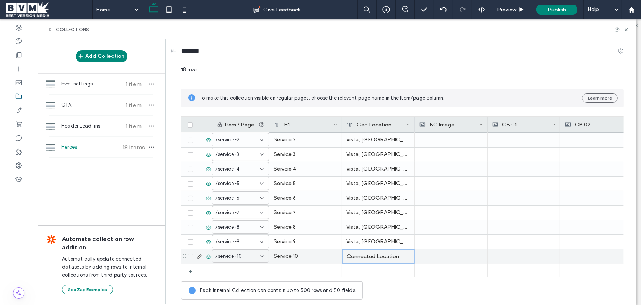
click at [382, 255] on div "Connected Location" at bounding box center [378, 256] width 73 height 14
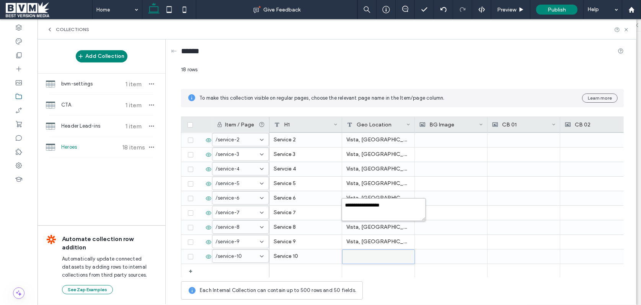
click at [376, 208] on textarea "**********" at bounding box center [384, 209] width 84 height 23
paste textarea "plain-text-cell"
type textarea "*********"
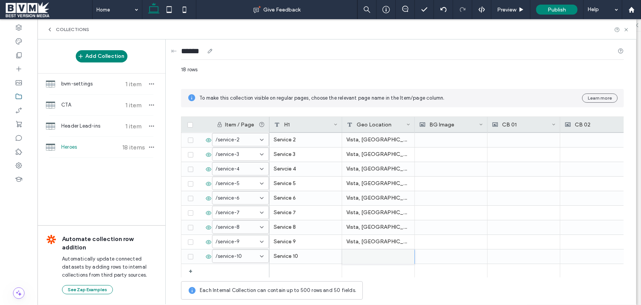
drag, startPoint x: 495, startPoint y: 47, endPoint x: 573, endPoint y: 32, distance: 80.3
click at [495, 46] on div "******" at bounding box center [402, 53] width 443 height 14
click at [626, 29] on use at bounding box center [626, 29] width 3 height 3
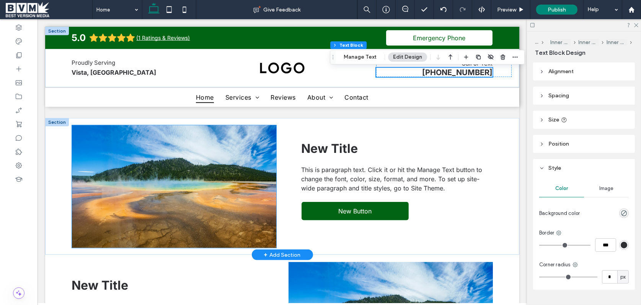
scroll to position [595, 0]
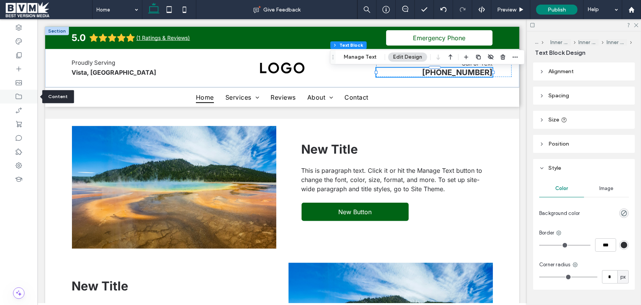
click at [15, 97] on icon at bounding box center [19, 97] width 8 height 8
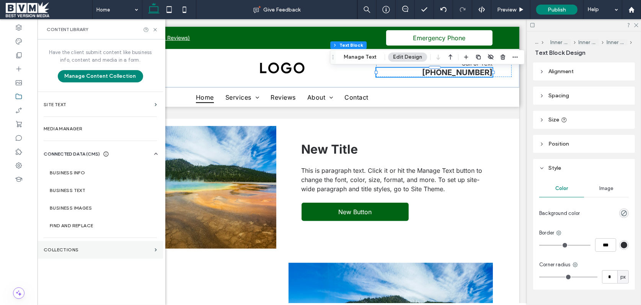
click at [80, 248] on label "Collections" at bounding box center [98, 249] width 108 height 5
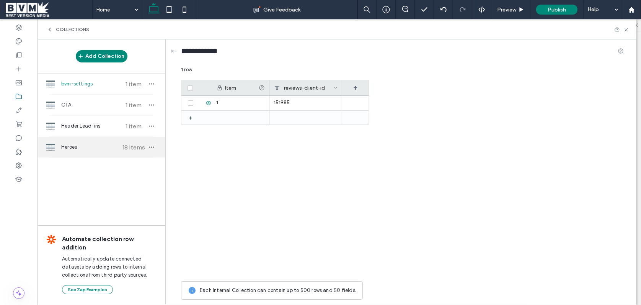
click at [80, 144] on span "Heroes" at bounding box center [89, 147] width 57 height 8
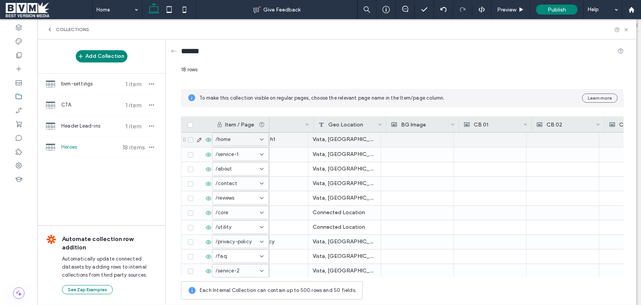
scroll to position [0, 49]
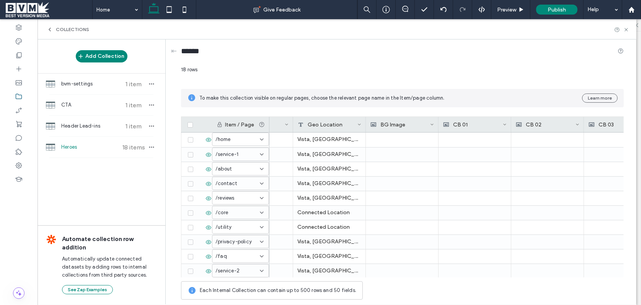
drag, startPoint x: 627, startPoint y: 27, endPoint x: 529, endPoint y: 49, distance: 100.3
click at [627, 27] on icon at bounding box center [627, 30] width 6 height 6
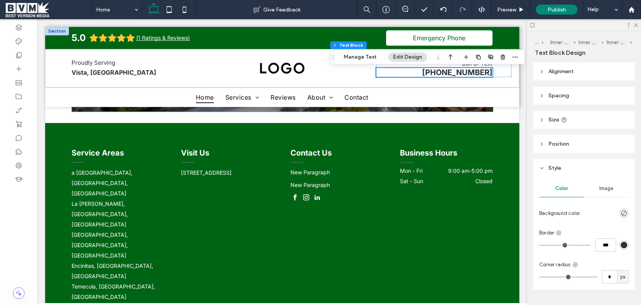
scroll to position [2426, 0]
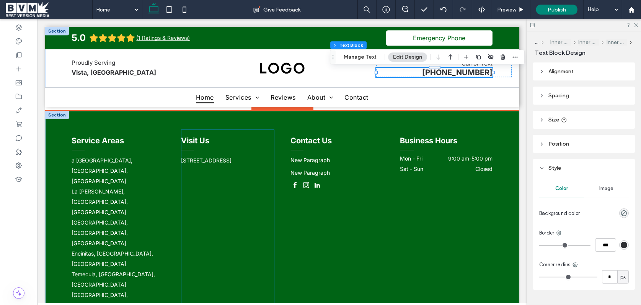
click at [250, 132] on div "Visit Us 548 Moa Drive, Vista, CA 92083, US" at bounding box center [227, 290] width 93 height 321
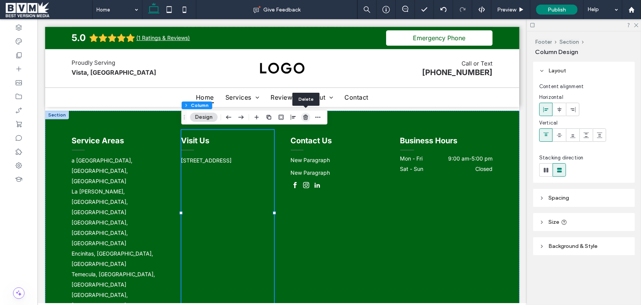
click at [305, 117] on use "button" at bounding box center [306, 116] width 5 height 5
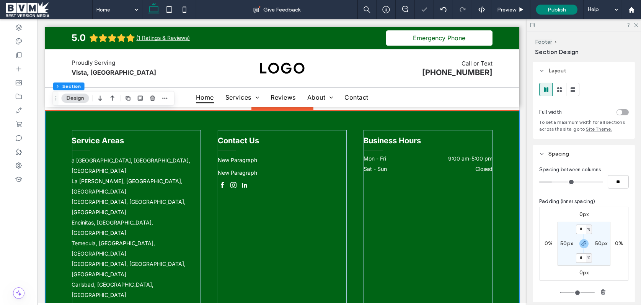
click at [373, 124] on div "Service Areas a Jolla Ranch, CA, USA La Jolla Amago, CA, USA San Diego County, …" at bounding box center [281, 254] width 459 height 286
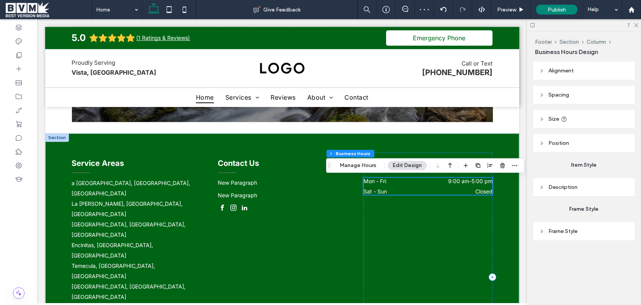
scroll to position [2403, 0]
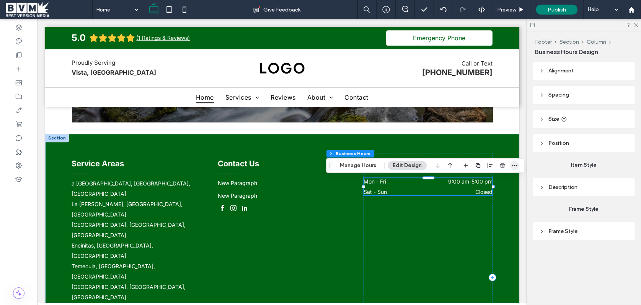
click at [515, 168] on icon "button" at bounding box center [515, 165] width 6 height 6
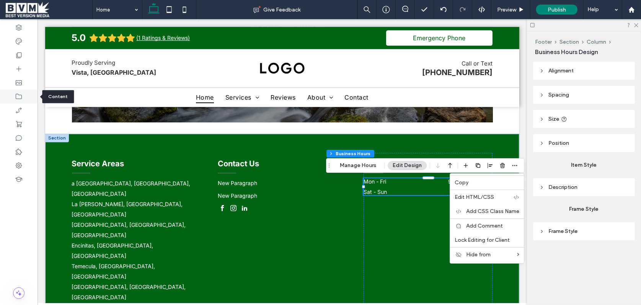
click at [21, 95] on use at bounding box center [19, 96] width 6 height 5
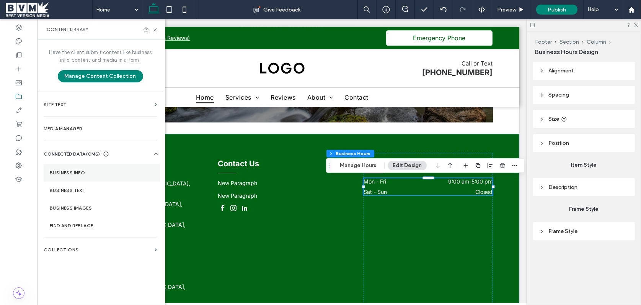
click at [79, 171] on label "Business Info" at bounding box center [102, 172] width 104 height 5
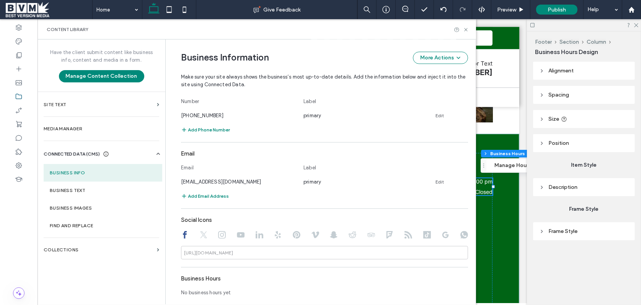
scroll to position [420, 0]
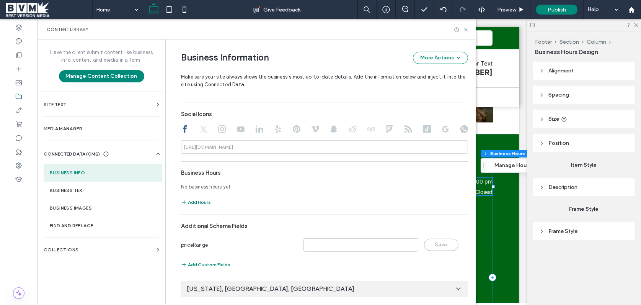
click at [197, 201] on button "Add Hours" at bounding box center [196, 202] width 30 height 9
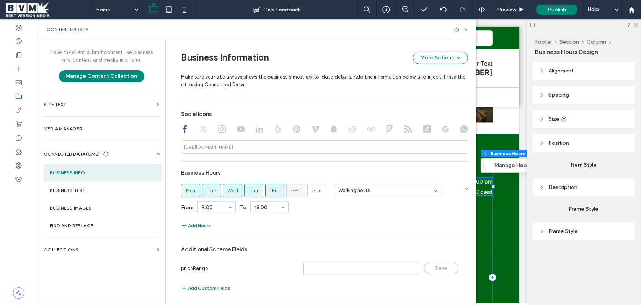
drag, startPoint x: 293, startPoint y: 191, endPoint x: 311, endPoint y: 191, distance: 18.0
click at [295, 191] on span "Sat" at bounding box center [295, 191] width 9 height 8
drag, startPoint x: 311, startPoint y: 191, endPoint x: 337, endPoint y: 191, distance: 26.0
click at [312, 191] on span "Sun" at bounding box center [316, 191] width 9 height 8
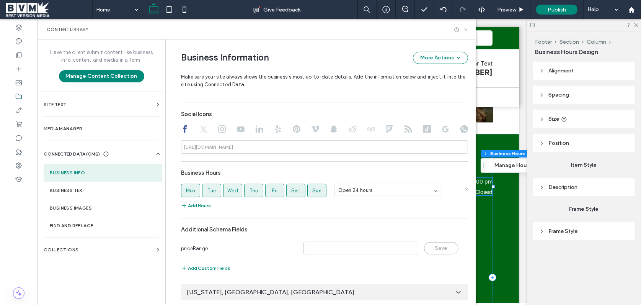
drag, startPoint x: 466, startPoint y: 28, endPoint x: 436, endPoint y: 156, distance: 131.1
click at [466, 28] on icon at bounding box center [466, 30] width 6 height 6
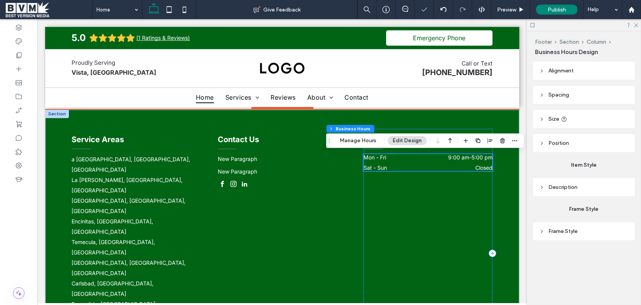
scroll to position [2428, 0]
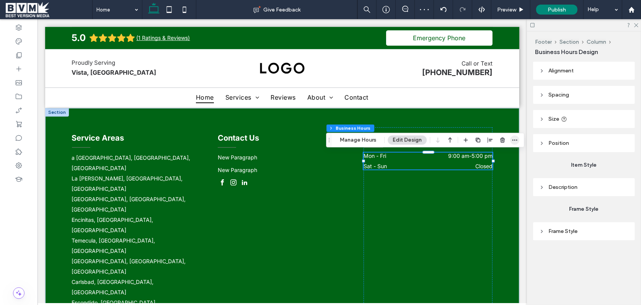
click at [514, 139] on icon "button" at bounding box center [515, 140] width 6 height 6
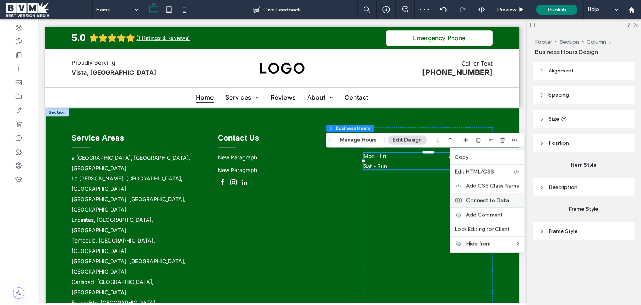
click at [489, 197] on span "Connect to Data" at bounding box center [487, 200] width 43 height 7
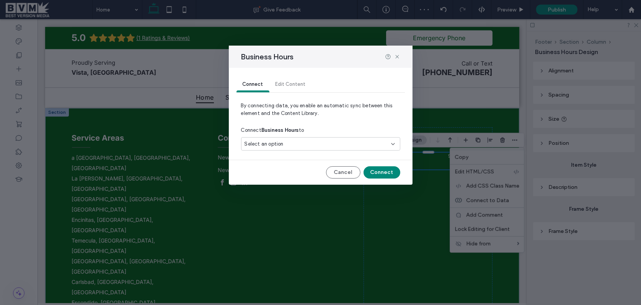
click at [324, 145] on div "Select an option" at bounding box center [316, 144] width 143 height 8
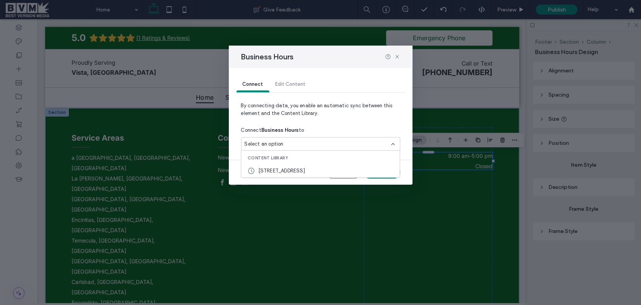
drag, startPoint x: 311, startPoint y: 168, endPoint x: 363, endPoint y: 170, distance: 51.7
click at [305, 168] on span "548 Moa Drive, Vista, CA 92083, US" at bounding box center [281, 171] width 47 height 8
click at [365, 170] on button "Connect" at bounding box center [382, 172] width 37 height 12
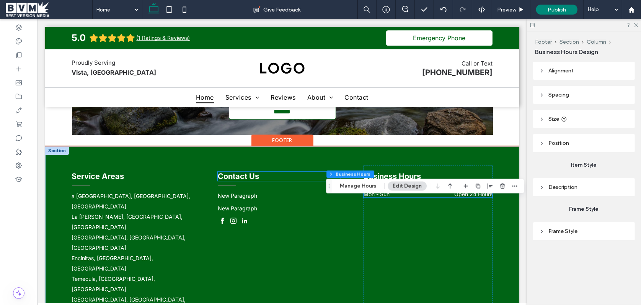
scroll to position [2409, 0]
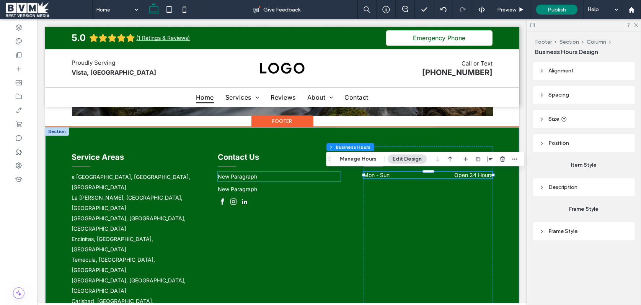
click at [260, 177] on p "New Paragraph" at bounding box center [278, 176] width 123 height 8
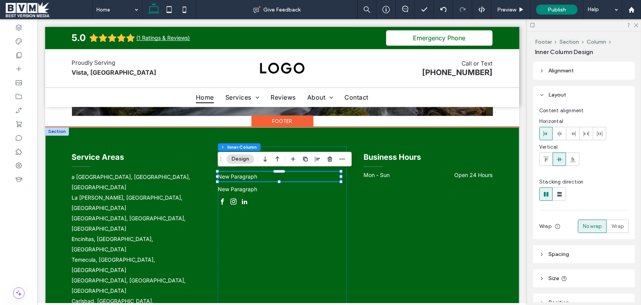
click at [260, 177] on p "New Paragraph" at bounding box center [278, 176] width 123 height 8
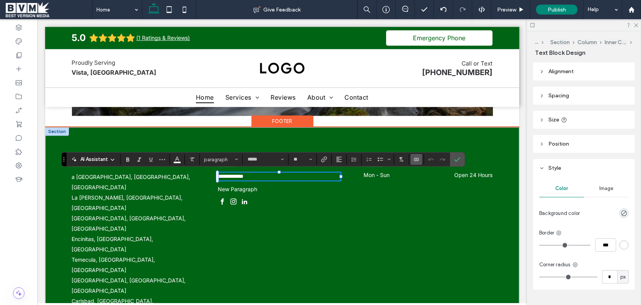
click at [420, 158] on label "Connect To Data" at bounding box center [416, 159] width 11 height 11
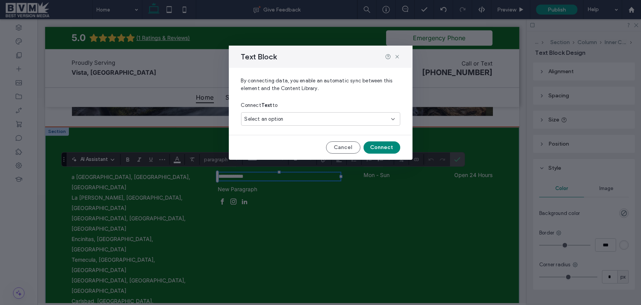
click at [335, 118] on div "Select an option" at bounding box center [316, 119] width 143 height 8
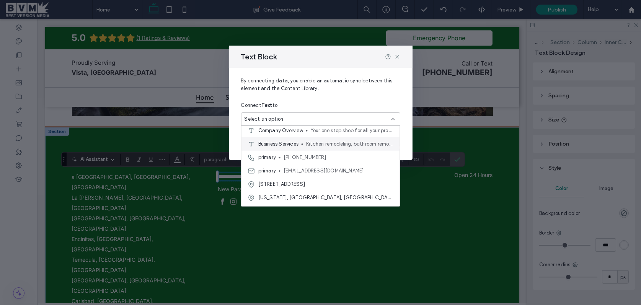
scroll to position [129, 0]
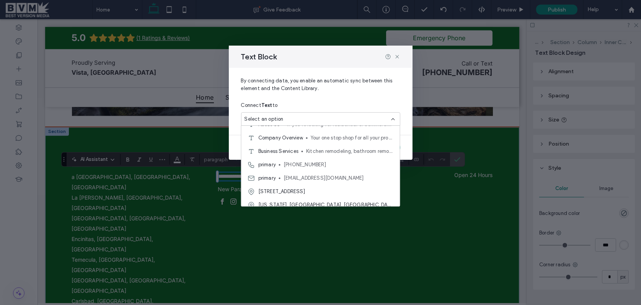
click at [299, 167] on span "+1 760-430-9286" at bounding box center [339, 165] width 110 height 8
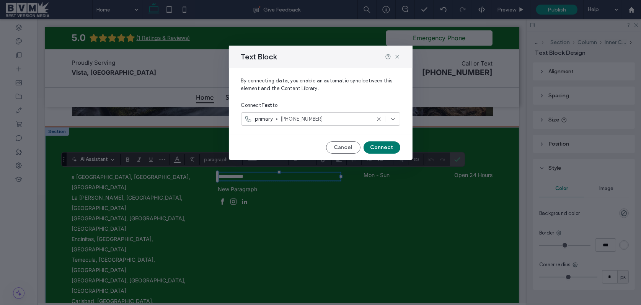
click at [380, 150] on button "Connect" at bounding box center [382, 147] width 37 height 12
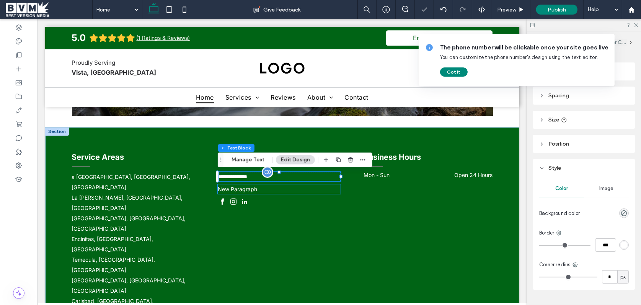
click at [242, 189] on p "New Paragraph" at bounding box center [278, 189] width 123 height 8
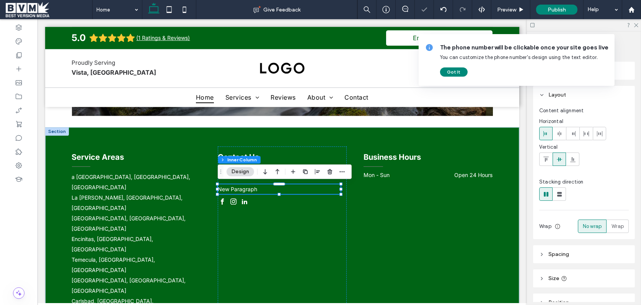
click at [242, 189] on p "New Paragraph" at bounding box center [278, 189] width 123 height 8
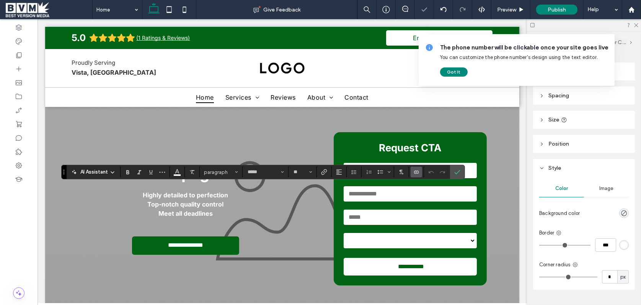
click at [414, 171] on icon "Connect To Data" at bounding box center [416, 172] width 6 height 6
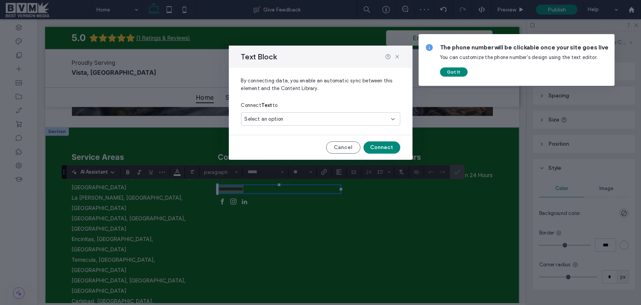
click at [303, 117] on div "Select an option" at bounding box center [316, 119] width 143 height 8
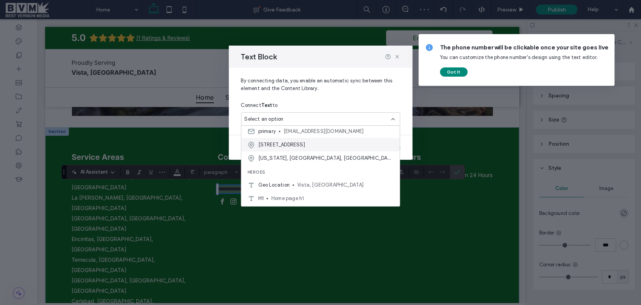
scroll to position [163, 0]
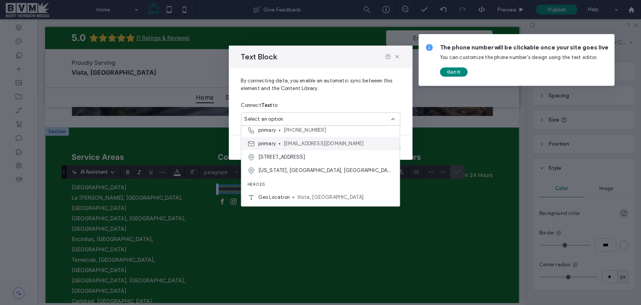
drag, startPoint x: 299, startPoint y: 144, endPoint x: 362, endPoint y: 141, distance: 62.8
click at [299, 144] on span "[EMAIL_ADDRESS][DOMAIN_NAME]" at bounding box center [339, 144] width 110 height 8
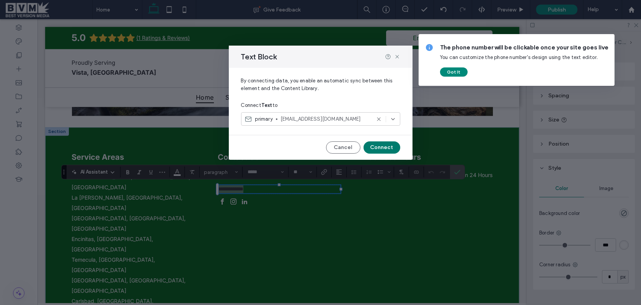
drag, startPoint x: 376, startPoint y: 146, endPoint x: 394, endPoint y: 14, distance: 133.7
click at [376, 146] on button "Connect" at bounding box center [382, 147] width 37 height 12
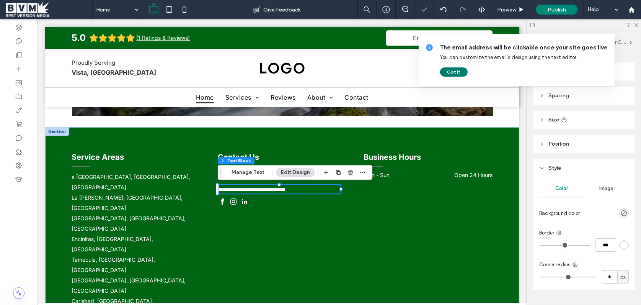
drag, startPoint x: 451, startPoint y: 72, endPoint x: 317, endPoint y: 99, distance: 137.1
click at [451, 72] on button "Got It" at bounding box center [454, 71] width 28 height 9
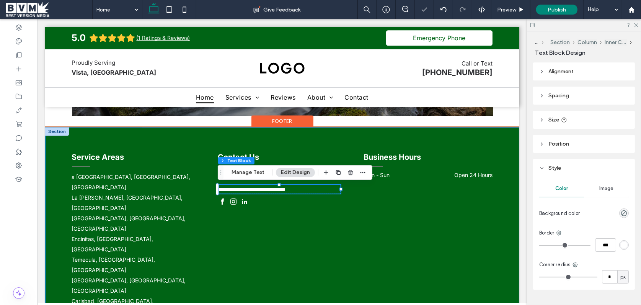
click at [314, 140] on div "**********" at bounding box center [281, 270] width 459 height 286
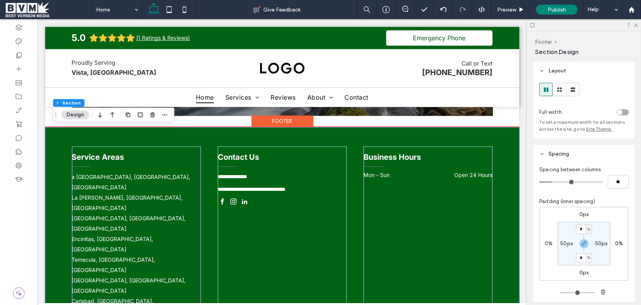
click at [250, 136] on div "**********" at bounding box center [281, 270] width 459 height 286
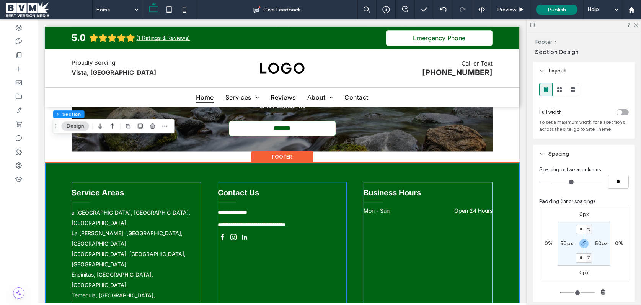
scroll to position [2346, 0]
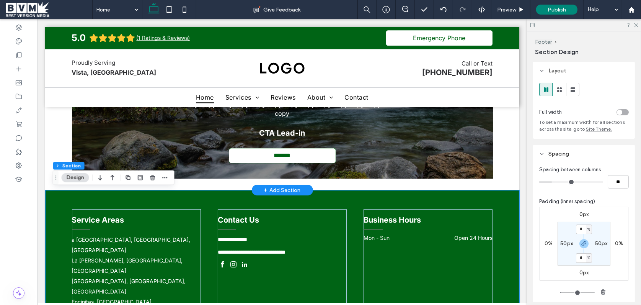
click at [277, 187] on div "+ Add Section" at bounding box center [282, 190] width 37 height 8
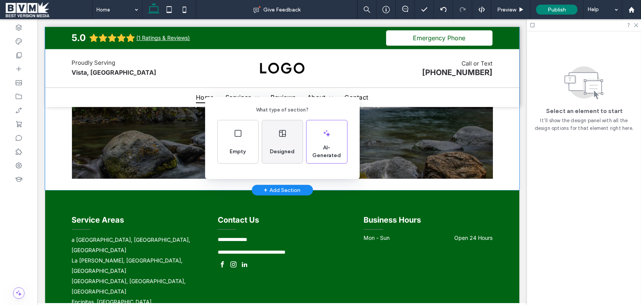
click at [284, 149] on span "Designed" at bounding box center [282, 152] width 31 height 8
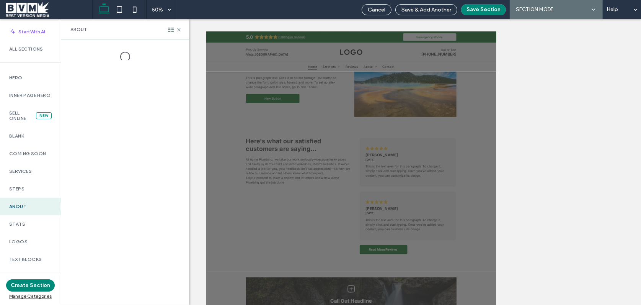
scroll to position [1910, 0]
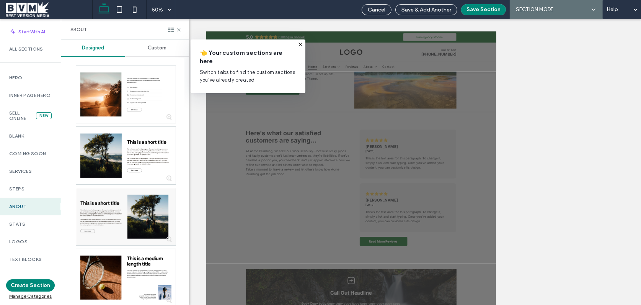
click at [159, 47] on span "Custom" at bounding box center [157, 48] width 19 height 6
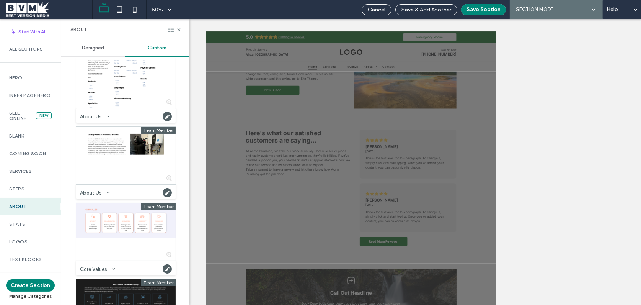
scroll to position [0, 0]
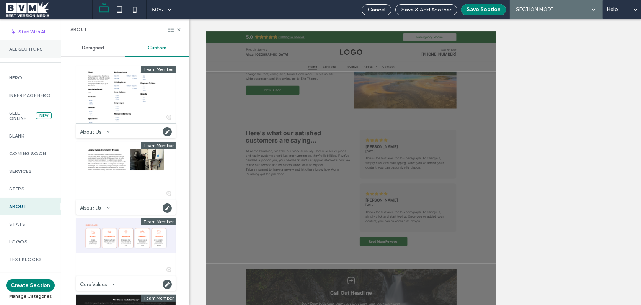
click at [35, 51] on label "All Sections" at bounding box center [30, 48] width 42 height 5
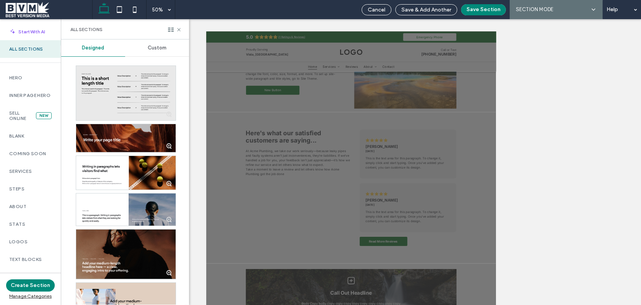
click at [153, 48] on span "Custom" at bounding box center [157, 48] width 19 height 6
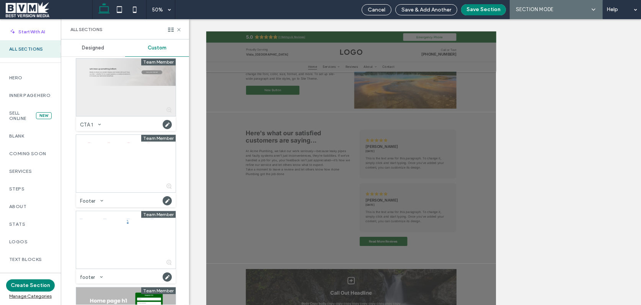
scroll to position [1016, 0]
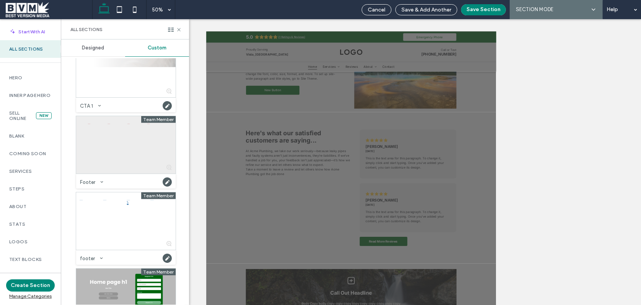
click at [137, 140] on div at bounding box center [126, 144] width 100 height 57
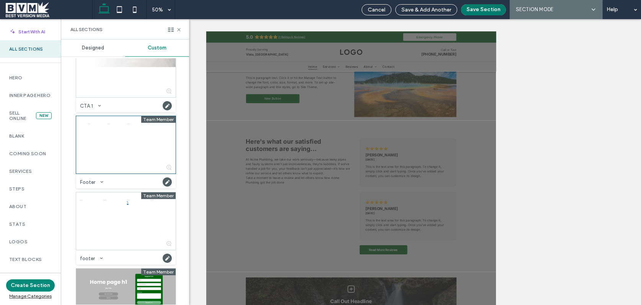
click at [480, 10] on button "Save Section" at bounding box center [483, 9] width 45 height 11
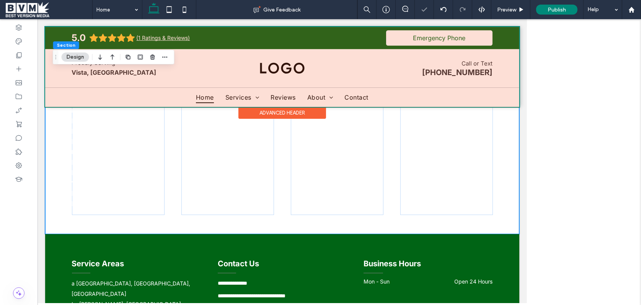
click at [178, 29] on div "5.0 (1 Ratings & Reviews) Section 5.0 (1 Ratings & Reviews) Emergency Phone Pro…" at bounding box center [282, 67] width 474 height 80
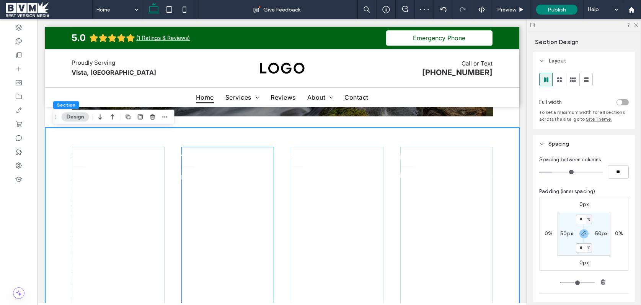
scroll to position [2418, 0]
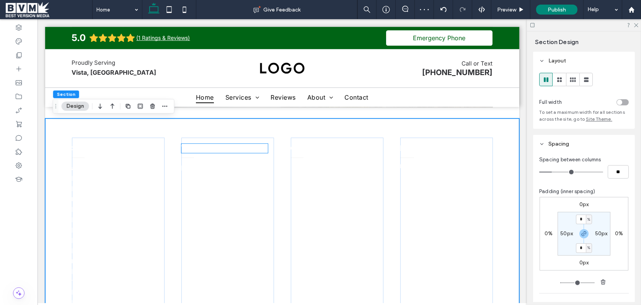
click at [212, 146] on h4 "Visit Us" at bounding box center [224, 148] width 87 height 9
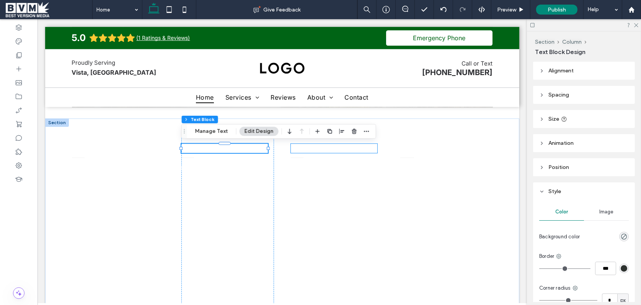
click at [329, 144] on span "Contact Us" at bounding box center [311, 148] width 41 height 9
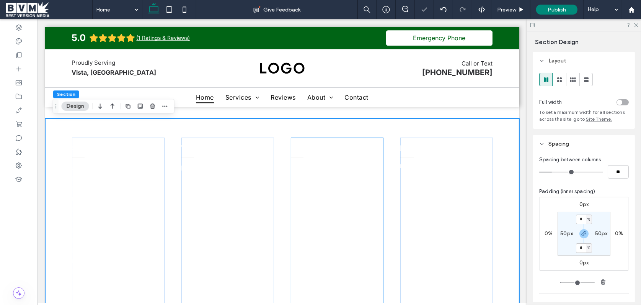
click at [380, 167] on div "Contact Us [PHONE_NUMBER] [EMAIL_ADDRESS][DOMAIN_NAME]" at bounding box center [337, 297] width 93 height 321
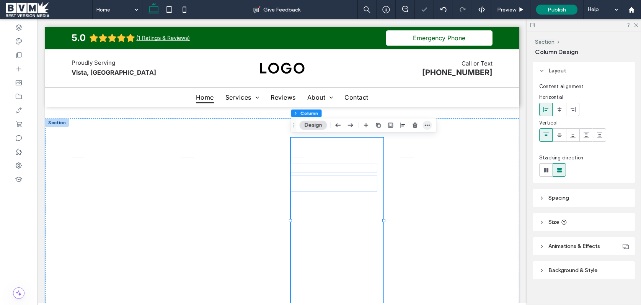
click at [425, 125] on use "button" at bounding box center [427, 124] width 5 height 1
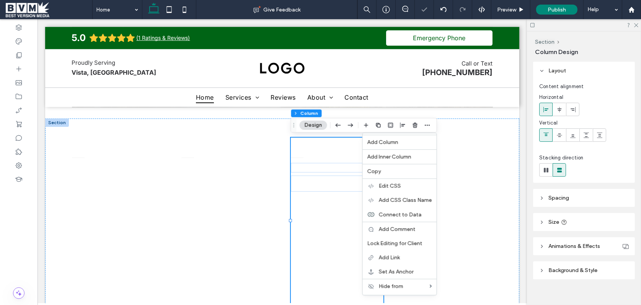
drag, startPoint x: 328, startPoint y: 142, endPoint x: 319, endPoint y: 145, distance: 9.2
click at [328, 142] on div "Contact Us [PHONE_NUMBER] [EMAIL_ADDRESS][DOMAIN_NAME]" at bounding box center [337, 297] width 93 height 321
click at [309, 147] on span "Contact Us" at bounding box center [311, 148] width 41 height 9
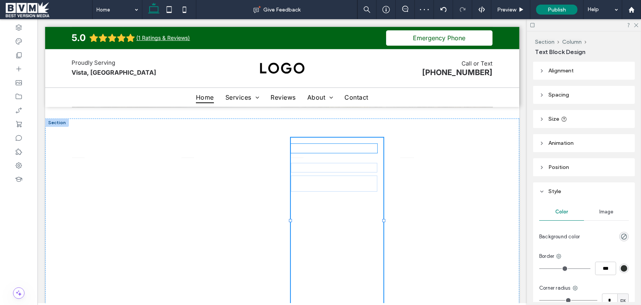
type input "*****"
type input "**"
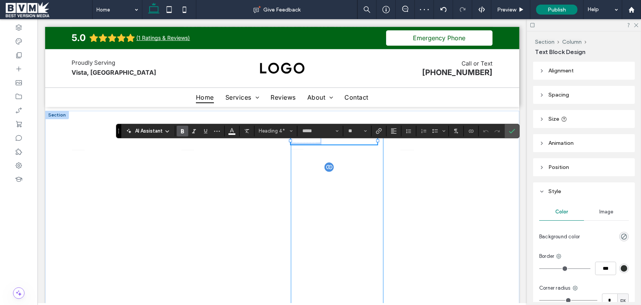
scroll to position [2427, 0]
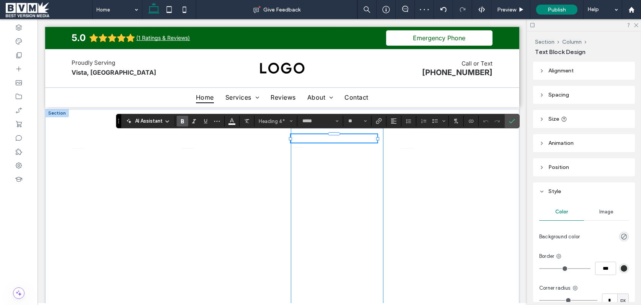
click at [379, 158] on div "**********" at bounding box center [337, 288] width 93 height 321
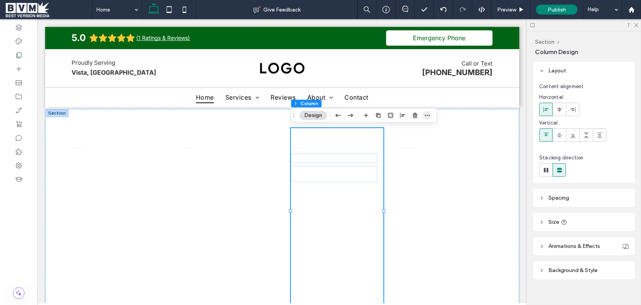
click at [428, 113] on icon "button" at bounding box center [428, 115] width 6 height 6
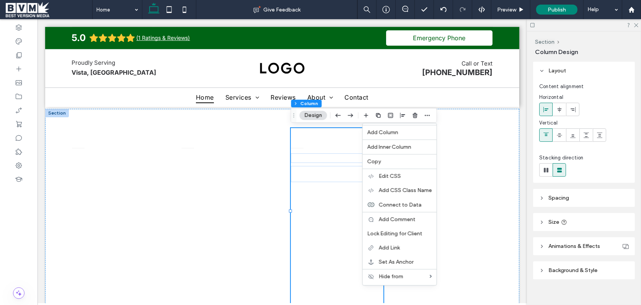
click at [389, 157] on div "Copy" at bounding box center [400, 161] width 74 height 15
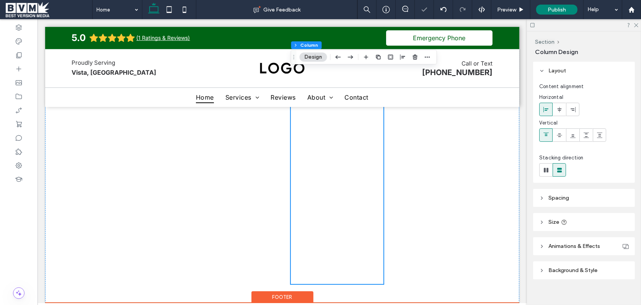
scroll to position [2589, 0]
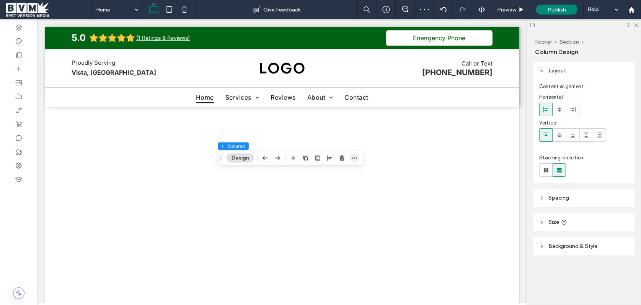
click at [355, 160] on icon "button" at bounding box center [354, 158] width 6 height 6
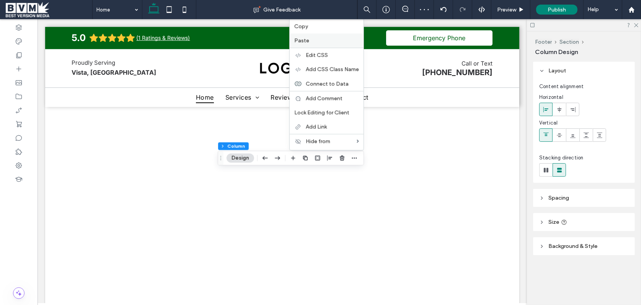
click at [319, 41] on label "Paste" at bounding box center [326, 40] width 65 height 7
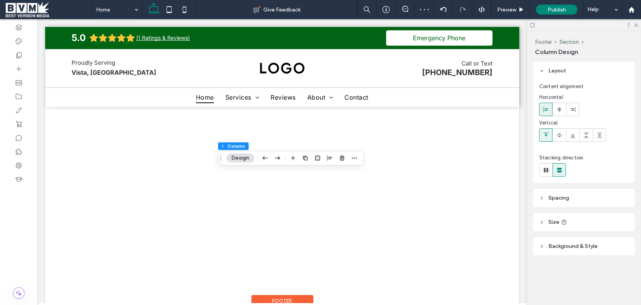
type input "**"
type input "***"
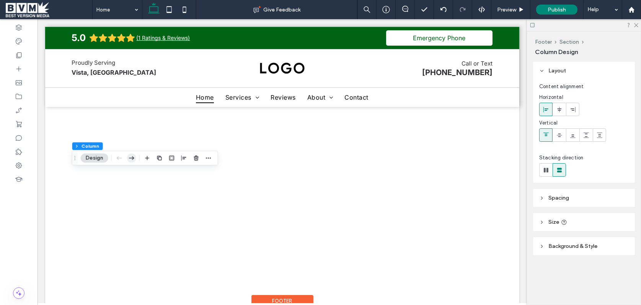
click at [133, 156] on icon "button" at bounding box center [131, 158] width 9 height 14
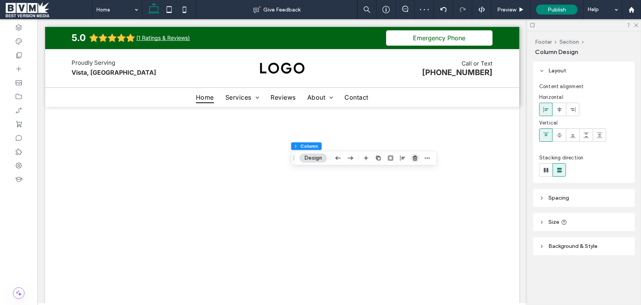
click at [413, 156] on icon "button" at bounding box center [415, 158] width 6 height 6
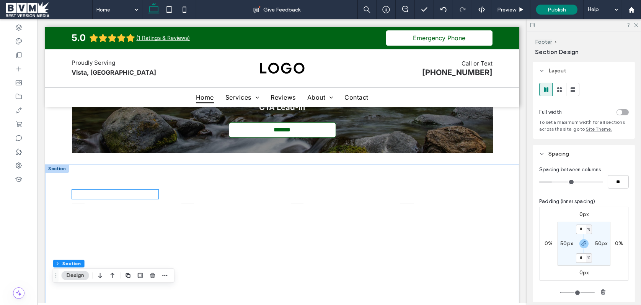
scroll to position [2370, 0]
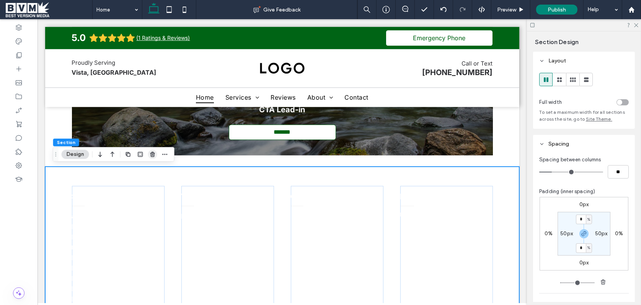
click at [151, 154] on icon "button" at bounding box center [153, 154] width 6 height 6
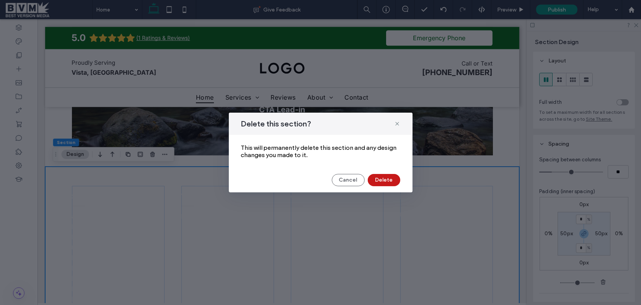
click at [383, 183] on button "Delete" at bounding box center [384, 180] width 33 height 12
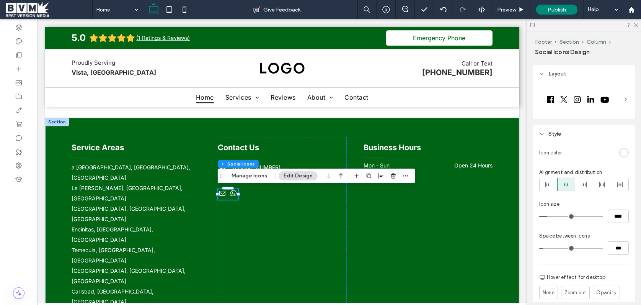
scroll to position [95, 0]
click at [612, 211] on input "****" at bounding box center [618, 214] width 21 height 13
type input "**"
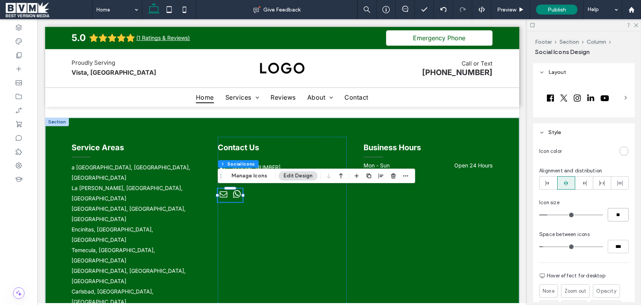
type input "****"
click at [19, 95] on use at bounding box center [19, 96] width 6 height 5
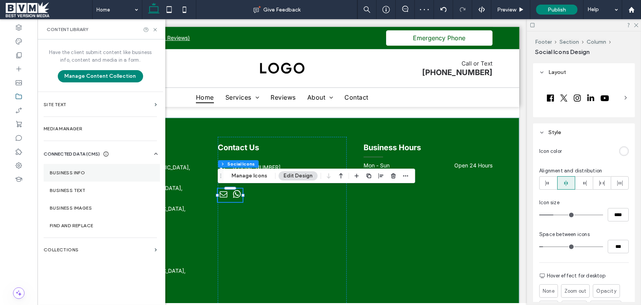
click at [82, 173] on label "Business Info" at bounding box center [102, 172] width 104 height 5
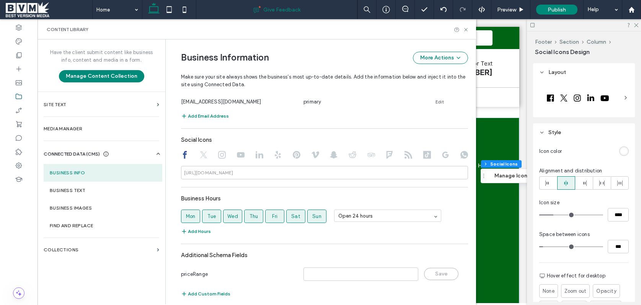
scroll to position [2419, 0]
click at [264, 177] on input at bounding box center [324, 171] width 287 height 13
paste input "**********"
type input "**********"
click at [221, 153] on icon at bounding box center [222, 154] width 8 height 8
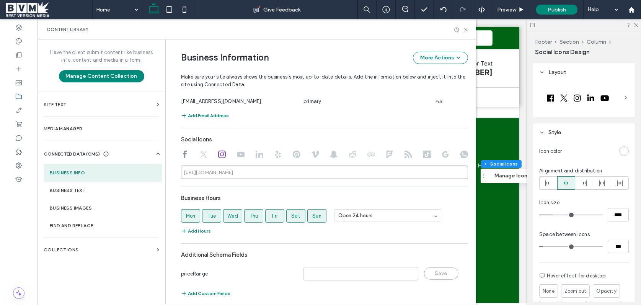
click at [292, 175] on input at bounding box center [324, 171] width 287 height 13
paste input "**********"
type input "**********"
click at [465, 29] on icon at bounding box center [466, 30] width 6 height 6
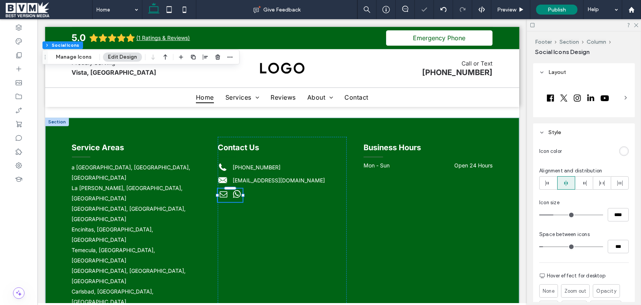
scroll to position [95, 0]
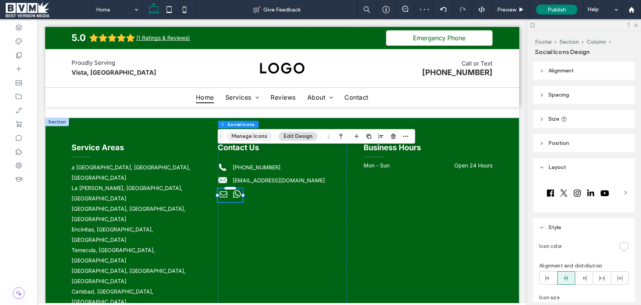
click at [250, 136] on button "Manage Icons" at bounding box center [250, 136] width 46 height 9
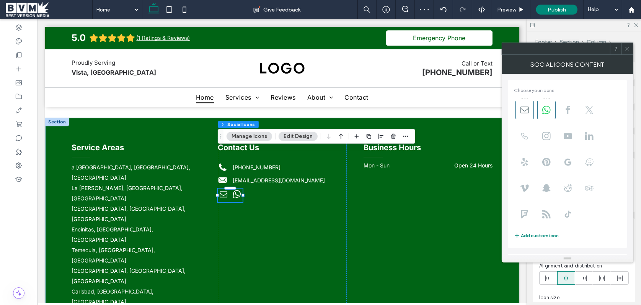
click at [537, 110] on div at bounding box center [546, 110] width 18 height 18
click at [543, 110] on icon at bounding box center [546, 110] width 8 height 8
drag, startPoint x: 566, startPoint y: 109, endPoint x: 544, endPoint y: 109, distance: 21.8
click at [565, 109] on icon at bounding box center [568, 110] width 8 height 8
click at [531, 109] on span at bounding box center [525, 110] width 18 height 18
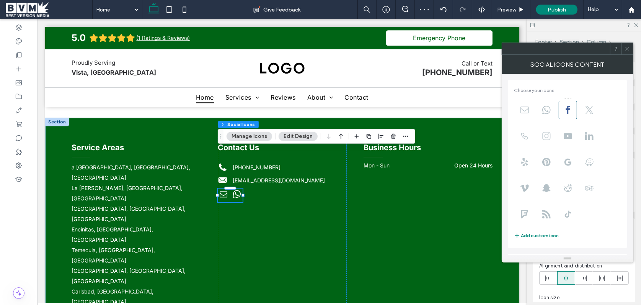
click at [547, 137] on use at bounding box center [546, 136] width 8 height 8
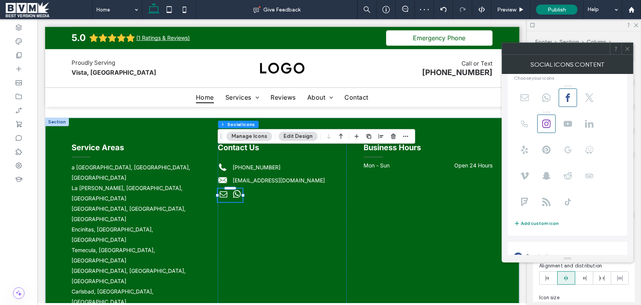
click at [566, 150] on icon at bounding box center [568, 149] width 8 height 8
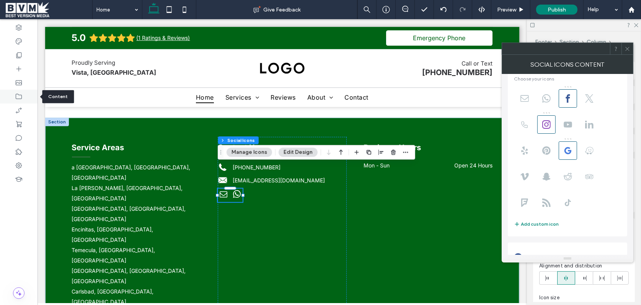
click at [19, 100] on icon at bounding box center [19, 97] width 8 height 8
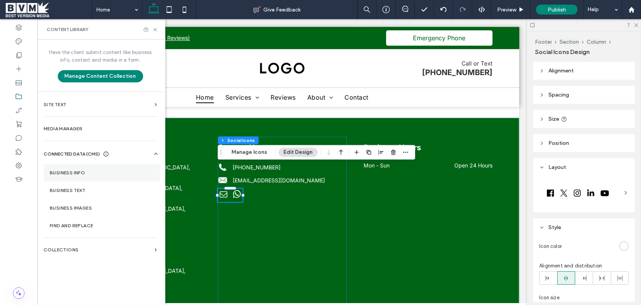
drag, startPoint x: 96, startPoint y: 173, endPoint x: 128, endPoint y: 174, distance: 31.8
click at [96, 173] on label "Business Info" at bounding box center [102, 172] width 104 height 5
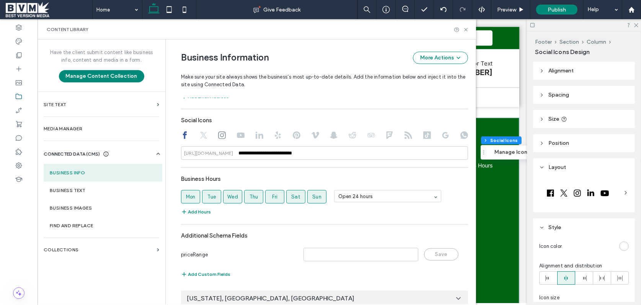
scroll to position [412, 0]
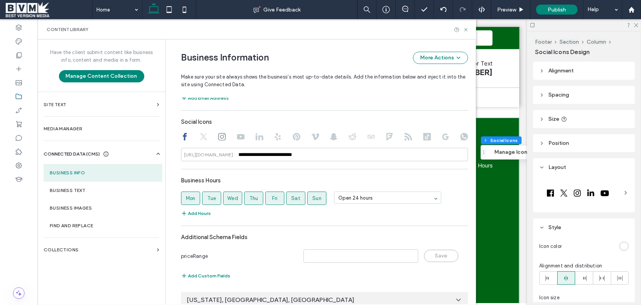
click at [444, 137] on use at bounding box center [446, 137] width 7 height 7
click at [332, 152] on input at bounding box center [324, 154] width 287 height 13
paste input "**********"
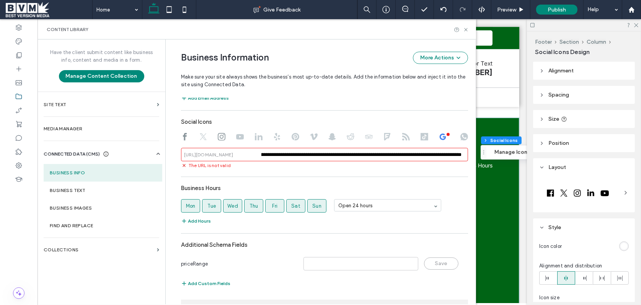
scroll to position [0, 0]
drag, startPoint x: 309, startPoint y: 155, endPoint x: 182, endPoint y: 159, distance: 127.1
click at [182, 159] on input "**********" at bounding box center [324, 154] width 287 height 13
drag, startPoint x: 296, startPoint y: 153, endPoint x: 281, endPoint y: 153, distance: 14.6
click at [295, 153] on input "**********" at bounding box center [324, 154] width 287 height 13
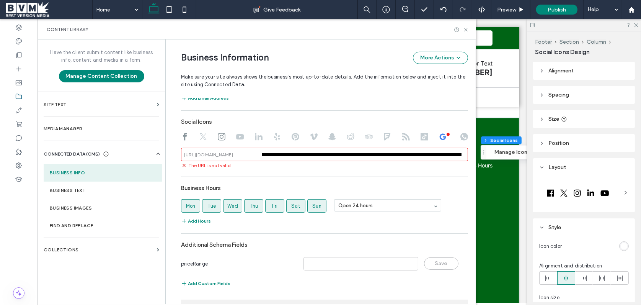
drag, startPoint x: 348, startPoint y: 153, endPoint x: 234, endPoint y: 155, distance: 113.7
click at [234, 155] on div "**********" at bounding box center [324, 154] width 287 height 13
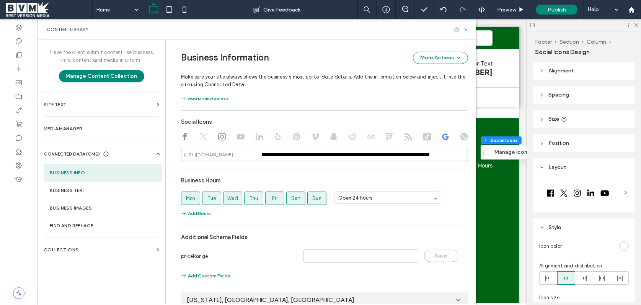
type input "**********"
click at [306, 173] on div "Business Hours" at bounding box center [324, 180] width 287 height 15
click at [465, 29] on use at bounding box center [465, 29] width 3 height 3
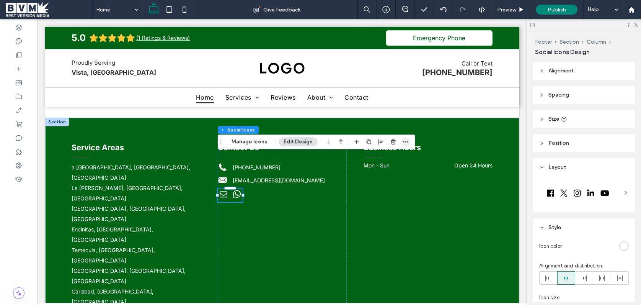
click at [407, 141] on icon "button" at bounding box center [406, 142] width 6 height 6
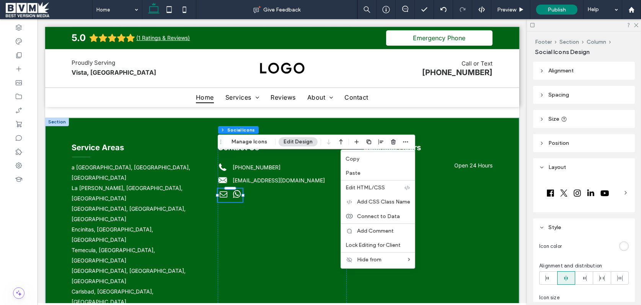
drag, startPoint x: 374, startPoint y: 160, endPoint x: 180, endPoint y: 59, distance: 218.7
click at [372, 159] on label "Copy" at bounding box center [378, 158] width 65 height 7
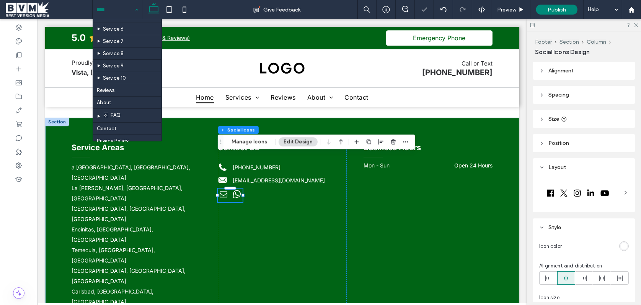
scroll to position [107, 0]
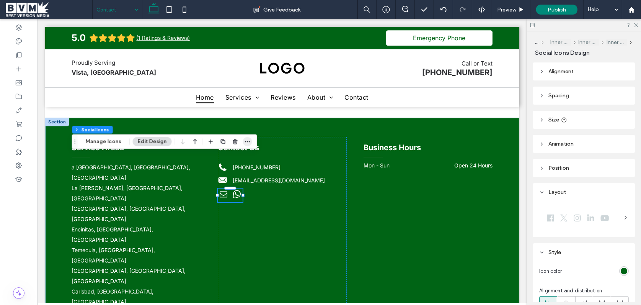
click at [245, 141] on icon "button" at bounding box center [248, 142] width 6 height 6
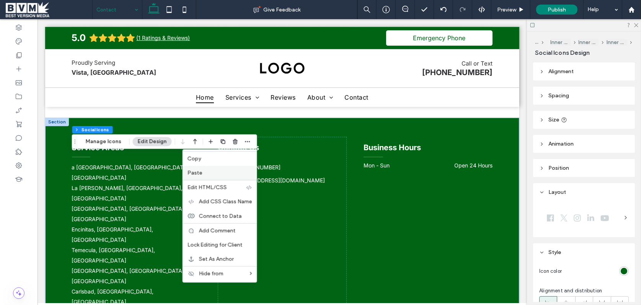
click at [219, 171] on label "Paste" at bounding box center [220, 173] width 65 height 7
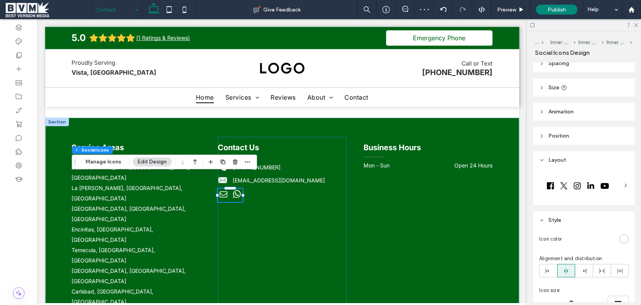
click at [628, 238] on div "rgb(255, 255, 255)" at bounding box center [624, 239] width 10 height 10
click at [627, 241] on div "rgb(255, 255, 255)" at bounding box center [624, 238] width 7 height 7
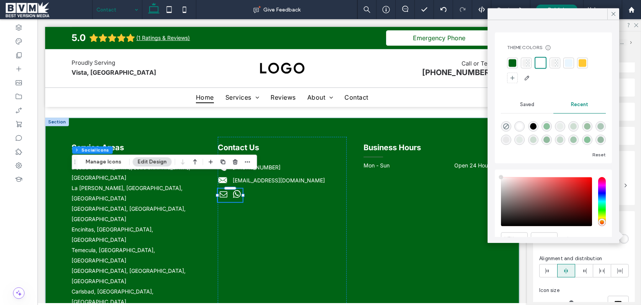
drag, startPoint x: 510, startPoint y: 64, endPoint x: 558, endPoint y: 4, distance: 76.8
click at [510, 64] on div at bounding box center [513, 63] width 8 height 8
click at [613, 11] on icon at bounding box center [613, 13] width 7 height 7
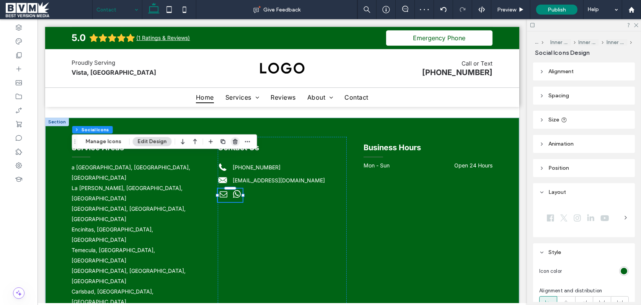
click at [234, 141] on icon "button" at bounding box center [235, 142] width 6 height 6
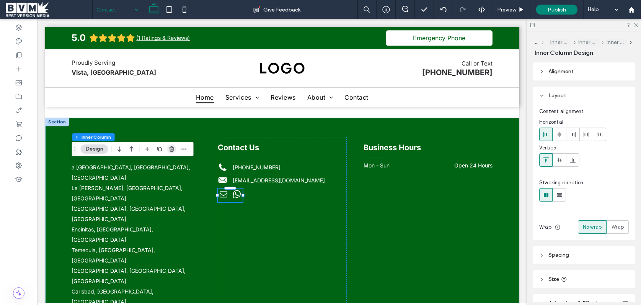
click at [175, 147] on span "button" at bounding box center [171, 148] width 9 height 9
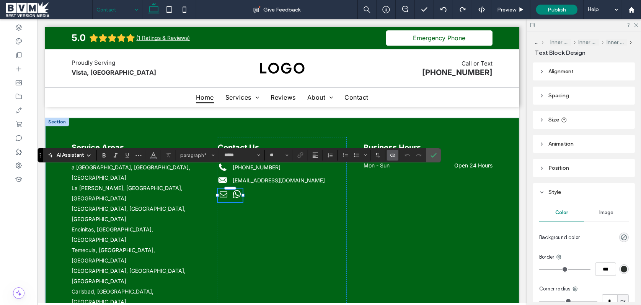
click at [390, 155] on icon "Connect To Data" at bounding box center [393, 155] width 6 height 6
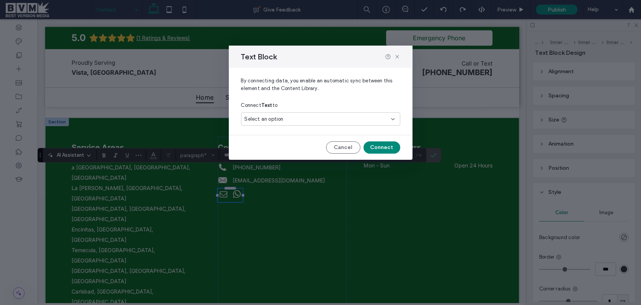
click at [265, 118] on span "Select an option" at bounding box center [264, 119] width 39 height 8
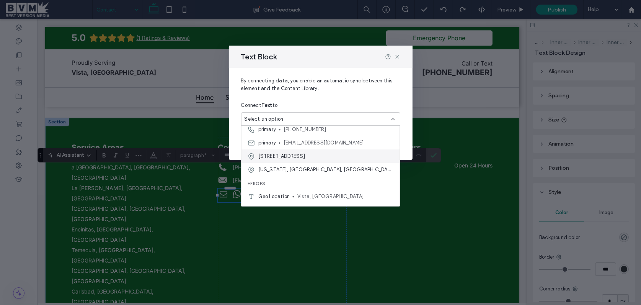
scroll to position [158, 0]
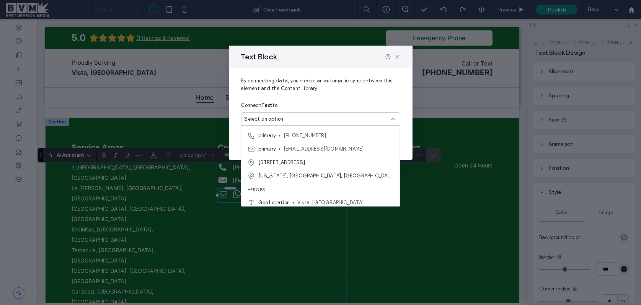
drag, startPoint x: 276, startPoint y: 151, endPoint x: 351, endPoint y: 149, distance: 75.1
click at [276, 151] on div "primary nolimitremodelinginc.2022@gmail.com" at bounding box center [321, 148] width 158 height 13
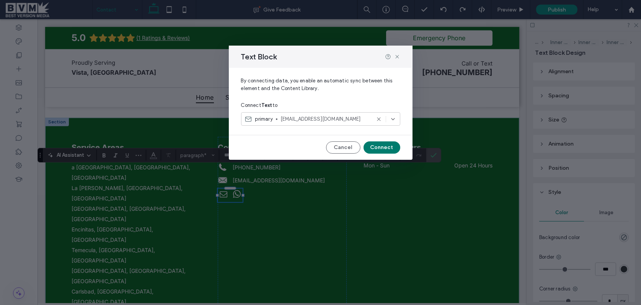
click at [389, 147] on button "Connect" at bounding box center [382, 147] width 37 height 12
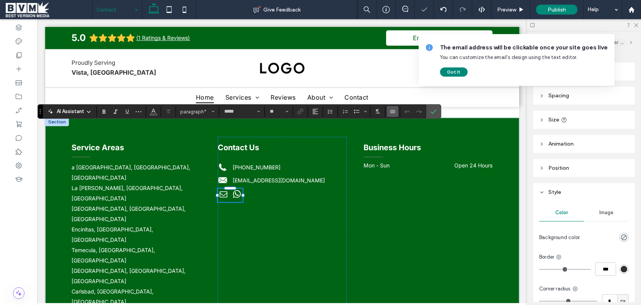
drag, startPoint x: 400, startPoint y: 110, endPoint x: 395, endPoint y: 111, distance: 5.0
click at [400, 110] on section at bounding box center [413, 111] width 26 height 11
click at [394, 111] on icon "Connect To Data" at bounding box center [393, 111] width 6 height 6
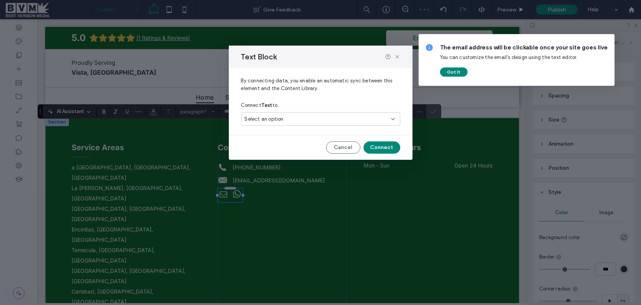
drag, startPoint x: 307, startPoint y: 118, endPoint x: 306, endPoint y: 124, distance: 5.9
click at [307, 119] on div "Select an option" at bounding box center [316, 119] width 143 height 8
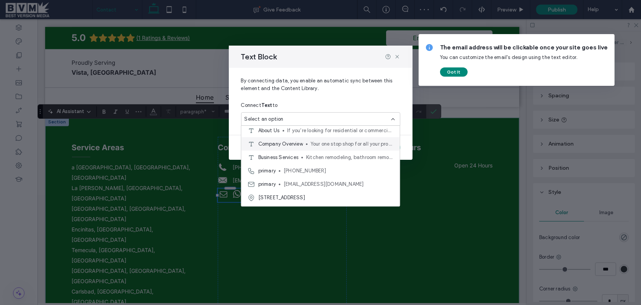
scroll to position [135, 0]
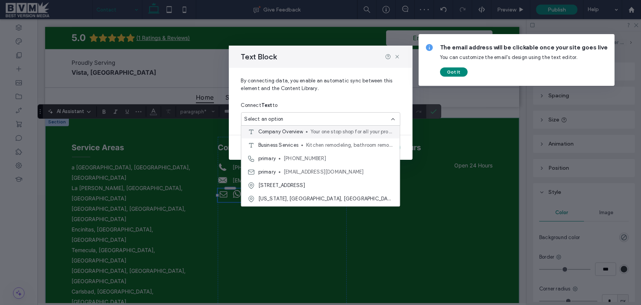
click at [294, 162] on div "primary +1 760-430-9286" at bounding box center [321, 158] width 158 height 13
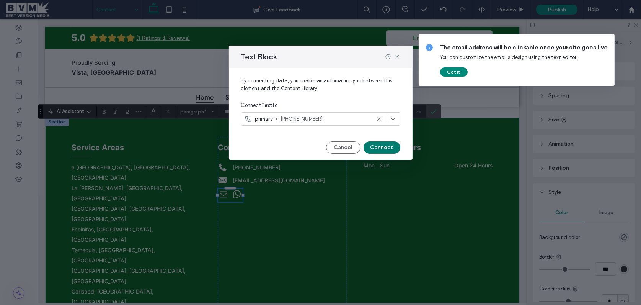
click at [384, 144] on button "Connect" at bounding box center [382, 147] width 37 height 12
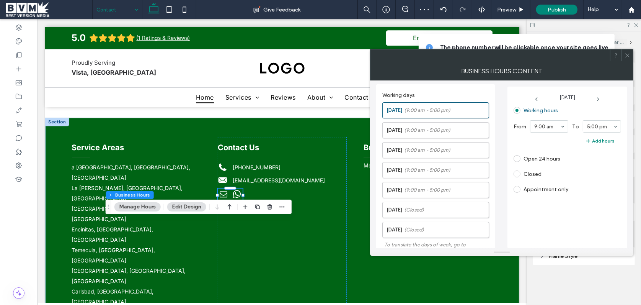
click at [626, 57] on icon at bounding box center [628, 55] width 6 height 6
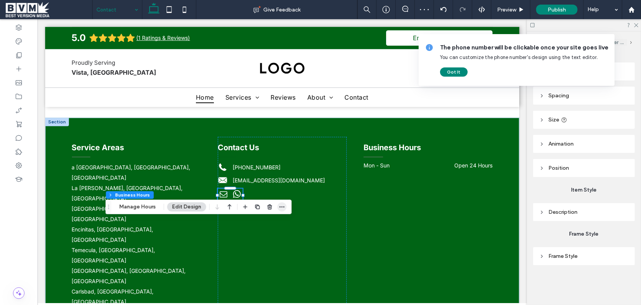
click at [278, 210] on span "button" at bounding box center [282, 206] width 9 height 9
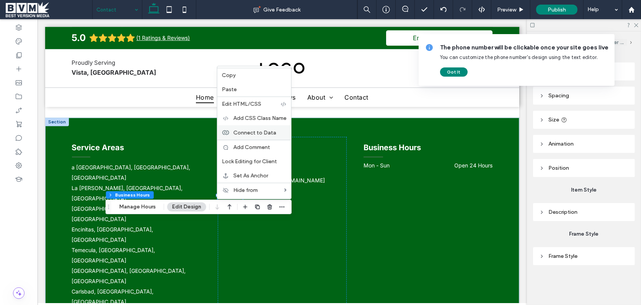
click at [253, 132] on span "Connect to Data" at bounding box center [255, 132] width 43 height 7
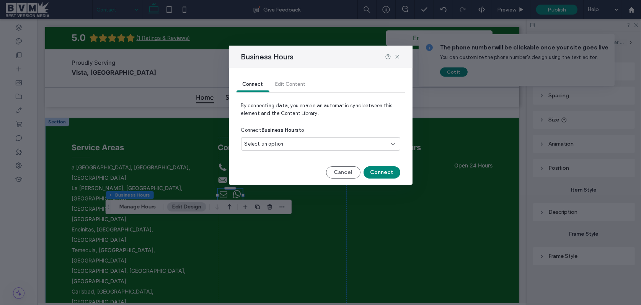
click at [293, 142] on div "Select an option" at bounding box center [316, 144] width 143 height 8
drag, startPoint x: 298, startPoint y: 170, endPoint x: 360, endPoint y: 166, distance: 62.2
click at [298, 170] on span "548 Moa Drive, Vista, CA 92083, US" at bounding box center [281, 171] width 47 height 8
click at [368, 169] on button "Connect" at bounding box center [382, 172] width 37 height 12
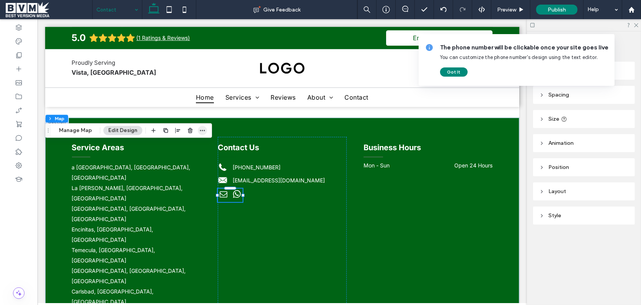
click at [200, 130] on icon "button" at bounding box center [202, 130] width 6 height 6
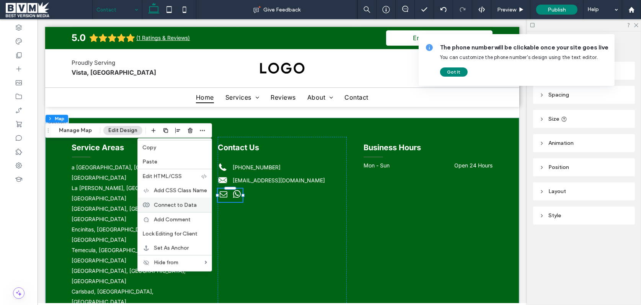
click at [177, 204] on span "Connect to Data" at bounding box center [175, 204] width 43 height 7
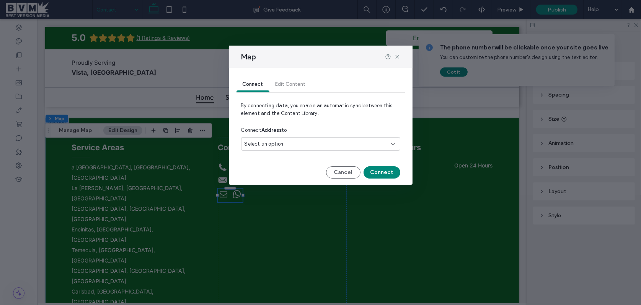
click at [330, 142] on div "Select an option" at bounding box center [316, 144] width 143 height 8
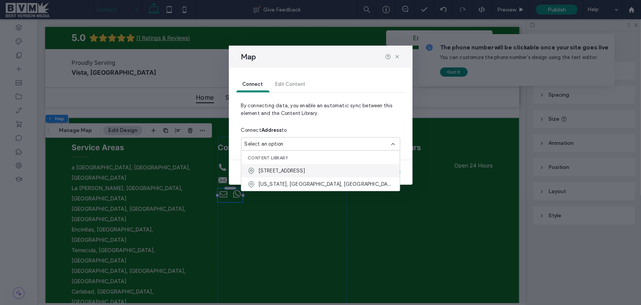
click at [304, 172] on span "548 Moa Drive, Vista, CA 92083, US" at bounding box center [281, 171] width 47 height 8
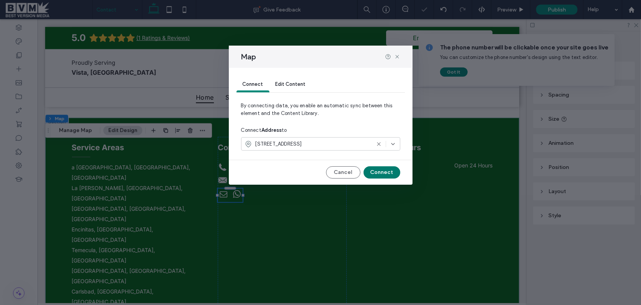
click at [385, 168] on button "Connect" at bounding box center [382, 172] width 37 height 12
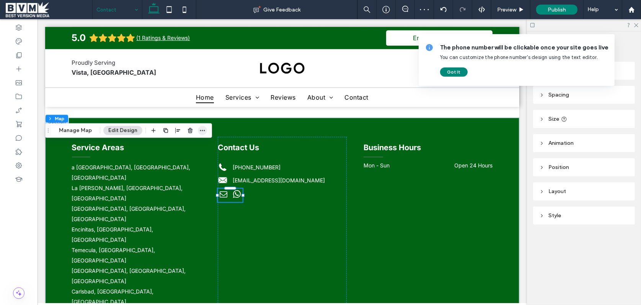
click at [203, 130] on use "button" at bounding box center [202, 130] width 5 height 1
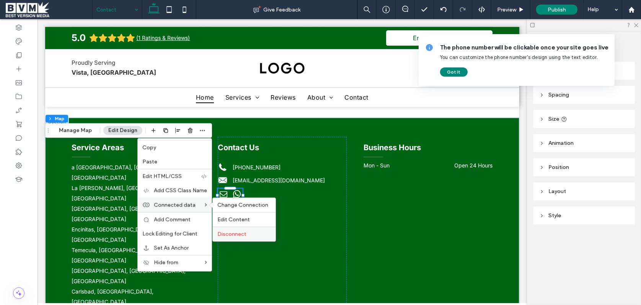
click at [231, 231] on span "Disconnect" at bounding box center [231, 234] width 29 height 7
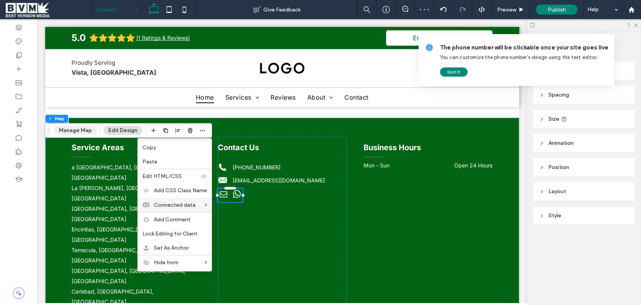
click at [82, 132] on button "Manage Map" at bounding box center [75, 130] width 43 height 9
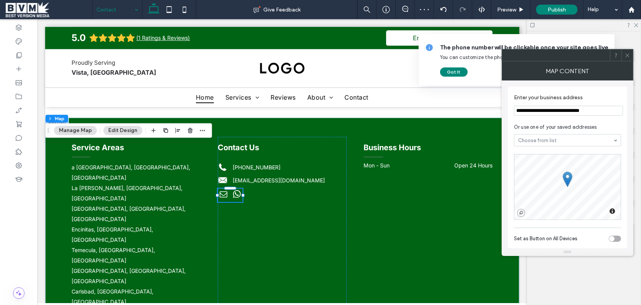
click at [592, 105] on section "**********" at bounding box center [567, 104] width 107 height 29
click at [591, 105] on section "**********" at bounding box center [567, 104] width 107 height 29
click at [586, 112] on input "**********" at bounding box center [568, 111] width 109 height 10
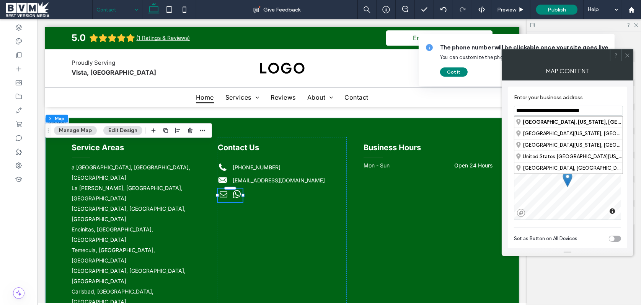
click at [586, 112] on input "**********" at bounding box center [568, 111] width 109 height 10
click at [546, 121] on div "Vista, California, United States" at bounding box center [569, 121] width 108 height 11
type input "**********"
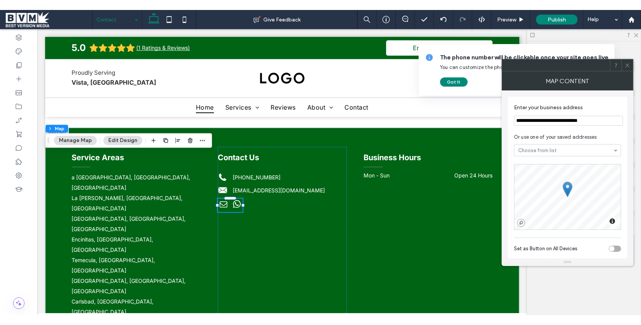
scroll to position [0, 0]
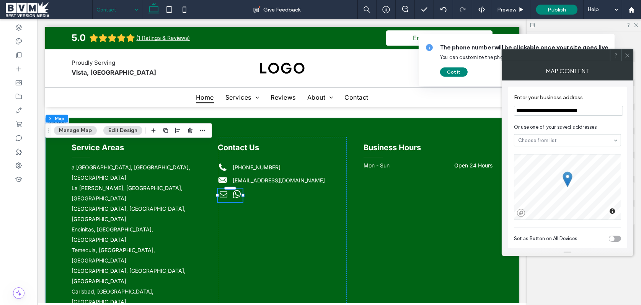
click at [629, 53] on icon at bounding box center [628, 55] width 6 height 6
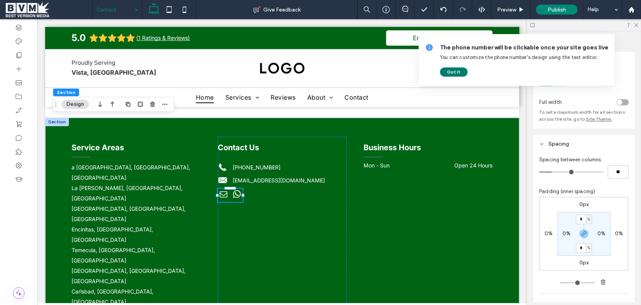
click at [463, 70] on button "Got It" at bounding box center [454, 71] width 28 height 9
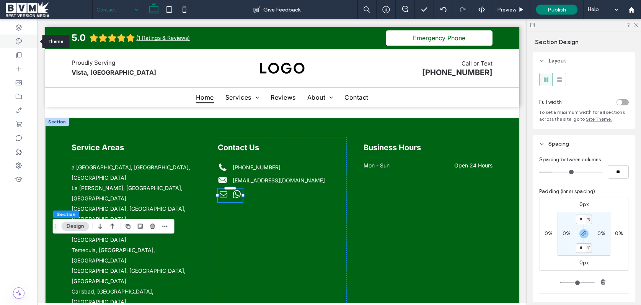
click at [18, 43] on icon at bounding box center [19, 42] width 8 height 8
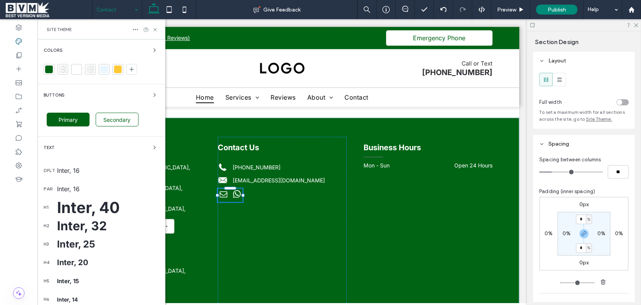
click at [158, 28] on div "Site Theme" at bounding box center [102, 29] width 128 height 20
click at [155, 29] on use at bounding box center [155, 29] width 3 height 3
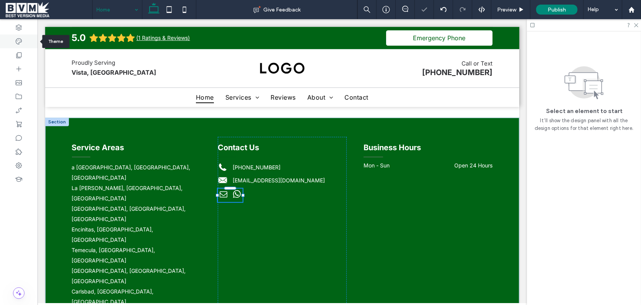
click at [19, 38] on use at bounding box center [19, 41] width 6 height 6
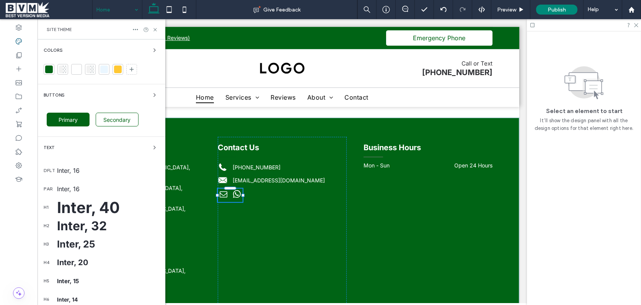
click at [52, 72] on div at bounding box center [49, 69] width 8 height 8
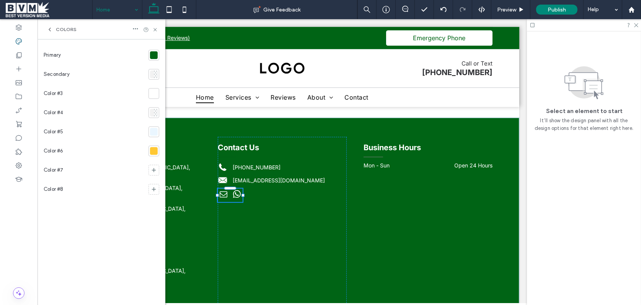
click at [154, 55] on div at bounding box center [154, 55] width 8 height 8
click at [155, 75] on div at bounding box center [156, 74] width 4 height 8
click at [158, 55] on div at bounding box center [154, 55] width 11 height 11
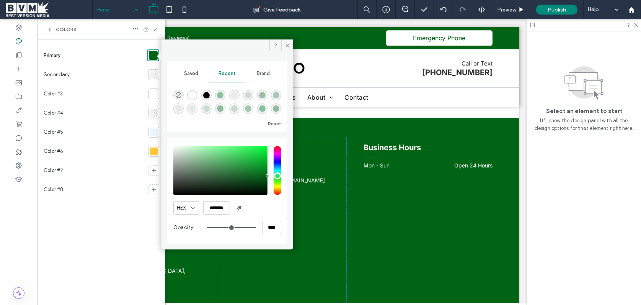
click at [204, 93] on div "rgba(0, 0, 0, 1)" at bounding box center [206, 95] width 7 height 7
type input "*******"
click at [286, 44] on use at bounding box center [288, 45] width 4 height 4
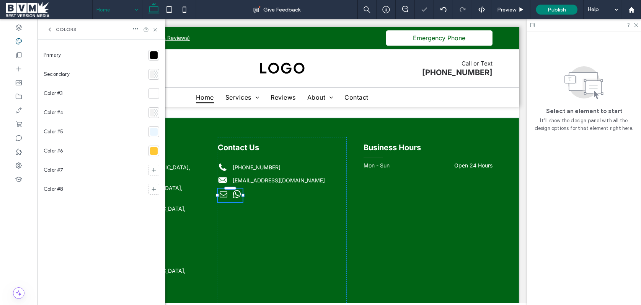
click at [153, 72] on div at bounding box center [152, 74] width 4 height 8
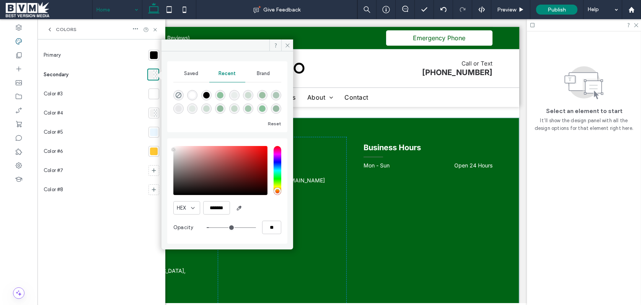
drag, startPoint x: 170, startPoint y: 156, endPoint x: 165, endPoint y: 149, distance: 8.4
click at [165, 149] on div "Saved Recent Brand Reset HEX ******* Opacity **" at bounding box center [228, 147] width 132 height 192
click at [177, 94] on icon "rgba(0, 0, 0, 0)" at bounding box center [178, 95] width 7 height 7
type input "*******"
type input "*"
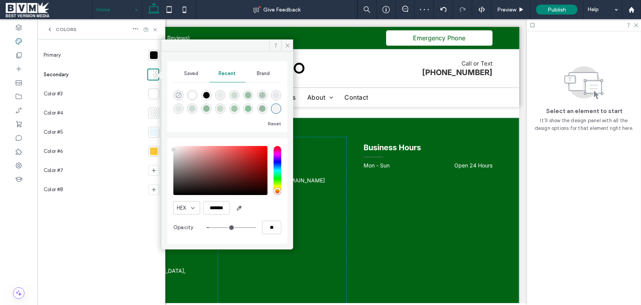
type input "**"
type input "*******"
type input "***"
type input "****"
type input "*******"
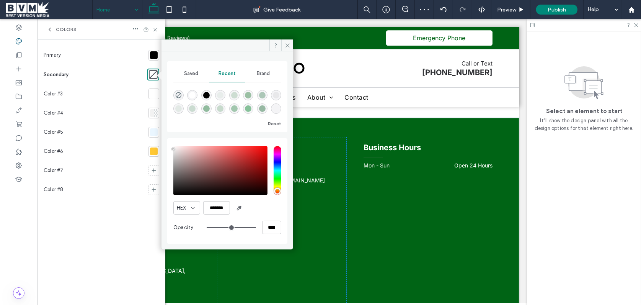
drag, startPoint x: 180, startPoint y: 157, endPoint x: 155, endPoint y: 149, distance: 25.4
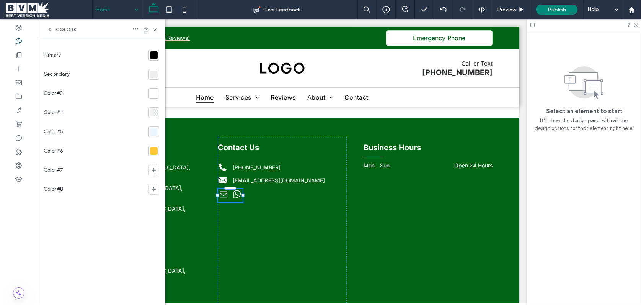
click at [157, 113] on div at bounding box center [156, 113] width 4 height 8
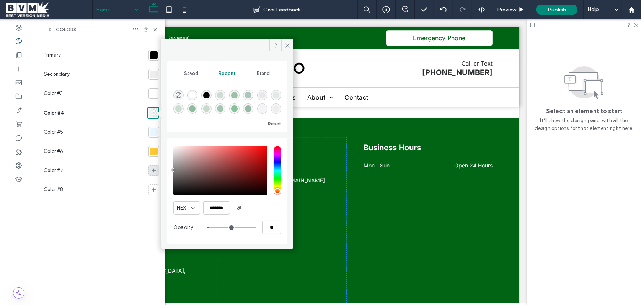
type input "*******"
drag, startPoint x: 174, startPoint y: 159, endPoint x: 157, endPoint y: 170, distance: 20.2
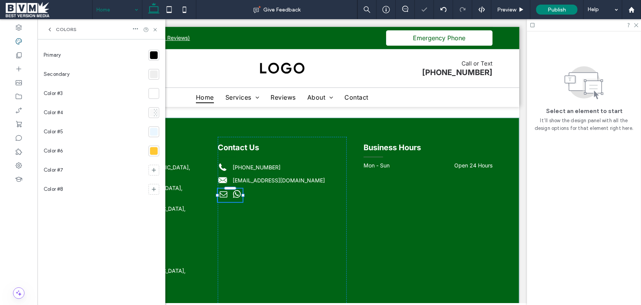
click at [155, 112] on div at bounding box center [156, 113] width 4 height 8
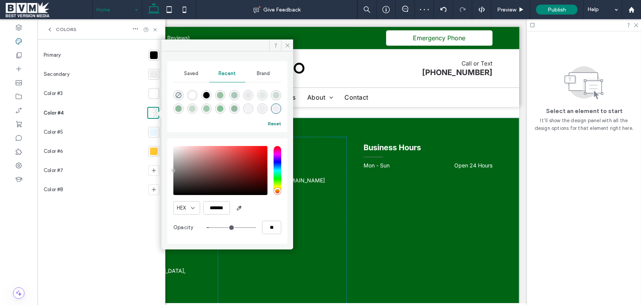
click at [272, 119] on button "Reset" at bounding box center [274, 123] width 13 height 9
type input "*******"
drag, startPoint x: 186, startPoint y: 171, endPoint x: 143, endPoint y: 168, distance: 43.0
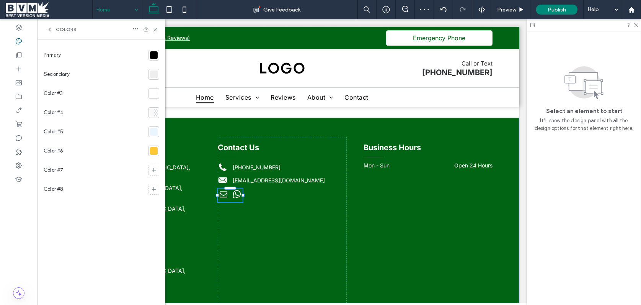
click at [155, 113] on div at bounding box center [156, 113] width 4 height 8
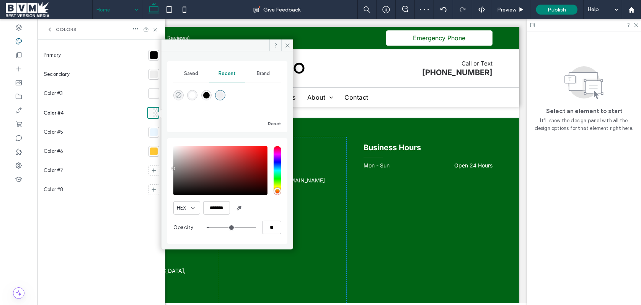
click at [180, 94] on use "rgba(0, 0, 0, 0)" at bounding box center [179, 95] width 6 height 6
type input "*******"
type input "*"
type input "**"
click at [155, 115] on div at bounding box center [153, 112] width 9 height 9
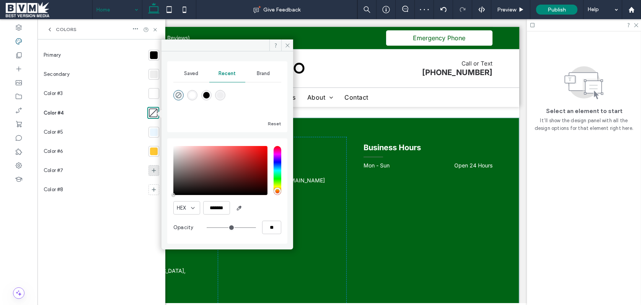
type input "*******"
type input "***"
type input "****"
type input "*******"
drag, startPoint x: 152, startPoint y: 167, endPoint x: 139, endPoint y: 173, distance: 14.2
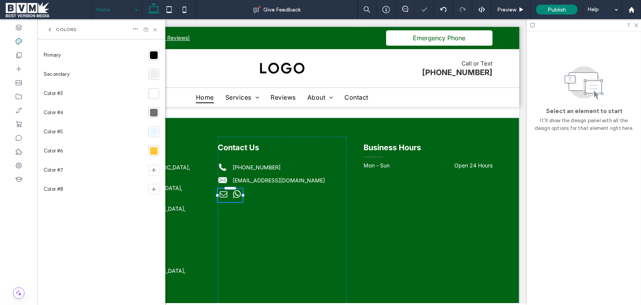
click at [150, 132] on div at bounding box center [154, 131] width 11 height 11
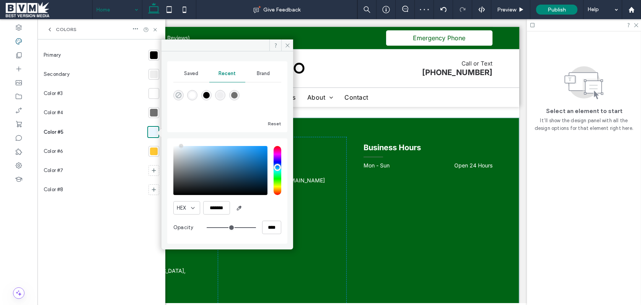
click at [179, 94] on use "rgba(0, 0, 0, 0)" at bounding box center [179, 95] width 6 height 6
type input "*******"
type input "*"
type input "**"
click at [157, 151] on div at bounding box center [154, 151] width 8 height 8
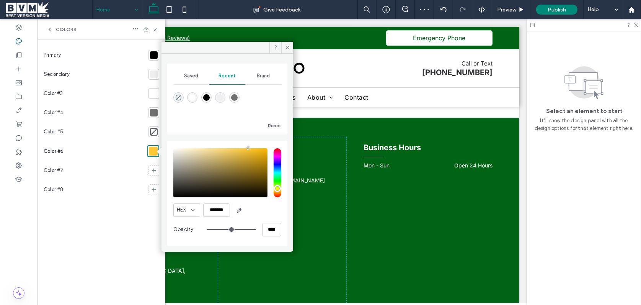
click at [182, 95] on div "rgba(0, 0, 0, 0)" at bounding box center [178, 97] width 10 height 10
type input "*******"
type input "*"
type input "**"
click at [286, 44] on icon at bounding box center [288, 47] width 6 height 6
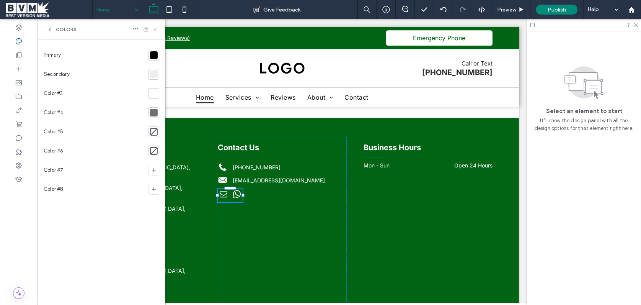
click at [157, 29] on icon at bounding box center [155, 30] width 6 height 6
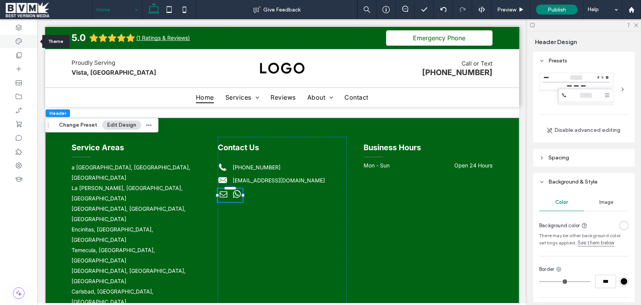
click at [19, 43] on use at bounding box center [19, 41] width 6 height 6
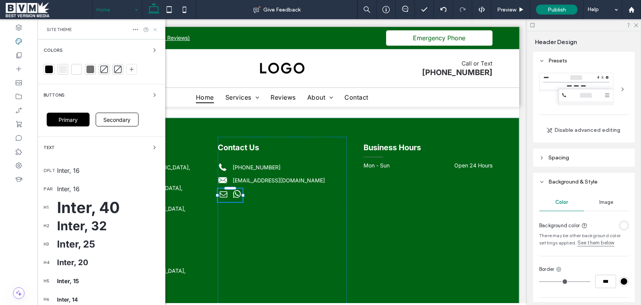
click at [157, 29] on icon at bounding box center [155, 30] width 6 height 6
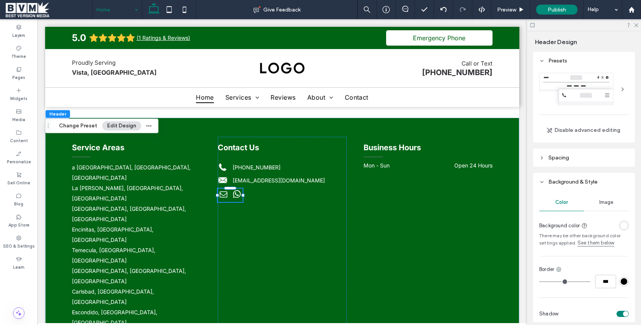
click at [33, 11] on span at bounding box center [49, 9] width 87 height 15
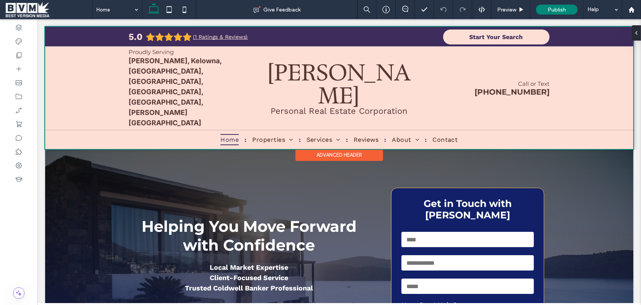
click at [182, 72] on div at bounding box center [339, 88] width 588 height 122
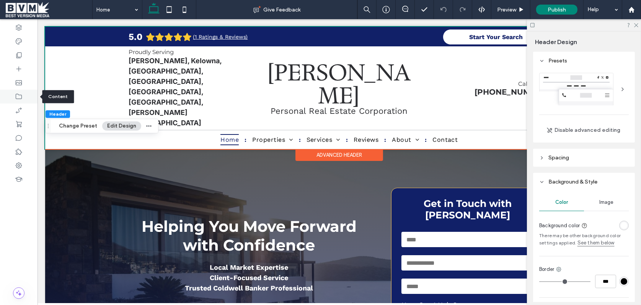
click at [18, 98] on use at bounding box center [19, 96] width 6 height 5
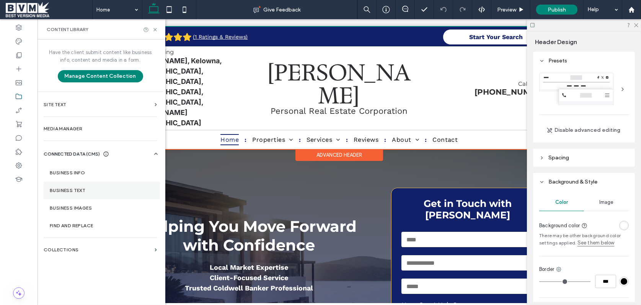
click at [72, 191] on label "Business Text" at bounding box center [102, 190] width 104 height 5
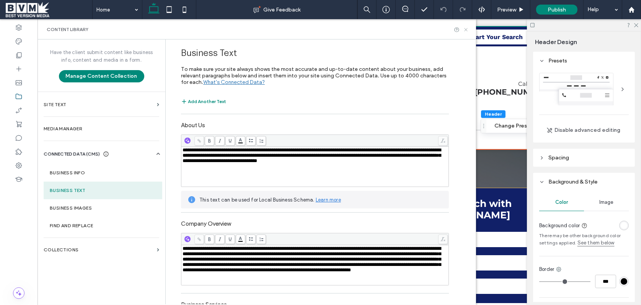
click at [467, 28] on icon at bounding box center [466, 30] width 6 height 6
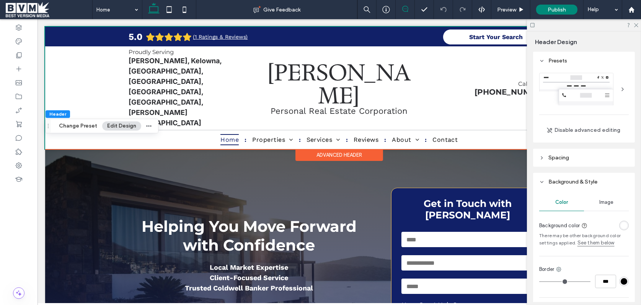
click at [407, 8] on icon at bounding box center [405, 9] width 6 height 6
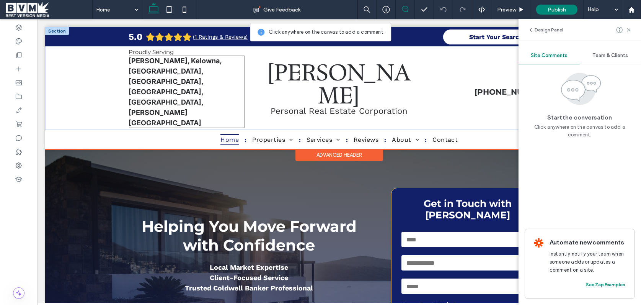
click at [222, 67] on div "[PERSON_NAME], Kelowna, [GEOGRAPHIC_DATA], [GEOGRAPHIC_DATA], [GEOGRAPHIC_DATA]…" at bounding box center [187, 92] width 116 height 72
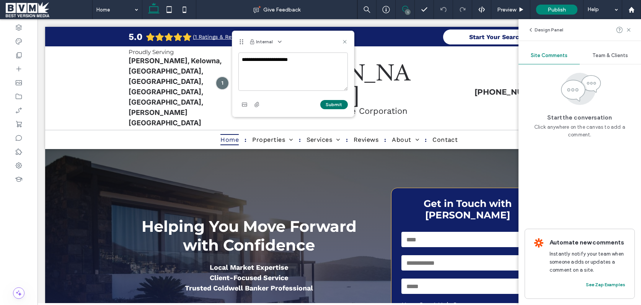
type textarea "**********"
click at [339, 104] on button "Submit" at bounding box center [334, 104] width 28 height 9
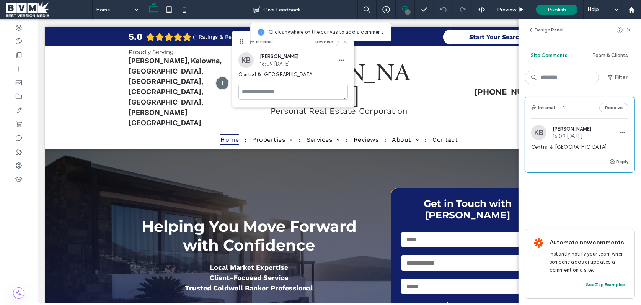
click at [347, 43] on icon at bounding box center [345, 42] width 6 height 6
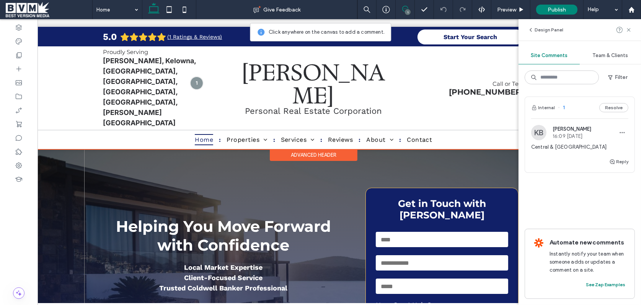
scroll to position [0, 34]
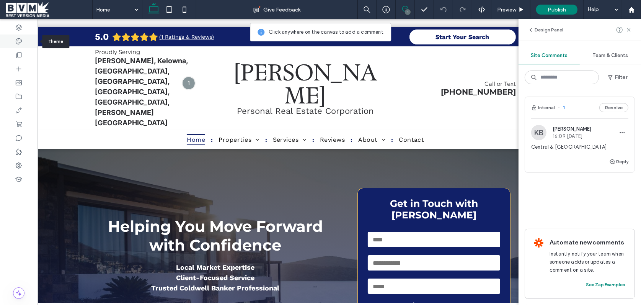
click at [19, 40] on icon at bounding box center [19, 42] width 8 height 8
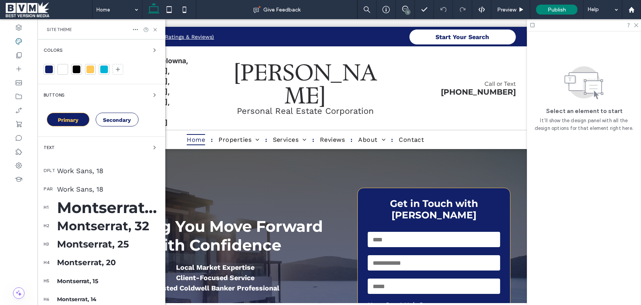
click at [105, 68] on div at bounding box center [104, 69] width 8 height 8
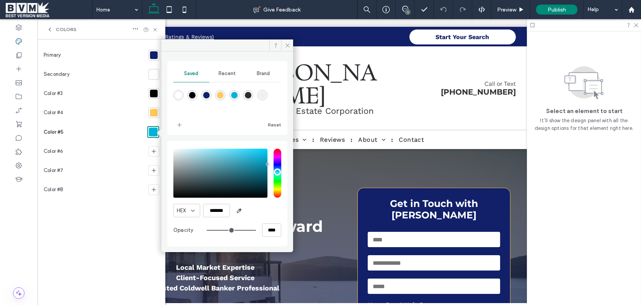
drag, startPoint x: 265, startPoint y: 158, endPoint x: 270, endPoint y: 164, distance: 7.4
click at [270, 164] on div at bounding box center [227, 173] width 108 height 49
click at [271, 172] on div at bounding box center [227, 173] width 108 height 49
type input "*******"
drag, startPoint x: 268, startPoint y: 168, endPoint x: 273, endPoint y: 170, distance: 5.1
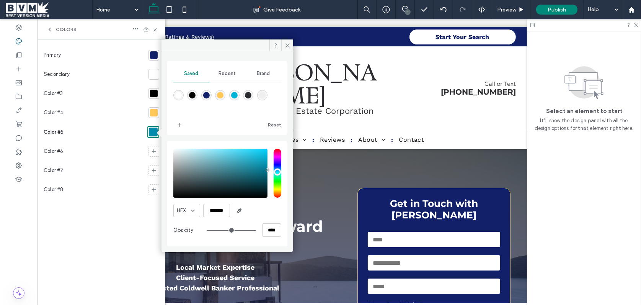
click at [273, 170] on div at bounding box center [227, 173] width 108 height 49
click at [285, 44] on icon at bounding box center [288, 45] width 6 height 6
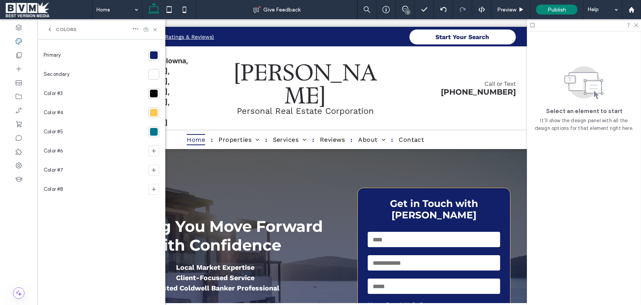
click at [150, 130] on div at bounding box center [154, 132] width 8 height 8
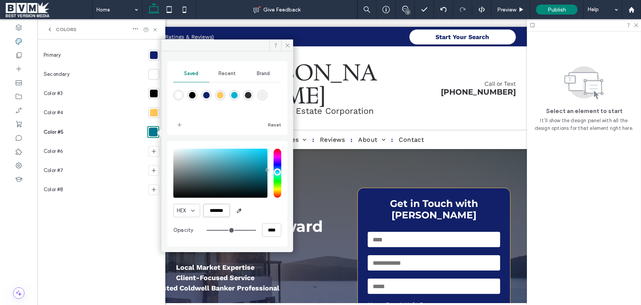
click at [220, 211] on input "*******" at bounding box center [216, 210] width 27 height 13
click at [153, 55] on div at bounding box center [154, 55] width 8 height 8
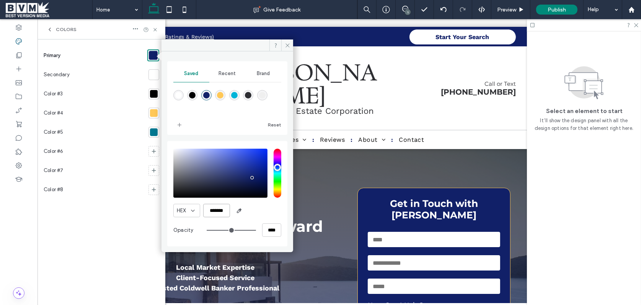
click at [219, 207] on input "*******" at bounding box center [216, 210] width 27 height 13
paste input "color picker textbox"
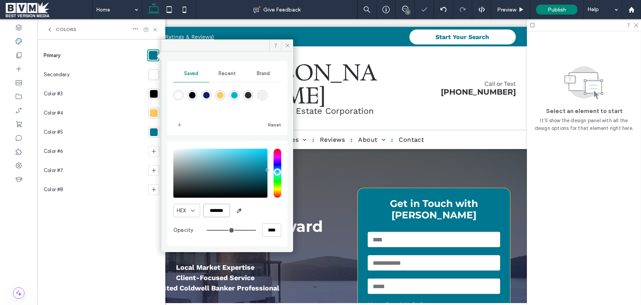
type input "*******"
click at [288, 42] on span at bounding box center [287, 44] width 12 height 11
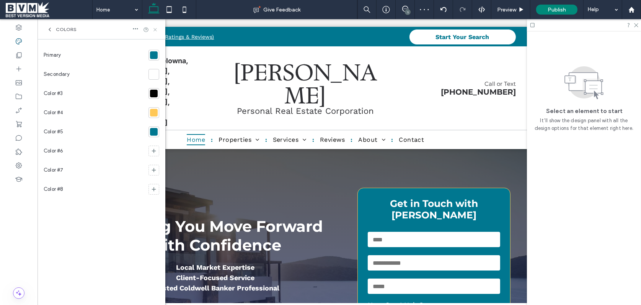
click at [153, 28] on icon at bounding box center [155, 30] width 6 height 6
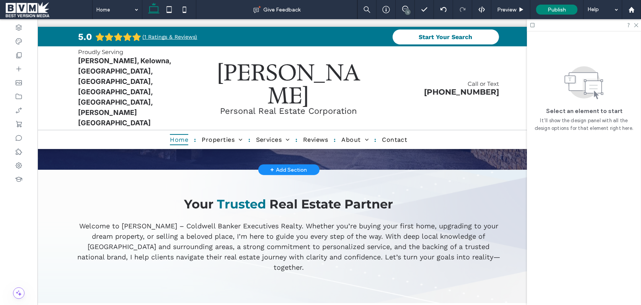
scroll to position [0, 43]
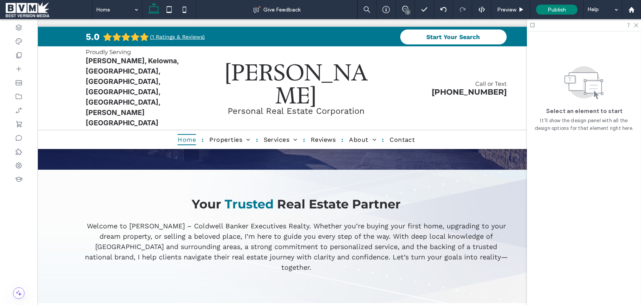
click at [408, 10] on div "1" at bounding box center [408, 12] width 6 height 6
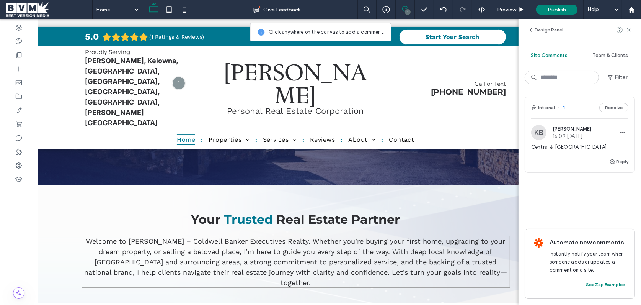
scroll to position [211, 0]
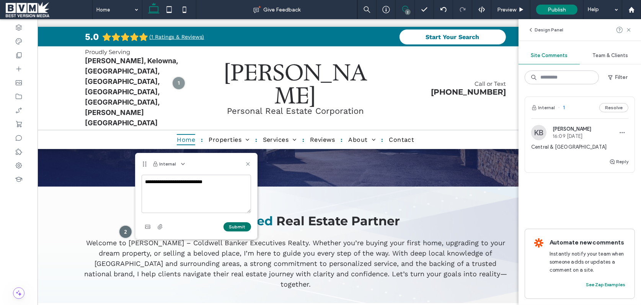
type textarea "**********"
click at [238, 226] on button "Submit" at bounding box center [238, 226] width 28 height 9
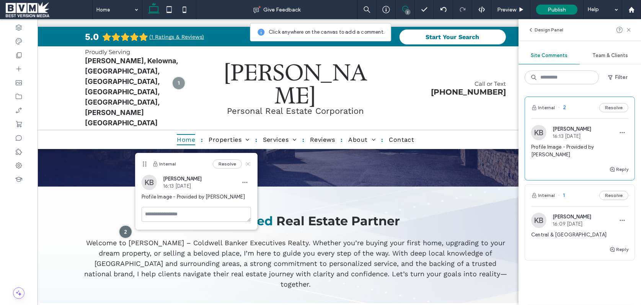
click at [248, 165] on icon at bounding box center [248, 164] width 6 height 6
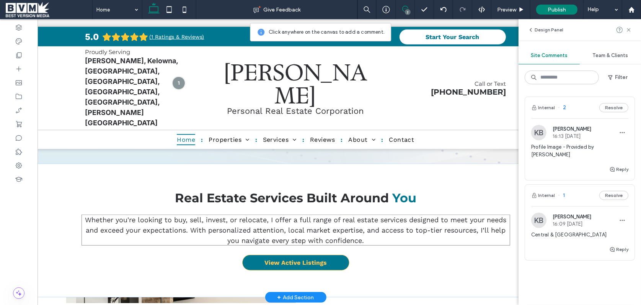
scroll to position [564, 0]
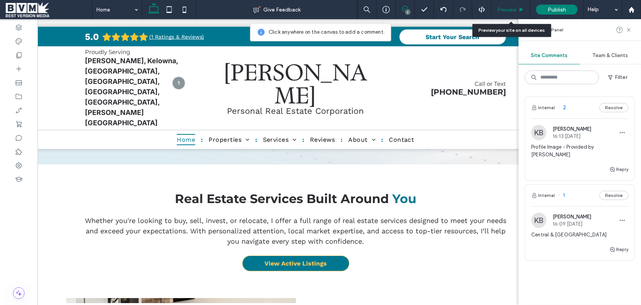
click at [511, 11] on span "Preview" at bounding box center [506, 10] width 19 height 7
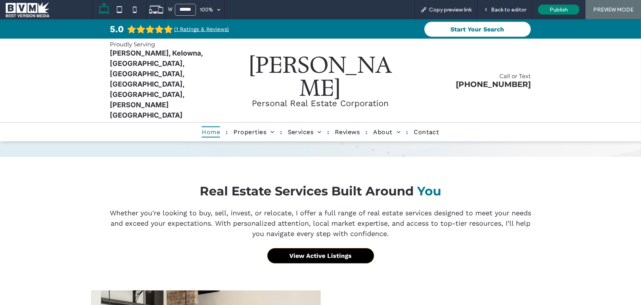
click at [322, 252] on span "View Active Listings" at bounding box center [320, 255] width 62 height 7
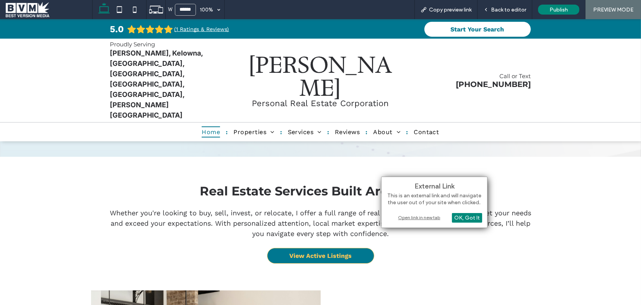
click at [436, 219] on div "Open link in new tab" at bounding box center [435, 217] width 96 height 8
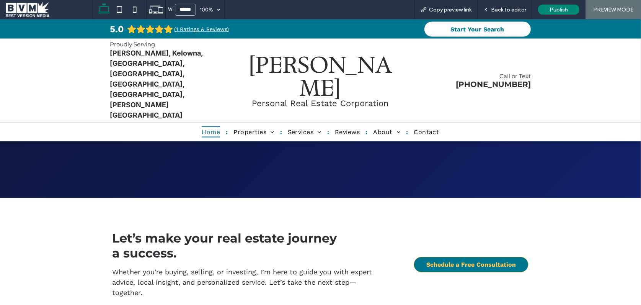
scroll to position [1470, 0]
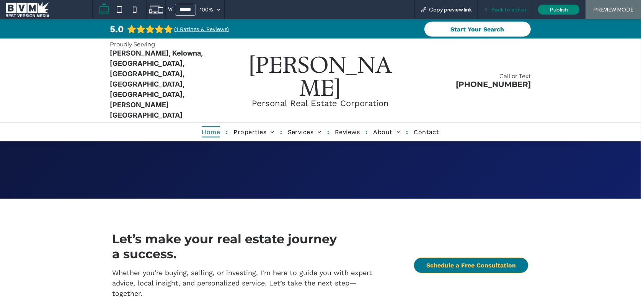
click at [514, 8] on span "Back to editor" at bounding box center [508, 10] width 35 height 7
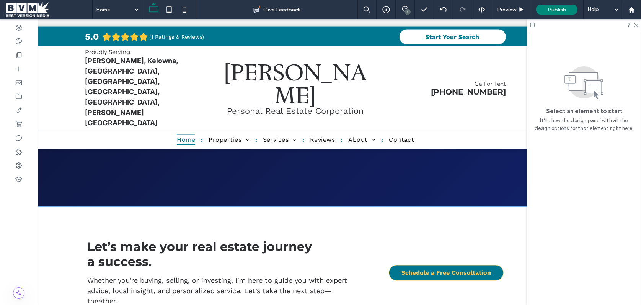
click at [278, 206] on div "Let’s make your real estate journey a success. Whether you're buying, selling, …" at bounding box center [295, 272] width 459 height 133
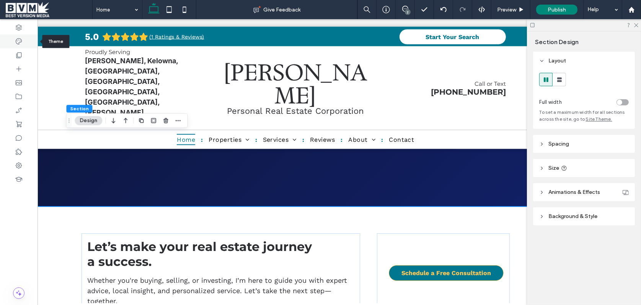
click at [18, 43] on icon at bounding box center [19, 42] width 8 height 8
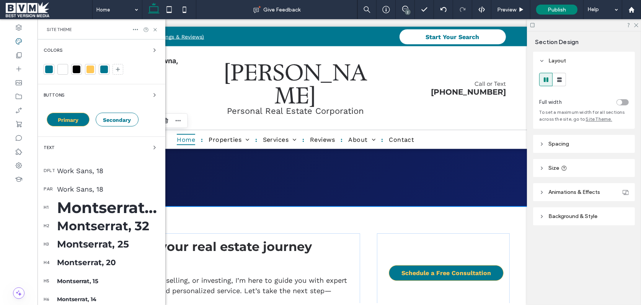
click at [89, 72] on div at bounding box center [91, 69] width 8 height 8
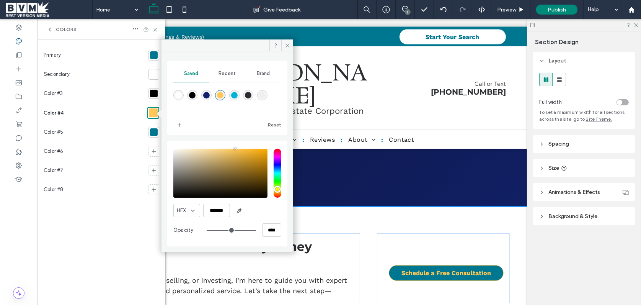
type input "**"
type input "*******"
type input "**"
type input "*******"
type input "**"
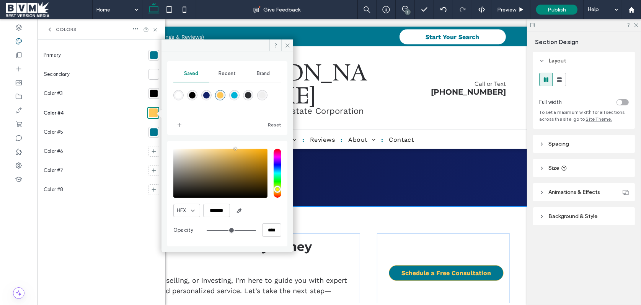
type input "*******"
type input "*"
type input "*******"
type input "*"
type input "*******"
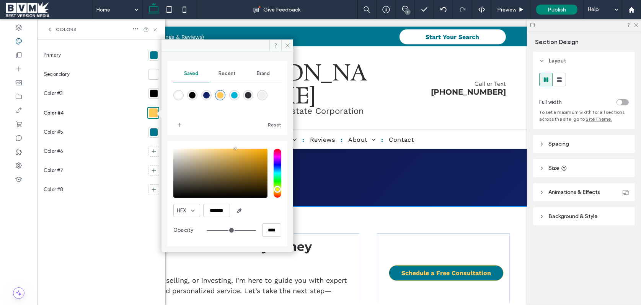
type input "*"
type input "*******"
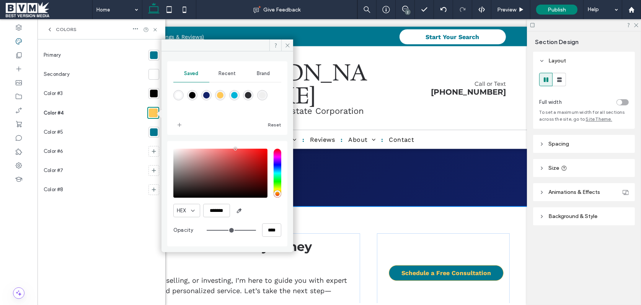
drag, startPoint x: 279, startPoint y: 191, endPoint x: 274, endPoint y: 193, distance: 4.7
type input "*"
click at [280, 198] on input "hue" at bounding box center [278, 173] width 8 height 49
click at [242, 149] on div "saturation and value" at bounding box center [220, 173] width 94 height 49
drag, startPoint x: 238, startPoint y: 149, endPoint x: 234, endPoint y: 148, distance: 4.2
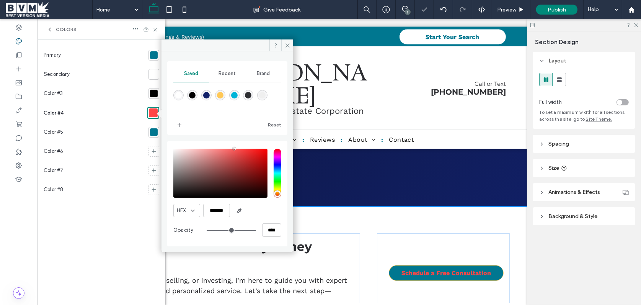
click at [234, 149] on div "saturation and value" at bounding box center [220, 173] width 94 height 49
click at [233, 149] on div "saturation and value" at bounding box center [220, 173] width 94 height 49
drag, startPoint x: 230, startPoint y: 149, endPoint x: 202, endPoint y: 146, distance: 28.1
click at [202, 146] on div "HEX ******* Opacity ****" at bounding box center [227, 194] width 108 height 98
click at [218, 149] on div "saturation and value" at bounding box center [220, 173] width 94 height 49
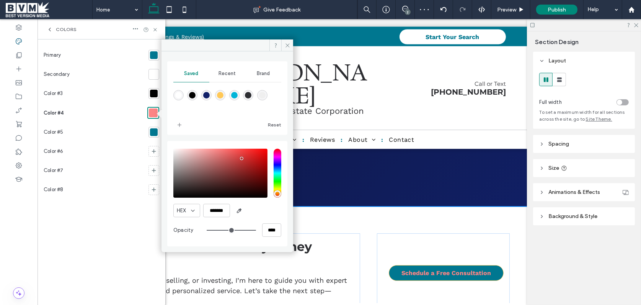
click at [244, 159] on div "saturation and value" at bounding box center [220, 173] width 94 height 49
drag, startPoint x: 255, startPoint y: 165, endPoint x: 261, endPoint y: 168, distance: 6.7
click at [261, 168] on div "saturation and value" at bounding box center [220, 173] width 94 height 49
click at [262, 167] on div "pointer" at bounding box center [261, 168] width 2 height 2
click at [269, 161] on div at bounding box center [227, 173] width 108 height 49
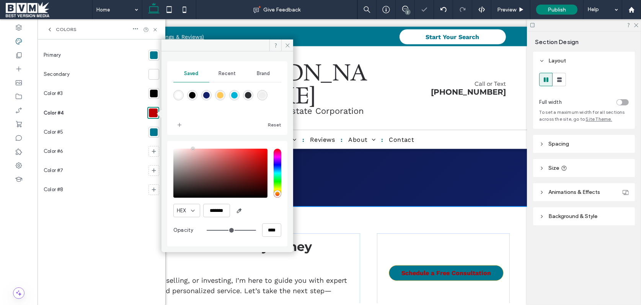
drag, startPoint x: 258, startPoint y: 160, endPoint x: 193, endPoint y: 136, distance: 69.5
click at [193, 136] on div "Saved Recent Brand Reset HEX ******* Opacity ****" at bounding box center [227, 153] width 120 height 185
click at [243, 145] on div "HEX ******* Opacity ****" at bounding box center [227, 194] width 108 height 98
drag, startPoint x: 243, startPoint y: 150, endPoint x: 244, endPoint y: 145, distance: 4.7
click at [244, 145] on div "HEX ******* Opacity ****" at bounding box center [227, 194] width 108 height 98
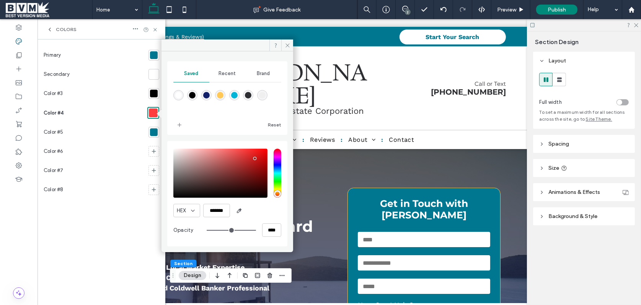
drag, startPoint x: 256, startPoint y: 154, endPoint x: 255, endPoint y: 158, distance: 4.7
click at [255, 158] on div "saturation and value" at bounding box center [220, 173] width 94 height 49
type input "*******"
click at [255, 156] on div "saturation and value" at bounding box center [220, 173] width 94 height 49
click at [230, 213] on div "HEX *******" at bounding box center [227, 210] width 108 height 13
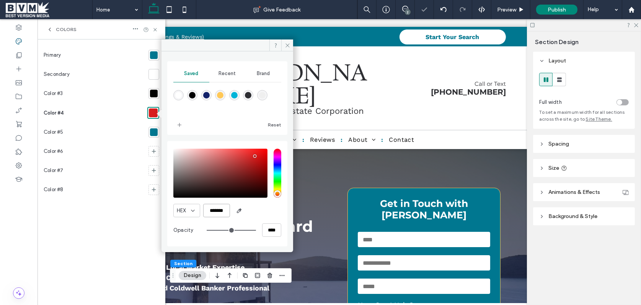
click at [225, 211] on input "*******" at bounding box center [216, 210] width 27 height 13
click at [288, 45] on icon at bounding box center [288, 45] width 6 height 6
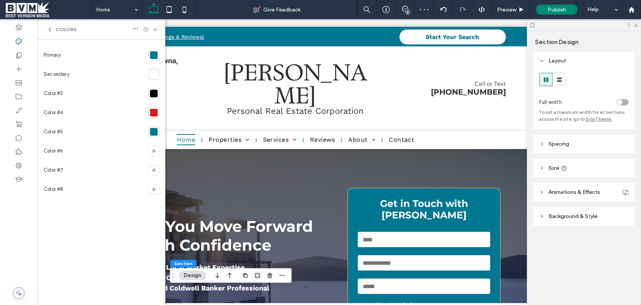
click at [387, 198] on h3 "Get in Touch with [PERSON_NAME]" at bounding box center [424, 209] width 133 height 23
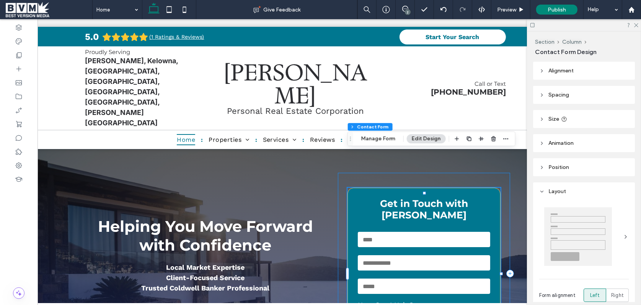
click at [386, 193] on div at bounding box center [424, 193] width 153 height 0
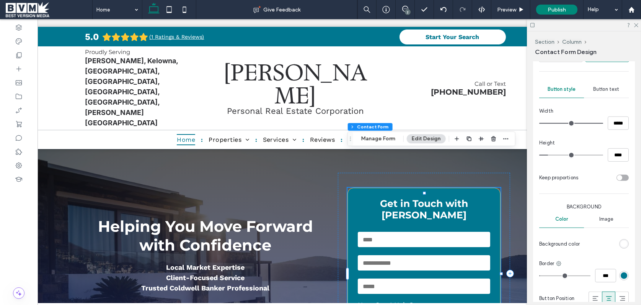
scroll to position [626, 0]
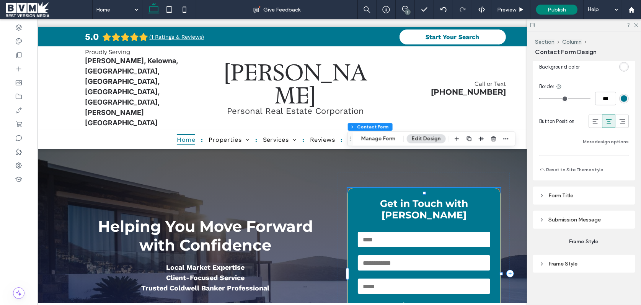
click at [562, 267] on header "Frame Style" at bounding box center [584, 264] width 102 height 18
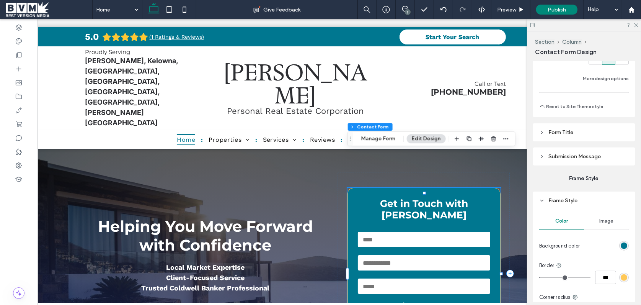
scroll to position [757, 0]
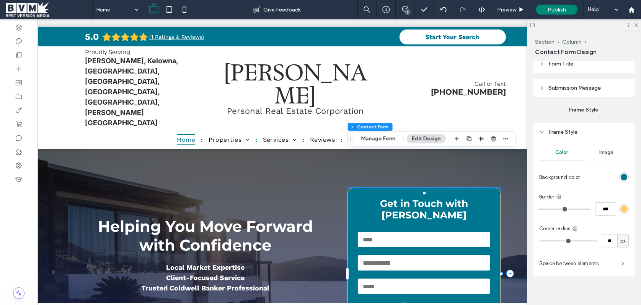
click at [625, 206] on div "rgb(255, 200, 87)" at bounding box center [624, 209] width 7 height 7
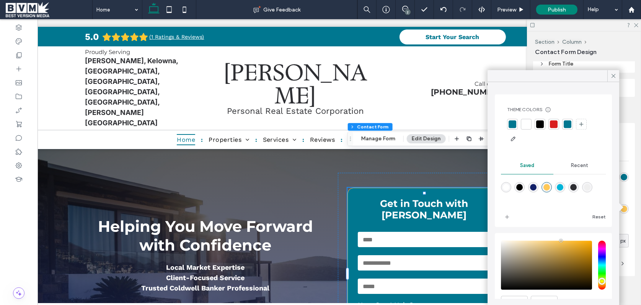
click at [555, 127] on div at bounding box center [554, 124] width 8 height 8
type input "*"
type input "**"
type input "*"
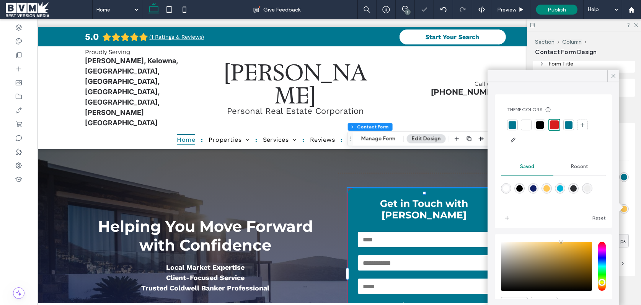
type input "*"
type input "**"
type input "*"
click at [614, 74] on div at bounding box center [614, 75] width 12 height 11
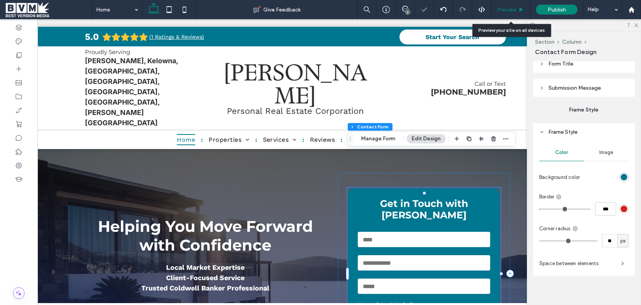
click at [502, 8] on span "Preview" at bounding box center [506, 10] width 19 height 7
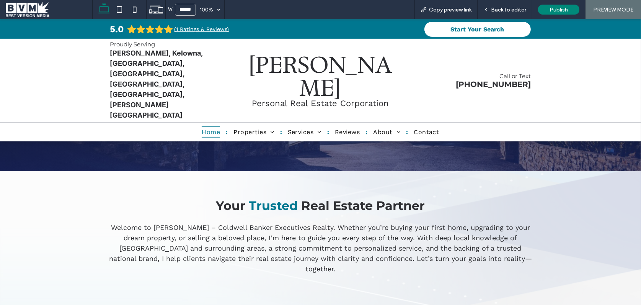
scroll to position [219, 0]
drag, startPoint x: 296, startPoint y: 162, endPoint x: 250, endPoint y: 160, distance: 45.6
click at [250, 198] on span "Trusted" at bounding box center [273, 205] width 49 height 15
click at [262, 198] on span "Trusted" at bounding box center [273, 205] width 49 height 15
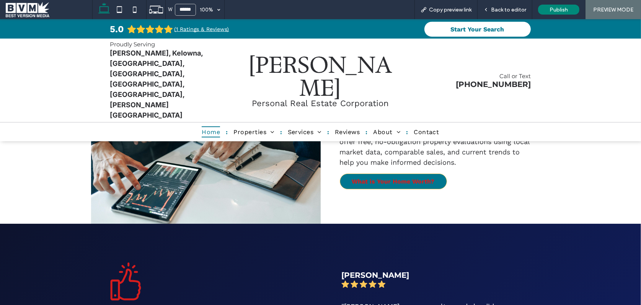
scroll to position [1066, 0]
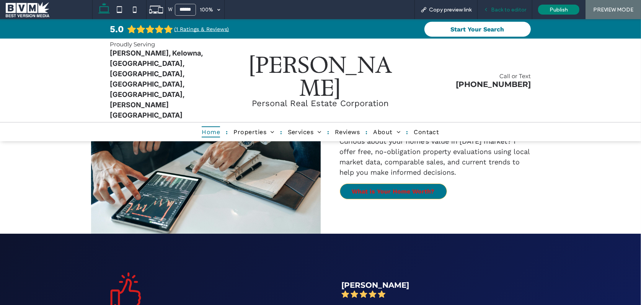
click at [507, 8] on span "Back to editor" at bounding box center [508, 10] width 35 height 7
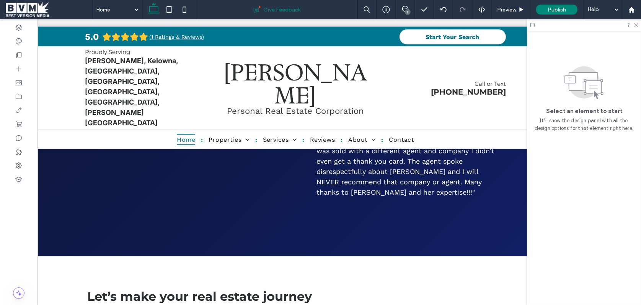
scroll to position [1418, 0]
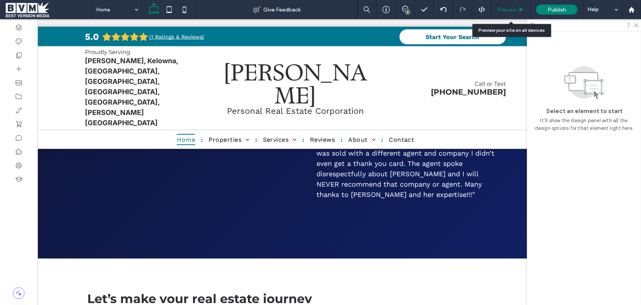
click at [508, 8] on span "Preview" at bounding box center [506, 10] width 19 height 7
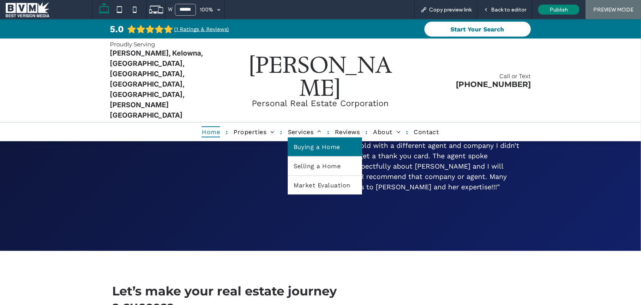
click at [325, 137] on link "Buying a Home" at bounding box center [325, 146] width 74 height 19
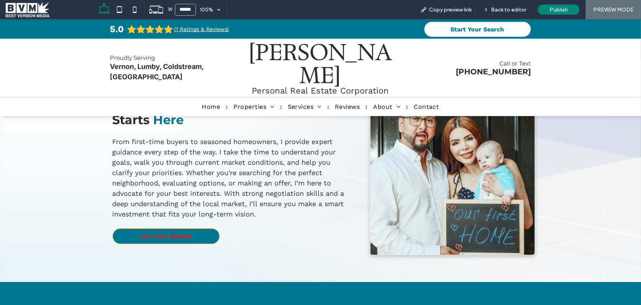
scroll to position [283, 0]
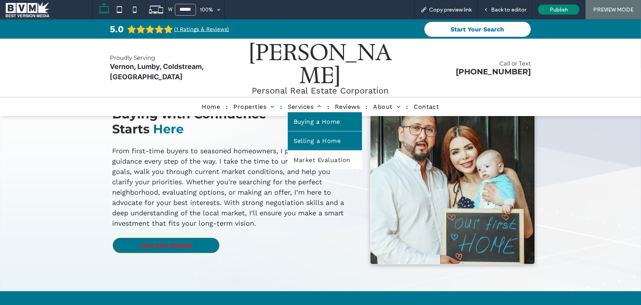
click at [307, 137] on span "Selling a Home" at bounding box center [317, 140] width 47 height 7
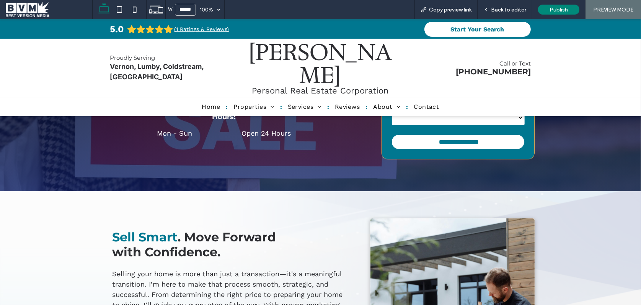
scroll to position [158, 0]
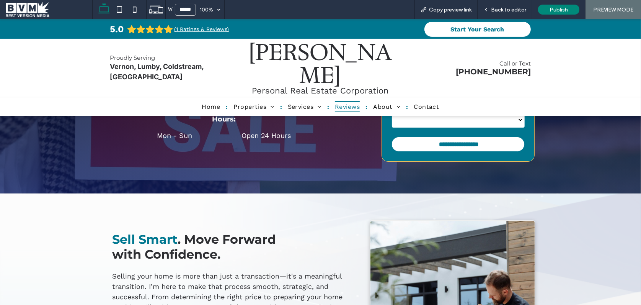
click at [345, 101] on span "Reviews" at bounding box center [347, 106] width 25 height 11
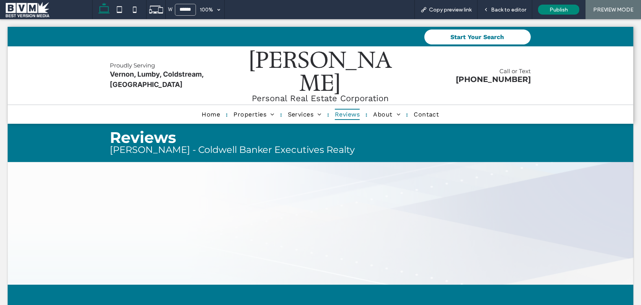
scroll to position [0, 0]
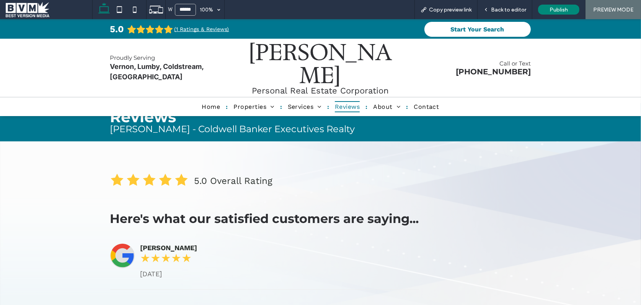
scroll to position [9, 0]
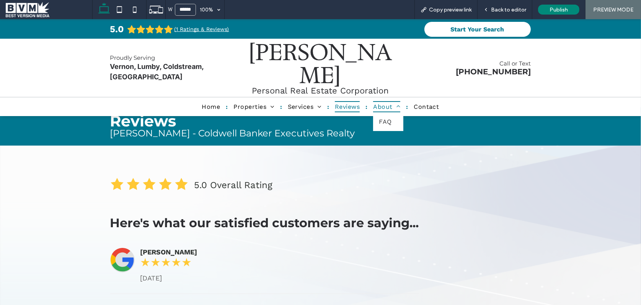
click at [390, 101] on span "About" at bounding box center [386, 106] width 27 height 11
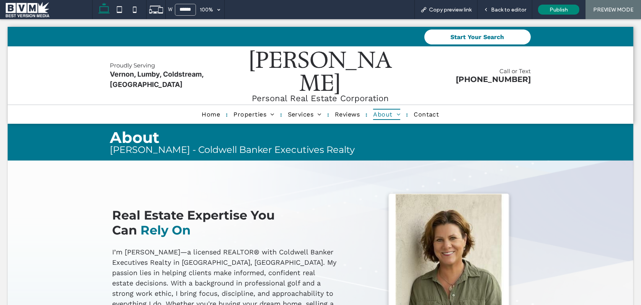
scroll to position [0, 0]
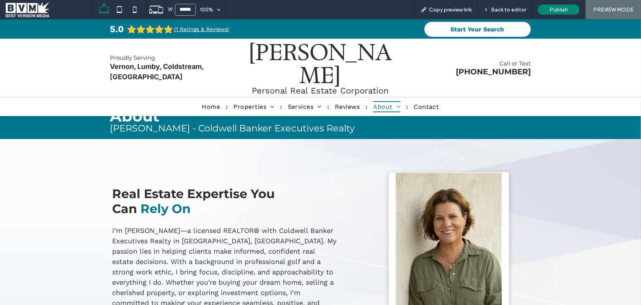
scroll to position [9, 0]
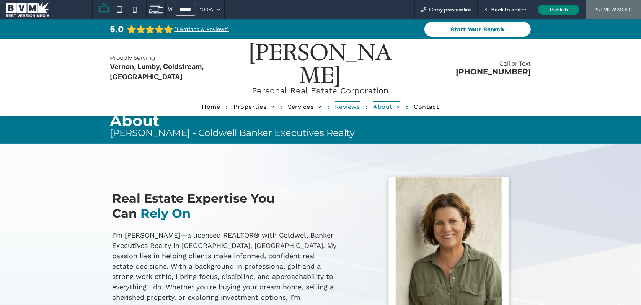
click at [358, 101] on span "Reviews" at bounding box center [347, 106] width 25 height 11
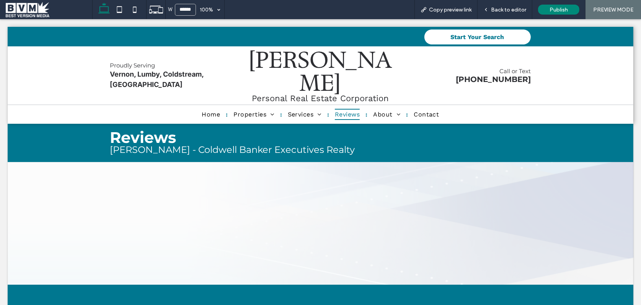
scroll to position [0, 0]
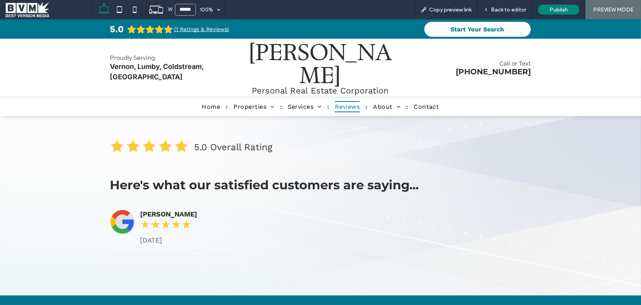
scroll to position [47, 0]
click at [382, 101] on span "About" at bounding box center [386, 106] width 27 height 11
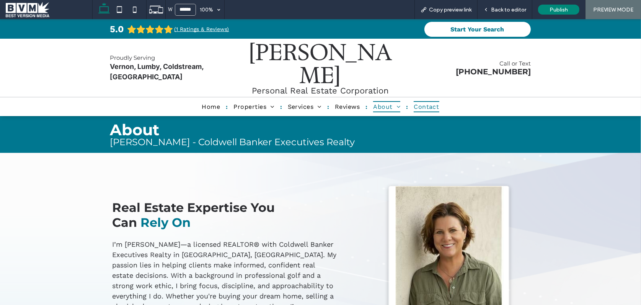
click at [429, 101] on span "Contact" at bounding box center [426, 106] width 25 height 11
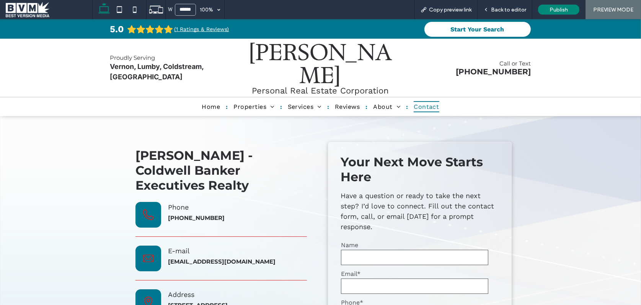
scroll to position [141, 0]
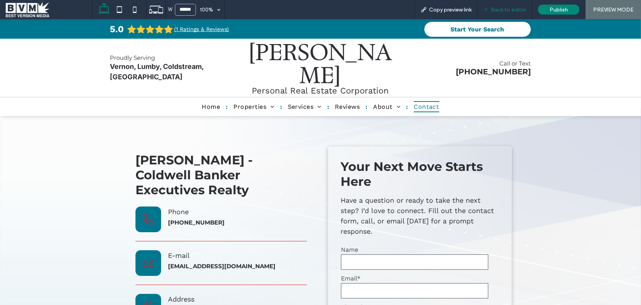
click at [508, 8] on span "Back to editor" at bounding box center [508, 10] width 35 height 7
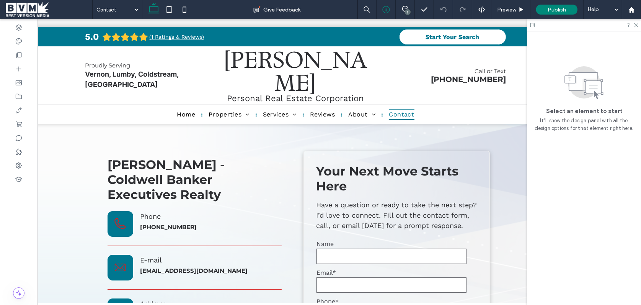
drag, startPoint x: 408, startPoint y: 10, endPoint x: 390, endPoint y: 18, distance: 20.0
click at [408, 10] on div "2" at bounding box center [408, 12] width 6 height 6
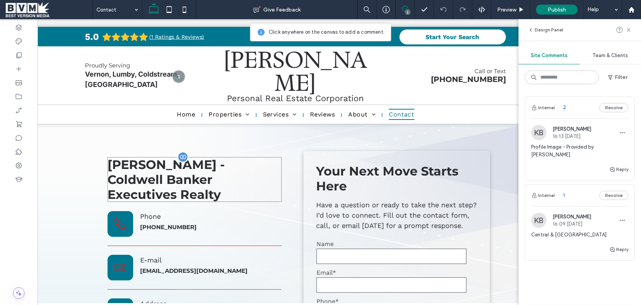
click at [201, 157] on span "[PERSON_NAME] - Coldwell Banker Executives Realty" at bounding box center [166, 179] width 117 height 45
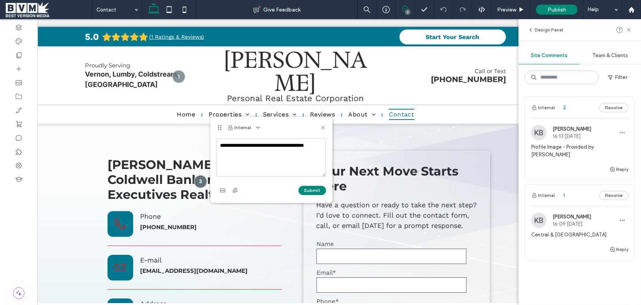
type textarea "**********"
click at [312, 188] on button "Submit" at bounding box center [313, 190] width 28 height 9
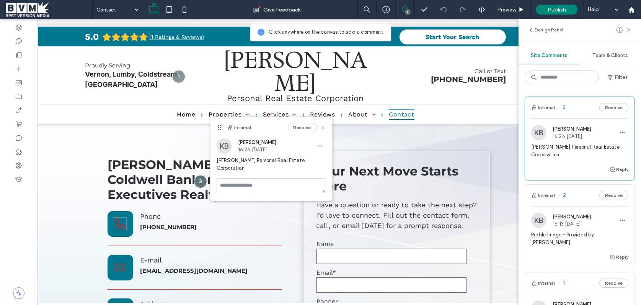
click at [123, 217] on icon at bounding box center [120, 223] width 13 height 13
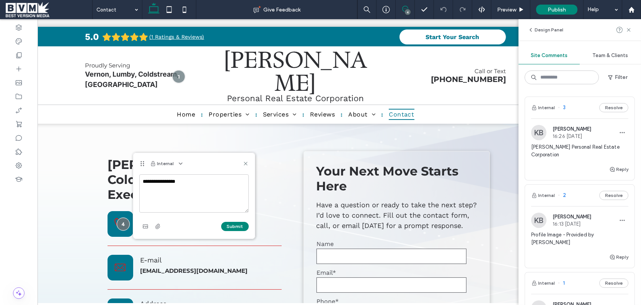
type textarea "**********"
click at [242, 225] on button "Submit" at bounding box center [235, 226] width 28 height 9
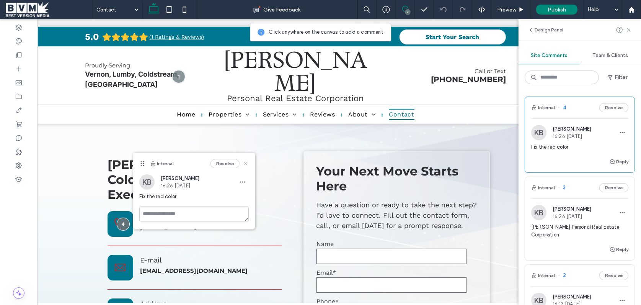
click at [245, 162] on icon at bounding box center [246, 163] width 6 height 6
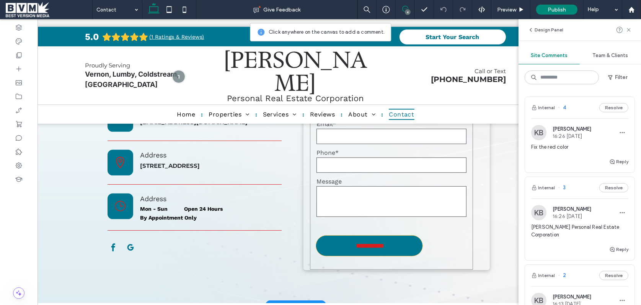
scroll to position [295, 0]
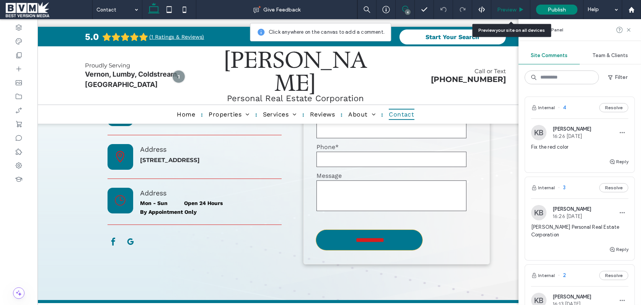
drag, startPoint x: 512, startPoint y: 10, endPoint x: 295, endPoint y: 64, distance: 223.6
click at [512, 10] on span "Preview" at bounding box center [506, 10] width 19 height 7
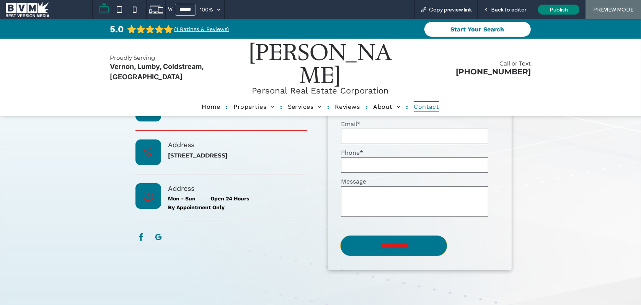
scroll to position [299, 0]
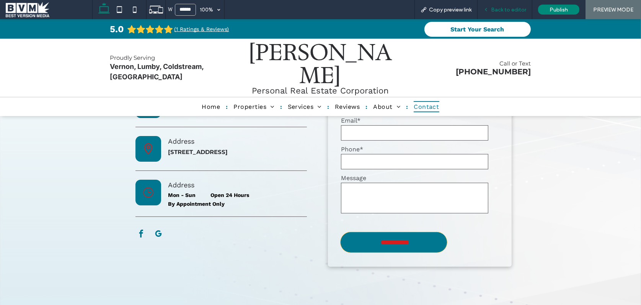
click at [503, 7] on span "Back to editor" at bounding box center [508, 10] width 35 height 7
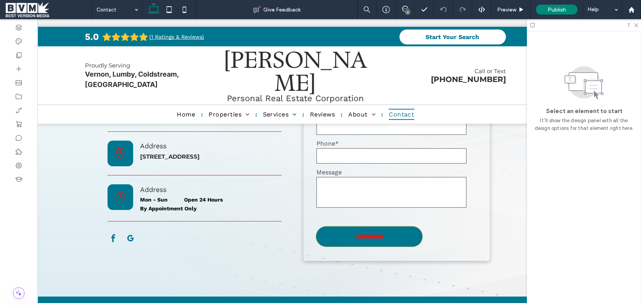
click at [410, 10] on div "4" at bounding box center [408, 12] width 6 height 6
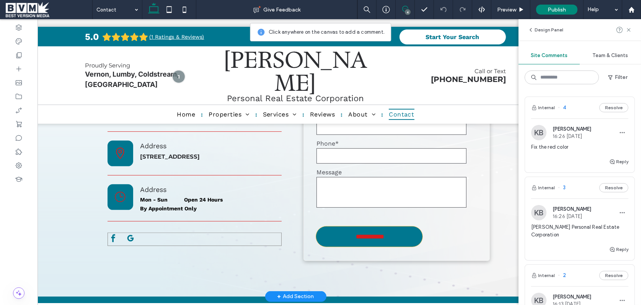
click at [127, 232] on span "google_my_business" at bounding box center [130, 237] width 11 height 11
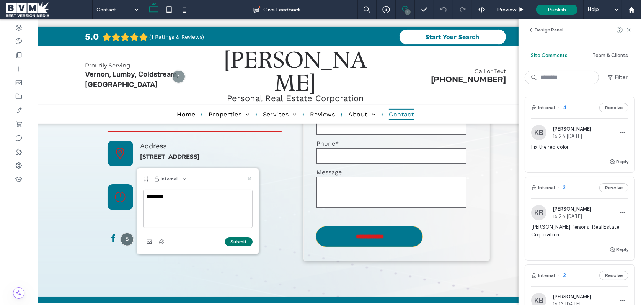
type textarea "*********"
drag, startPoint x: 245, startPoint y: 245, endPoint x: 250, endPoint y: 225, distance: 20.4
click at [245, 245] on button "Submit" at bounding box center [239, 241] width 28 height 9
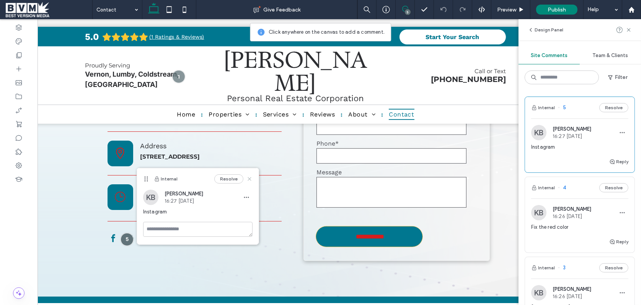
click at [250, 178] on use at bounding box center [249, 178] width 3 height 3
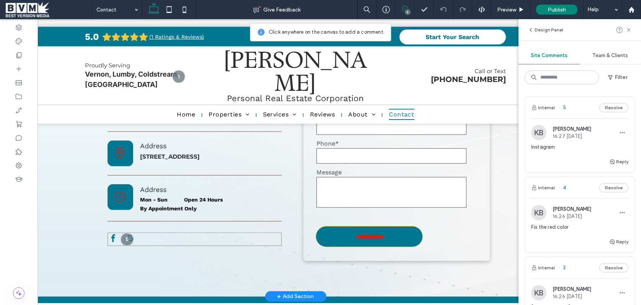
click at [155, 232] on div at bounding box center [195, 238] width 174 height 13
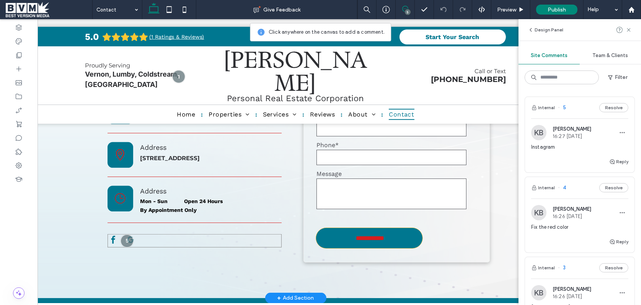
click at [155, 234] on div at bounding box center [195, 240] width 174 height 13
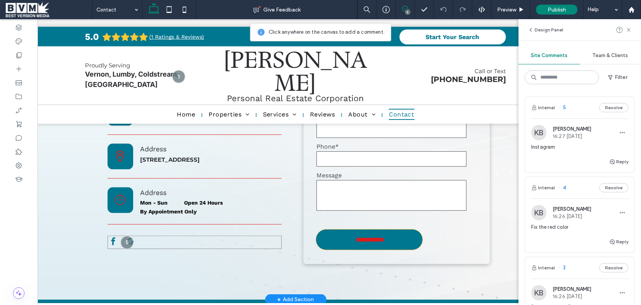
click at [155, 235] on div at bounding box center [195, 241] width 174 height 13
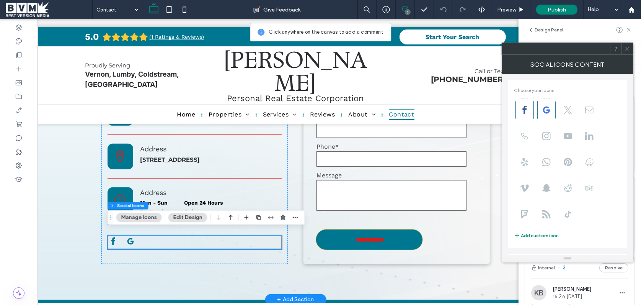
scroll to position [256, 0]
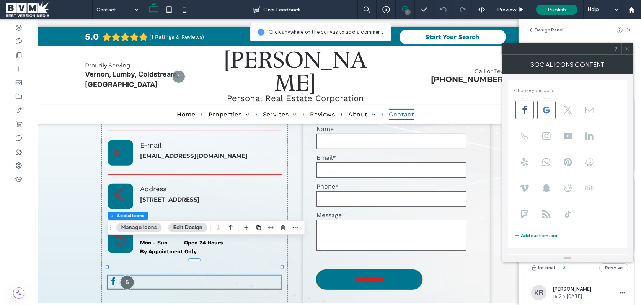
click at [129, 275] on div at bounding box center [127, 282] width 14 height 14
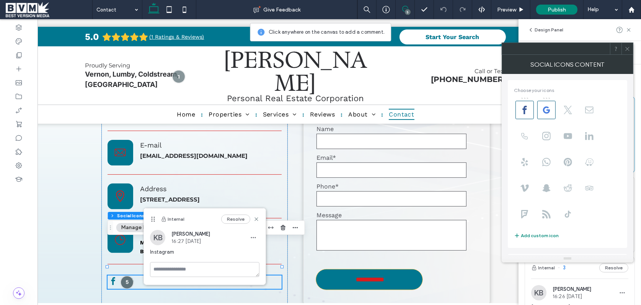
click at [131, 261] on div "[PERSON_NAME] - Coldwell Banker Executives Realty Phone [PHONE_NUMBER] E-mail […" at bounding box center [194, 170] width 186 height 268
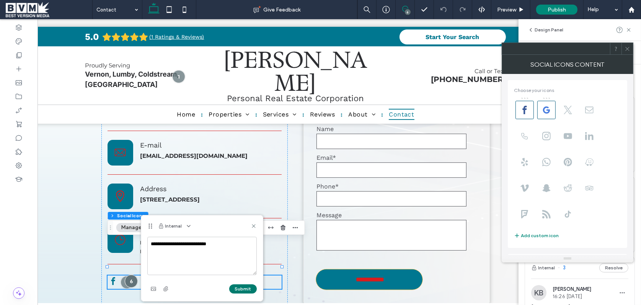
type textarea "**********"
click at [238, 290] on button "Submit" at bounding box center [243, 288] width 28 height 9
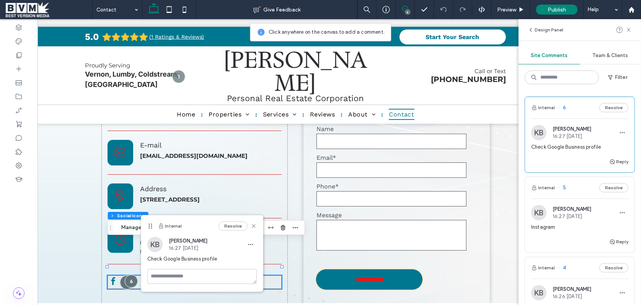
click at [128, 275] on div at bounding box center [127, 282] width 14 height 14
click at [182, 279] on textarea at bounding box center [201, 276] width 109 height 15
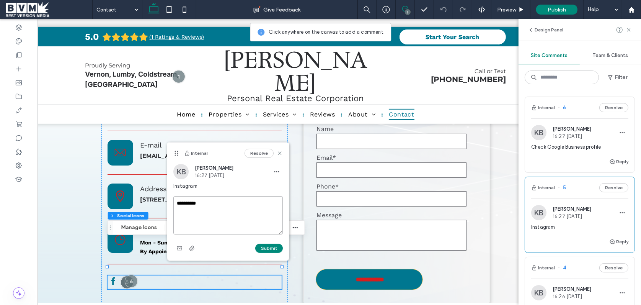
drag, startPoint x: 150, startPoint y: 227, endPoint x: 175, endPoint y: 156, distance: 75.8
click at [175, 156] on icon at bounding box center [176, 153] width 6 height 6
click at [181, 204] on textarea "**********" at bounding box center [226, 216] width 109 height 38
click at [212, 203] on textarea "**********" at bounding box center [226, 216] width 109 height 38
type textarea "**********"
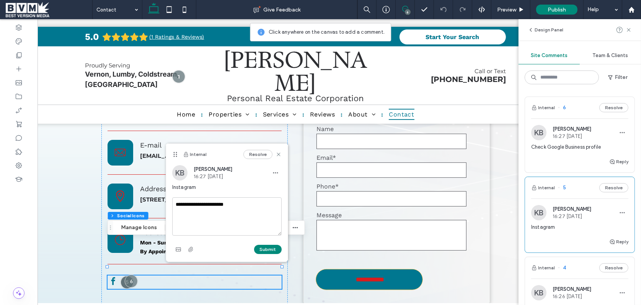
click at [261, 248] on button "Submit" at bounding box center [268, 249] width 28 height 9
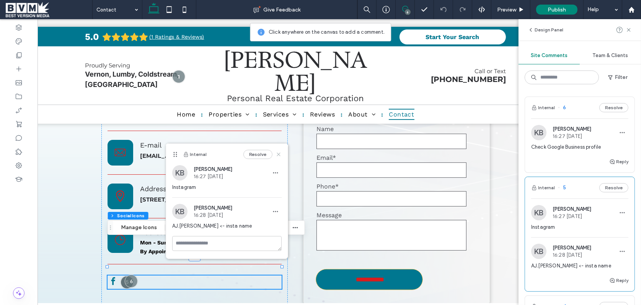
drag, startPoint x: 278, startPoint y: 156, endPoint x: 251, endPoint y: 162, distance: 27.6
click at [278, 156] on icon at bounding box center [279, 154] width 6 height 6
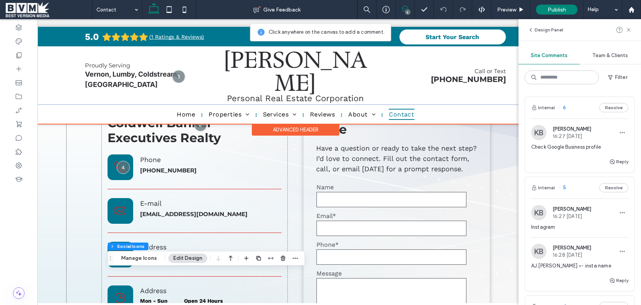
scroll to position [168, 0]
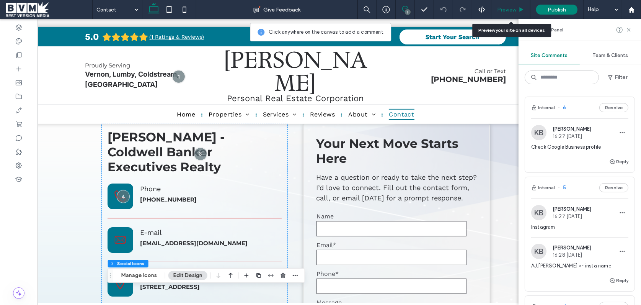
click at [513, 8] on span "Preview" at bounding box center [506, 10] width 19 height 7
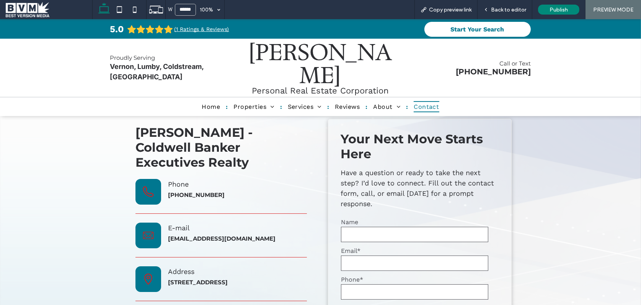
click at [513, 8] on span "Back to editor" at bounding box center [508, 10] width 35 height 7
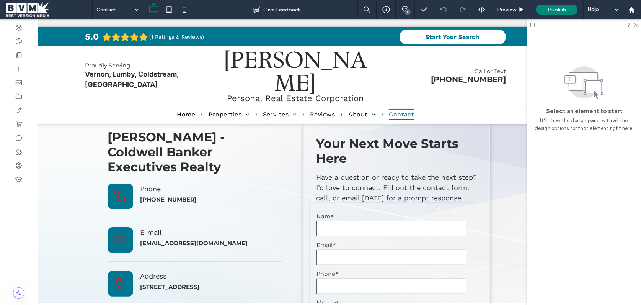
click at [383, 203] on form "**********" at bounding box center [391, 297] width 163 height 188
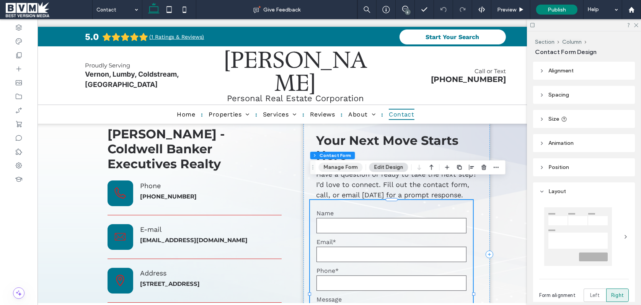
click at [350, 167] on button "Manage Form" at bounding box center [341, 167] width 44 height 9
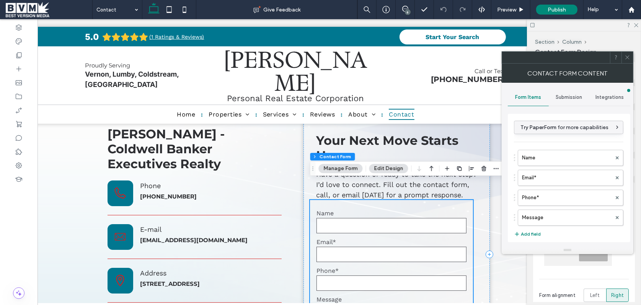
scroll to position [170, 0]
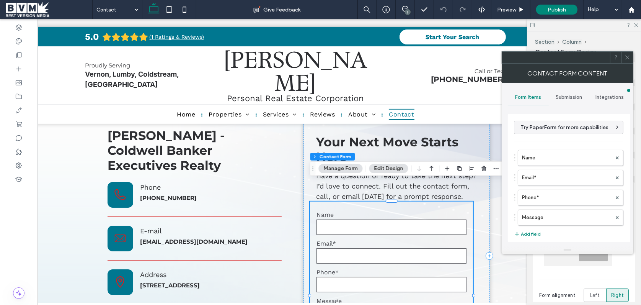
click at [559, 95] on span "Submission" at bounding box center [569, 97] width 26 height 6
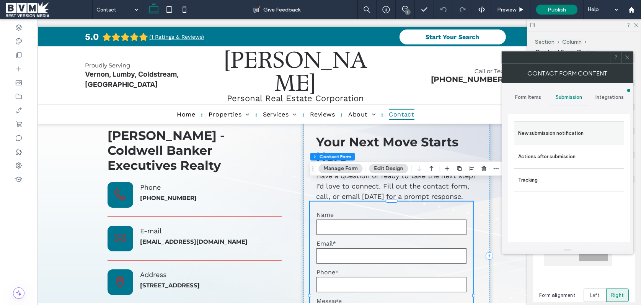
click at [547, 129] on label "New submission notification" at bounding box center [569, 133] width 102 height 15
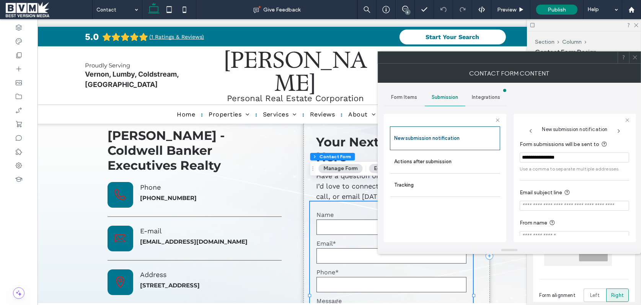
drag, startPoint x: 633, startPoint y: 56, endPoint x: 350, endPoint y: 88, distance: 285.4
click at [633, 56] on icon at bounding box center [635, 57] width 6 height 6
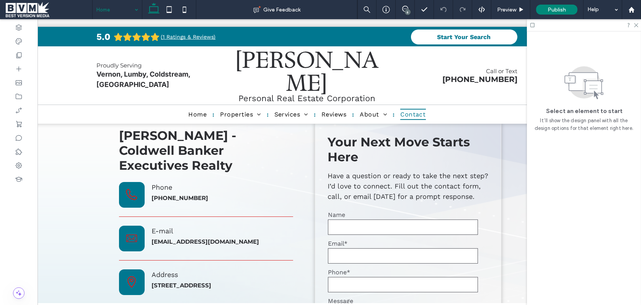
scroll to position [0, 32]
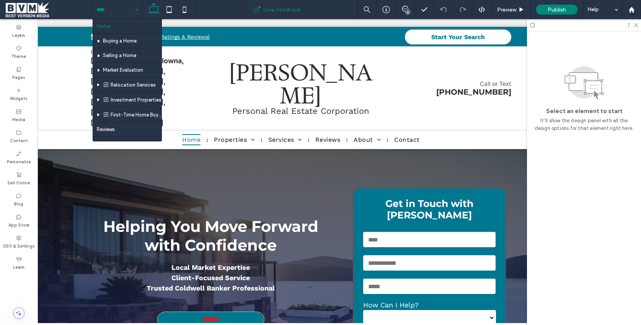
scroll to position [0, 39]
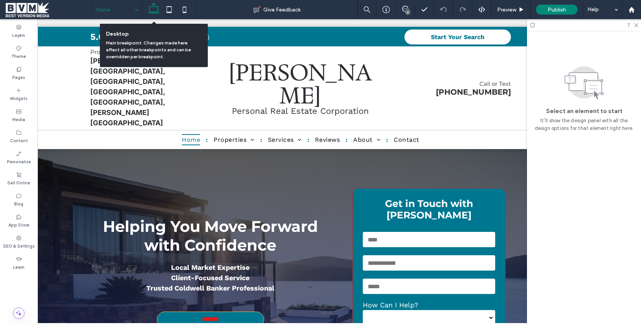
click at [155, 13] on use at bounding box center [153, 8] width 11 height 11
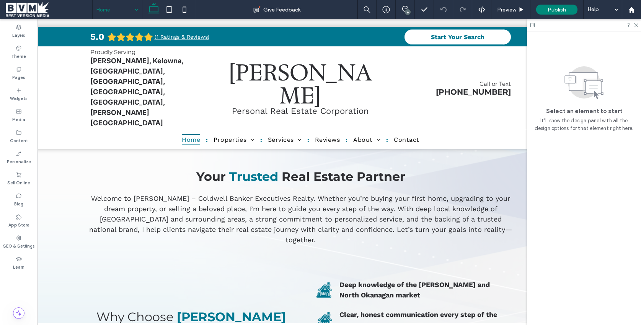
scroll to position [0, 0]
